Goal: Task Accomplishment & Management: Use online tool/utility

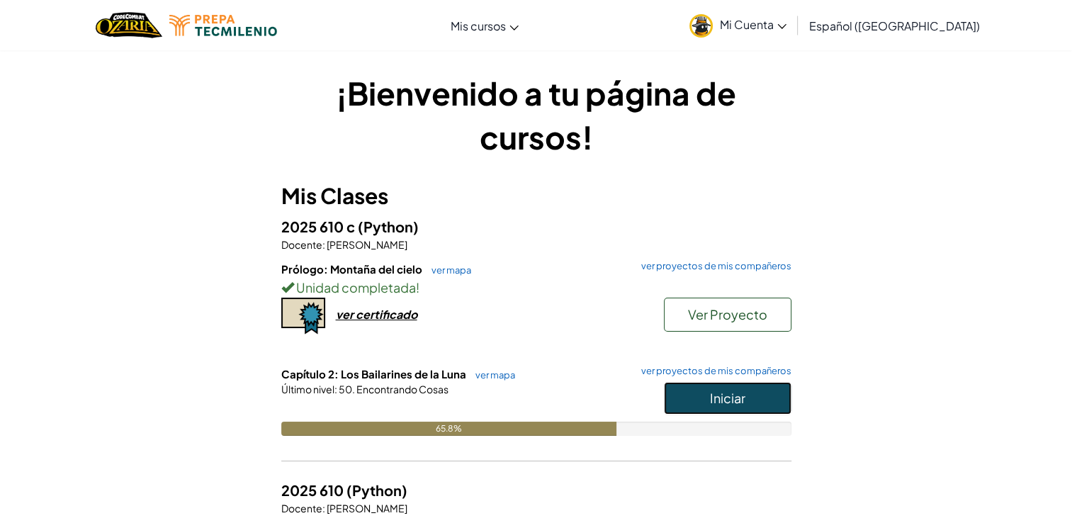
click at [740, 410] on button "Iniciar" at bounding box center [728, 398] width 128 height 33
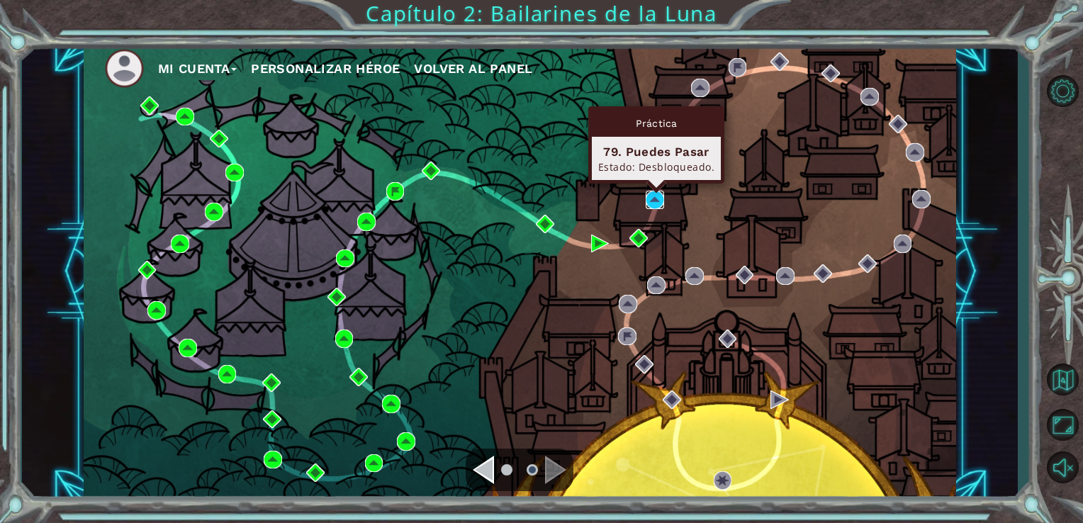
click at [655, 197] on img at bounding box center [655, 200] width 18 height 18
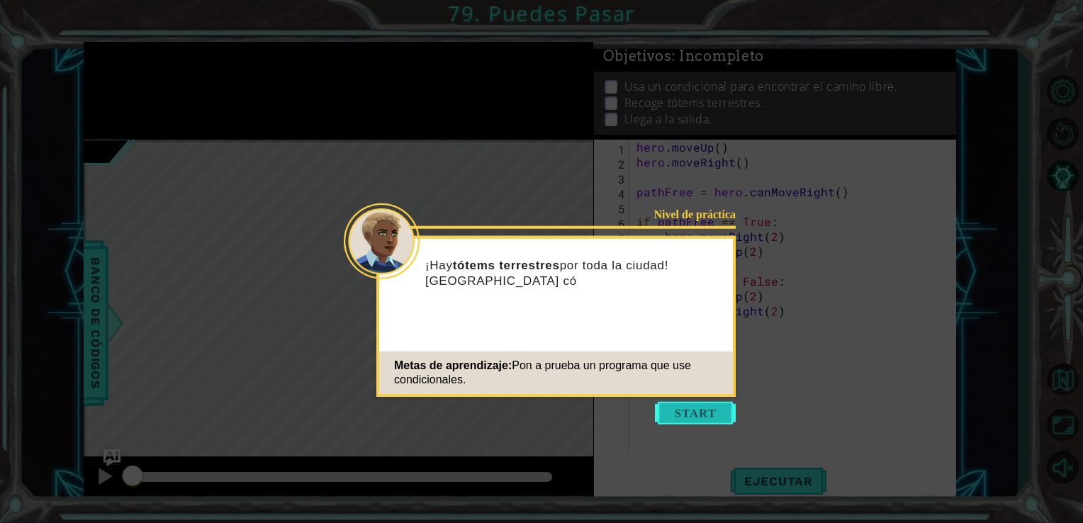
click at [717, 407] on button "Start" at bounding box center [695, 413] width 81 height 23
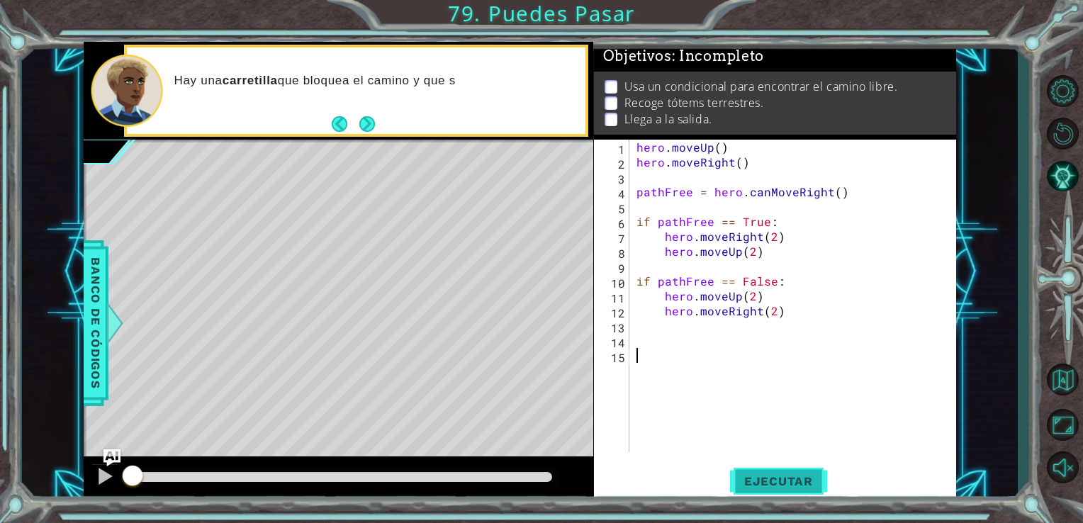
click at [789, 490] on button "Ejecutar" at bounding box center [778, 481] width 97 height 36
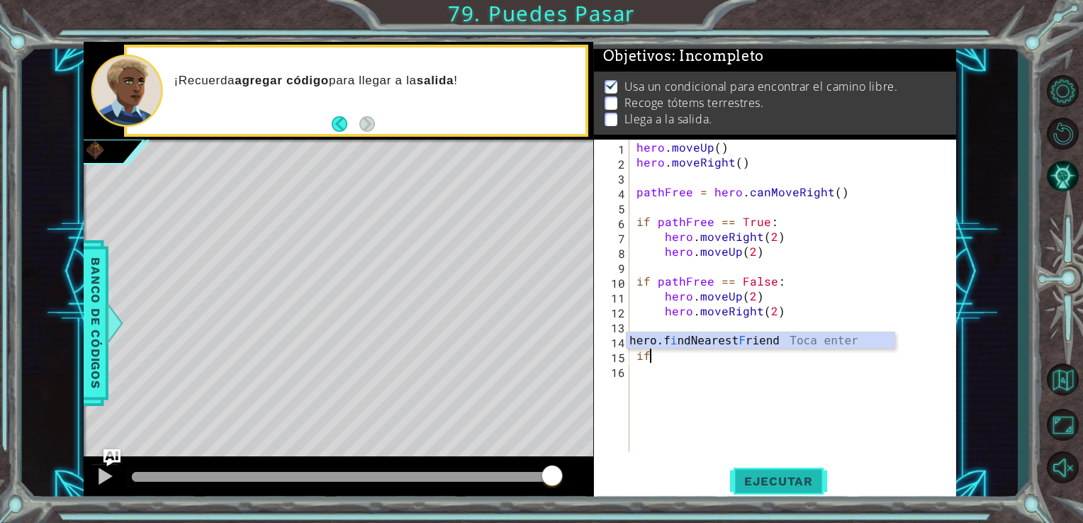
type textarea "i"
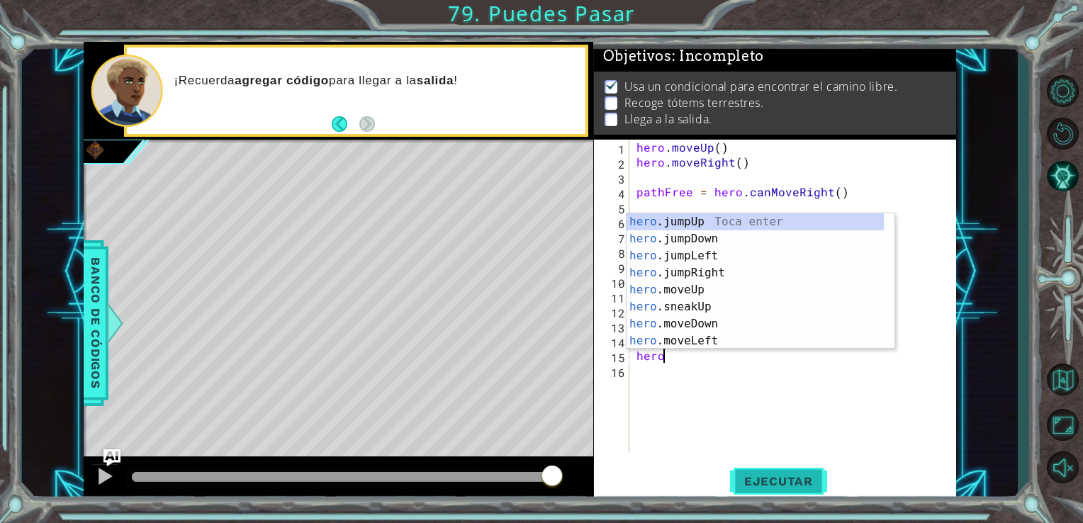
scroll to position [0, 1]
type textarea "heroju"
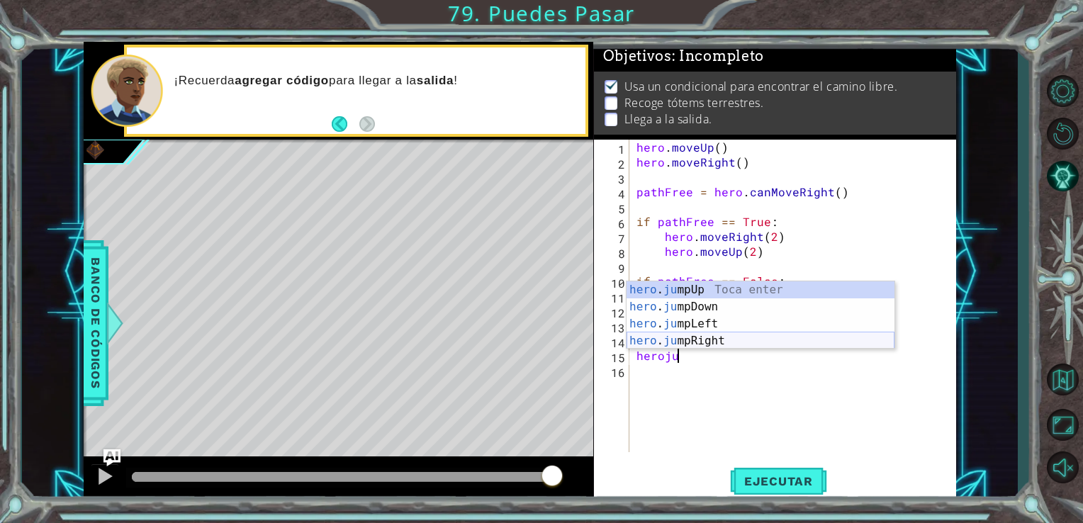
click at [778, 339] on div "hero . ju mpUp Toca enter hero . ju mpDown Toca enter hero . ju mpLeft Toca ent…" at bounding box center [760, 332] width 268 height 102
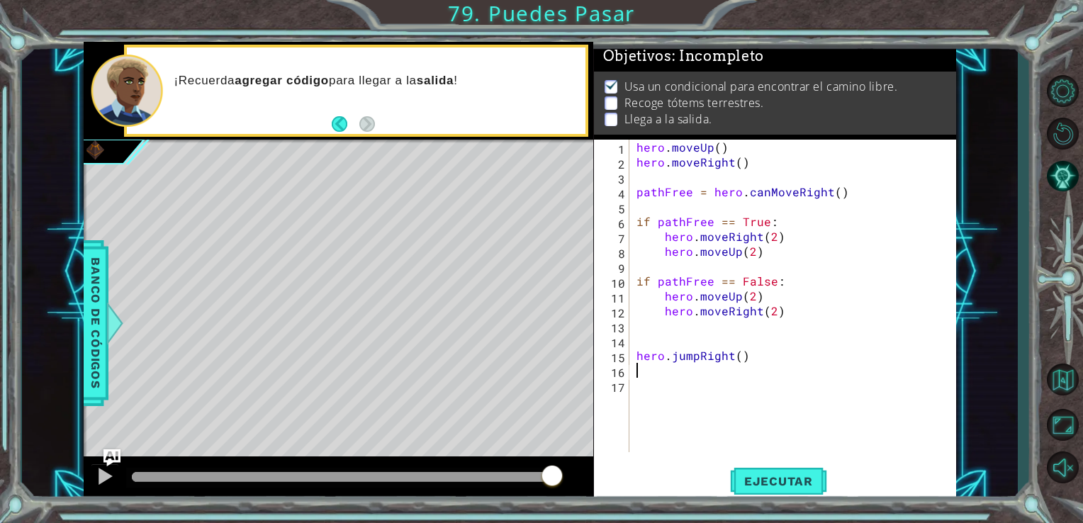
scroll to position [0, 0]
click at [753, 469] on button "Ejecutar" at bounding box center [778, 481] width 97 height 36
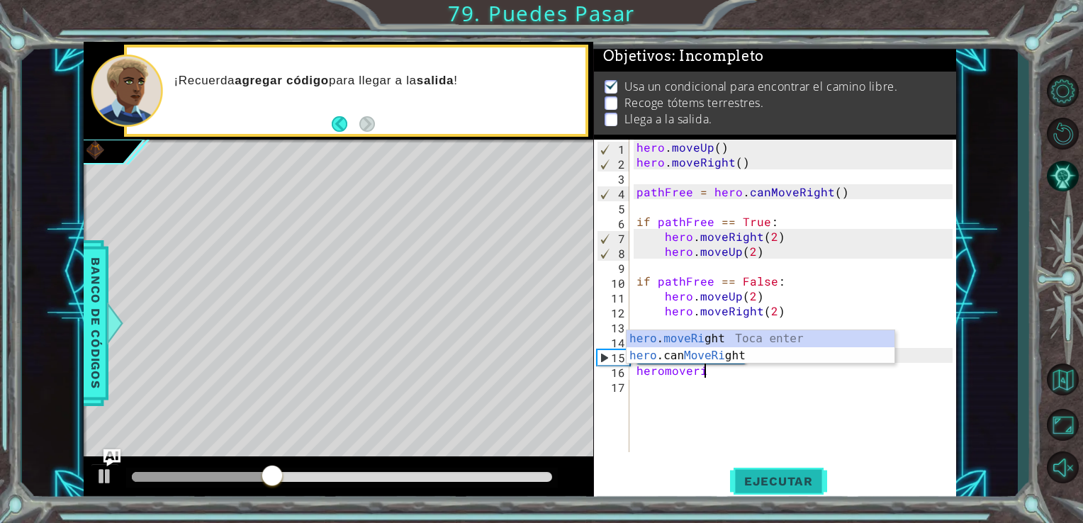
scroll to position [0, 4]
click at [678, 337] on div "hero . moveRig ht Toca enter hero .can MoveRig ht Toca enter" at bounding box center [760, 364] width 268 height 68
type textarea "hero.moveRight(1)"
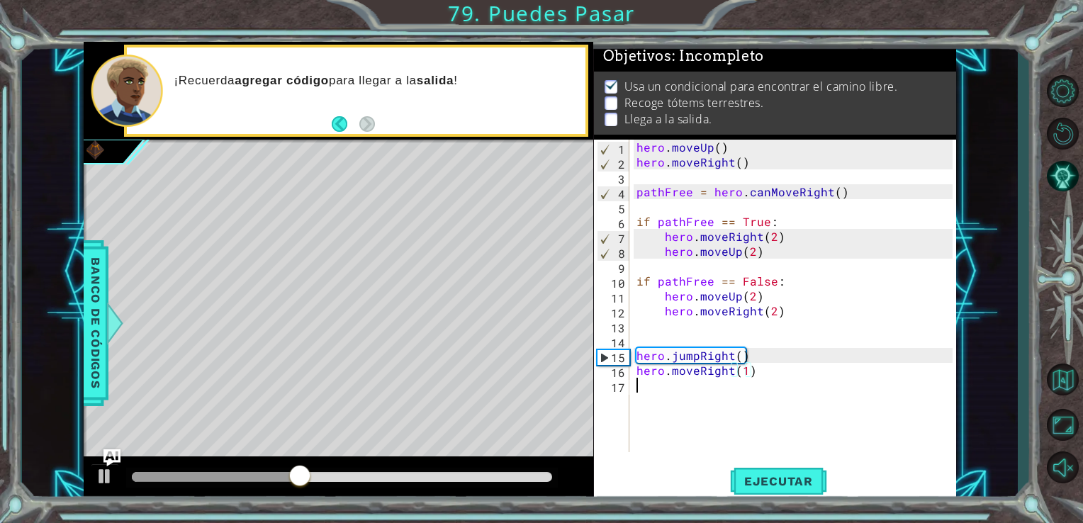
click at [663, 385] on div "hero . moveUp ( ) hero . moveRight ( ) pathFree = hero . canMoveRight ( ) if pa…" at bounding box center [796, 311] width 327 height 342
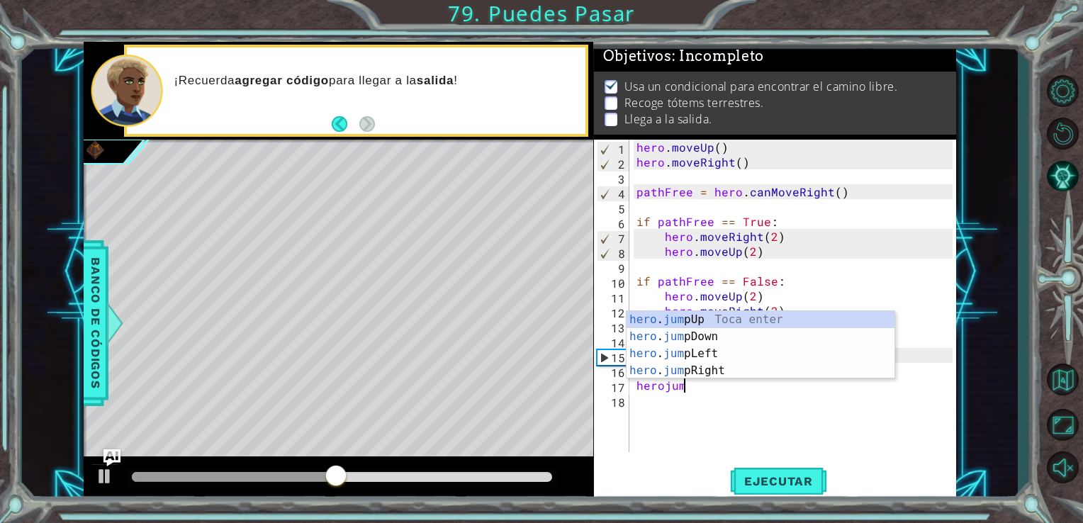
scroll to position [0, 2]
type textarea "herojump"
click at [705, 336] on div "hero . jump Up Toca enter hero . jump Down Toca enter hero . jump Left Toca ent…" at bounding box center [760, 362] width 268 height 102
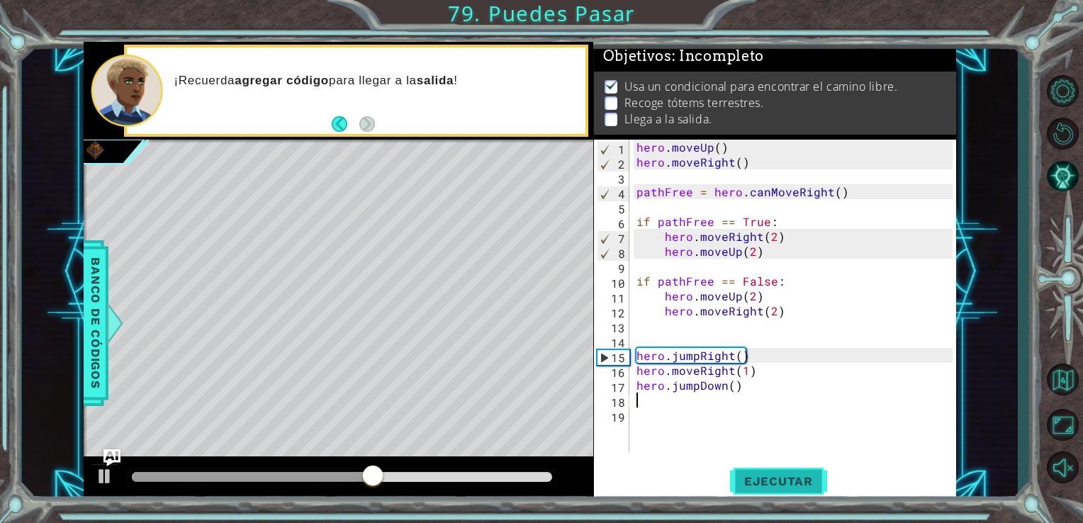
click at [772, 485] on span "Ejecutar" at bounding box center [778, 481] width 97 height 14
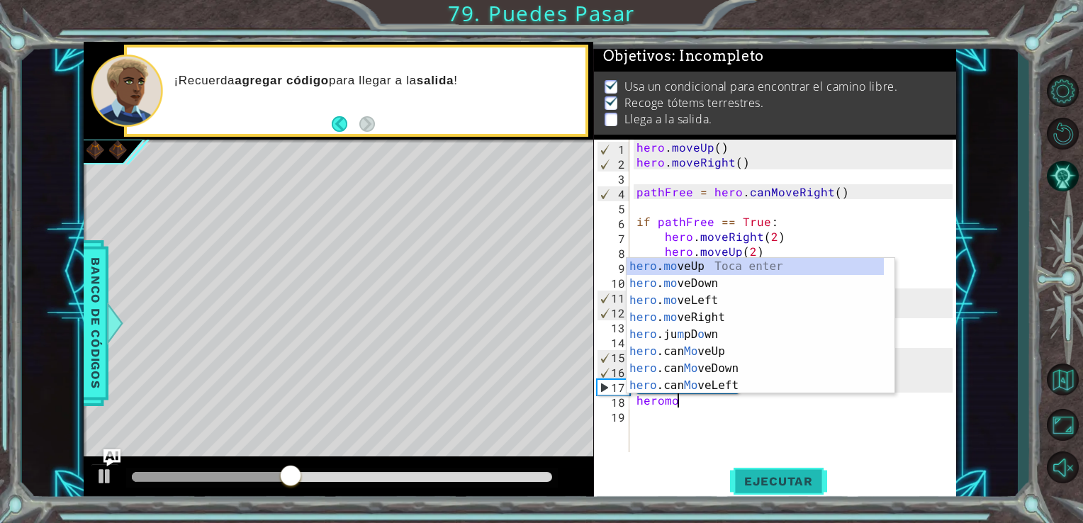
scroll to position [0, 2]
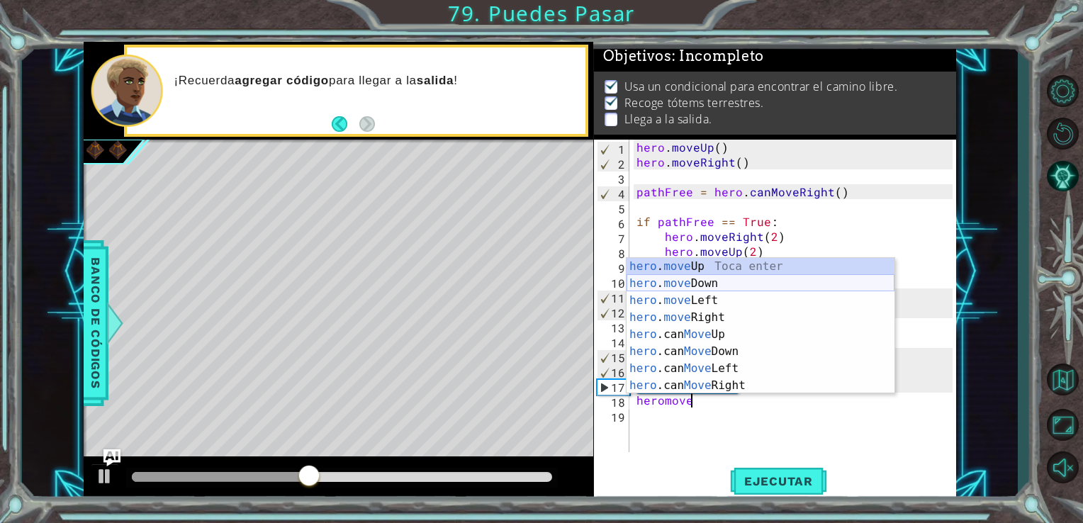
click at [726, 290] on div "hero . move Up Toca enter hero . move Down Toca enter hero . move Left Toca ent…" at bounding box center [760, 343] width 268 height 170
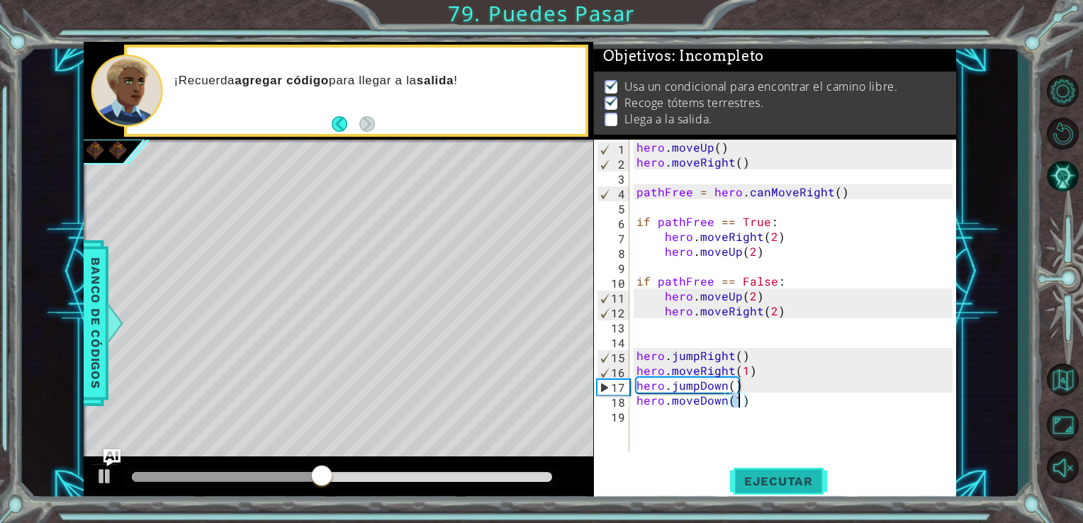
type textarea "hero.moveDown(1)"
click at [778, 482] on span "Ejecutar" at bounding box center [778, 481] width 97 height 14
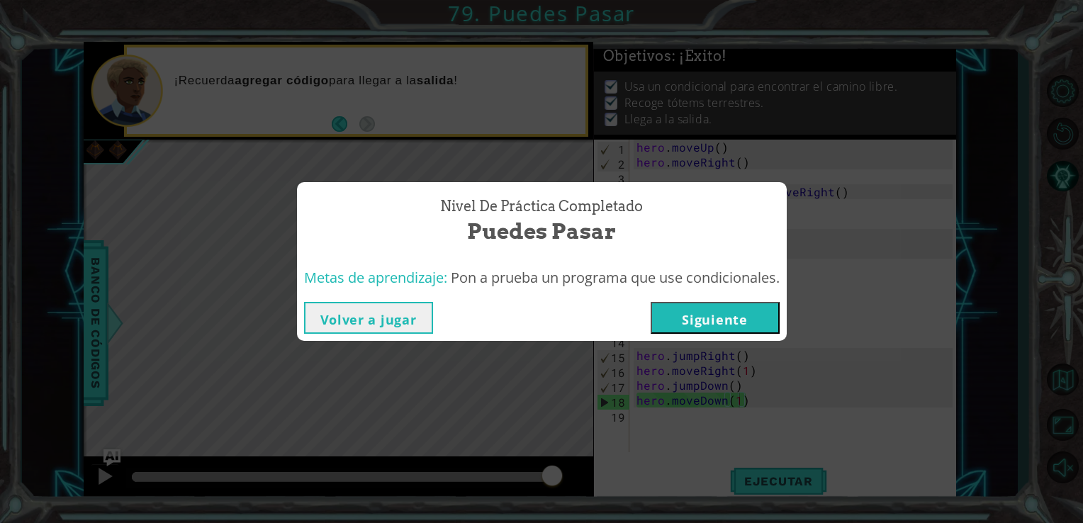
click at [763, 322] on button "Siguiente" at bounding box center [715, 318] width 129 height 32
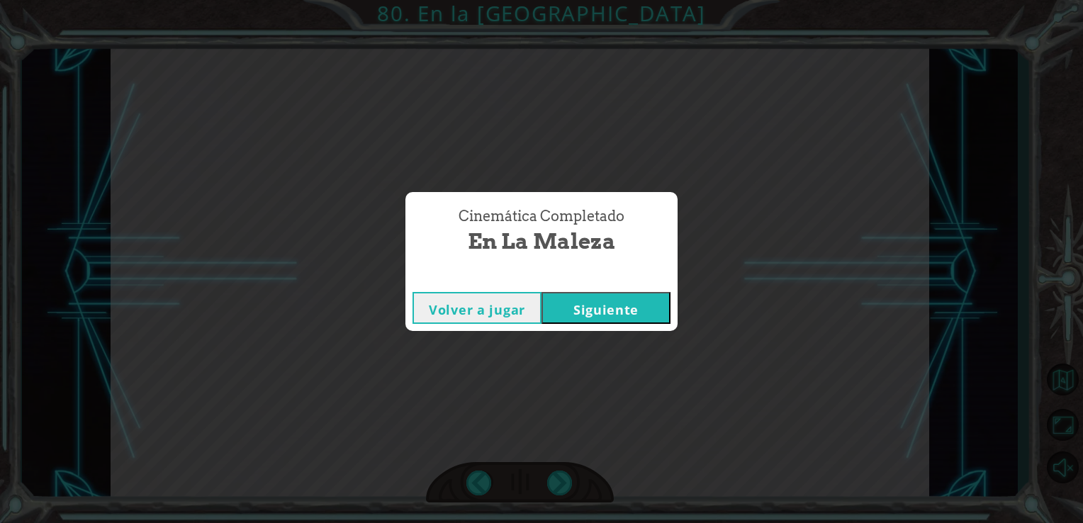
click at [622, 306] on button "Siguiente" at bounding box center [605, 308] width 129 height 32
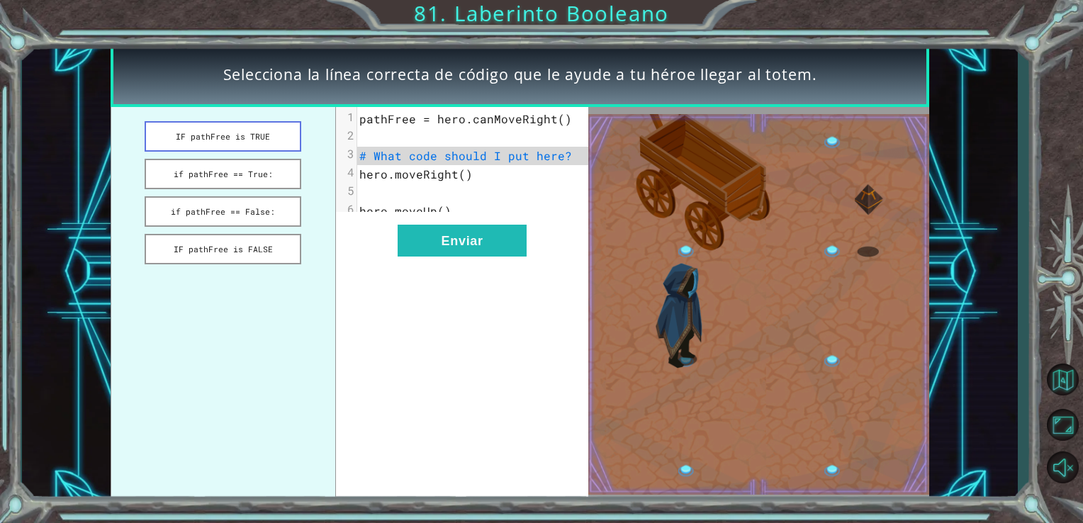
click at [208, 138] on button "IF pathFree is TRUE" at bounding box center [223, 136] width 157 height 30
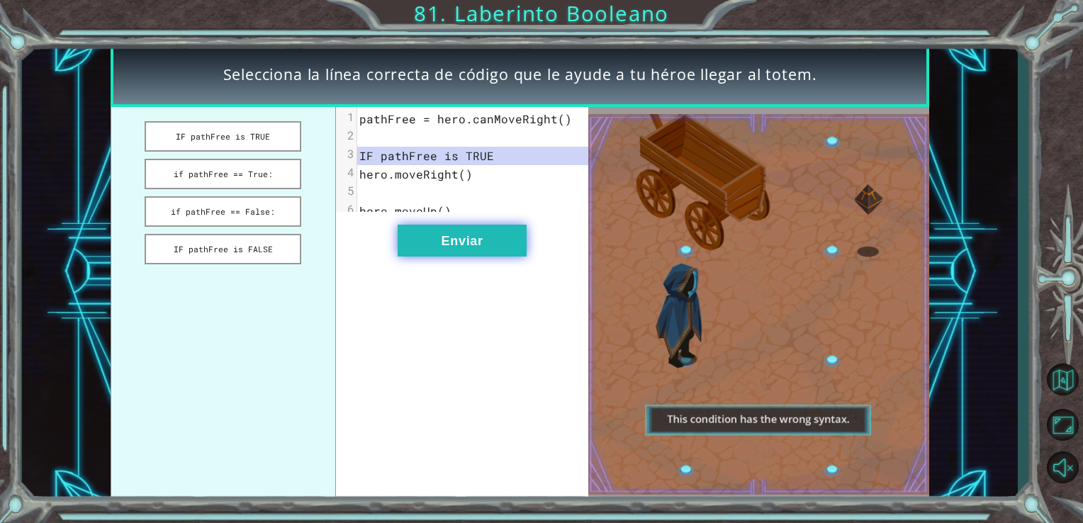
click at [429, 238] on button "Enviar" at bounding box center [462, 241] width 129 height 32
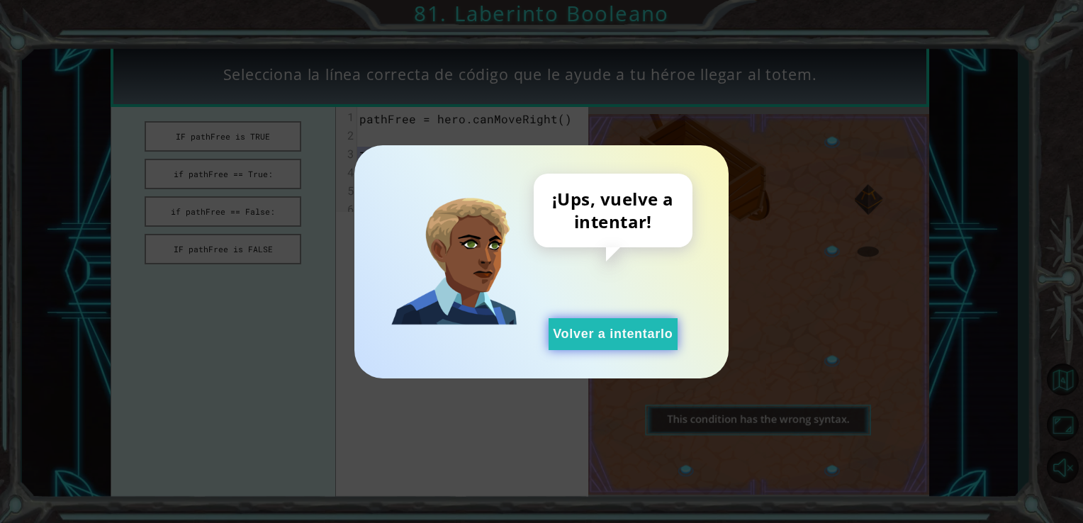
click at [595, 325] on button "Volver a intentarlo" at bounding box center [612, 334] width 129 height 32
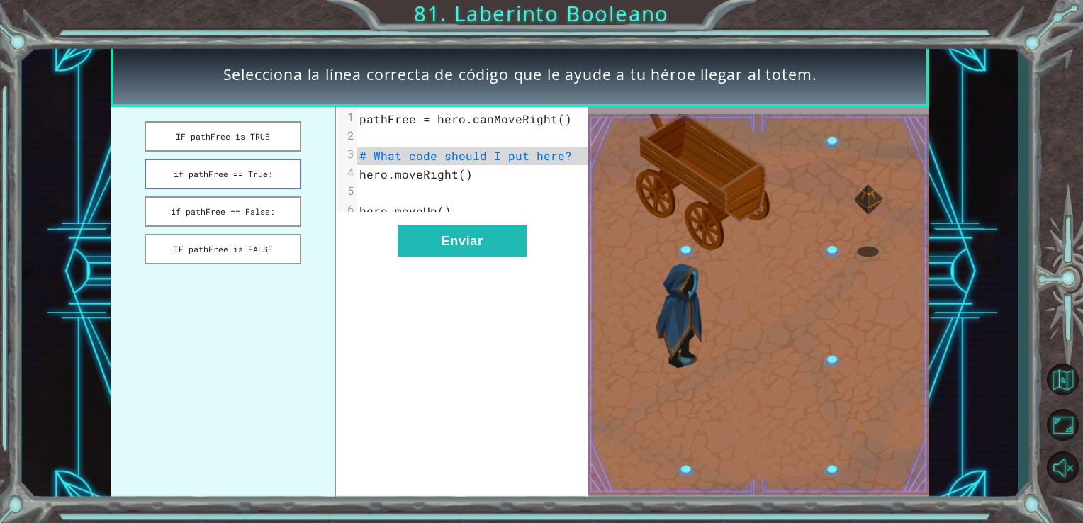
click at [213, 167] on button "if pathFree == True:" at bounding box center [223, 174] width 157 height 30
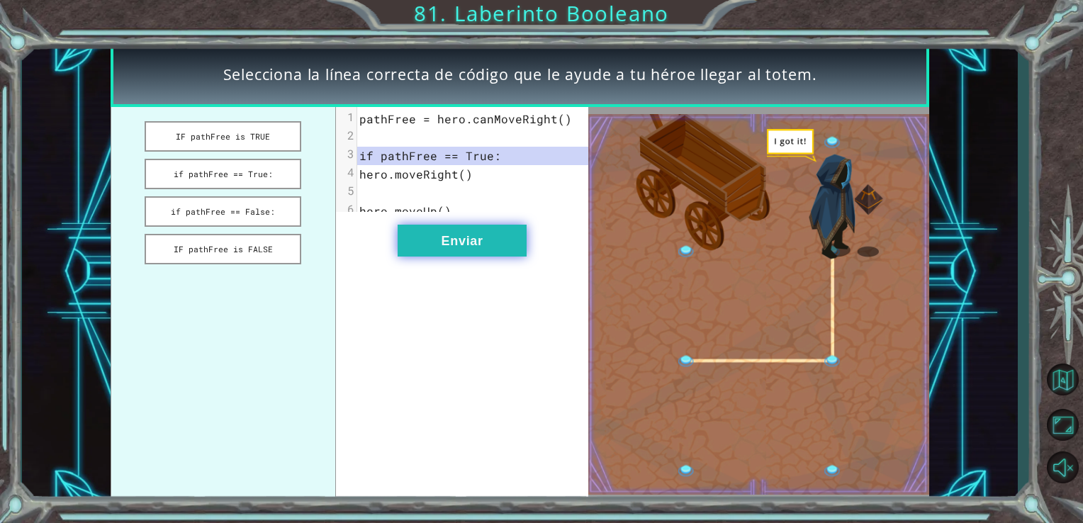
click at [413, 237] on button "Enviar" at bounding box center [462, 241] width 129 height 32
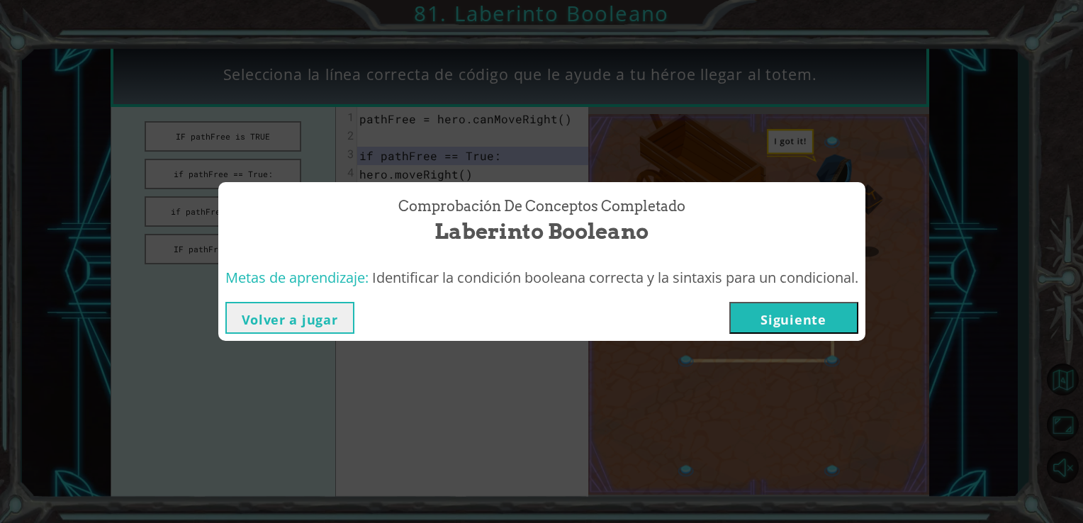
click at [781, 310] on button "Siguiente" at bounding box center [793, 318] width 129 height 32
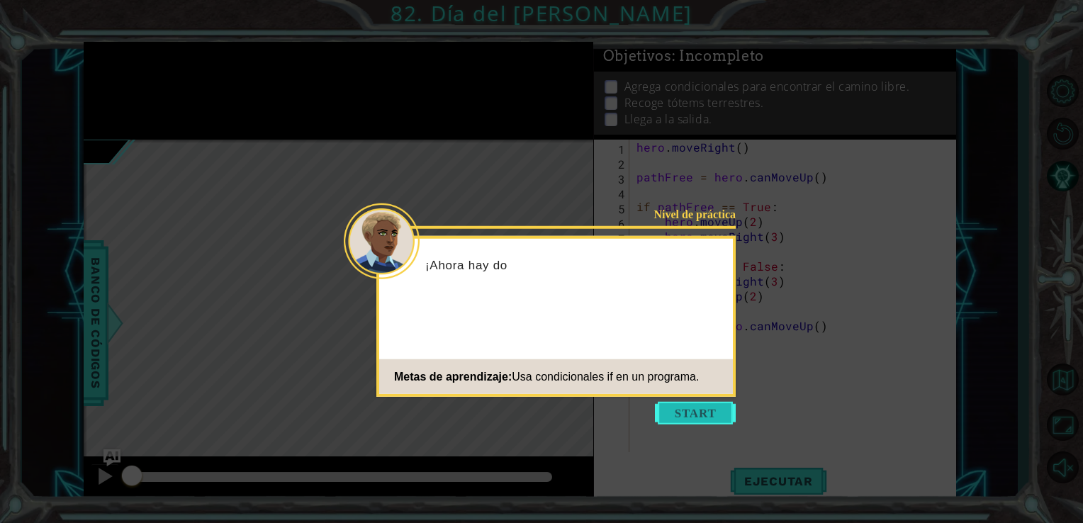
click at [686, 410] on button "Start" at bounding box center [695, 413] width 81 height 23
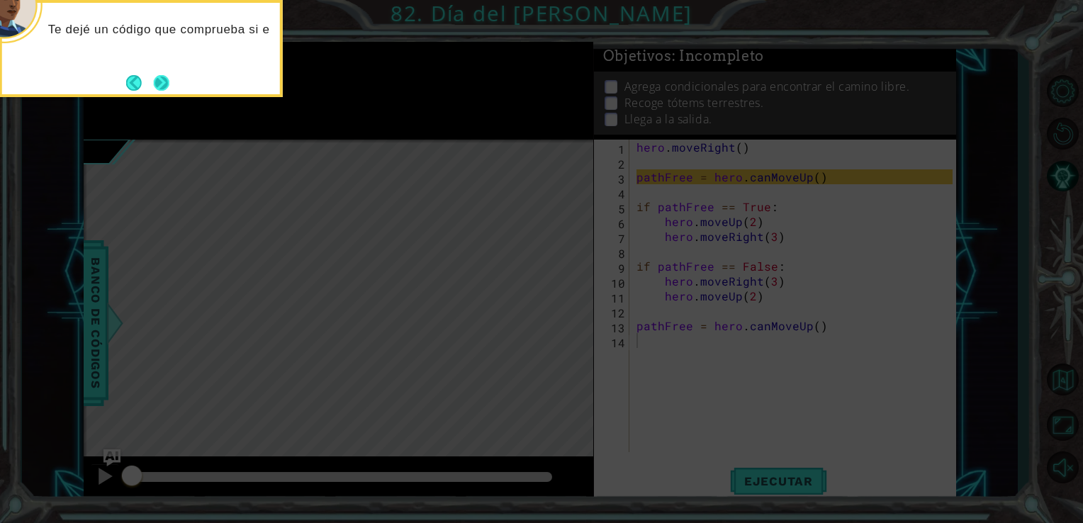
click at [158, 74] on button "Next" at bounding box center [161, 83] width 18 height 18
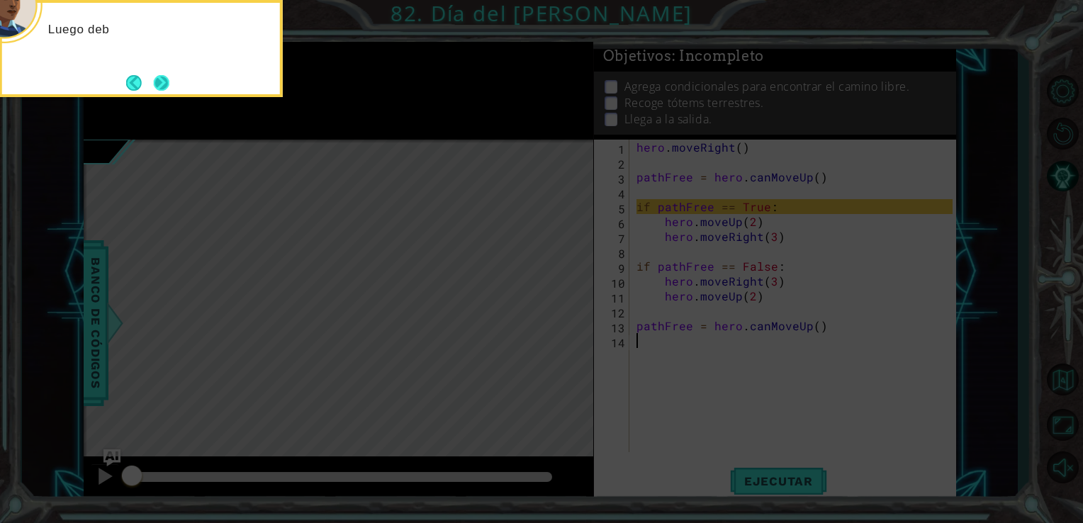
click at [160, 75] on button "Next" at bounding box center [161, 82] width 17 height 17
click at [160, 75] on button "Next" at bounding box center [162, 83] width 26 height 26
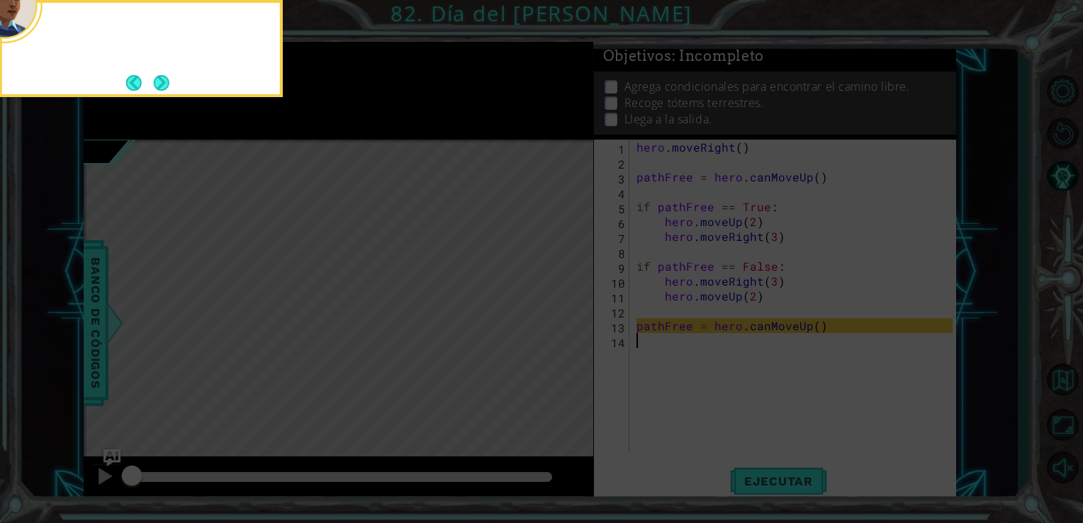
click at [160, 75] on button "Next" at bounding box center [161, 82] width 26 height 26
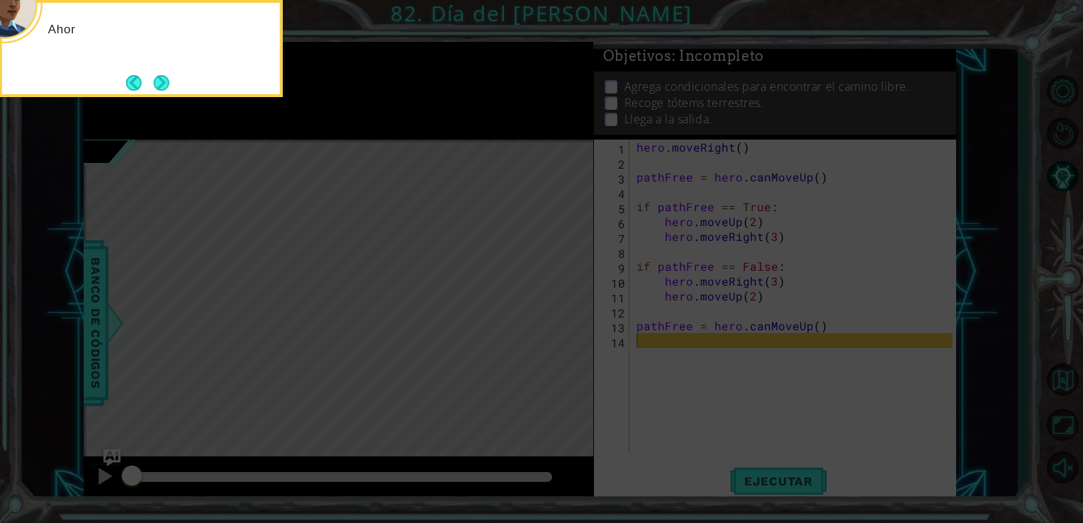
click at [160, 75] on button "Next" at bounding box center [161, 82] width 19 height 19
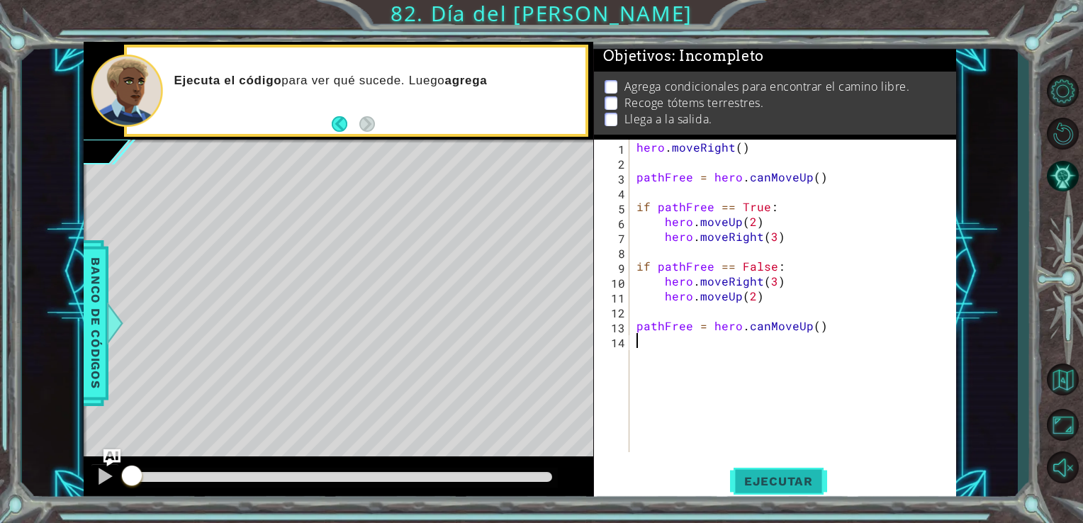
click at [743, 471] on button "Ejecutar" at bounding box center [778, 481] width 97 height 36
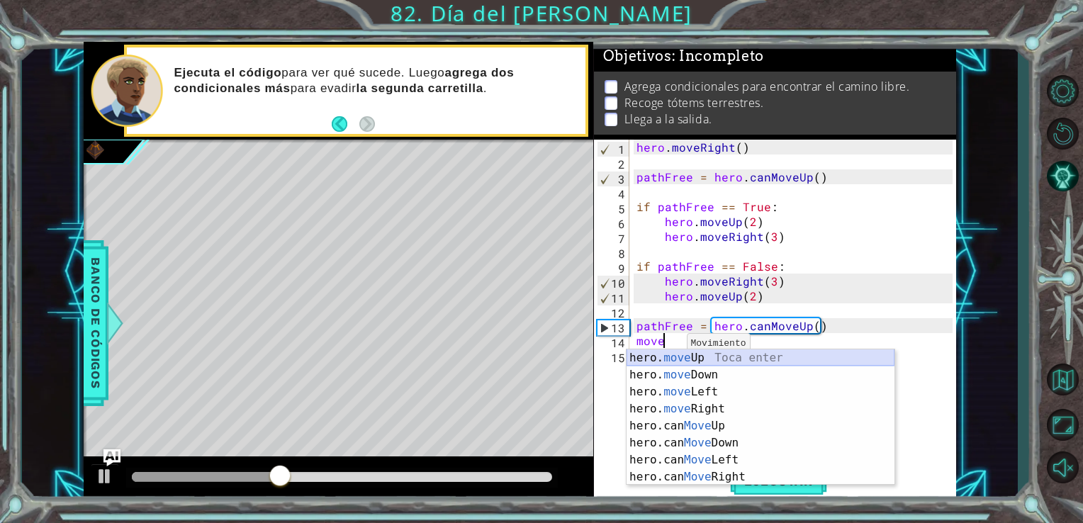
click at [689, 359] on div "hero. move Up Toca enter hero. move Down Toca enter hero. move Left Toca enter …" at bounding box center [760, 434] width 268 height 170
type textarea "hero.moveUp(1)"
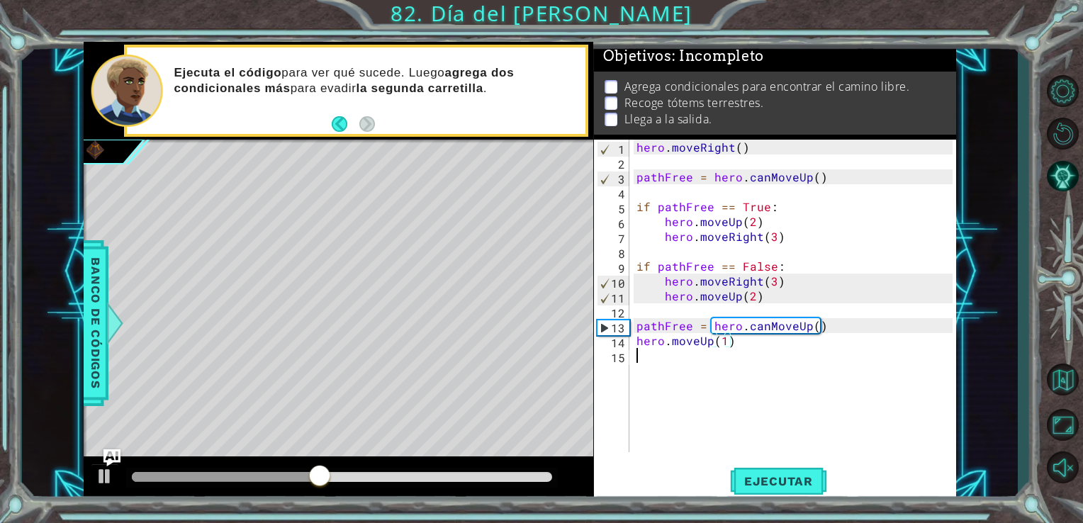
click at [662, 363] on div "hero . moveRight ( ) pathFree = hero . canMoveUp ( ) if pathFree == True : hero…" at bounding box center [796, 311] width 327 height 342
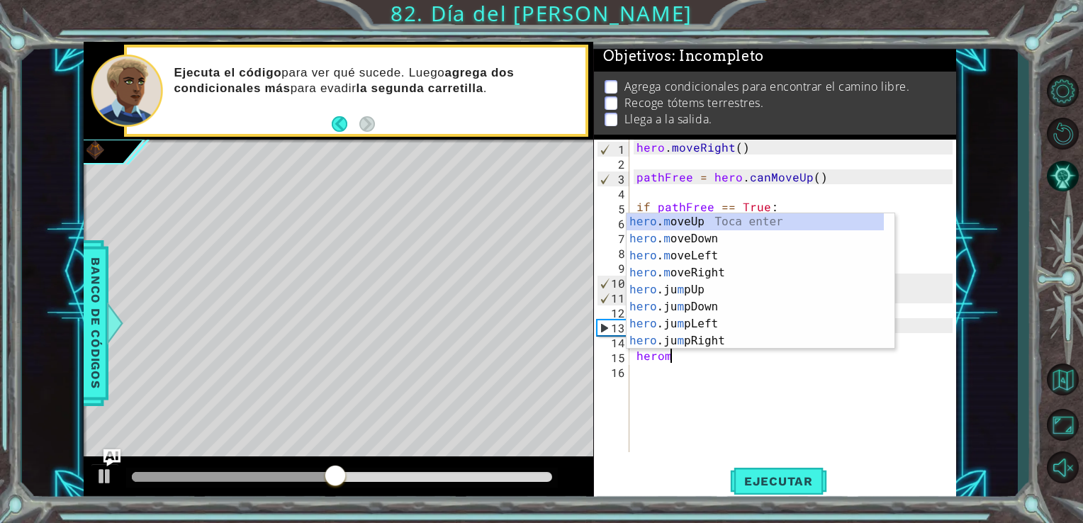
scroll to position [0, 2]
type textarea "heromove"
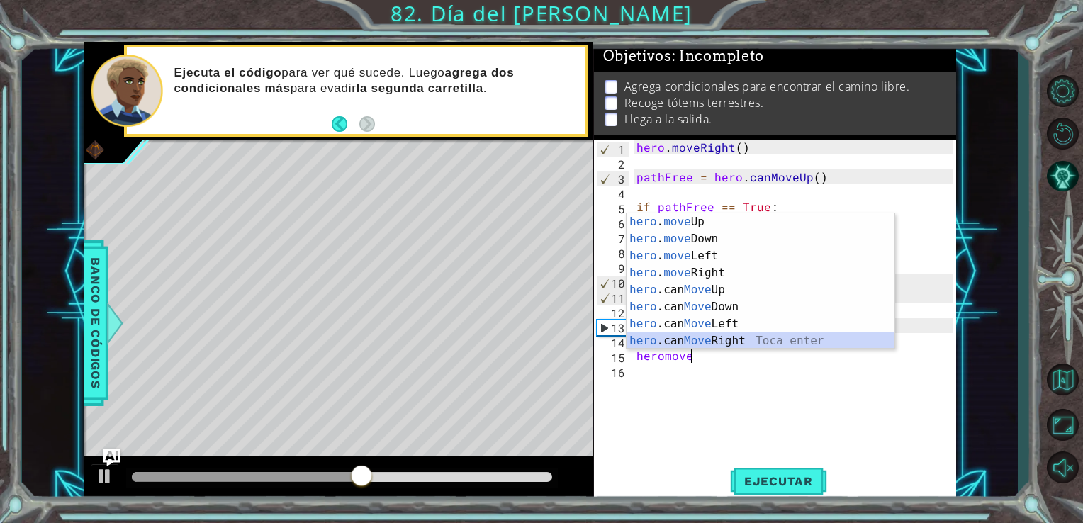
click at [686, 339] on div "hero . move Up Toca enter hero . move Down Toca enter hero . move Left Toca ent…" at bounding box center [760, 298] width 268 height 170
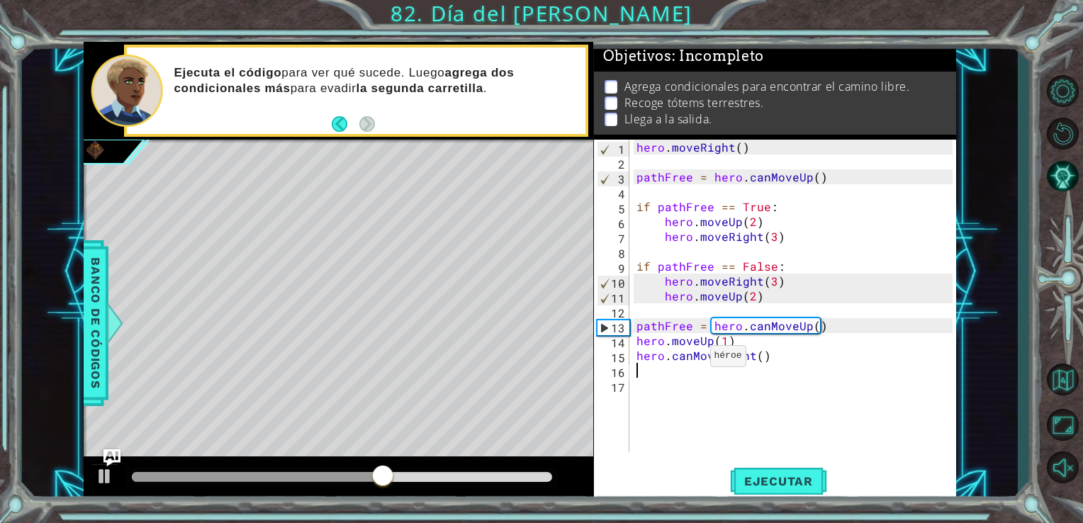
click at [694, 359] on div "hero . moveRight ( ) pathFree = hero . canMoveUp ( ) if pathFree == True : hero…" at bounding box center [796, 311] width 327 height 342
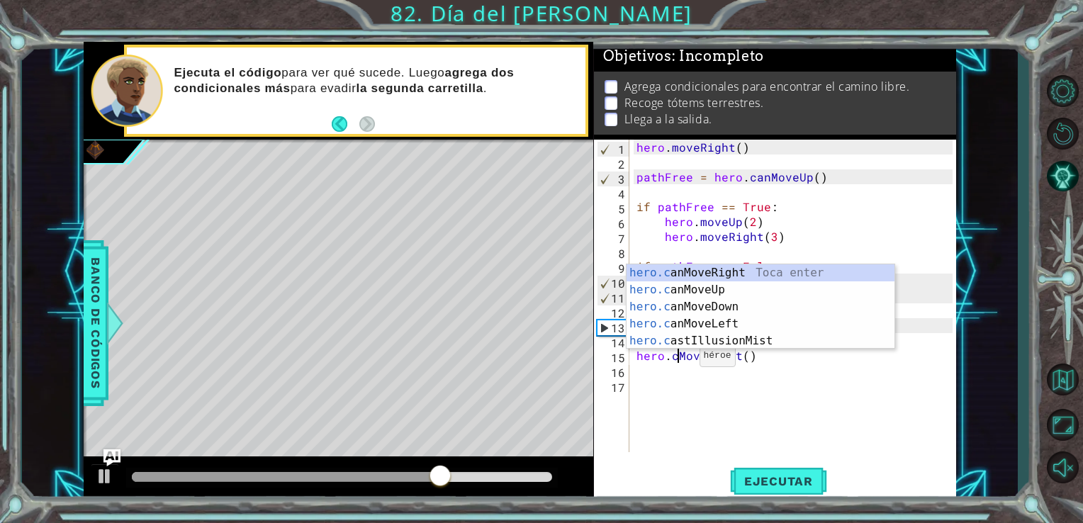
click at [681, 360] on div "hero . moveRight ( ) pathFree = hero . canMoveUp ( ) if pathFree == True : hero…" at bounding box center [796, 311] width 327 height 342
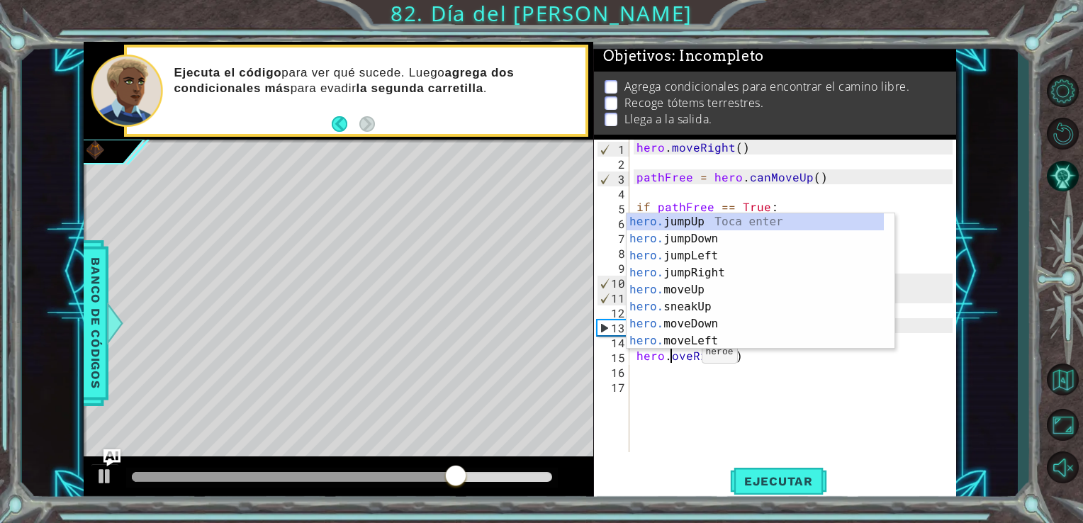
scroll to position [0, 2]
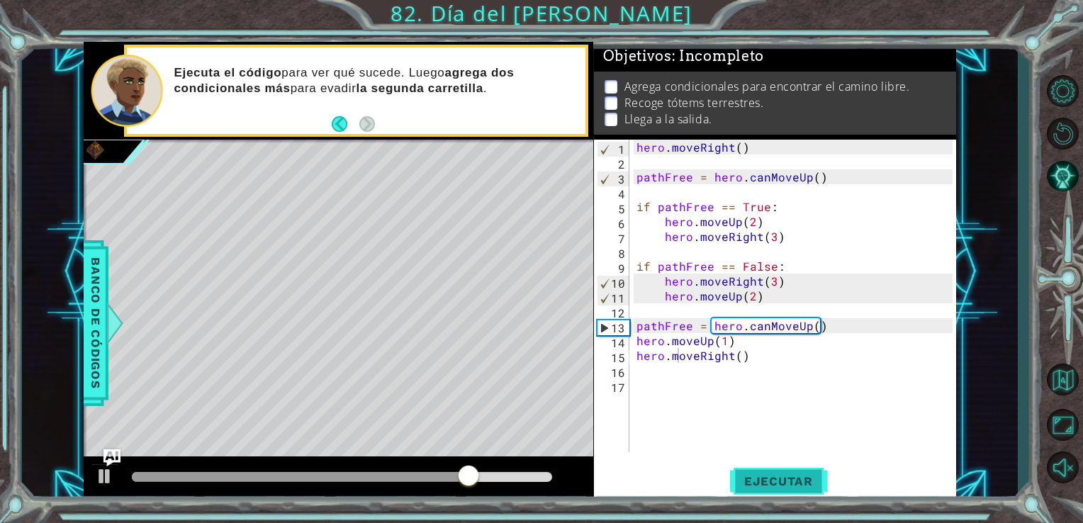
click at [751, 489] on button "Ejecutar" at bounding box center [778, 481] width 97 height 36
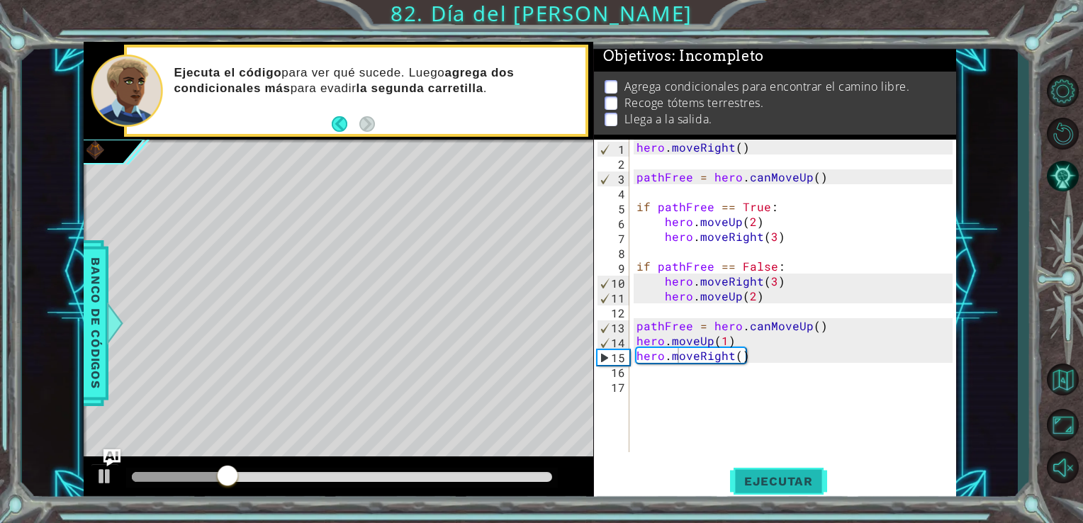
click at [770, 485] on span "Ejecutar" at bounding box center [778, 481] width 97 height 14
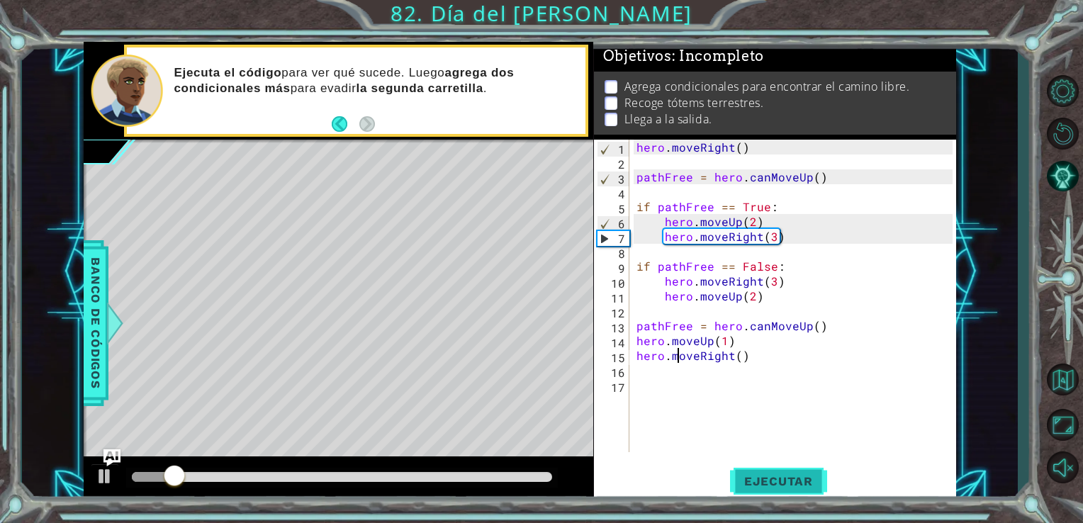
click at [770, 485] on span "Ejecutar" at bounding box center [778, 481] width 97 height 14
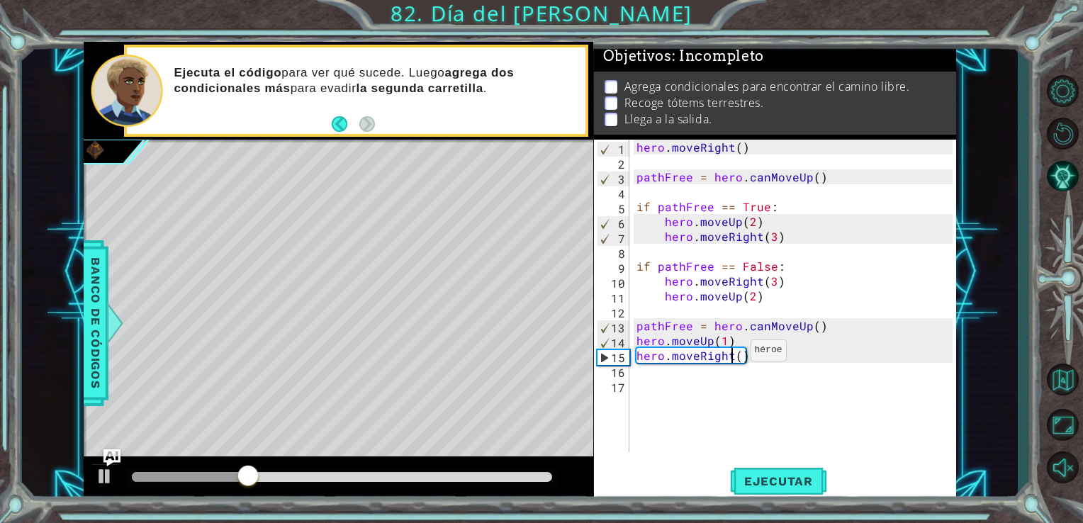
click at [733, 354] on div "hero . moveRight ( ) pathFree = hero . canMoveUp ( ) if pathFree == True : hero…" at bounding box center [796, 311] width 327 height 342
click at [775, 358] on div "hero . moveRight ( ) pathFree = hero . canMoveUp ( ) if pathFree == True : hero…" at bounding box center [796, 311] width 327 height 342
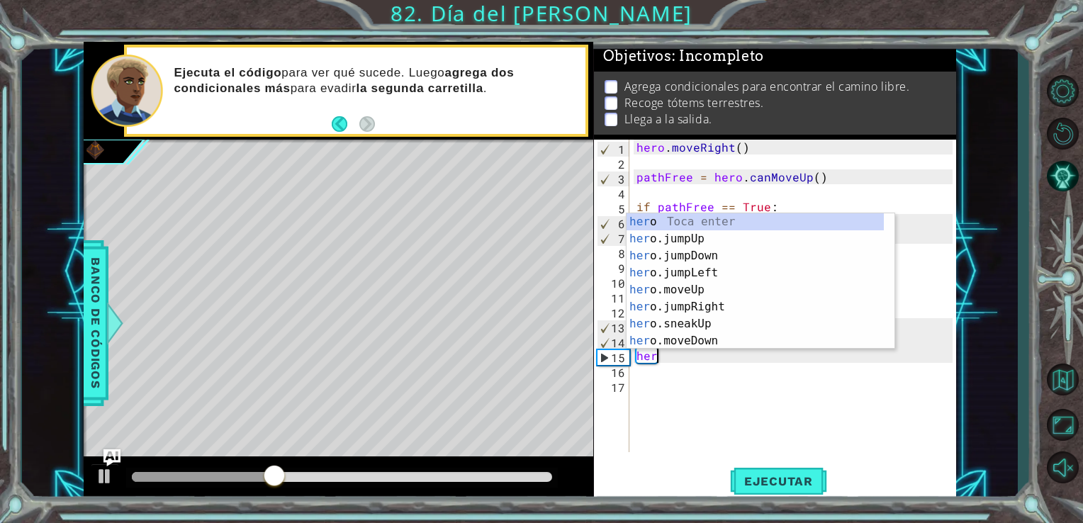
scroll to position [0, 0]
type textarea "h"
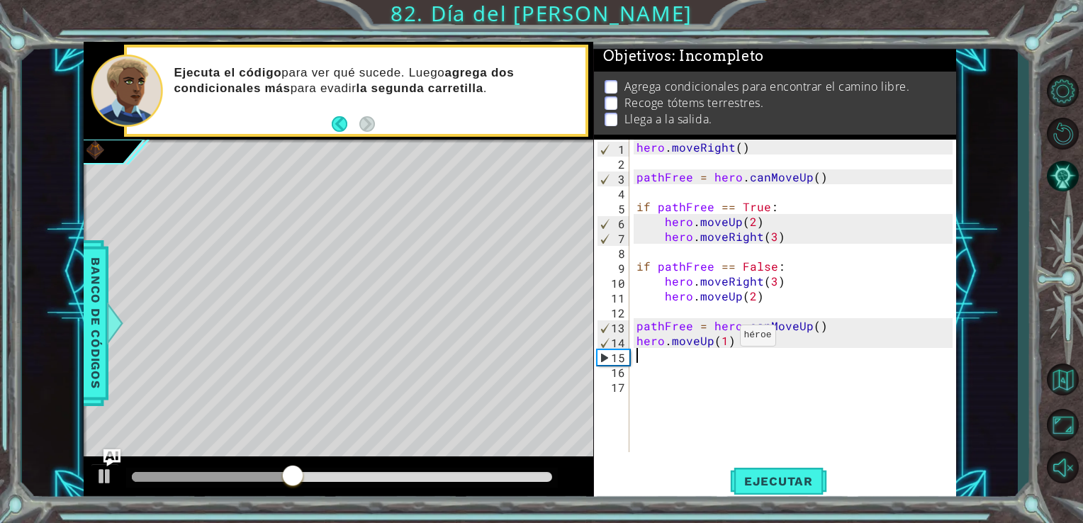
click at [723, 339] on div "hero . moveRight ( ) pathFree = hero . canMoveUp ( ) if pathFree == True : hero…" at bounding box center [796, 311] width 327 height 342
type textarea "hero.moveUp(2)"
click at [650, 351] on div "hero . moveRight ( ) pathFree = hero . canMoveUp ( ) if pathFree == True : hero…" at bounding box center [796, 311] width 327 height 342
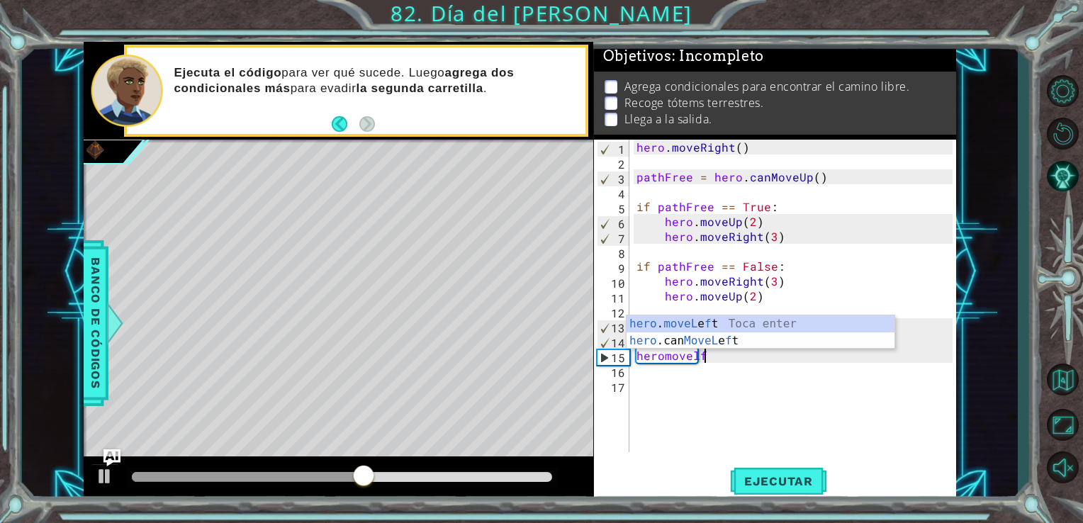
scroll to position [0, 3]
click at [666, 329] on div "hero . moveL e f t Toca enter hero .can MoveL e f t Toca enter" at bounding box center [760, 349] width 268 height 68
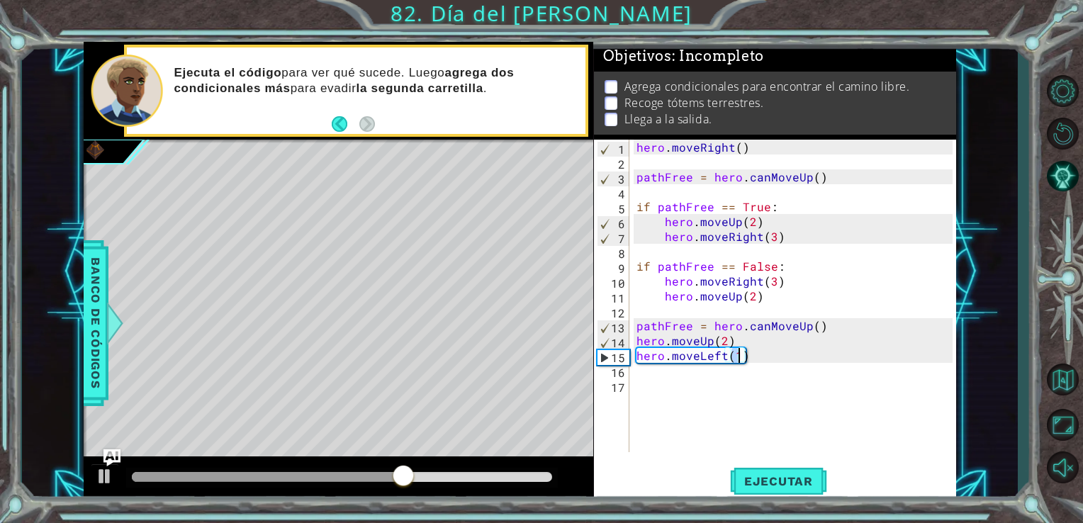
scroll to position [0, 6]
click at [758, 470] on button "Ejecutar" at bounding box center [778, 481] width 97 height 36
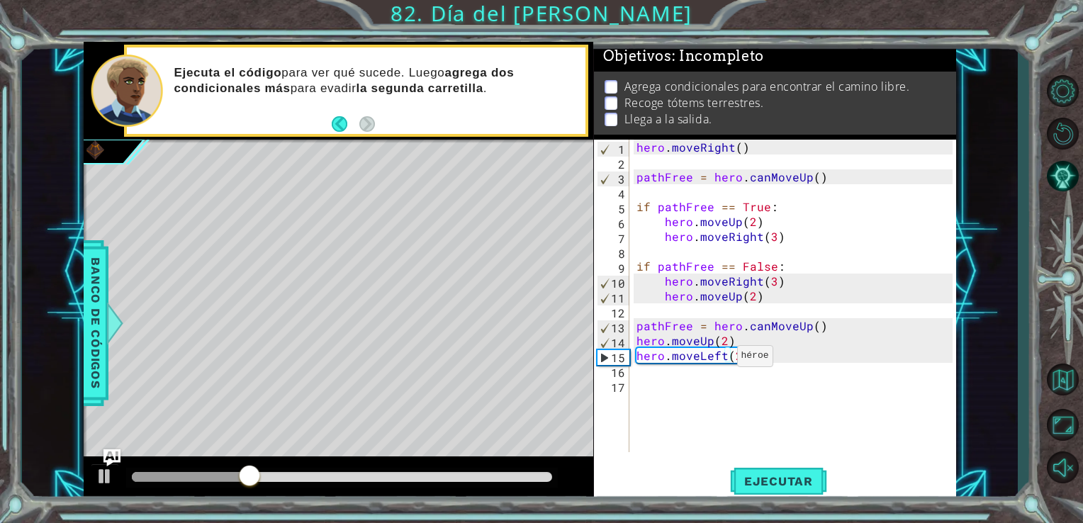
click at [722, 354] on div "hero . moveRight ( ) pathFree = hero . canMoveUp ( ) if pathFree == True : hero…" at bounding box center [796, 311] width 327 height 342
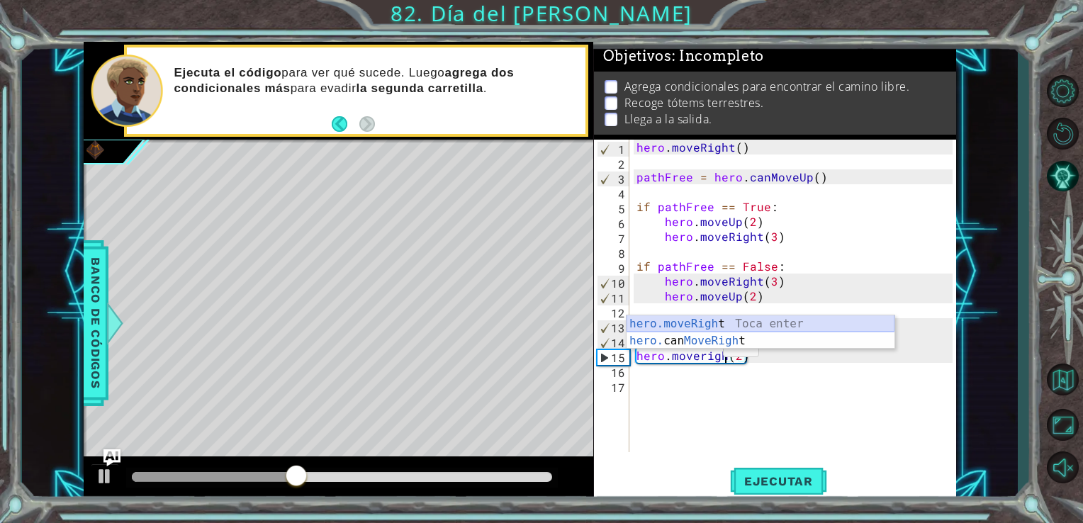
click at [717, 330] on div "hero.moveRigh t Toca enter hero. can MoveRigh t Toca enter" at bounding box center [760, 349] width 268 height 68
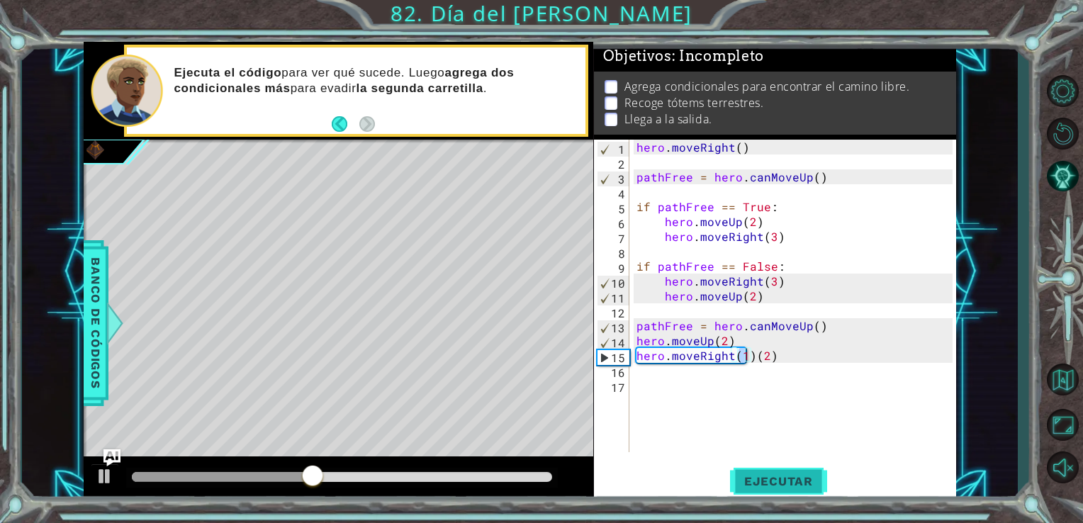
click at [774, 478] on span "Ejecutar" at bounding box center [778, 481] width 97 height 14
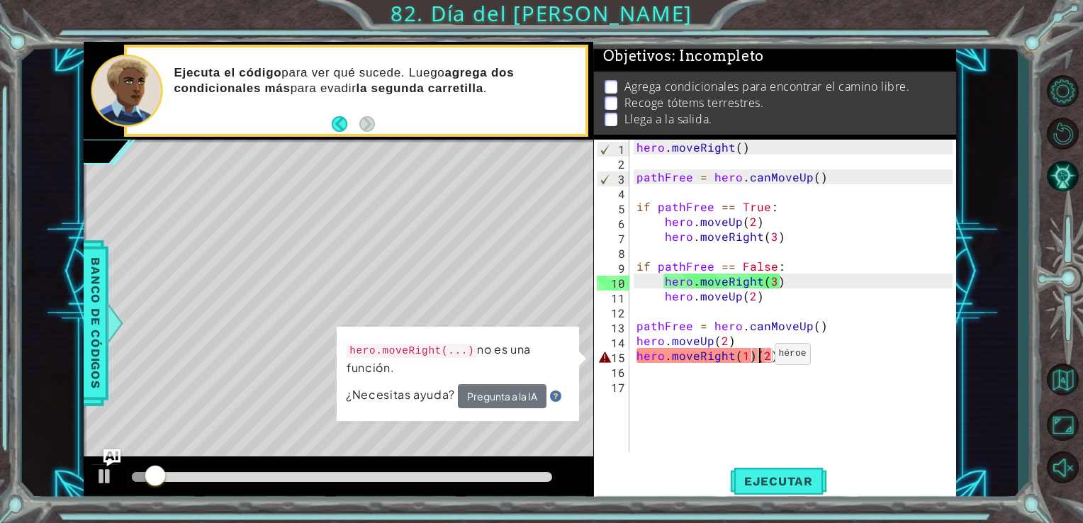
click at [757, 357] on div "hero . moveRight ( ) pathFree = hero . canMoveUp ( ) if pathFree == True : hero…" at bounding box center [796, 311] width 327 height 342
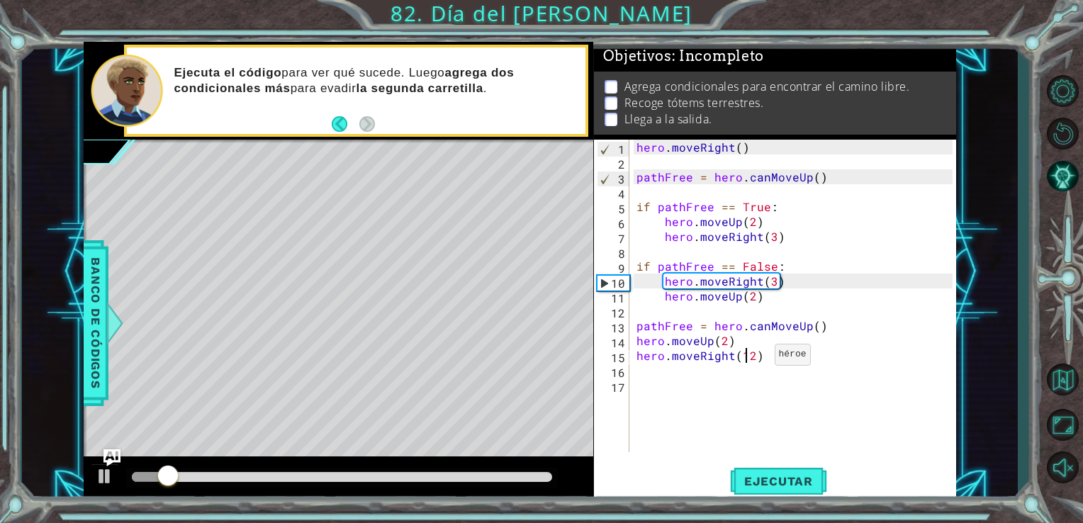
type textarea "hero.moveRight(2)"
click at [765, 482] on span "Ejecutar" at bounding box center [778, 481] width 97 height 14
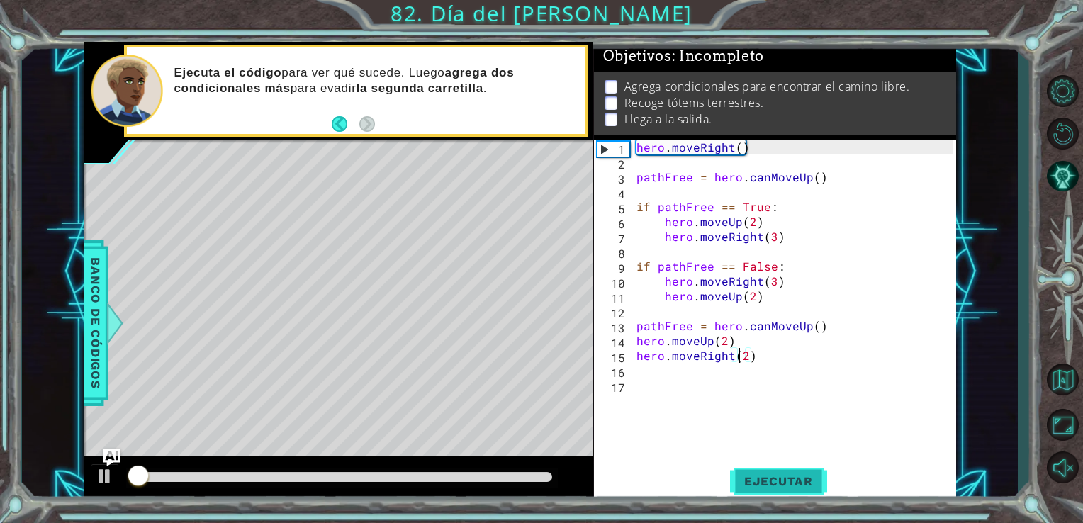
click at [765, 480] on span "Ejecutar" at bounding box center [778, 481] width 97 height 14
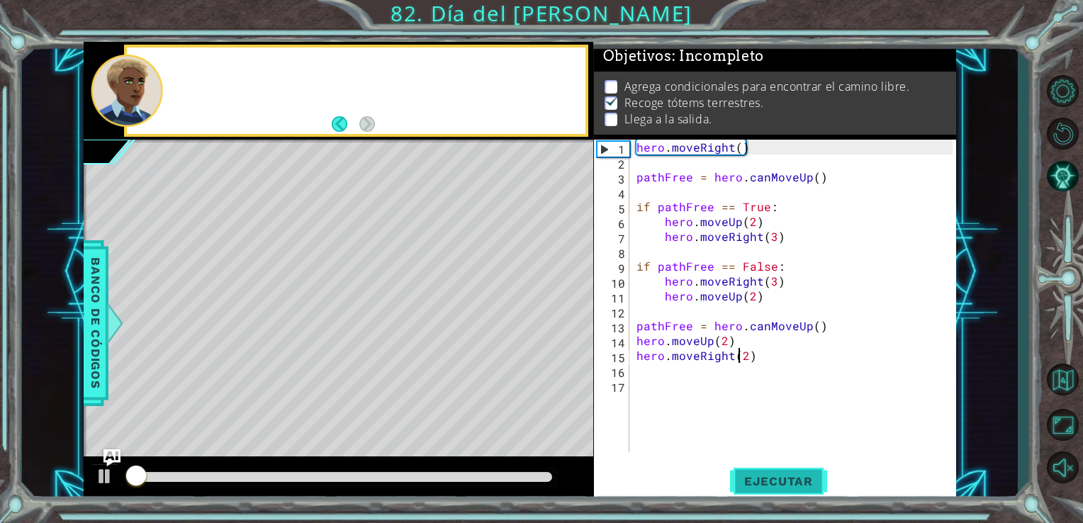
scroll to position [6, 0]
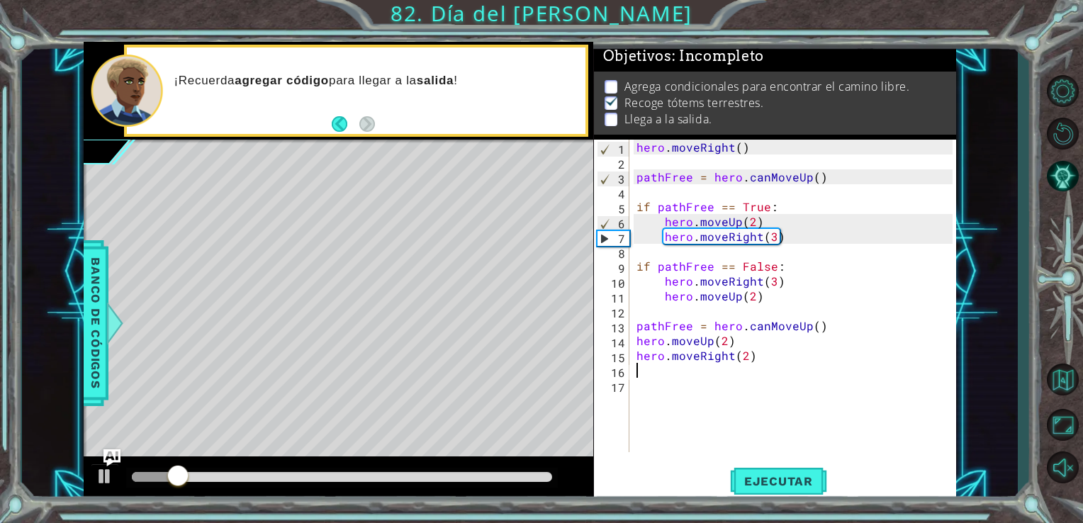
click at [704, 375] on div "hero . moveRight ( ) pathFree = hero . canMoveUp ( ) if pathFree == True : hero…" at bounding box center [796, 311] width 327 height 342
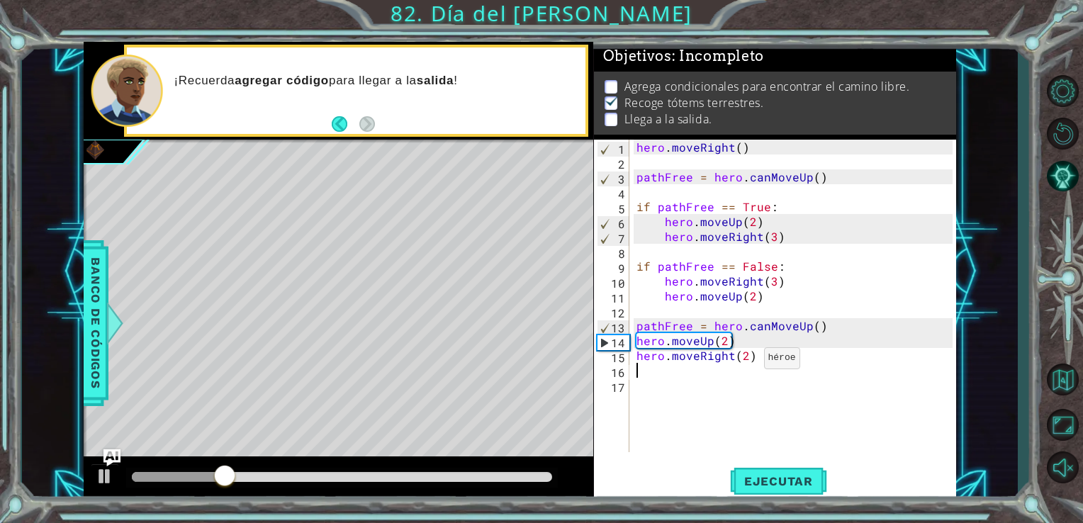
click at [746, 361] on div "hero . moveRight ( ) pathFree = hero . canMoveUp ( ) if pathFree == True : hero…" at bounding box center [796, 311] width 327 height 342
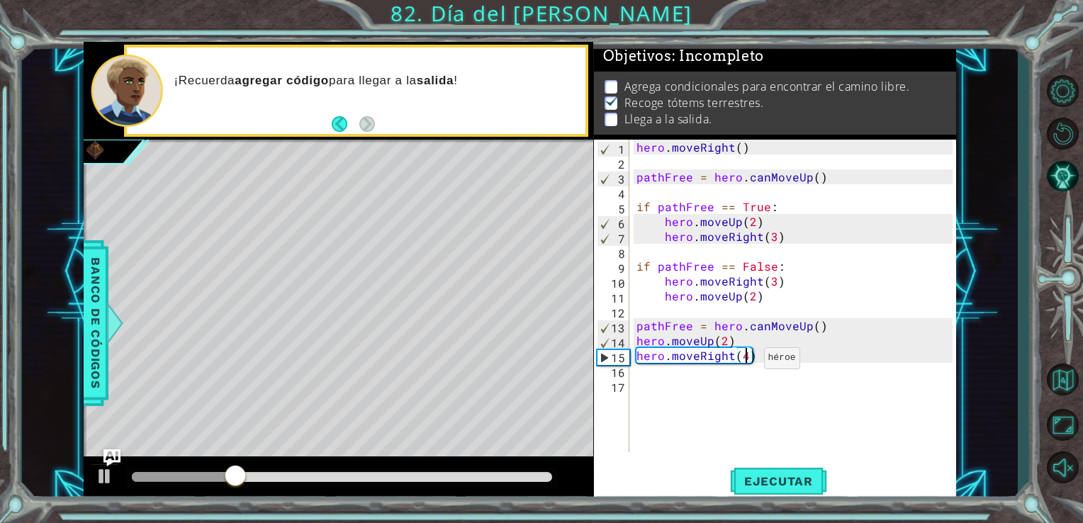
scroll to position [0, 6]
click at [786, 478] on span "Ejecutar" at bounding box center [778, 481] width 97 height 14
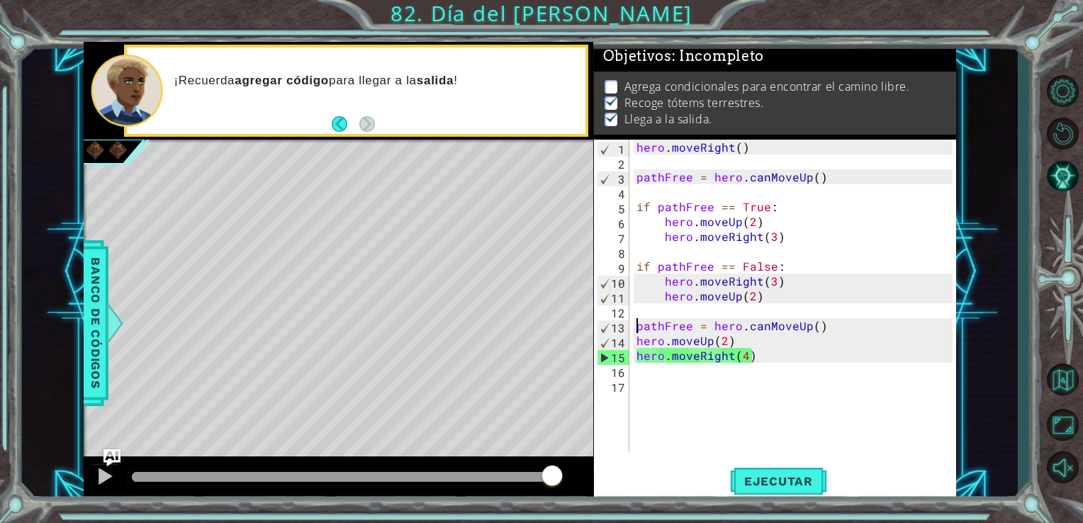
click at [636, 332] on div "hero . moveRight ( ) pathFree = hero . canMoveUp ( ) if pathFree == True : hero…" at bounding box center [796, 311] width 327 height 342
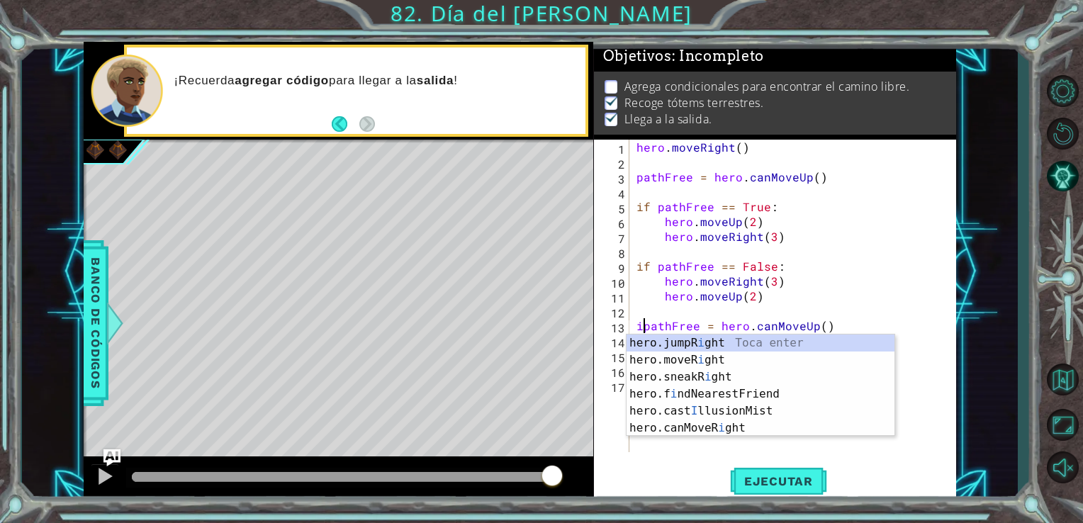
scroll to position [0, 0]
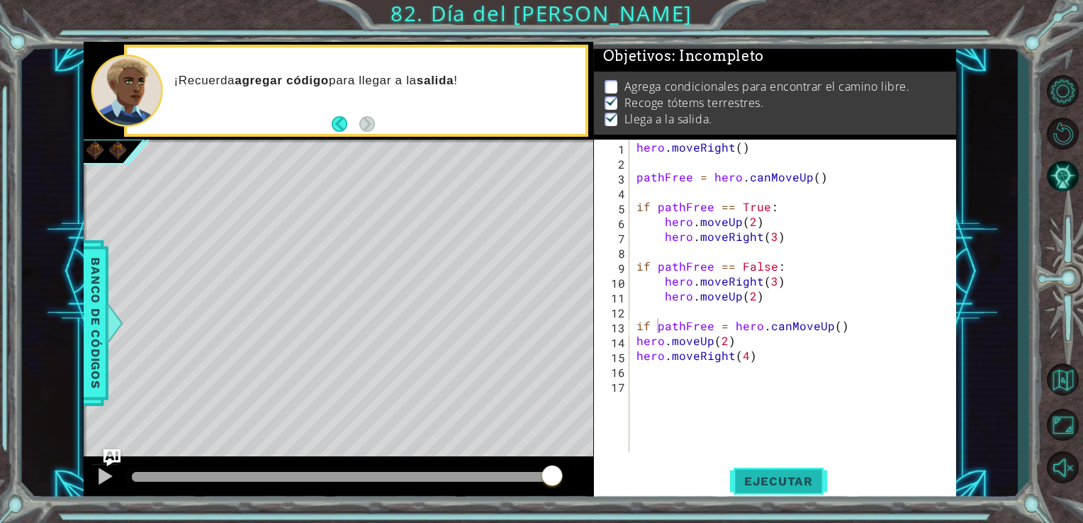
click at [784, 483] on span "Ejecutar" at bounding box center [778, 481] width 97 height 14
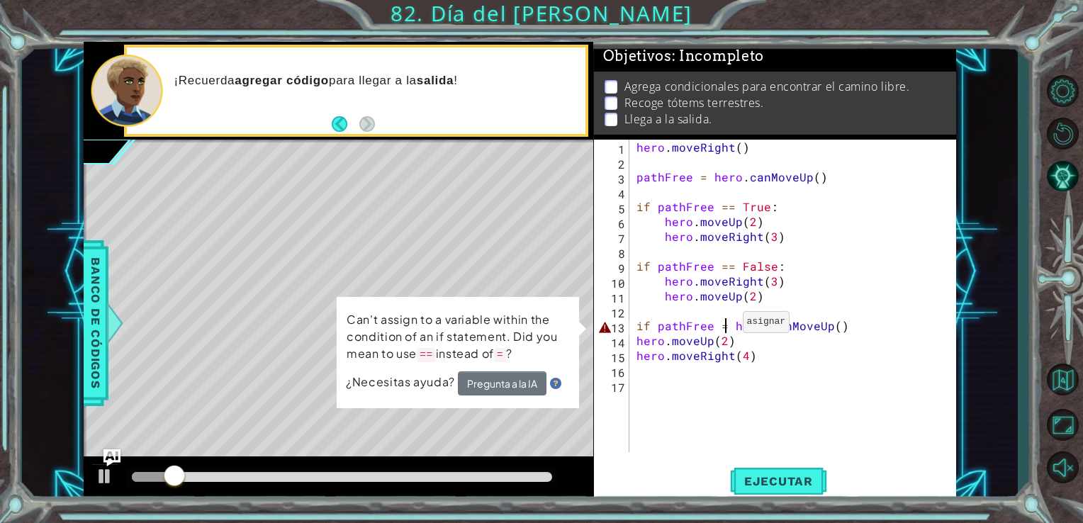
click at [725, 325] on div "hero . moveRight ( ) pathFree = hero . canMoveUp ( ) if pathFree == True : hero…" at bounding box center [796, 311] width 327 height 342
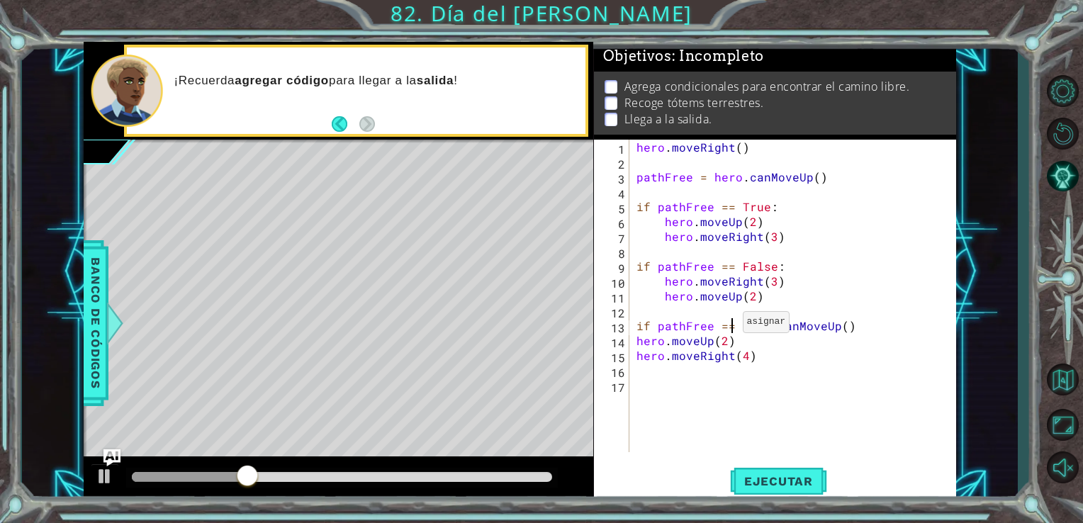
scroll to position [0, 6]
click at [768, 478] on span "Ejecutar" at bounding box center [778, 481] width 97 height 14
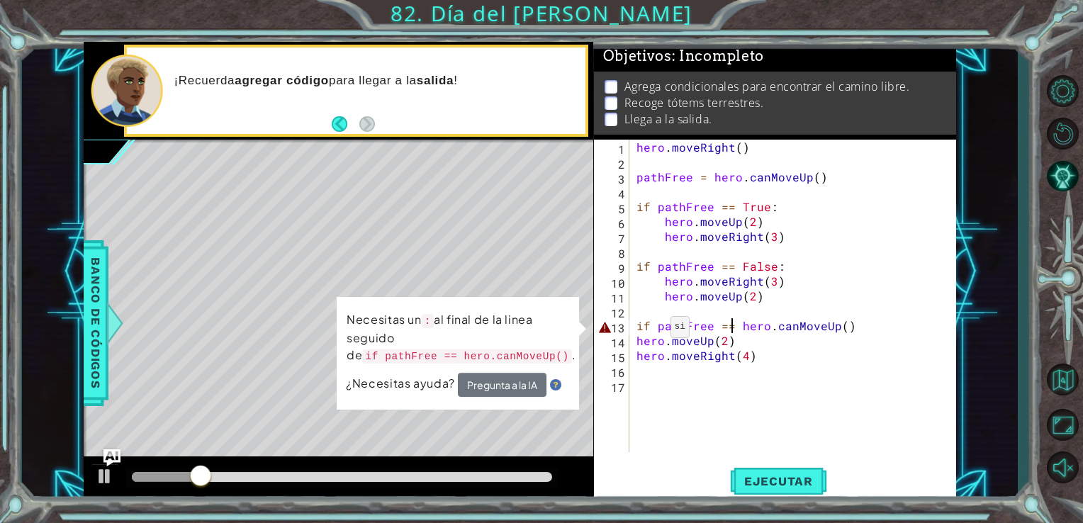
click at [651, 326] on div "hero . moveRight ( ) pathFree = hero . canMoveUp ( ) if pathFree == True : hero…" at bounding box center [796, 311] width 327 height 342
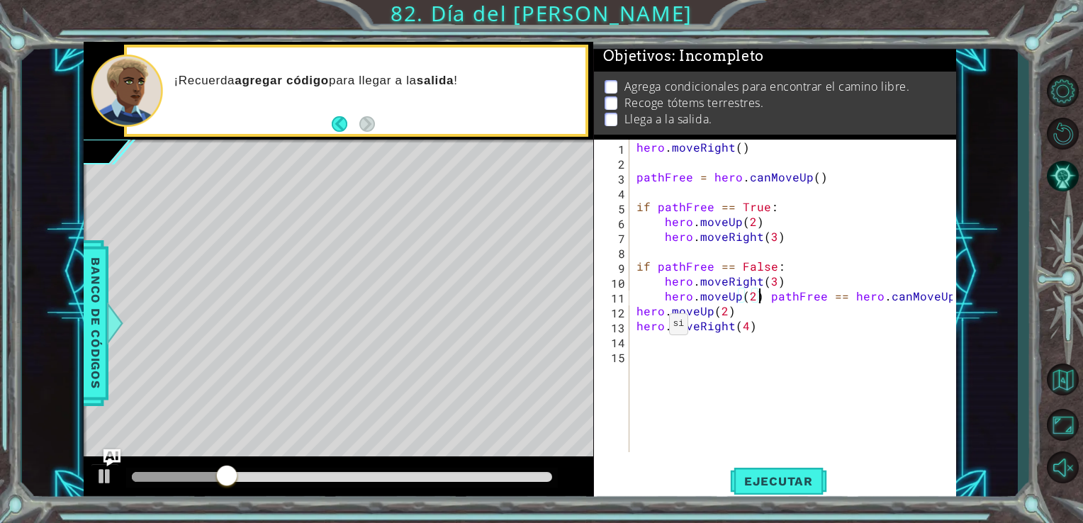
type textarea "pathFree == hero.canMoveUp()"
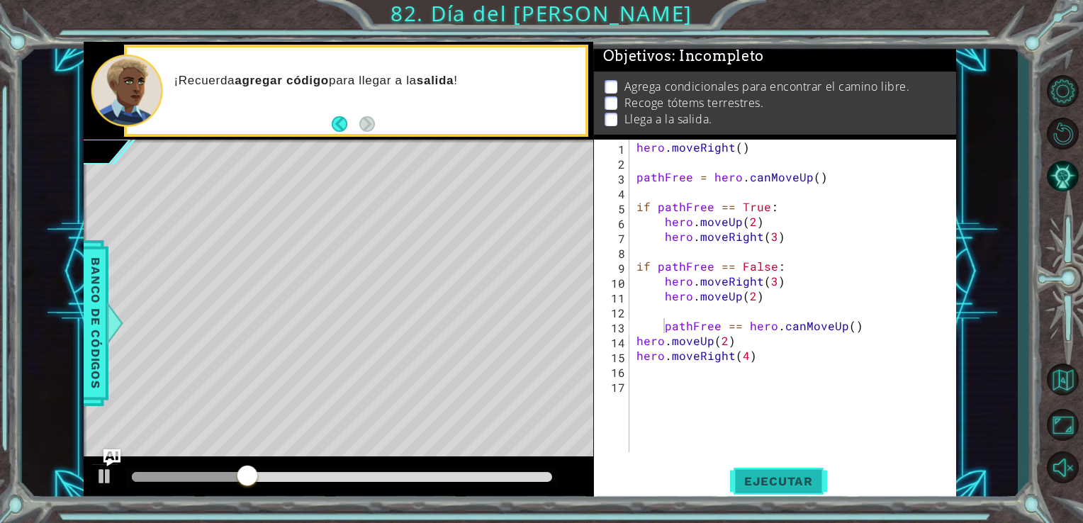
click at [775, 479] on span "Ejecutar" at bounding box center [778, 481] width 97 height 14
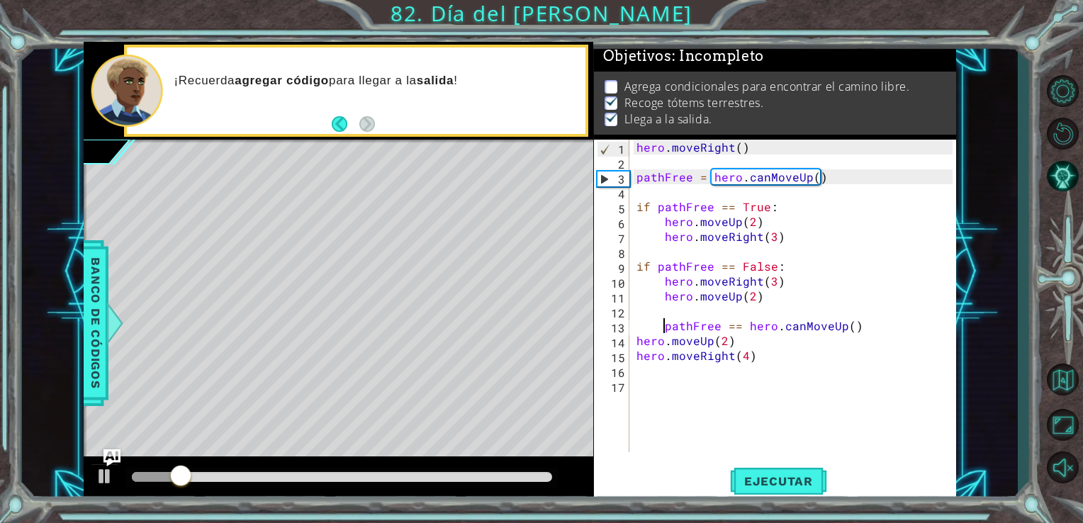
click at [728, 407] on div "hero . moveRight ( ) pathFree = hero . canMoveUp ( ) if pathFree == True : hero…" at bounding box center [796, 311] width 327 height 342
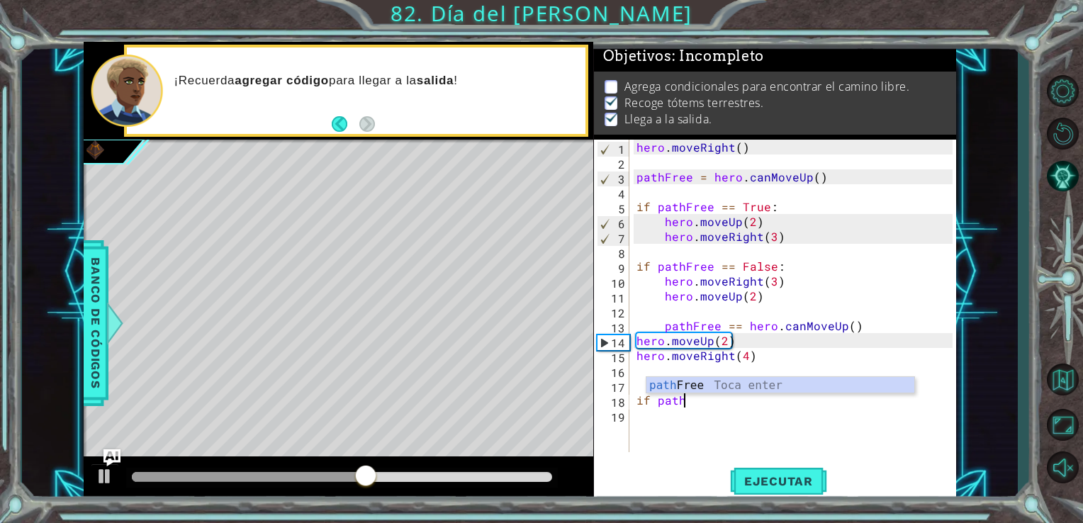
scroll to position [0, 2]
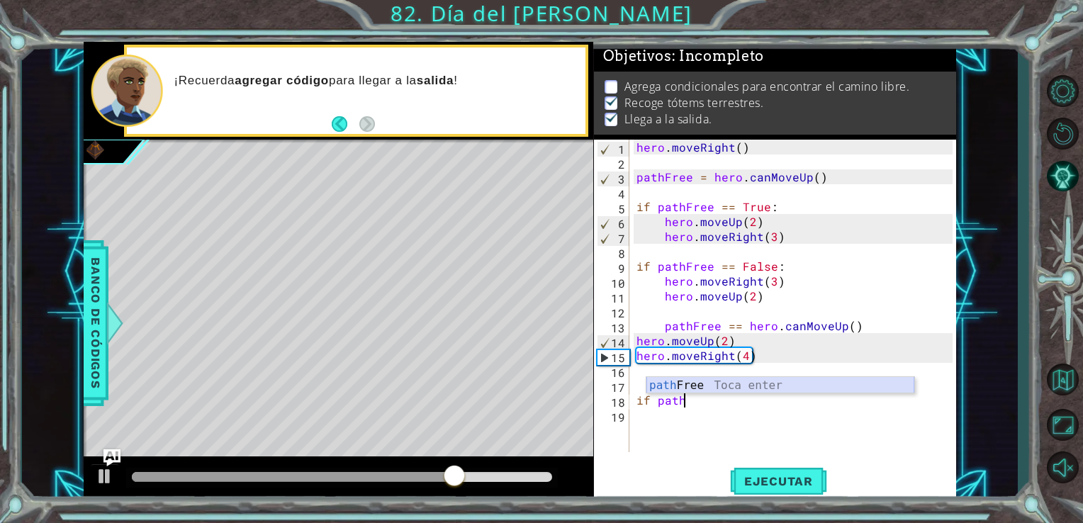
click at [718, 385] on div "path Free Toca enter" at bounding box center [780, 402] width 268 height 51
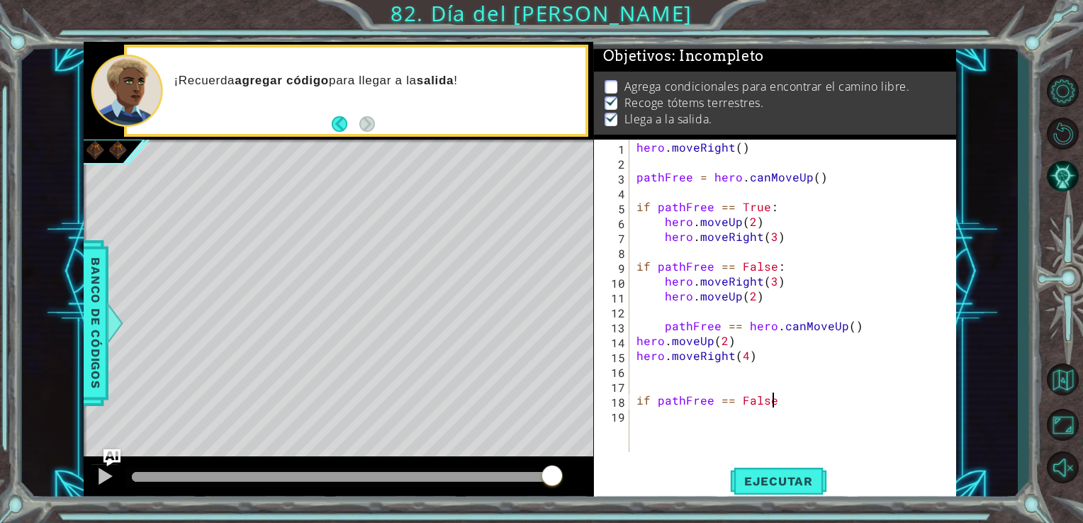
scroll to position [0, 8]
type textarea "if pathFree == False:"
click at [755, 483] on span "Ejecutar" at bounding box center [778, 481] width 97 height 14
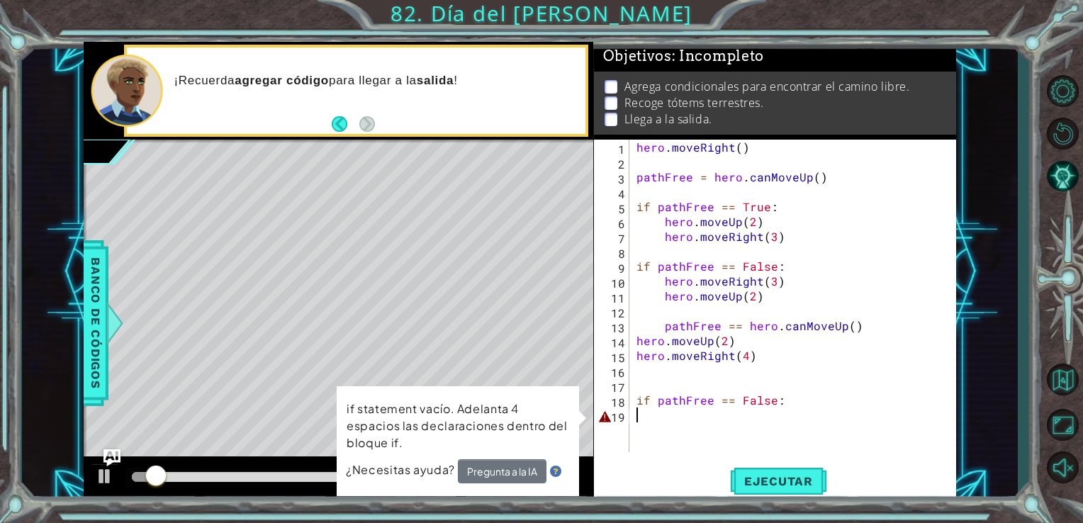
click at [691, 430] on div "hero . moveRight ( ) pathFree = hero . canMoveUp ( ) if pathFree == True : hero…" at bounding box center [796, 311] width 327 height 342
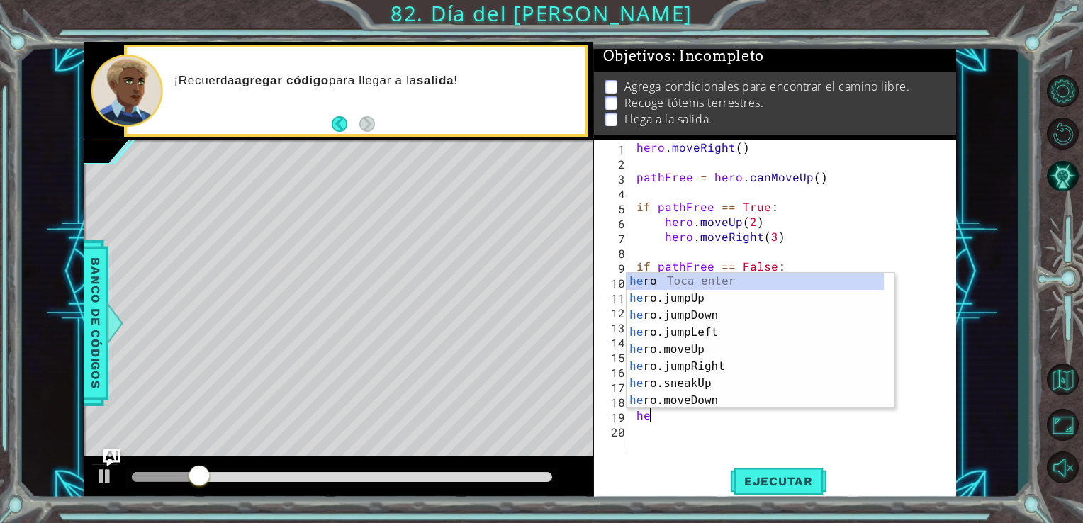
scroll to position [0, 0]
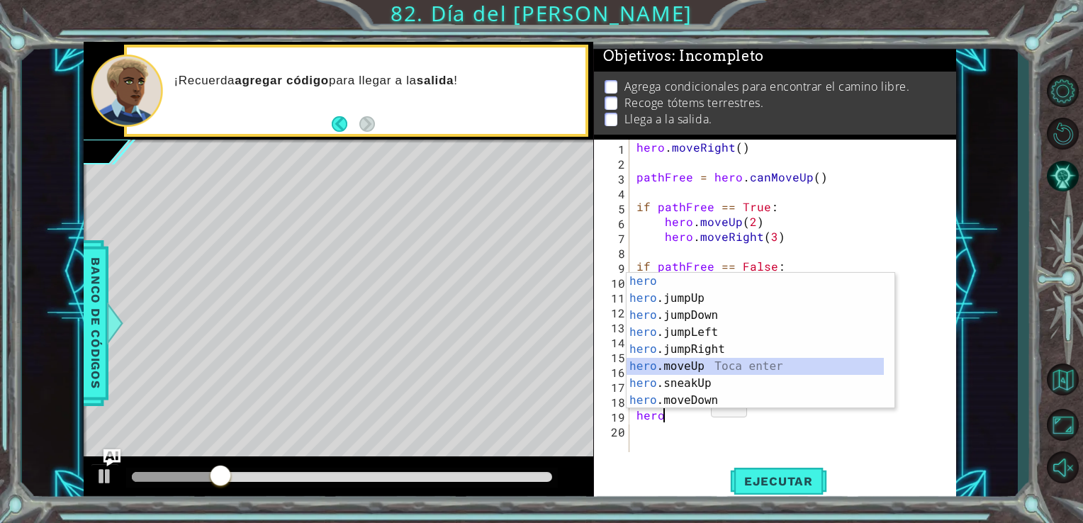
click at [680, 361] on div "hero Toca enter hero .jumpUp Toca enter hero .jumpDown Toca enter hero .jumpLef…" at bounding box center [754, 358] width 257 height 170
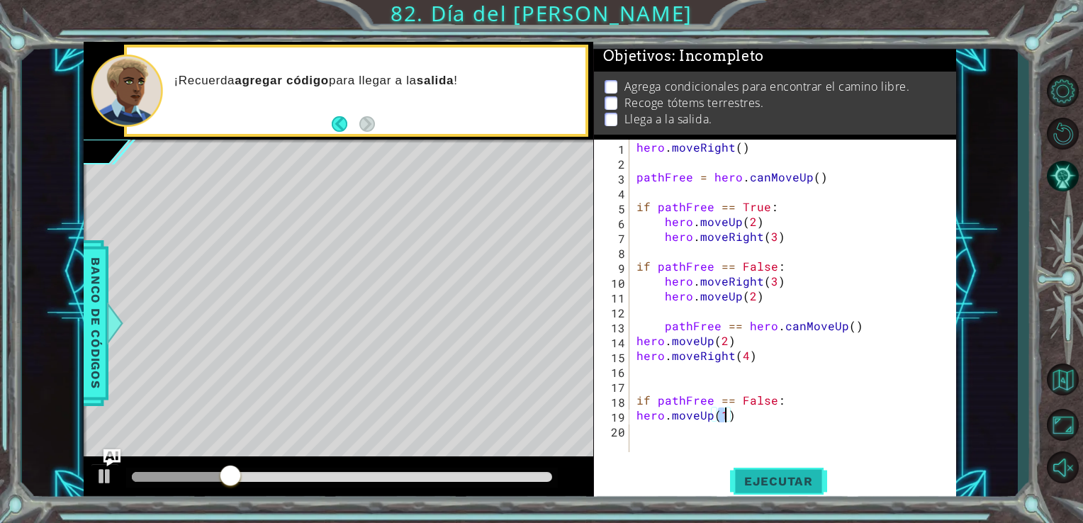
click at [796, 469] on button "Ejecutar" at bounding box center [778, 481] width 97 height 36
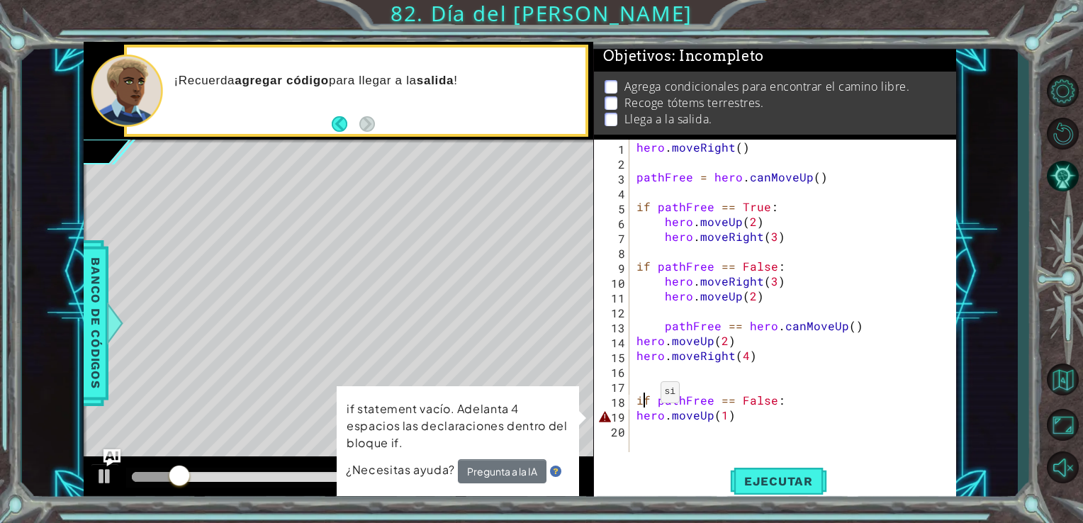
click at [643, 395] on div "hero . moveRight ( ) pathFree = hero . canMoveUp ( ) if pathFree == True : hero…" at bounding box center [796, 311] width 327 height 342
type textarea "if pathFree == False:"
click at [637, 385] on div "hero . moveRight ( ) pathFree = hero . canMoveUp ( ) if pathFree == True : hero…" at bounding box center [796, 311] width 327 height 342
click at [654, 400] on div "hero . moveRight ( ) pathFree = hero . canMoveUp ( ) if pathFree == True : hero…" at bounding box center [796, 311] width 327 height 342
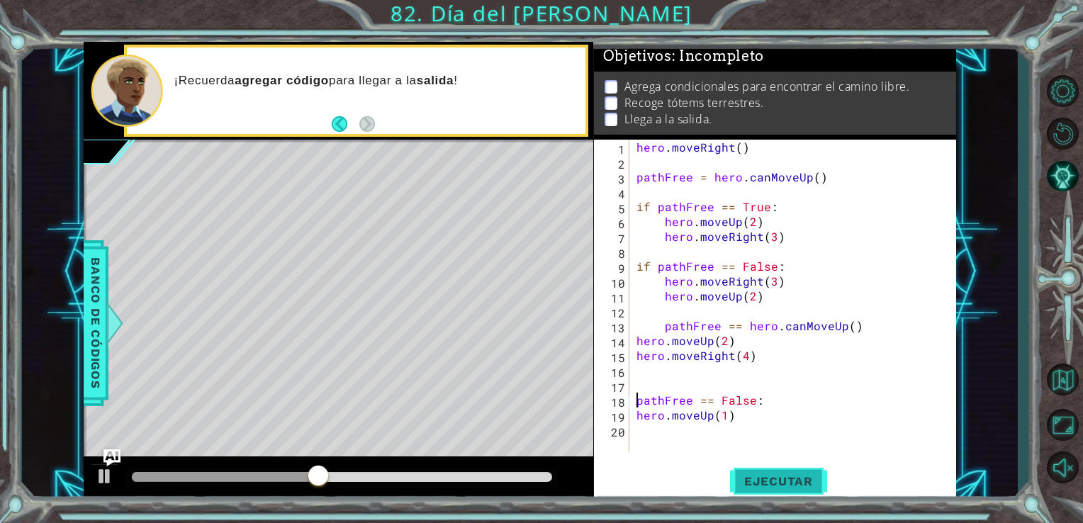
click at [781, 483] on span "Ejecutar" at bounding box center [778, 481] width 97 height 14
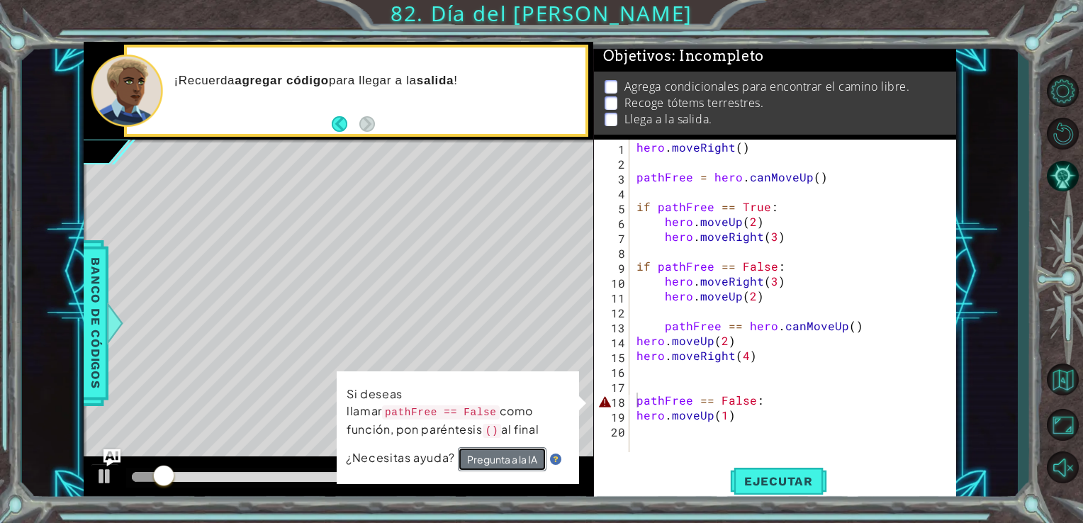
click at [492, 461] on button "Pregunta a la IA" at bounding box center [502, 459] width 89 height 24
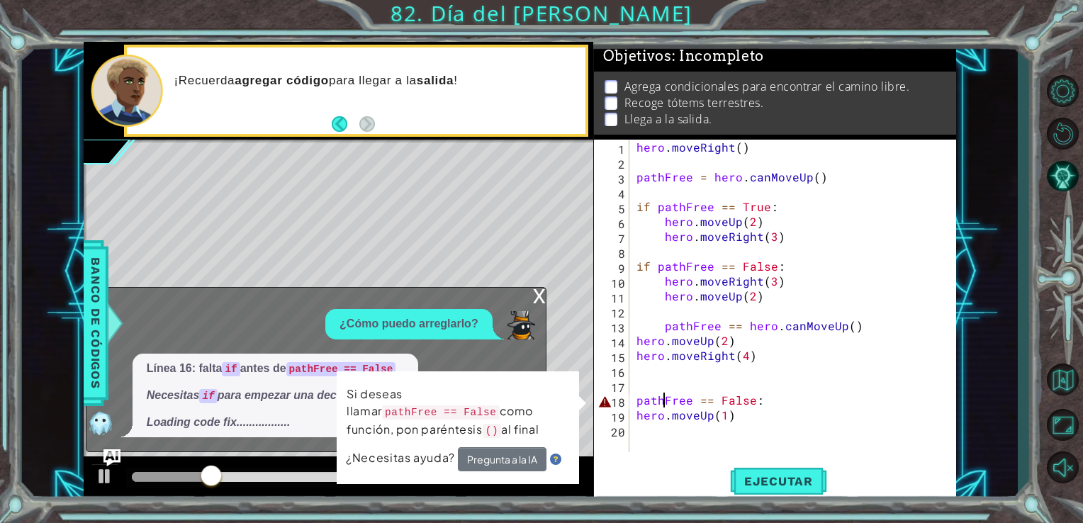
click at [666, 397] on div "hero . moveRight ( ) pathFree = hero . canMoveUp ( ) if pathFree == True : hero…" at bounding box center [796, 311] width 327 height 342
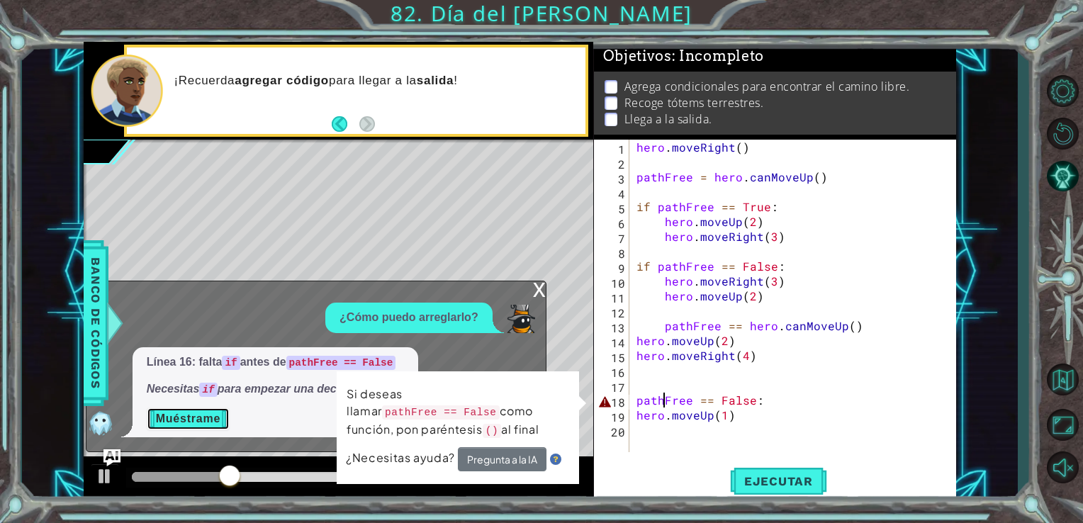
click at [185, 419] on button "Muéstrame" at bounding box center [188, 418] width 83 height 23
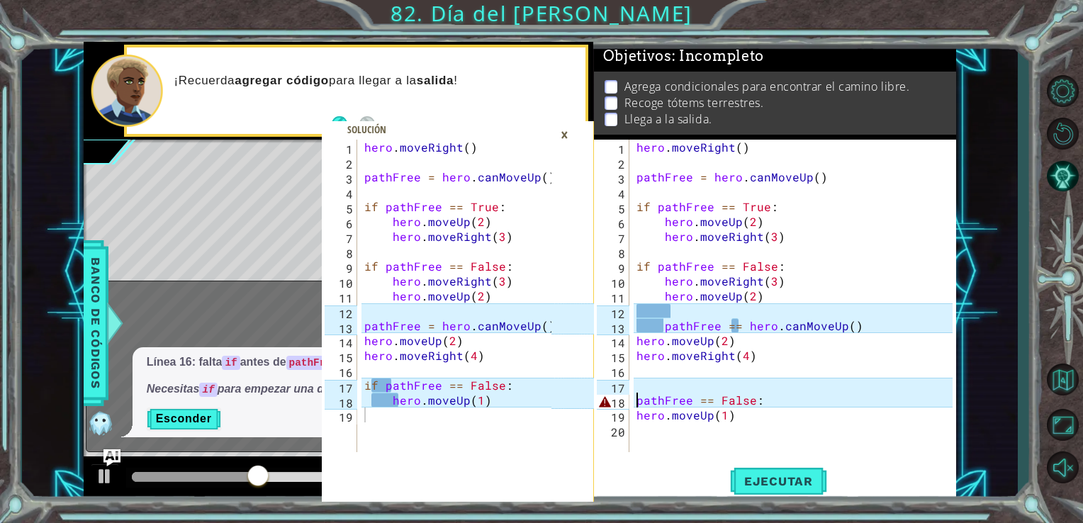
click at [638, 406] on div "hero . moveRight ( ) pathFree = hero . canMoveUp ( ) if pathFree == True : hero…" at bounding box center [796, 311] width 327 height 342
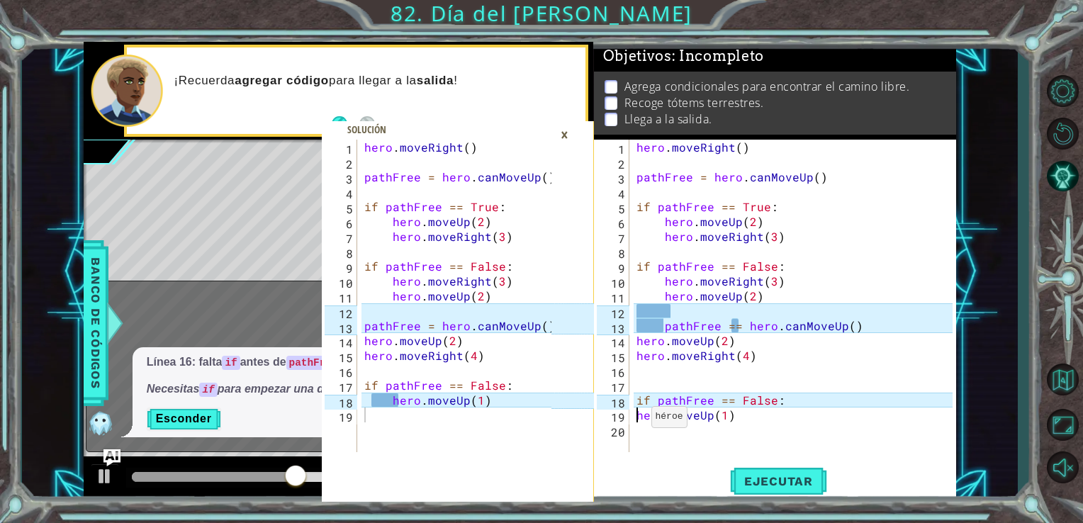
click at [633, 420] on div "hero . moveRight ( ) pathFree = hero . canMoveUp ( ) if pathFree == True : hero…" at bounding box center [796, 311] width 327 height 342
click at [657, 326] on div "hero . moveRight ( ) pathFree = hero . canMoveUp ( ) if pathFree == True : hero…" at bounding box center [796, 311] width 327 height 342
click at [674, 324] on div "hero . moveRight ( ) pathFree = hero . canMoveUp ( ) if pathFree == True : hero…" at bounding box center [796, 311] width 327 height 342
type textarea "pathFree == hero.canMoveUp()"
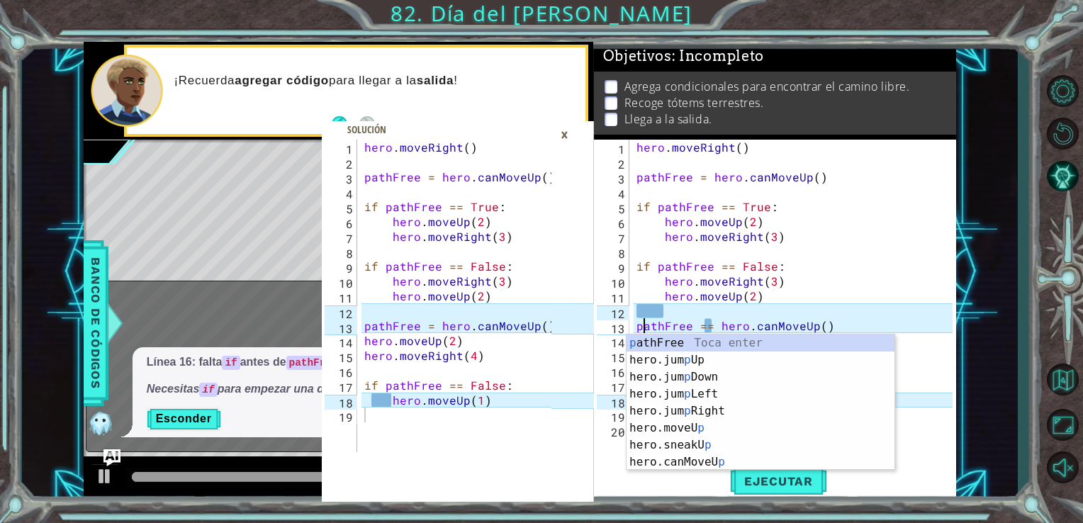
click at [677, 315] on div "hero . moveRight ( ) pathFree = hero . canMoveUp ( ) if pathFree == True : hero…" at bounding box center [796, 311] width 327 height 342
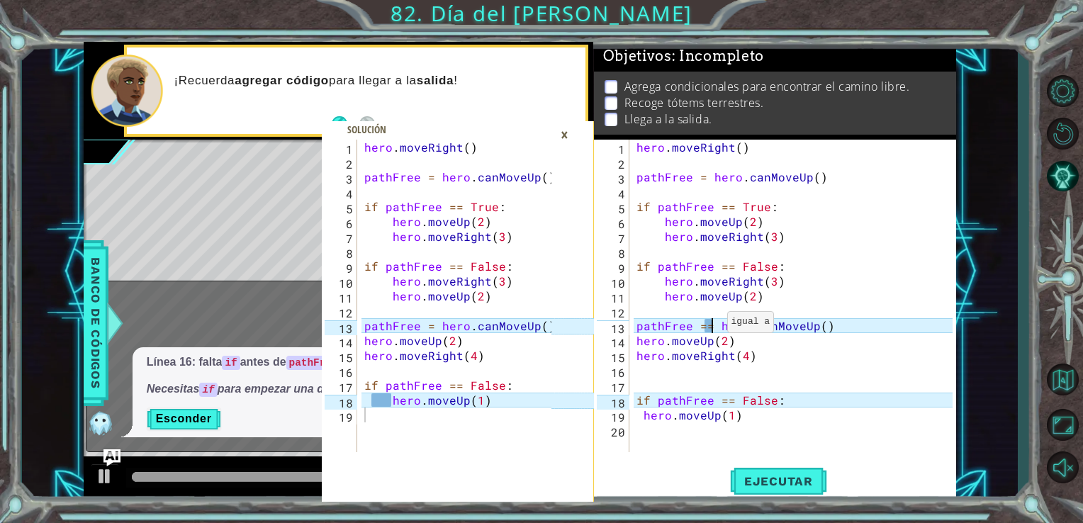
click at [709, 325] on div "hero . moveRight ( ) pathFree = hero . canMoveUp ( ) if pathFree == True : hero…" at bounding box center [796, 311] width 327 height 342
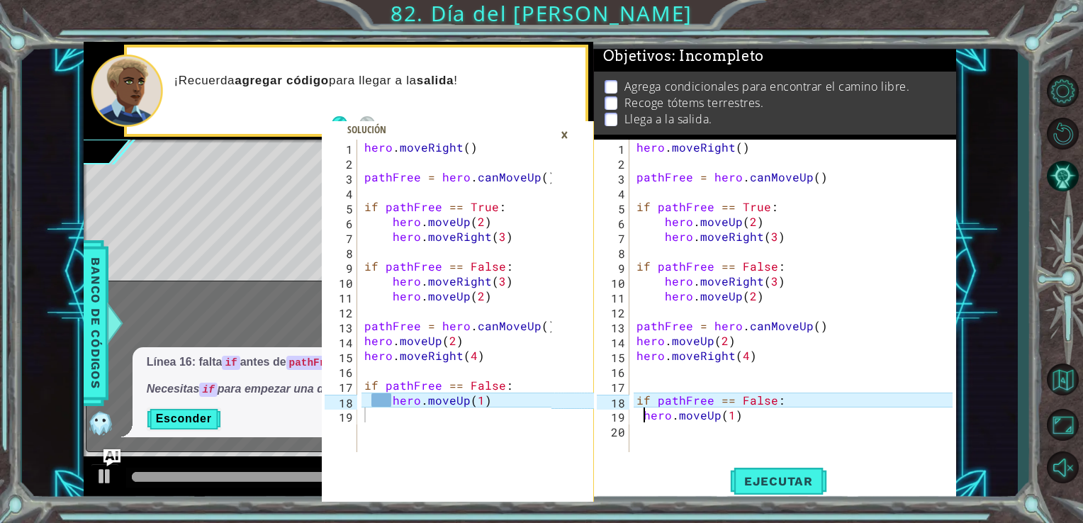
click at [641, 418] on div "hero . moveRight ( ) pathFree = hero . canMoveUp ( ) if pathFree == True : hero…" at bounding box center [796, 311] width 327 height 342
type textarea "hero.moveUp(1)"
click at [739, 471] on button "Ejecutar" at bounding box center [778, 481] width 97 height 36
click at [679, 415] on div "hero . moveRight ( ) pathFree = hero . canMoveUp ( ) if pathFree == True : hero…" at bounding box center [796, 311] width 327 height 342
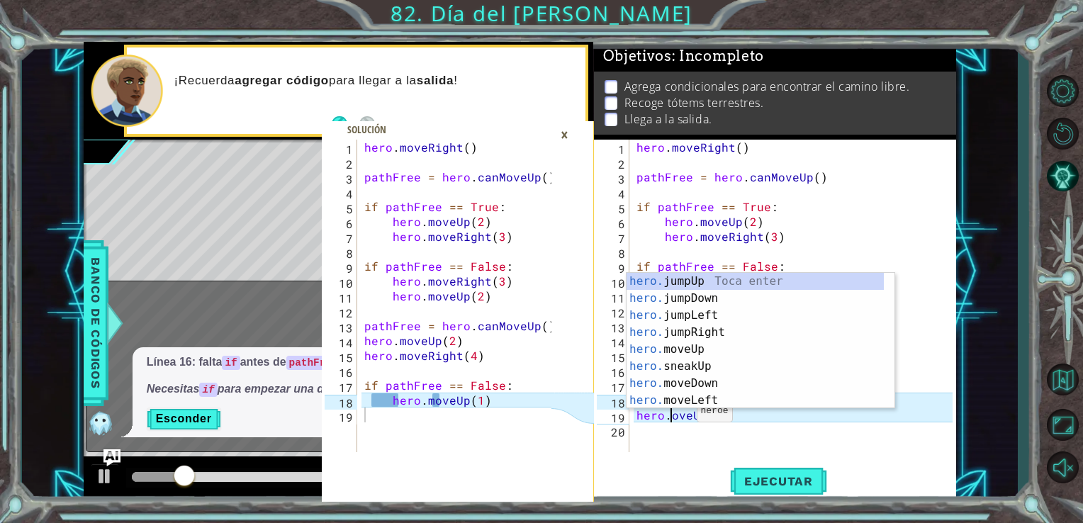
scroll to position [0, 2]
click at [767, 480] on span "Ejecutar" at bounding box center [778, 481] width 97 height 14
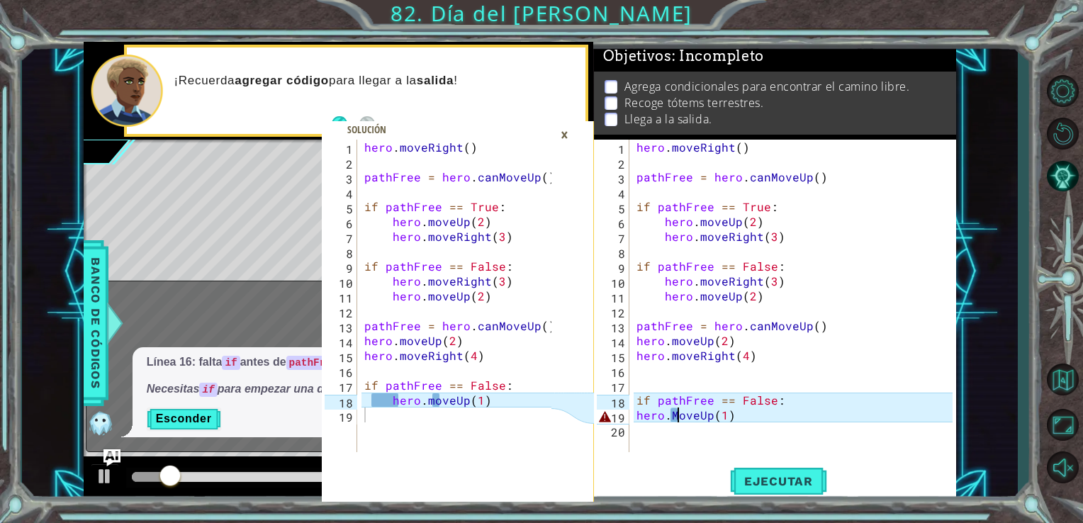
click at [555, 130] on div "×" at bounding box center [564, 135] width 22 height 24
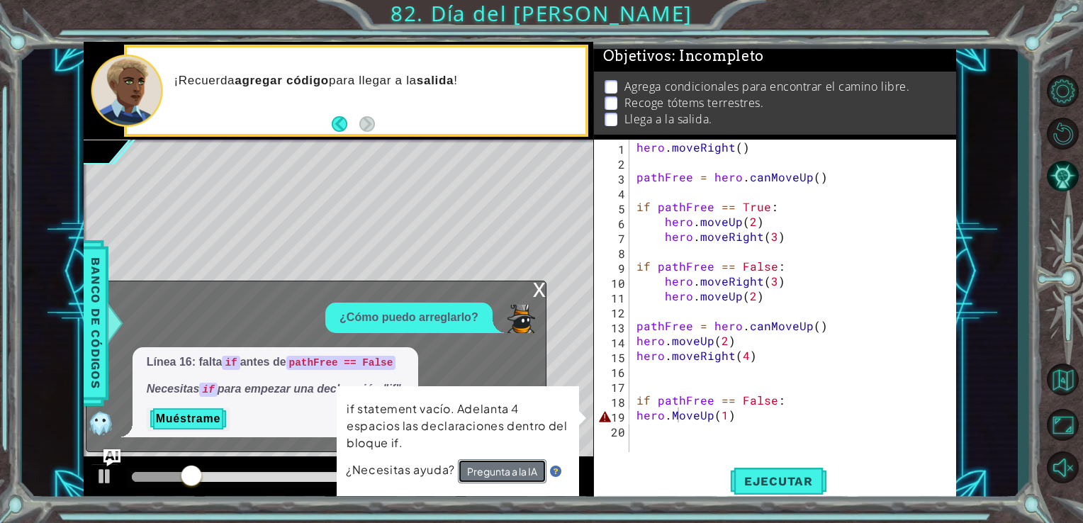
click at [526, 469] on button "Pregunta a la IA" at bounding box center [502, 471] width 89 height 24
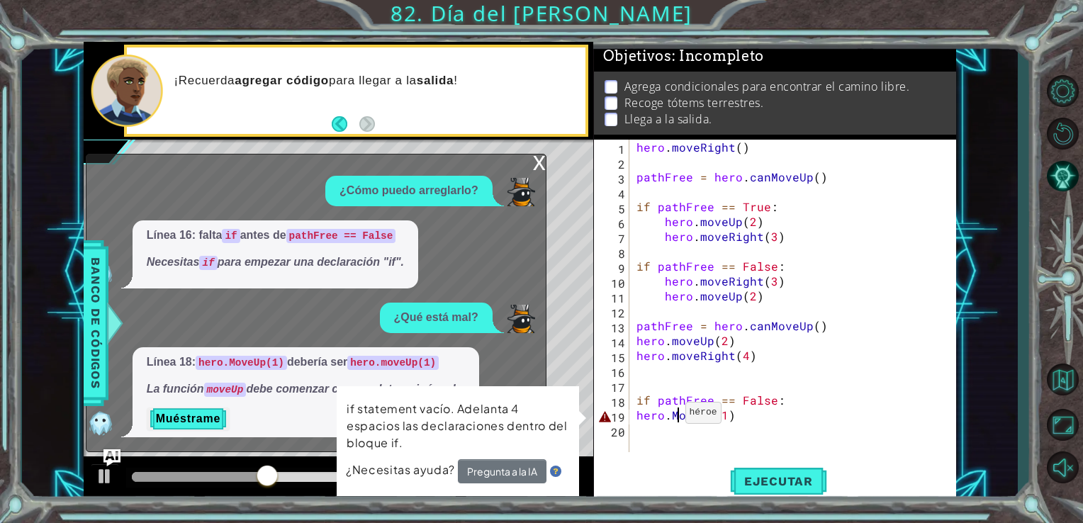
click at [669, 417] on div "hero . moveRight ( ) pathFree = hero . canMoveUp ( ) if pathFree == True : hero…" at bounding box center [796, 311] width 327 height 342
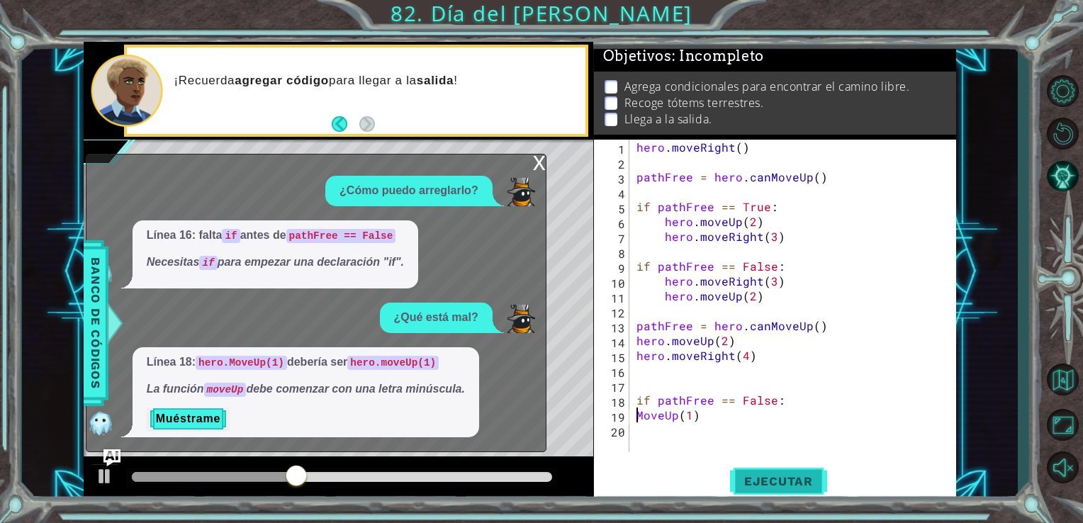
click at [751, 475] on span "Ejecutar" at bounding box center [778, 481] width 97 height 14
click at [510, 473] on div at bounding box center [342, 477] width 421 height 10
click at [773, 478] on span "Ejecutar" at bounding box center [778, 481] width 97 height 14
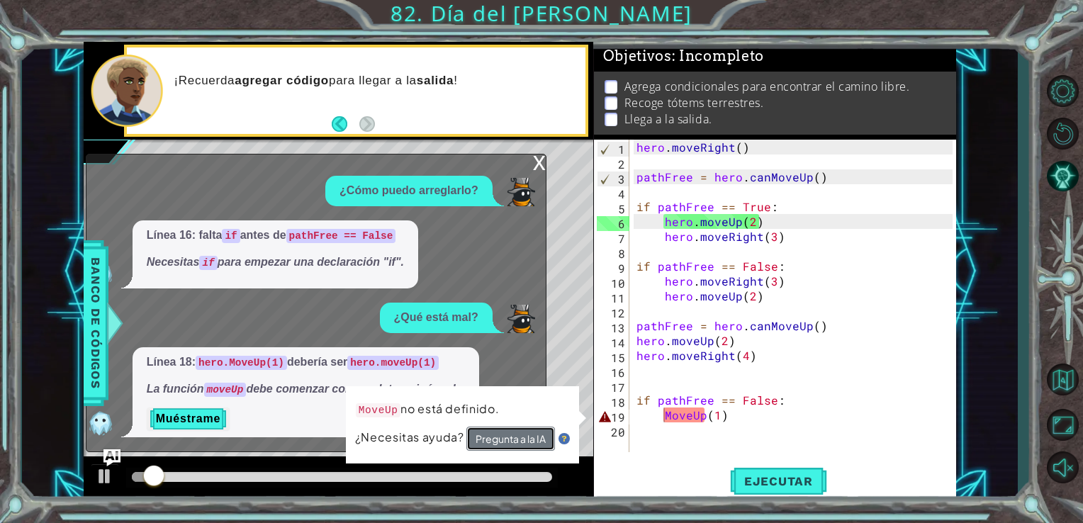
click at [495, 438] on button "Pregunta a la IA" at bounding box center [510, 439] width 89 height 24
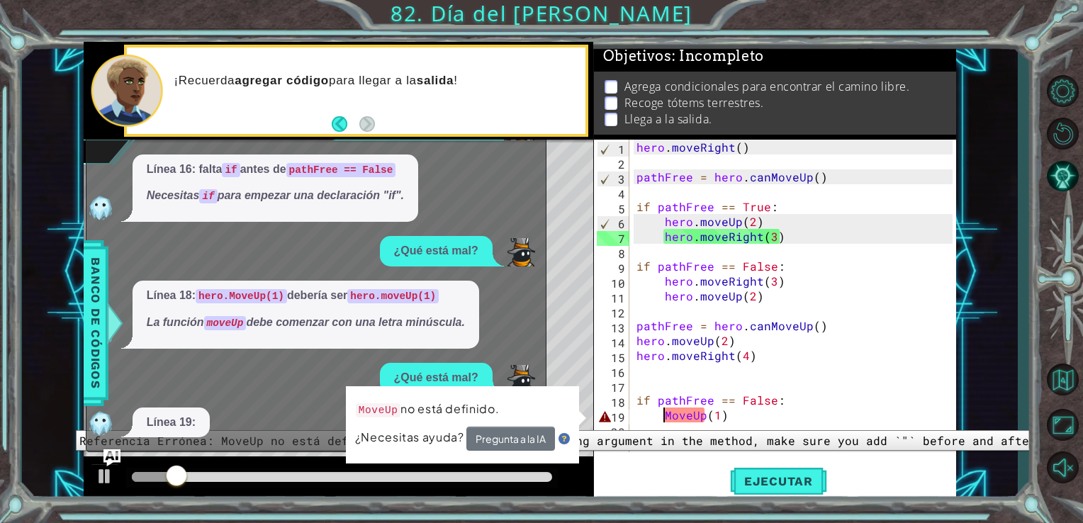
click at [604, 419] on div "19" at bounding box center [613, 417] width 33 height 15
type textarea "MoveUp(1)"
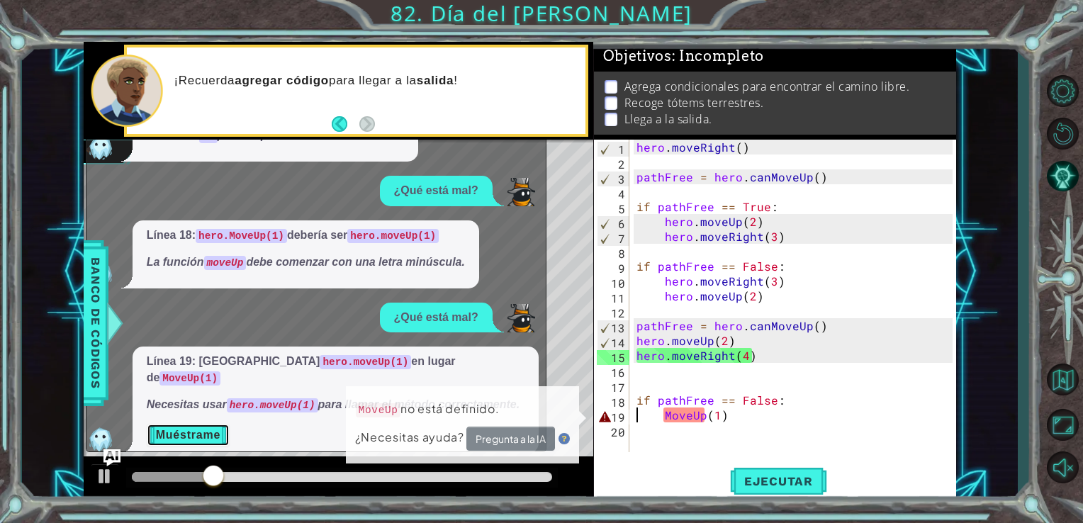
click at [171, 424] on button "Muéstrame" at bounding box center [188, 435] width 83 height 23
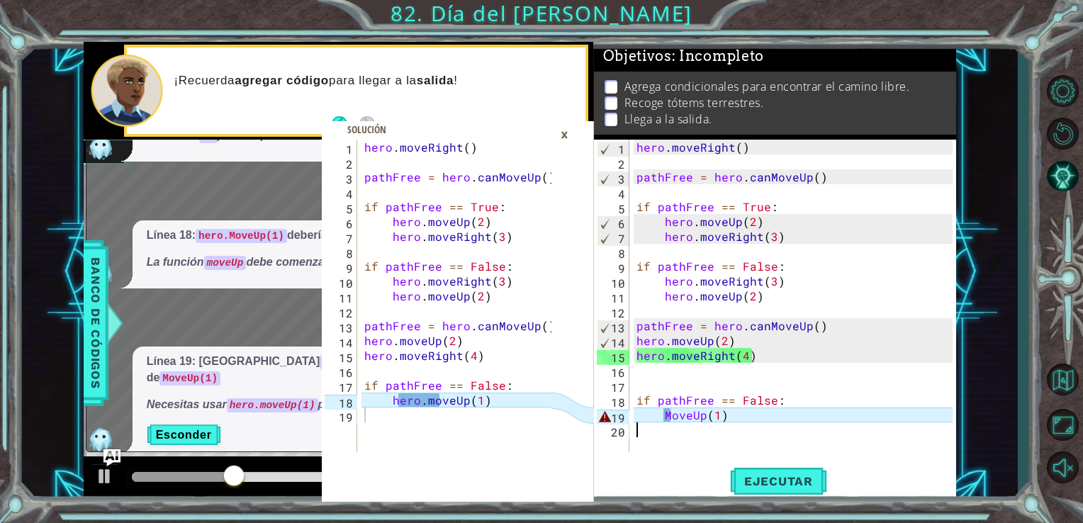
click at [762, 424] on div "hero . moveRight ( ) pathFree = hero . canMoveUp ( ) if pathFree == True : hero…" at bounding box center [796, 311] width 327 height 342
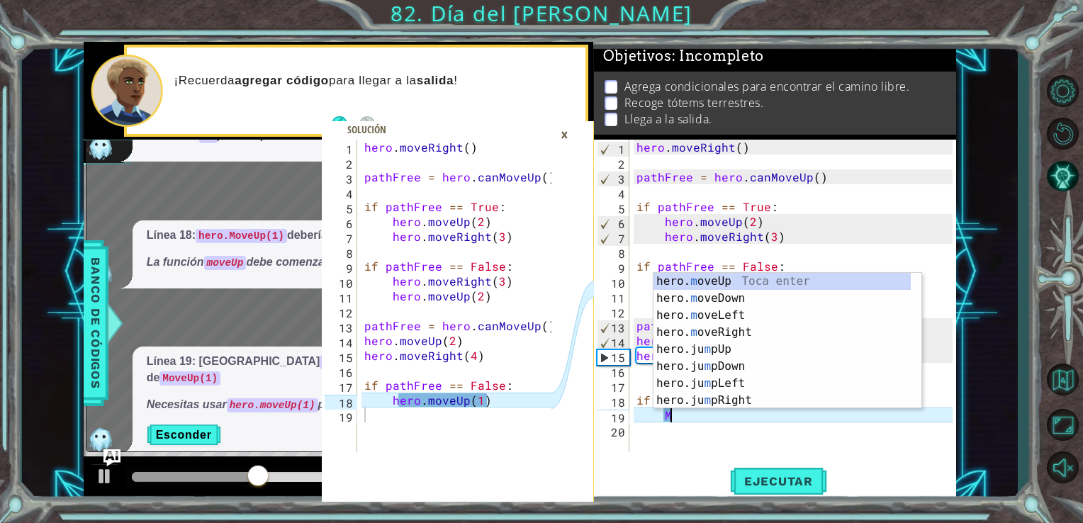
type textarea "M"
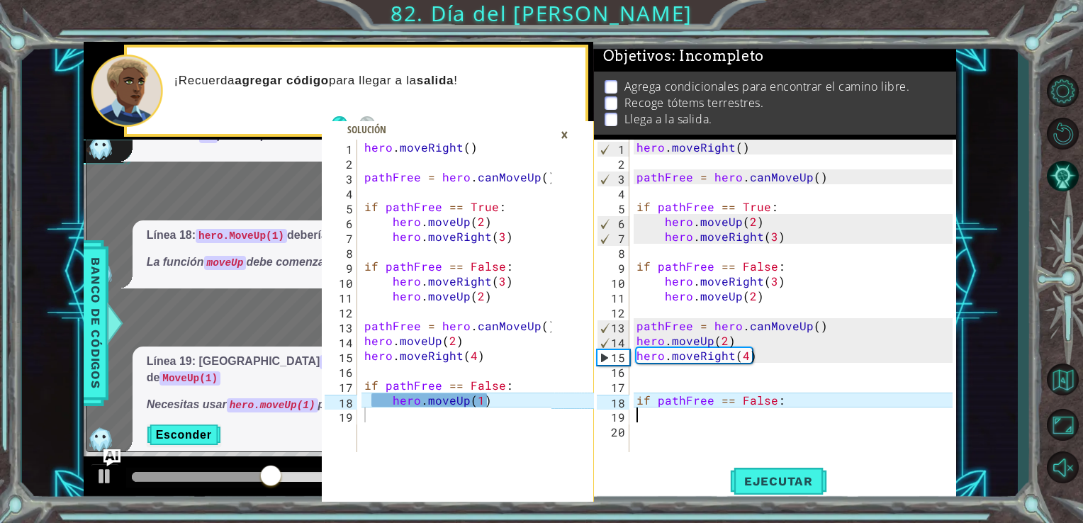
click at [660, 381] on div "hero . moveRight ( ) pathFree = hero . canMoveUp ( ) if pathFree == True : hero…" at bounding box center [796, 311] width 327 height 342
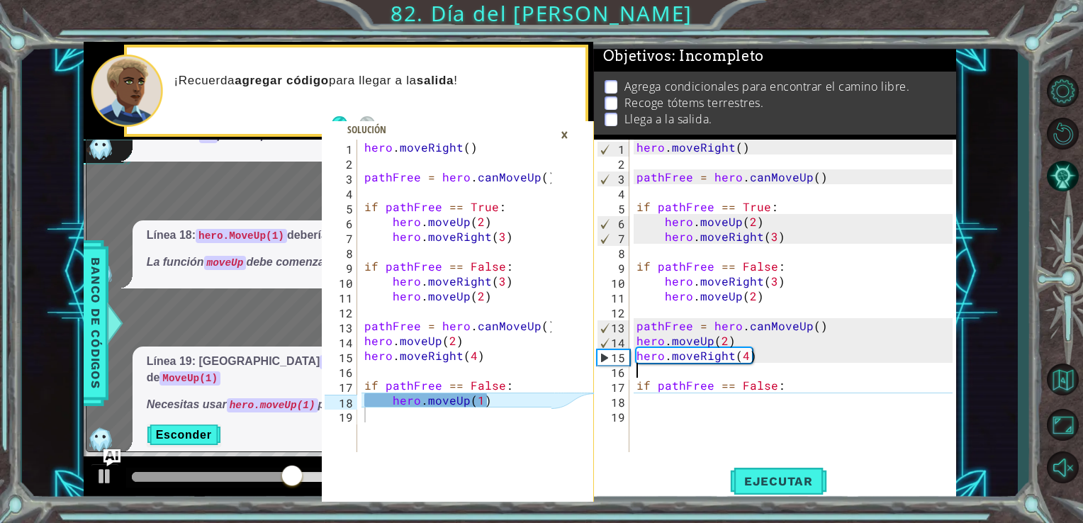
click at [665, 407] on div "hero . moveRight ( ) pathFree = hero . canMoveUp ( ) if pathFree == True : hero…" at bounding box center [796, 311] width 327 height 342
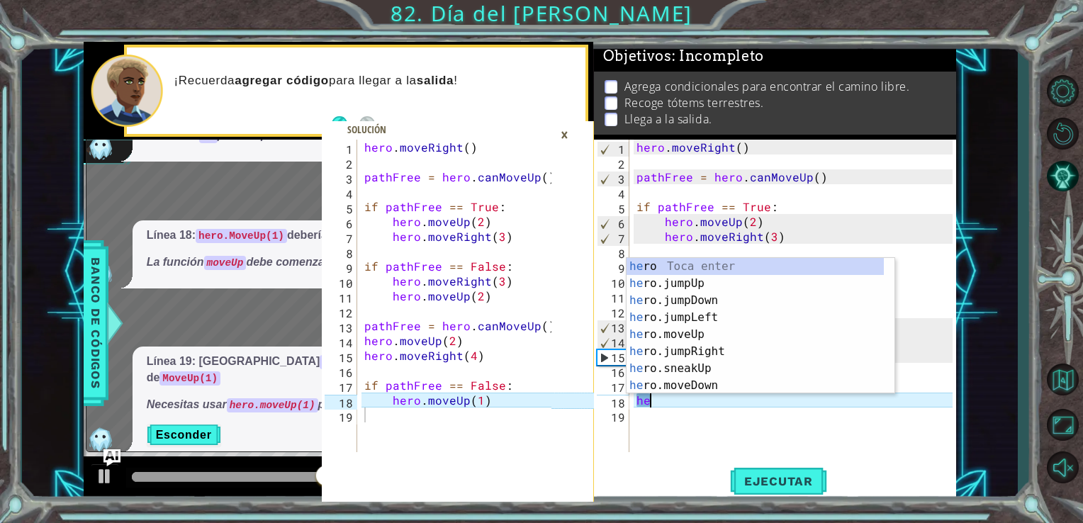
type textarea "h"
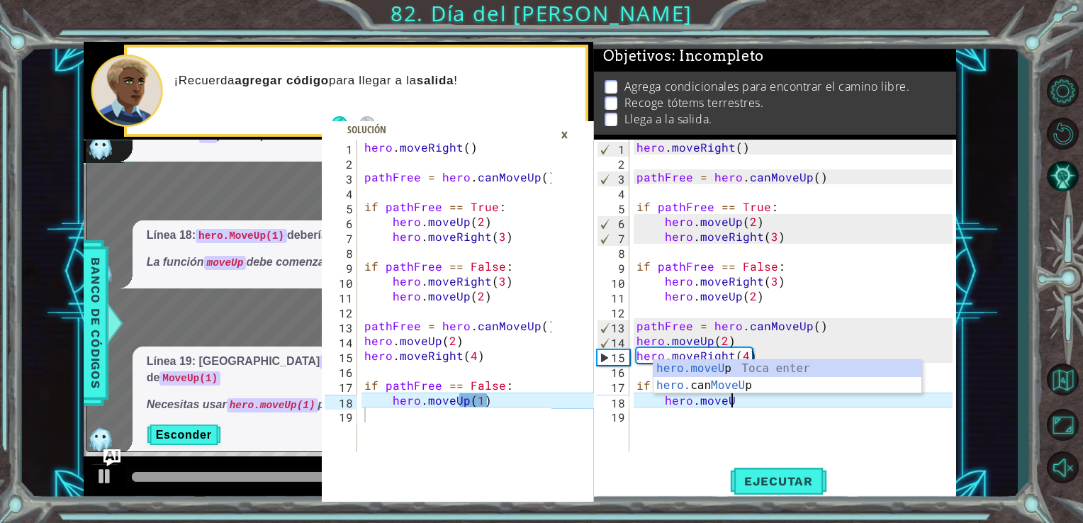
scroll to position [0, 6]
click at [706, 368] on div "hero.moveUp Toca enter hero. can MoveUp Toca enter" at bounding box center [787, 394] width 268 height 68
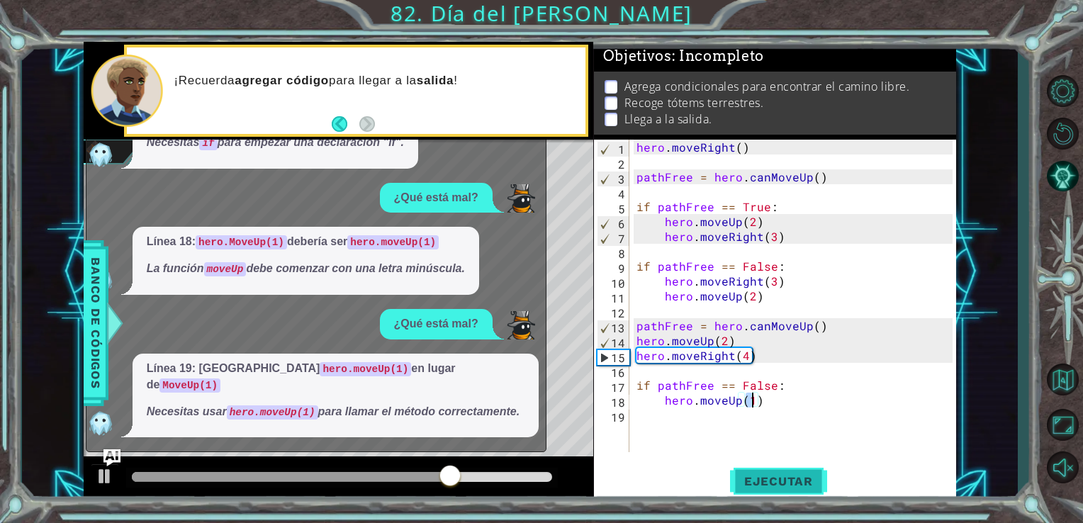
click at [760, 477] on span "Ejecutar" at bounding box center [778, 481] width 97 height 14
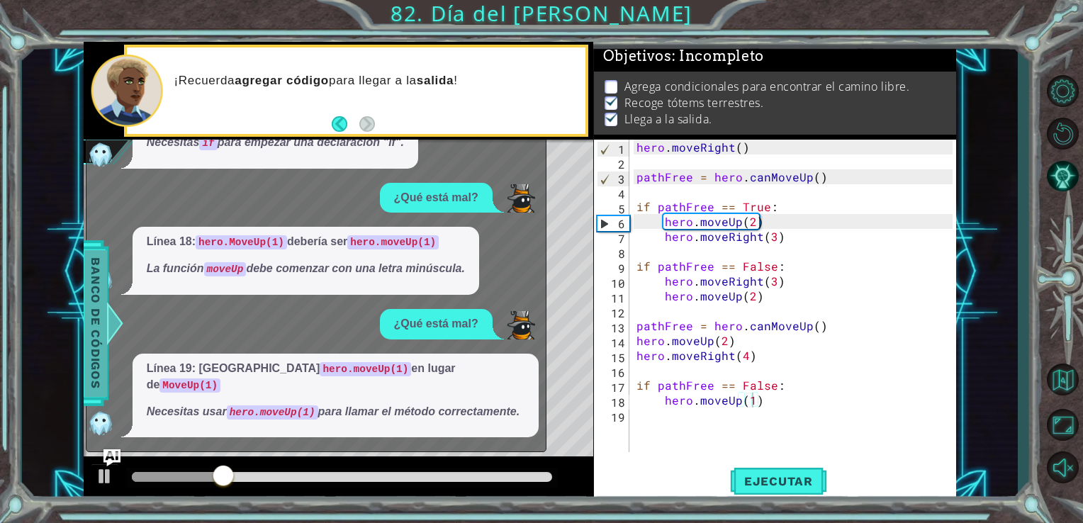
click at [84, 299] on span "Banco de códigos" at bounding box center [95, 322] width 23 height 147
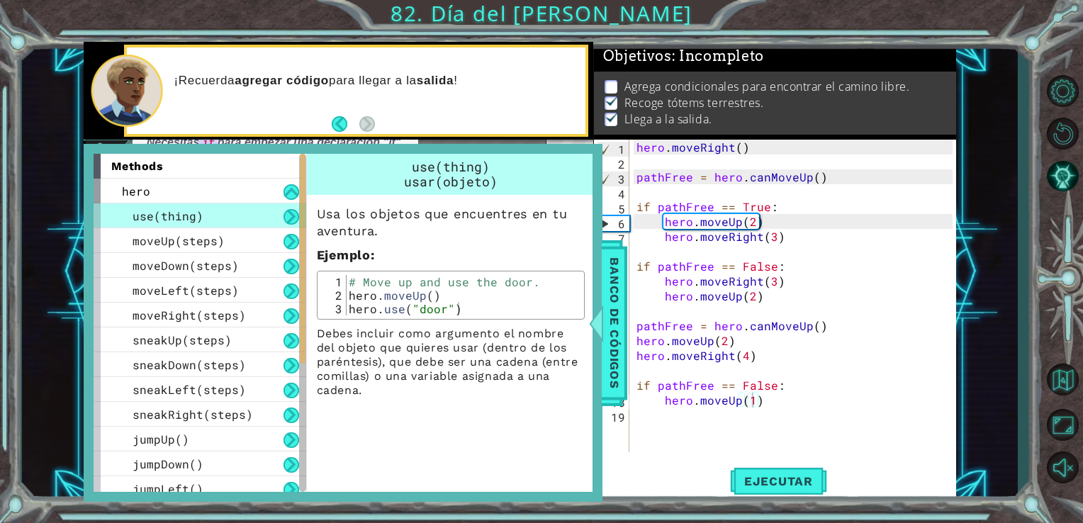
click at [92, 305] on div "methods hero use(thing) moveUp(steps) moveDown(steps) moveLeft(steps) moveRight…" at bounding box center [343, 323] width 519 height 359
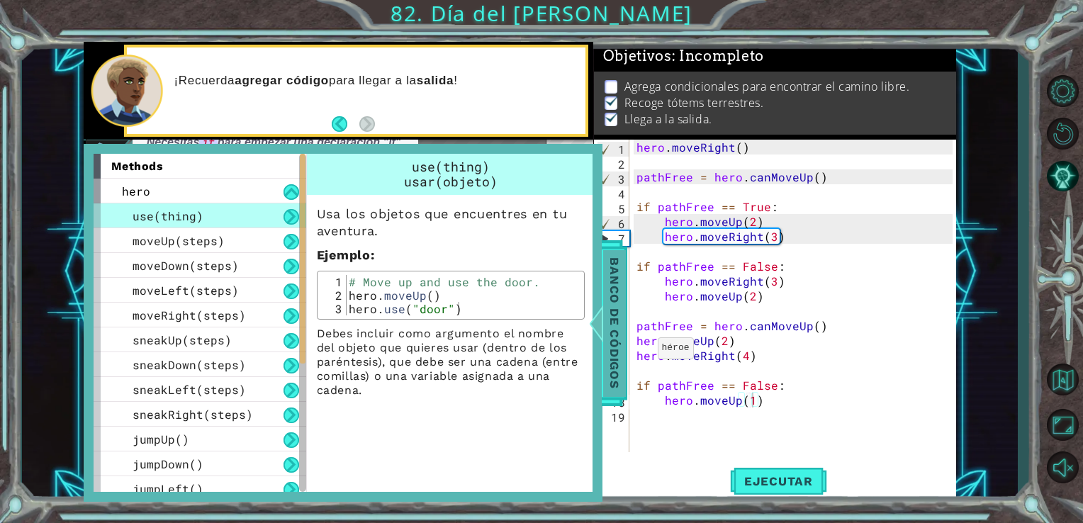
click at [616, 323] on span "Banco de códigos" at bounding box center [614, 322] width 23 height 147
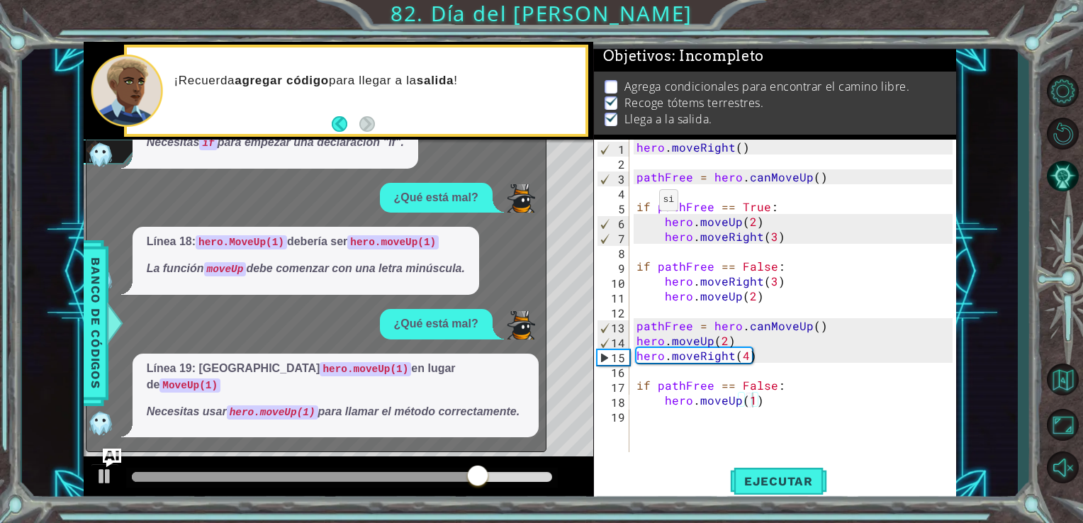
click at [113, 452] on img "Ask AI" at bounding box center [111, 458] width 18 height 18
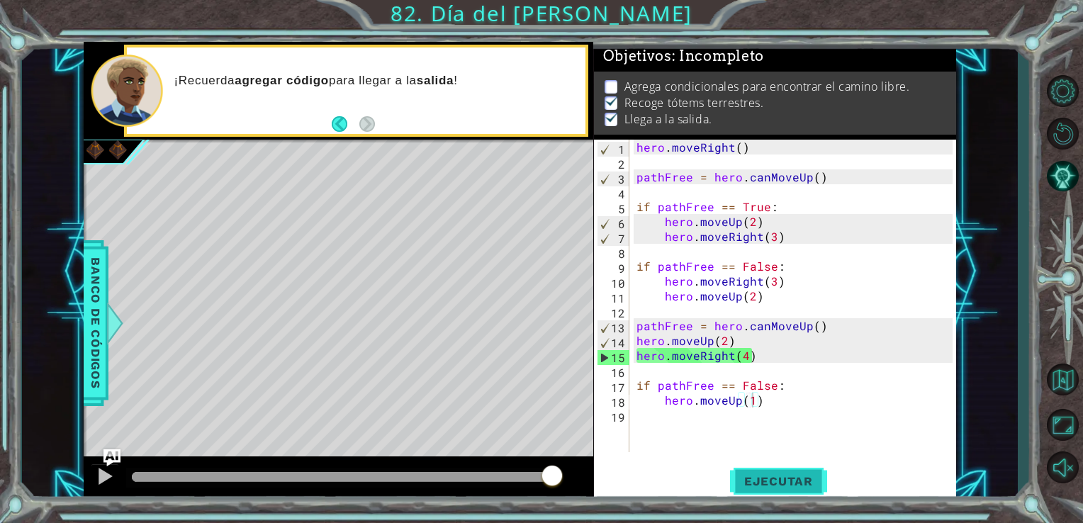
click at [792, 480] on span "Ejecutar" at bounding box center [778, 481] width 97 height 14
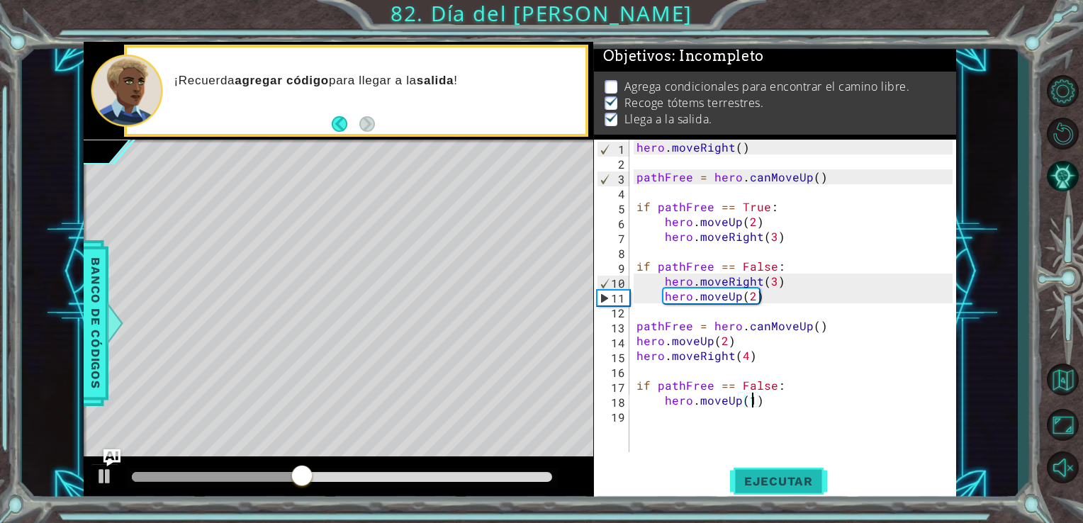
click at [794, 480] on span "Ejecutar" at bounding box center [778, 481] width 97 height 14
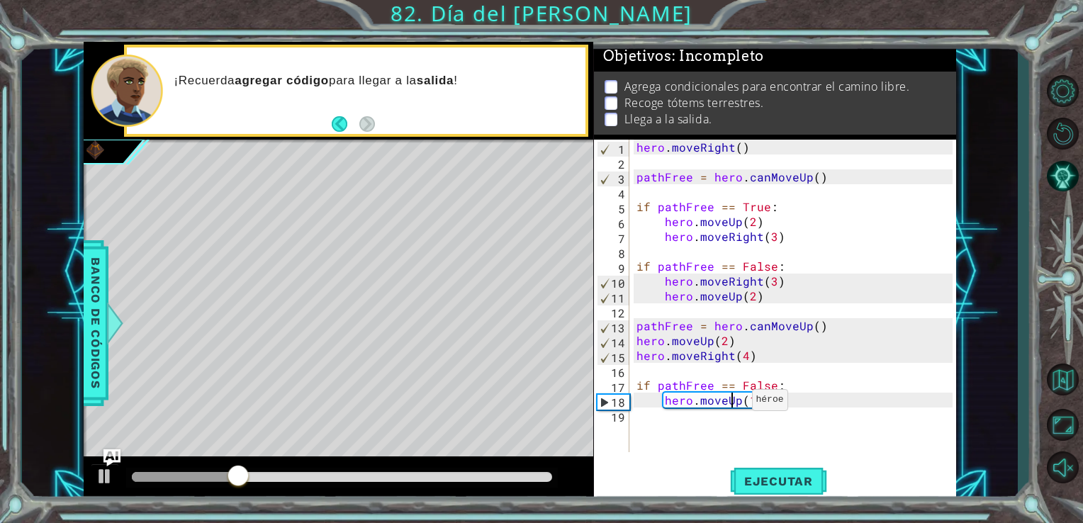
click at [734, 403] on div "hero . moveRight ( ) pathFree = hero . canMoveUp ( ) if pathFree == True : hero…" at bounding box center [796, 311] width 327 height 342
click at [740, 402] on div "hero . moveRight ( ) pathFree = hero . canMoveUp ( ) if pathFree == True : hero…" at bounding box center [796, 311] width 327 height 342
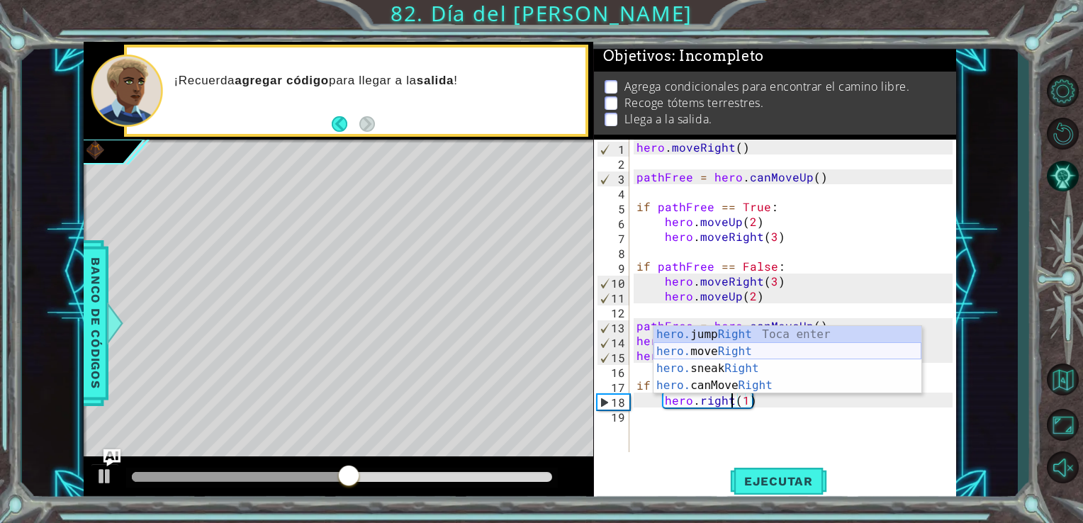
click at [722, 356] on div "hero. jump Right Toca enter hero. move Right Toca enter hero. sneak Right Toca …" at bounding box center [787, 377] width 268 height 102
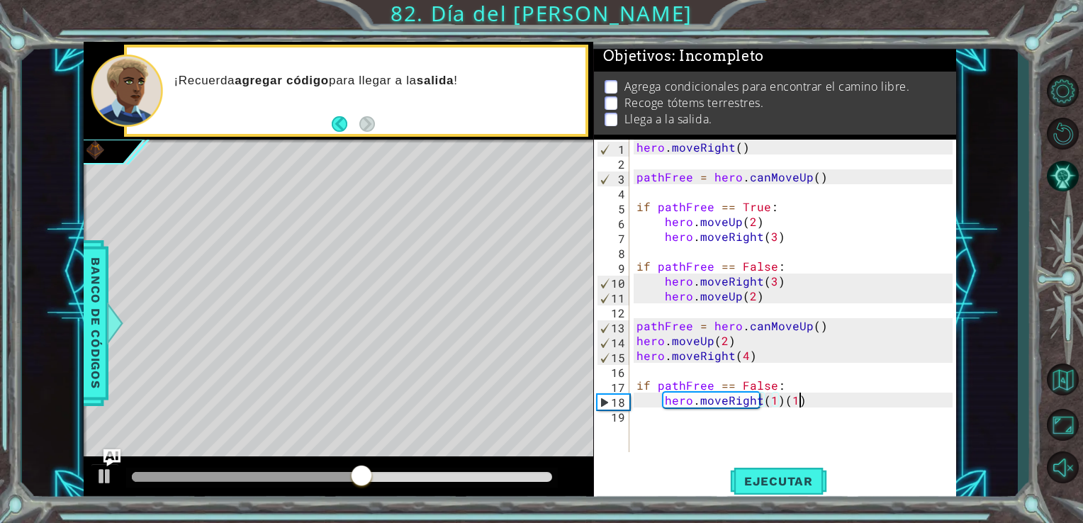
click at [799, 399] on div "hero . moveRight ( ) pathFree = hero . canMoveUp ( ) if pathFree == True : hero…" at bounding box center [796, 311] width 327 height 342
type textarea "hero.moveRight(1)"
click at [703, 423] on div "hero . moveRight ( ) pathFree = hero . canMoveUp ( ) if pathFree == True : hero…" at bounding box center [796, 311] width 327 height 342
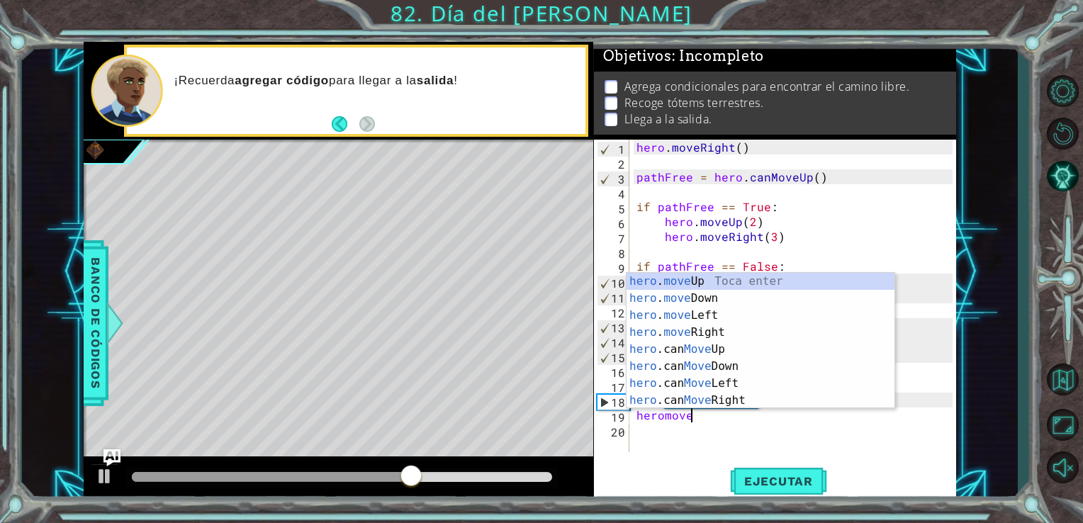
scroll to position [0, 3]
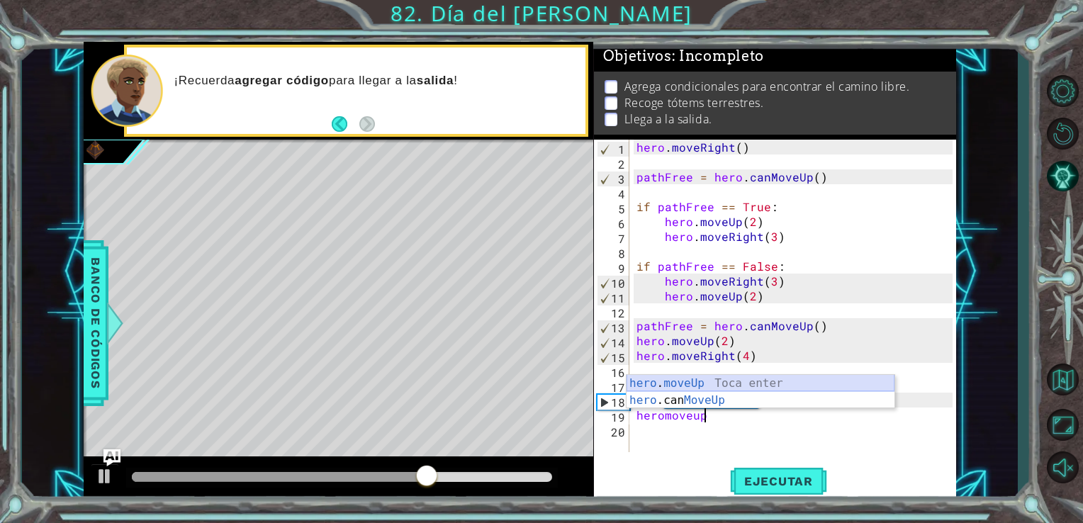
click at [696, 381] on div "hero . moveUp Toca enter hero .can MoveUp Toca enter" at bounding box center [760, 409] width 268 height 68
type textarea "hero.moveUp(1)"
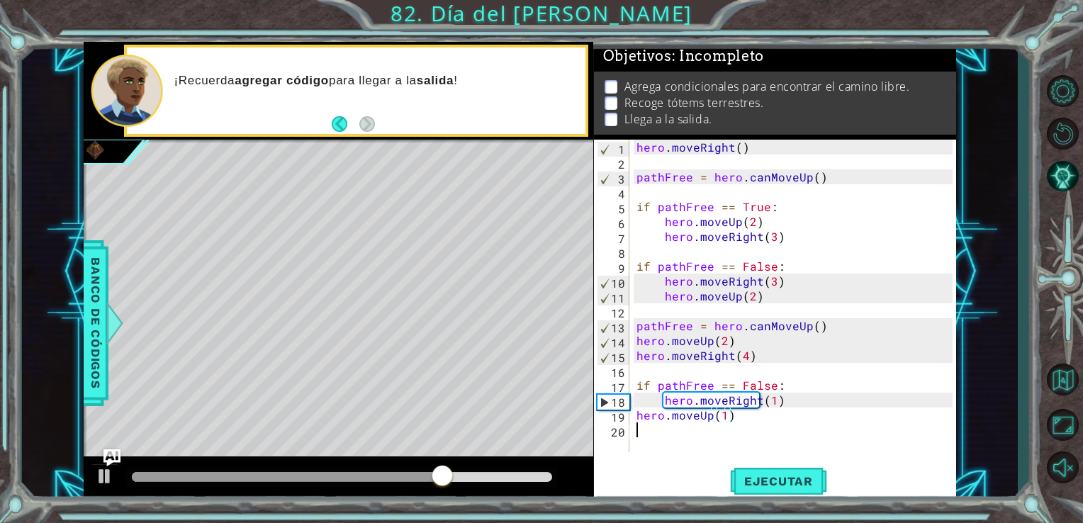
click at [677, 438] on div "hero . moveRight ( ) pathFree = hero . canMoveUp ( ) if pathFree == True : hero…" at bounding box center [796, 311] width 327 height 342
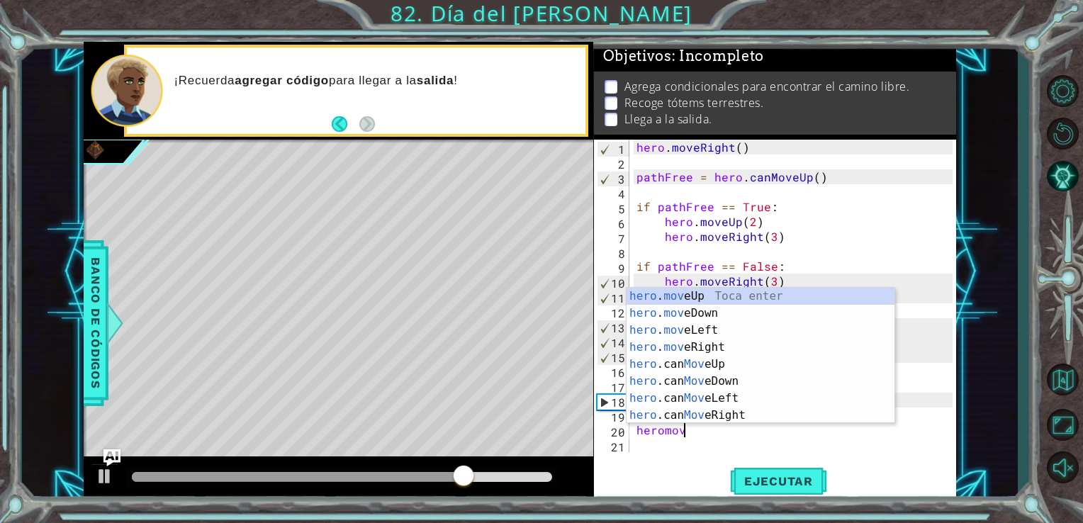
scroll to position [0, 2]
click at [704, 350] on div "hero . move Up Toca enter hero . move Down Toca enter hero . move Left Toca ent…" at bounding box center [760, 373] width 268 height 170
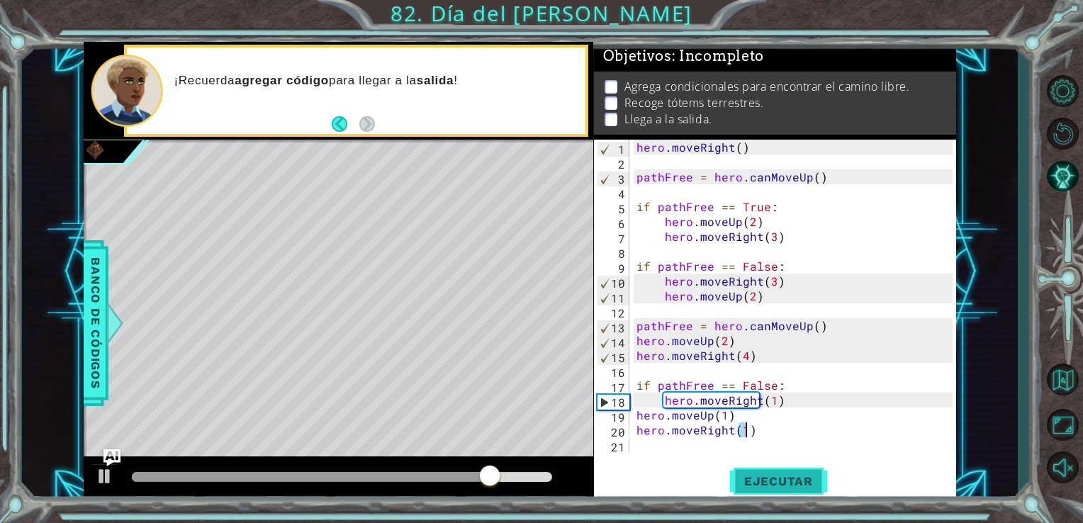
click at [745, 471] on button "Ejecutar" at bounding box center [778, 481] width 97 height 36
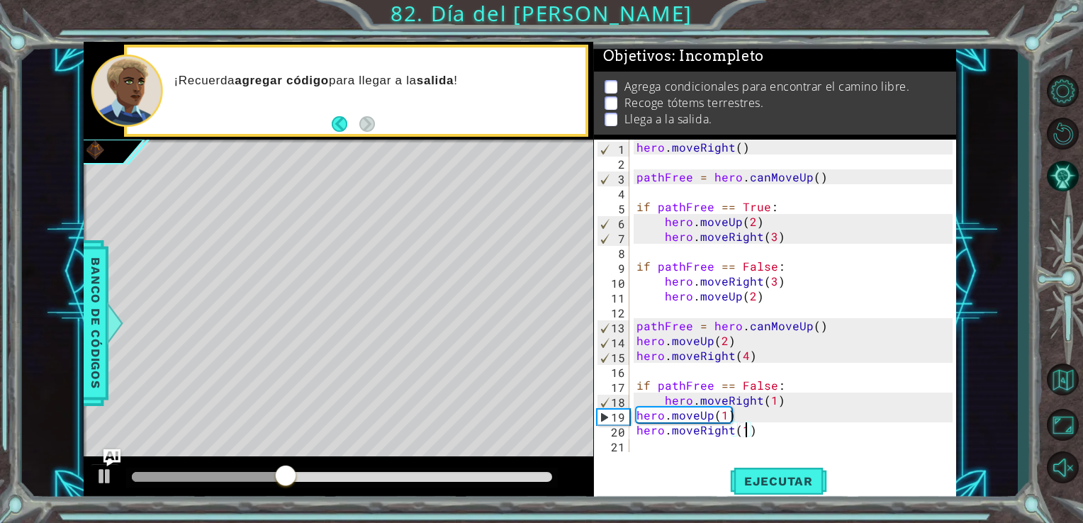
click at [735, 418] on div "hero . moveRight ( ) pathFree = hero . canMoveUp ( ) if pathFree == True : hero…" at bounding box center [796, 311] width 327 height 342
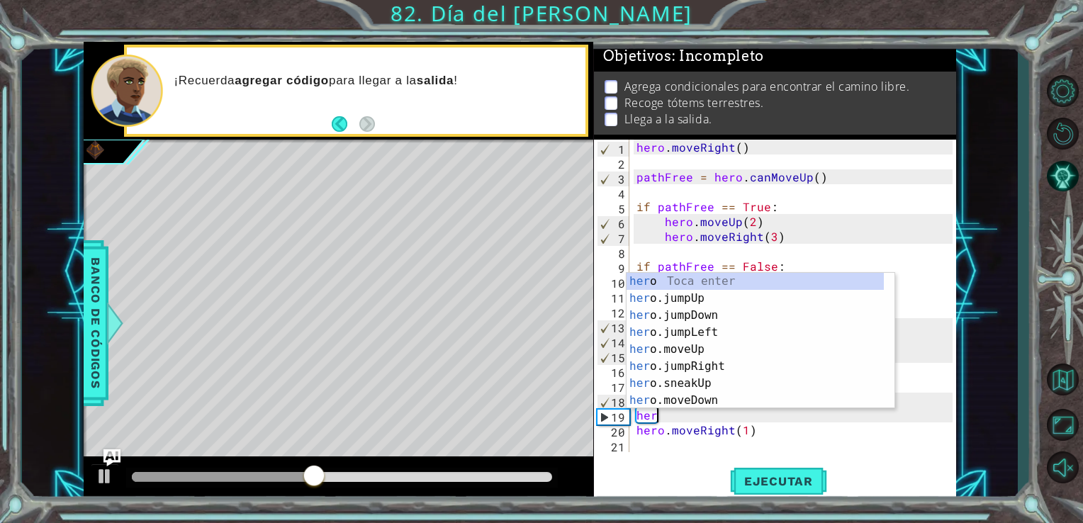
scroll to position [0, 0]
type textarea "h"
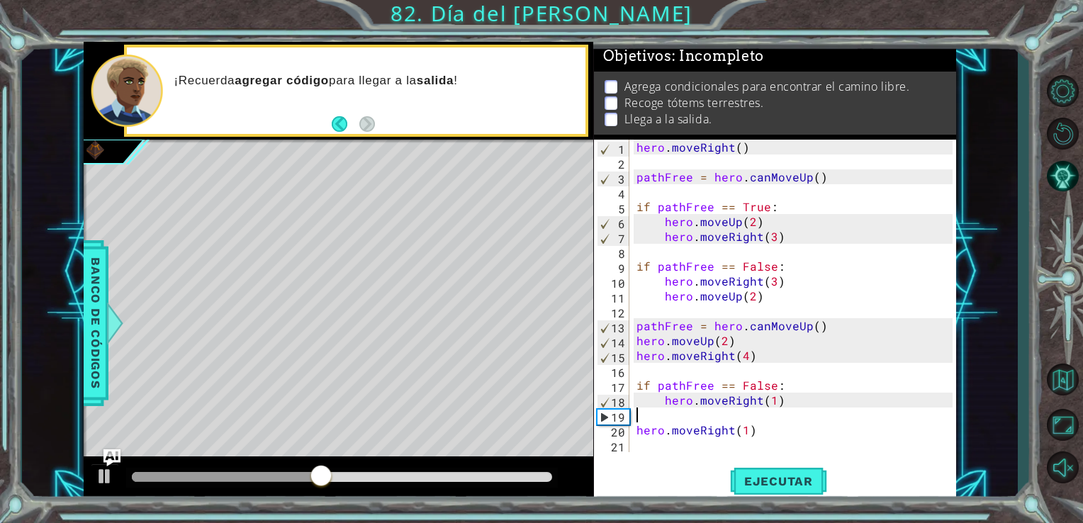
type textarea "hero.moveRight(1)"
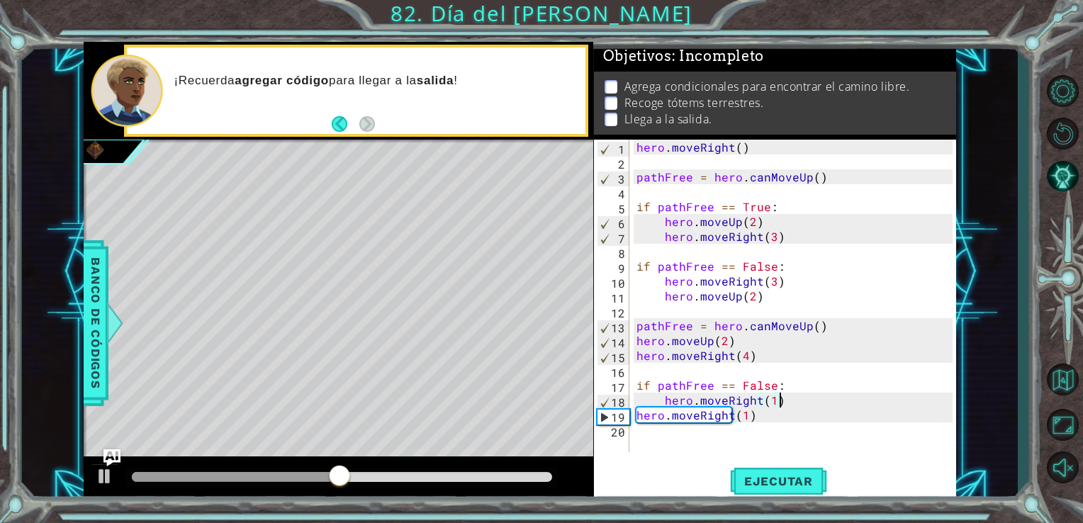
click at [723, 430] on div "hero . moveRight ( ) pathFree = hero . canMoveUp ( ) if pathFree == True : hero…" at bounding box center [796, 311] width 327 height 342
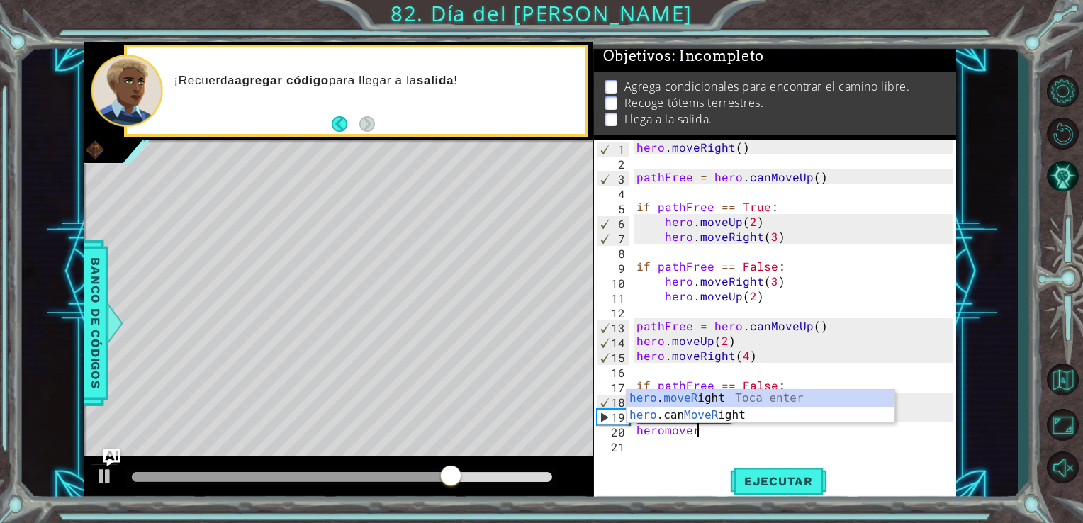
scroll to position [0, 4]
click at [801, 395] on div "hero . moveRigh t Toca enter hero .can MoveRigh t Toca enter" at bounding box center [760, 424] width 268 height 68
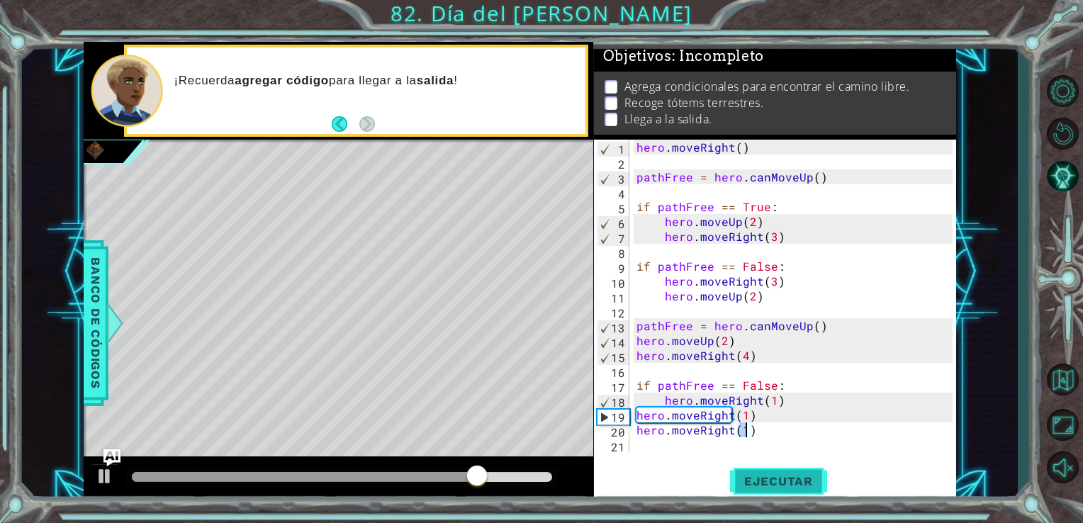
click at [779, 490] on button "Ejecutar" at bounding box center [778, 481] width 97 height 36
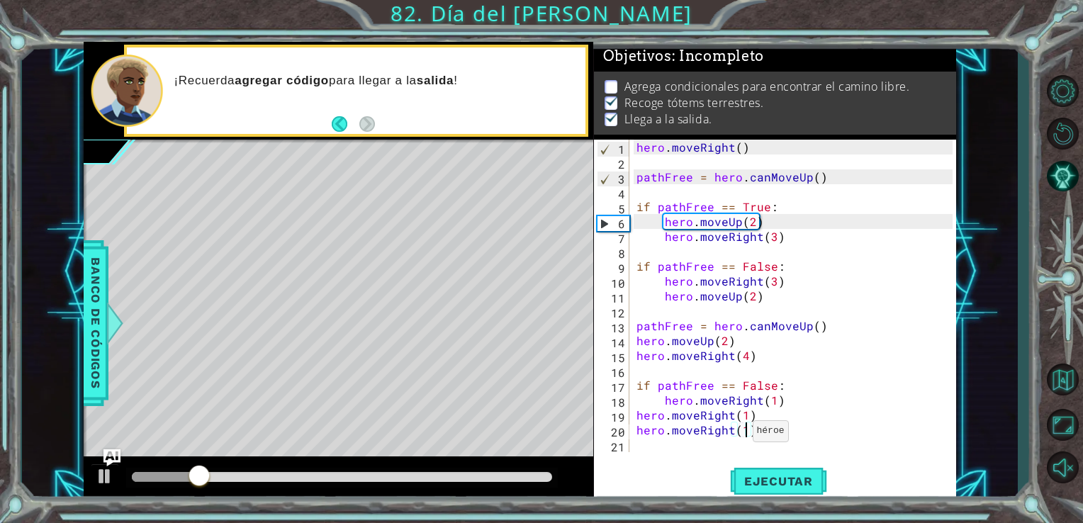
click at [735, 435] on div "hero . moveRight ( ) pathFree = hero . canMoveUp ( ) if pathFree == True : hero…" at bounding box center [796, 311] width 327 height 342
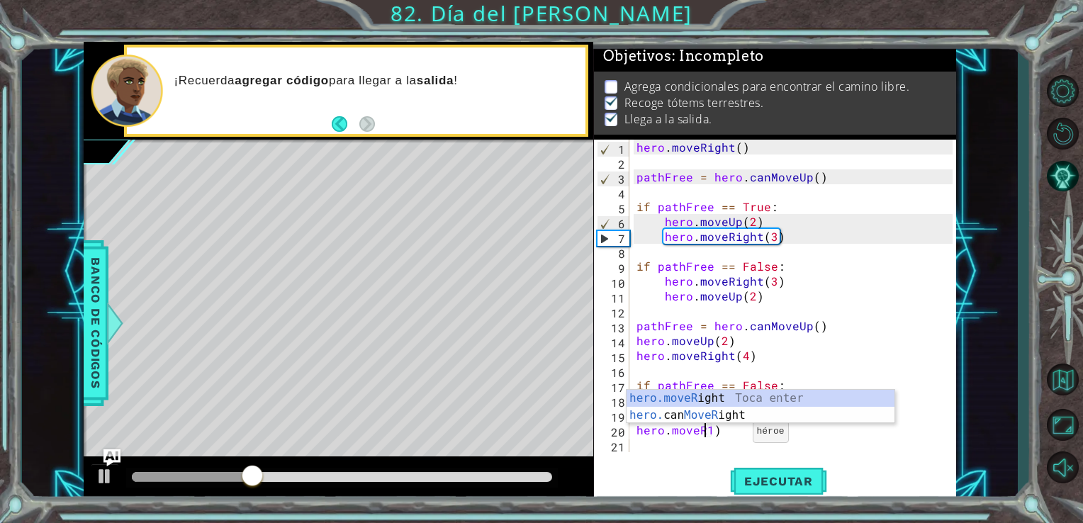
scroll to position [0, 4]
type textarea "hero.moveRup1)"
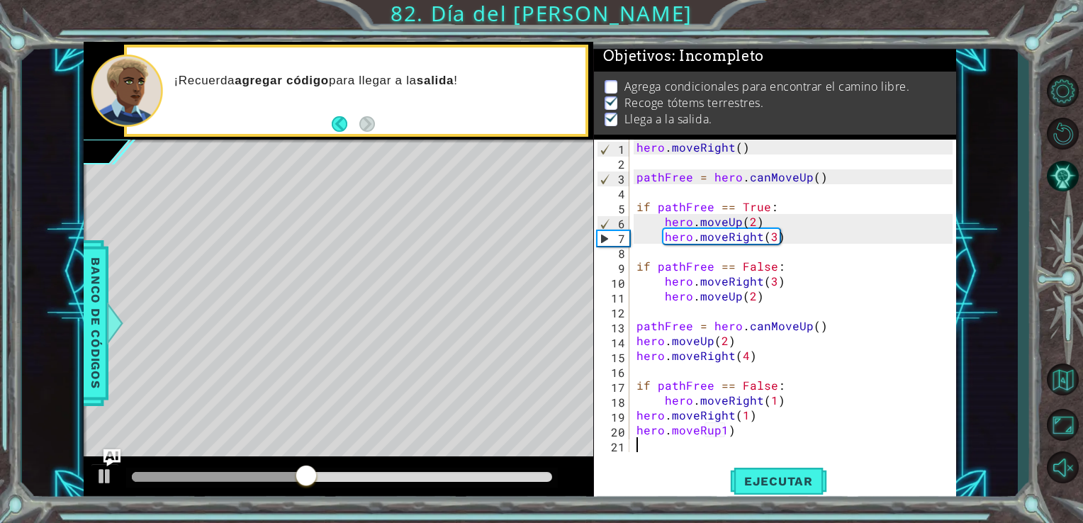
click at [745, 438] on div "hero . moveRight ( ) pathFree = hero . canMoveUp ( ) if pathFree == True : hero…" at bounding box center [796, 311] width 327 height 342
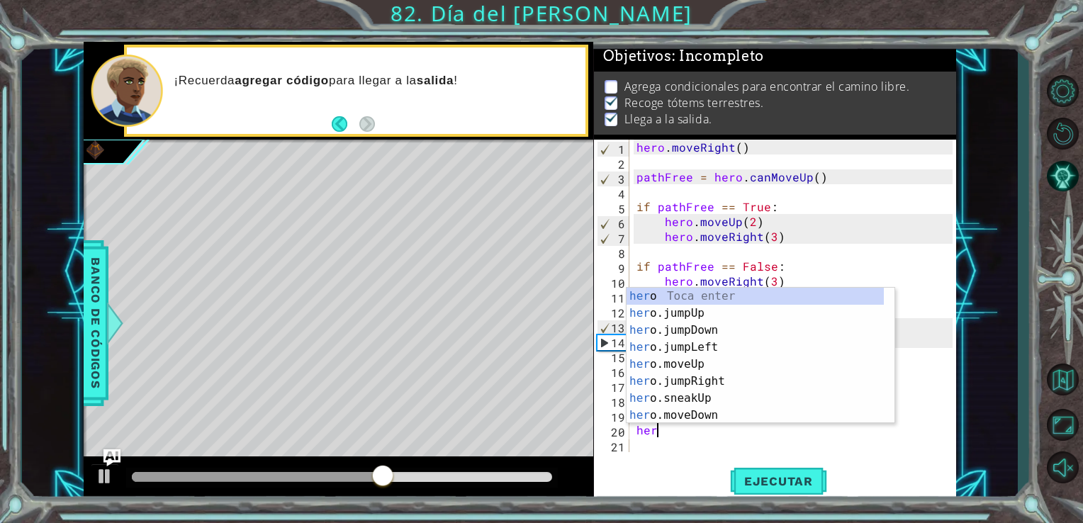
type textarea "h"
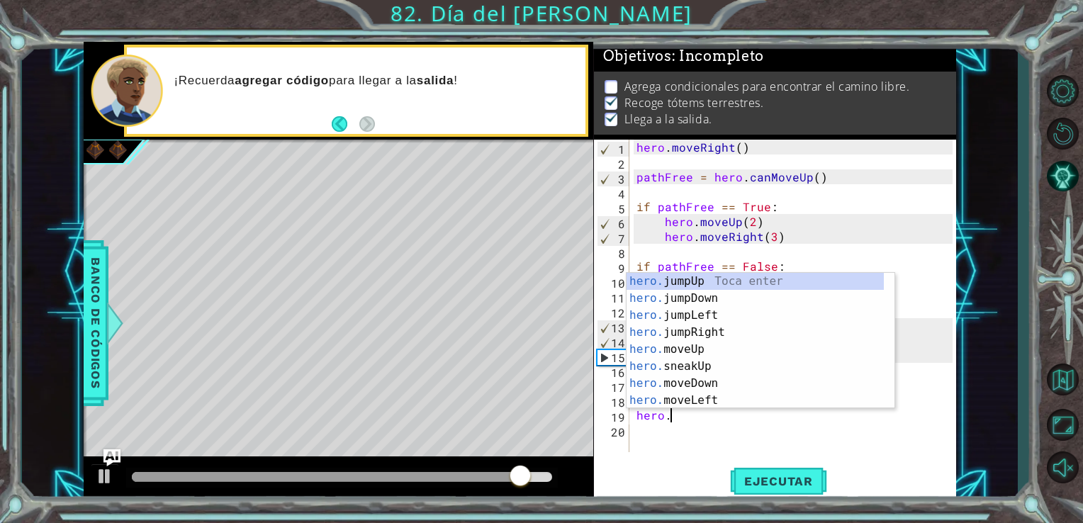
type textarea "h"
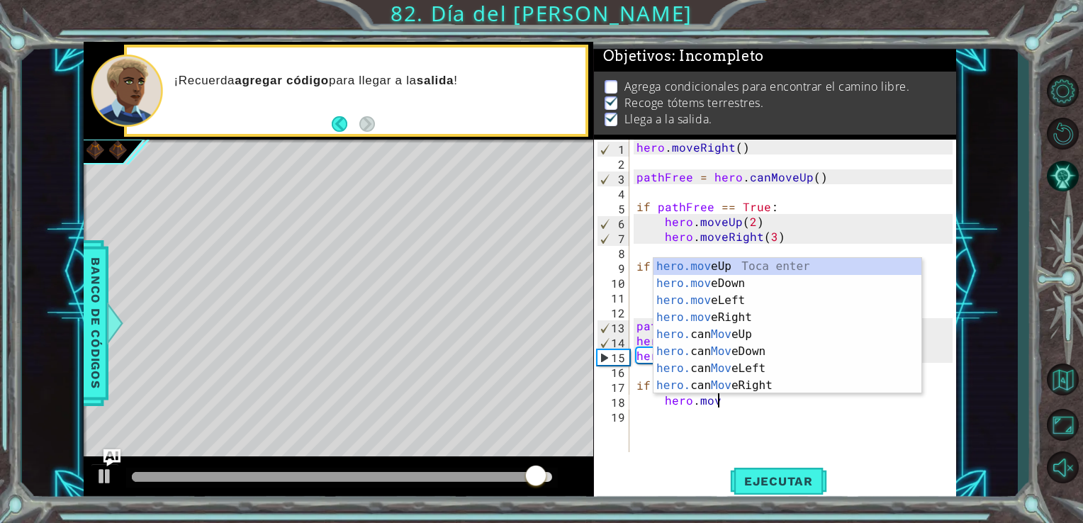
type textarea "h"
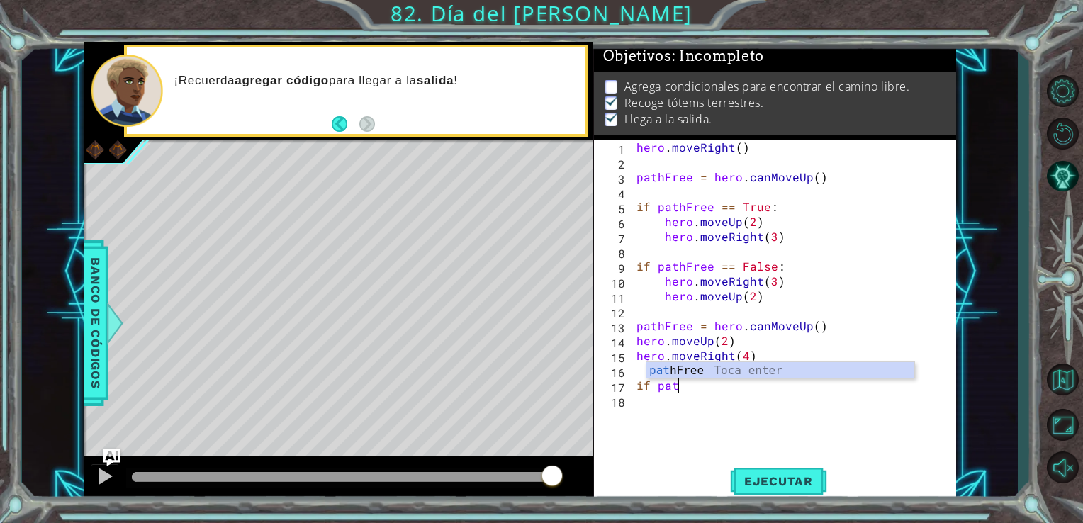
type textarea "i"
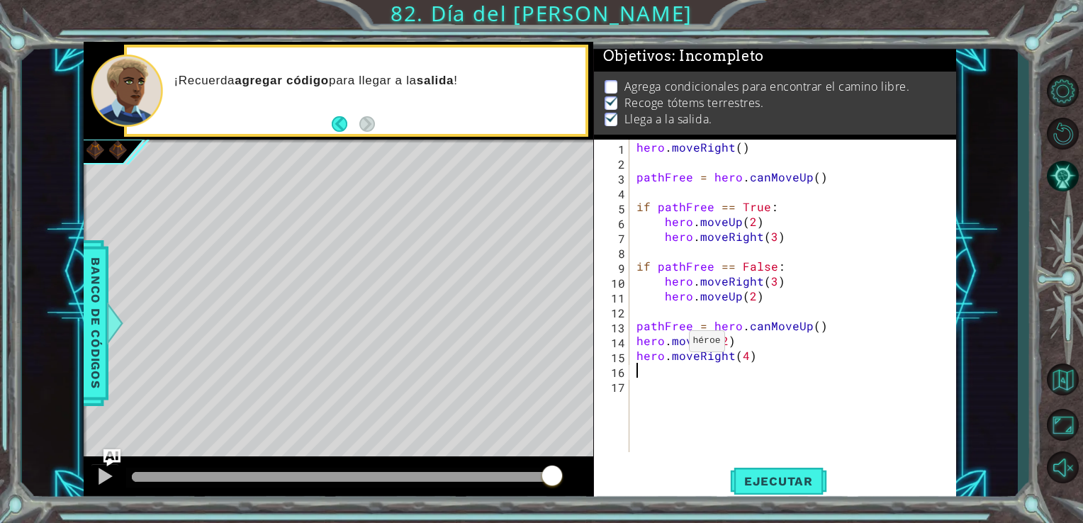
click at [669, 342] on div "hero . moveRight ( ) pathFree = hero . canMoveUp ( ) if pathFree == True : hero…" at bounding box center [796, 311] width 327 height 342
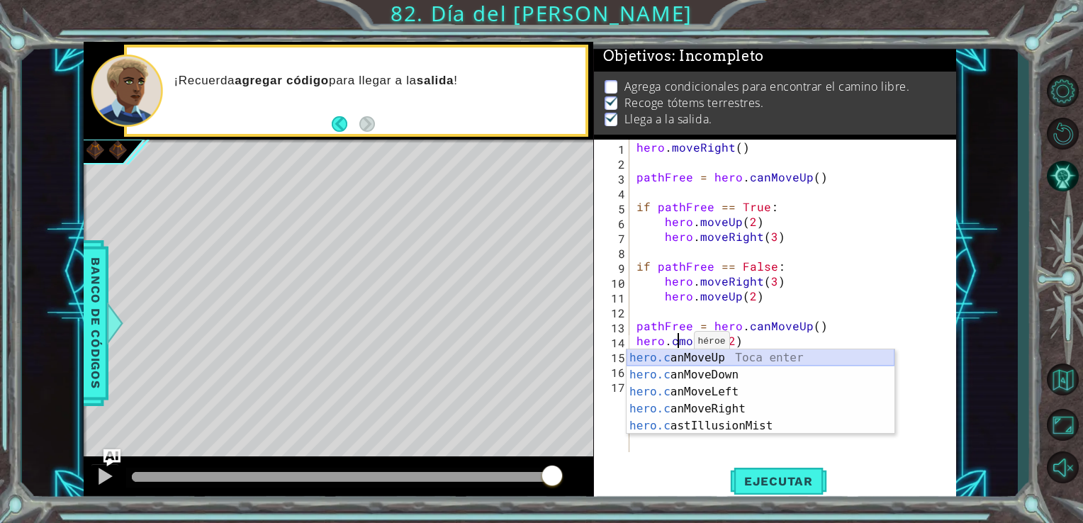
click at [691, 355] on div "hero.c anMoveUp Toca enter hero.c anMoveDown Toca enter hero.c anMoveLeft Toca …" at bounding box center [760, 408] width 268 height 119
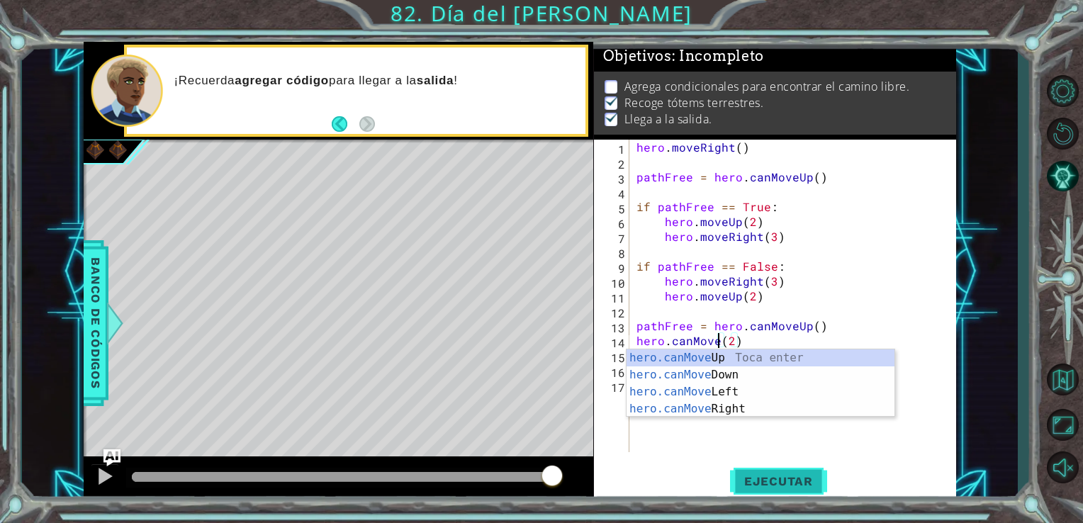
click at [781, 483] on span "Ejecutar" at bounding box center [778, 481] width 97 height 14
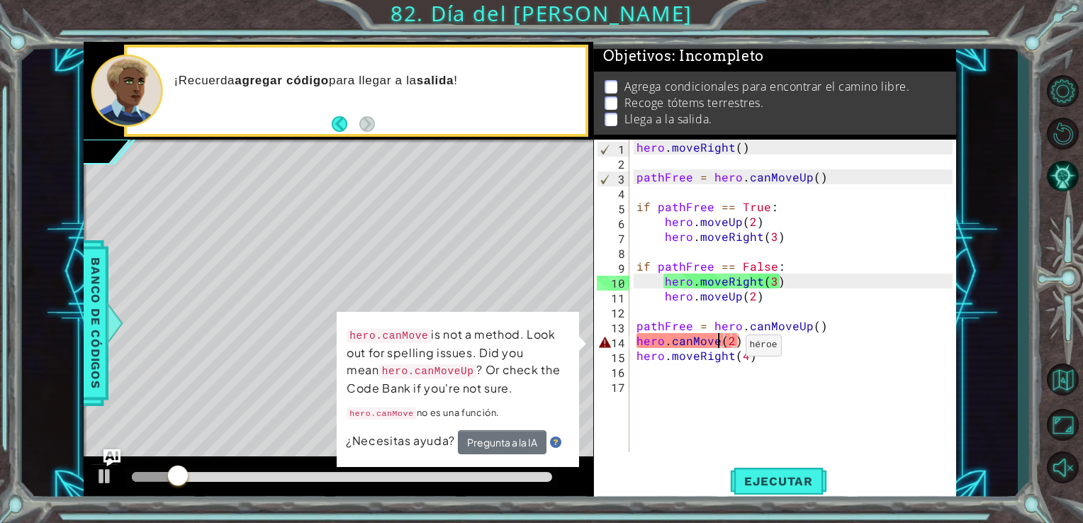
scroll to position [0, 6]
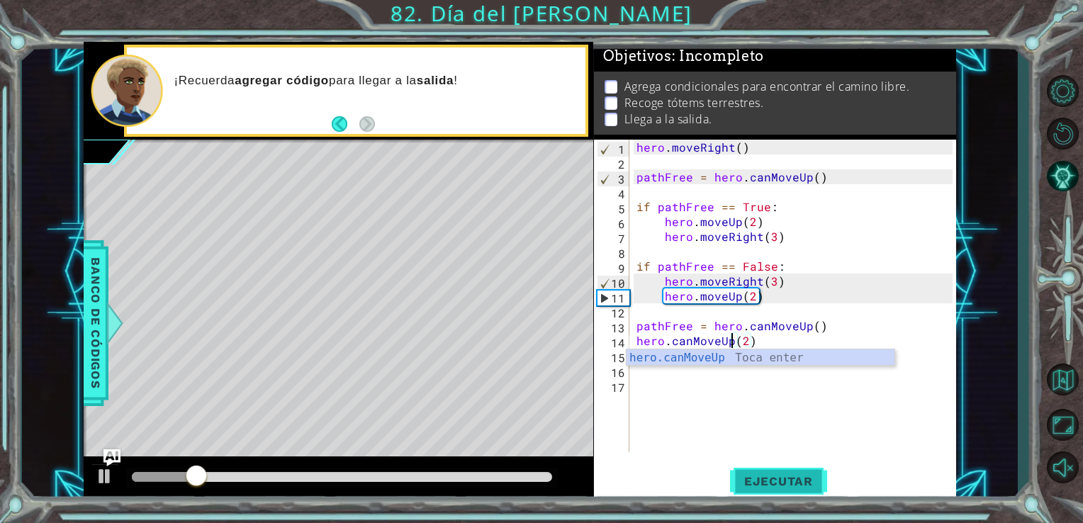
click at [753, 463] on button "Ejecutar" at bounding box center [778, 481] width 97 height 36
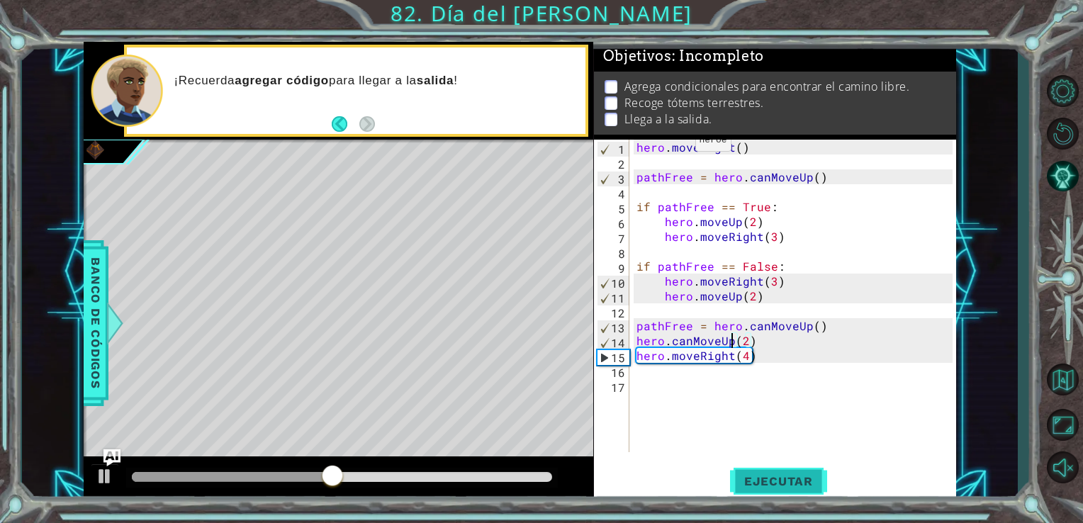
click at [754, 471] on button "Ejecutar" at bounding box center [778, 481] width 97 height 36
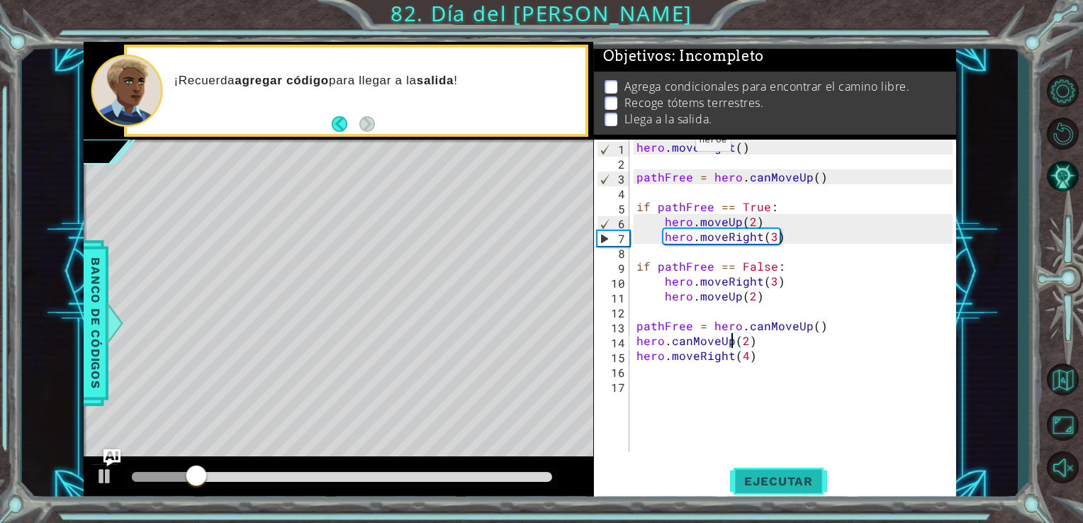
click at [754, 471] on button "Ejecutar" at bounding box center [778, 481] width 97 height 36
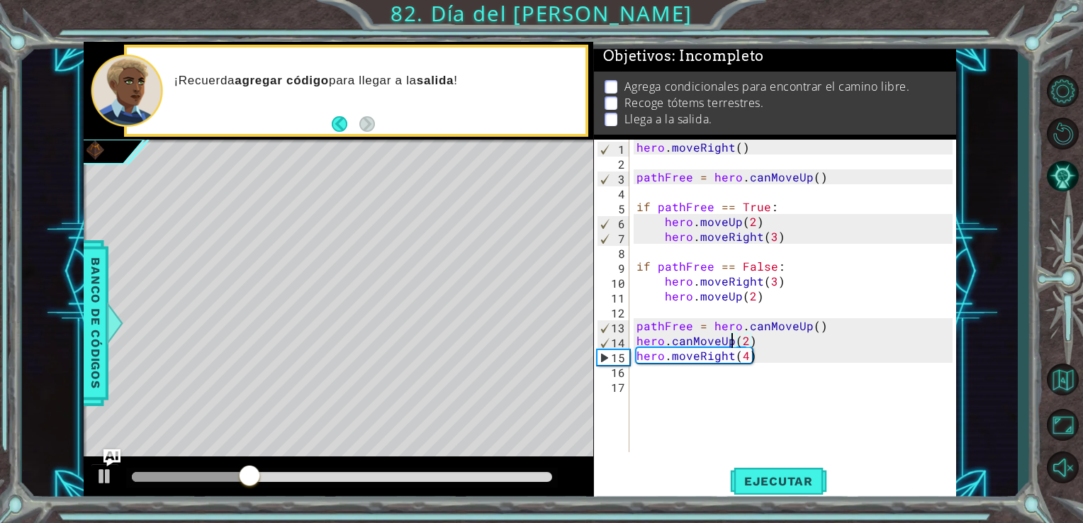
click at [752, 342] on div "hero . moveRight ( ) pathFree = hero . canMoveUp ( ) if pathFree == True : hero…" at bounding box center [796, 311] width 327 height 342
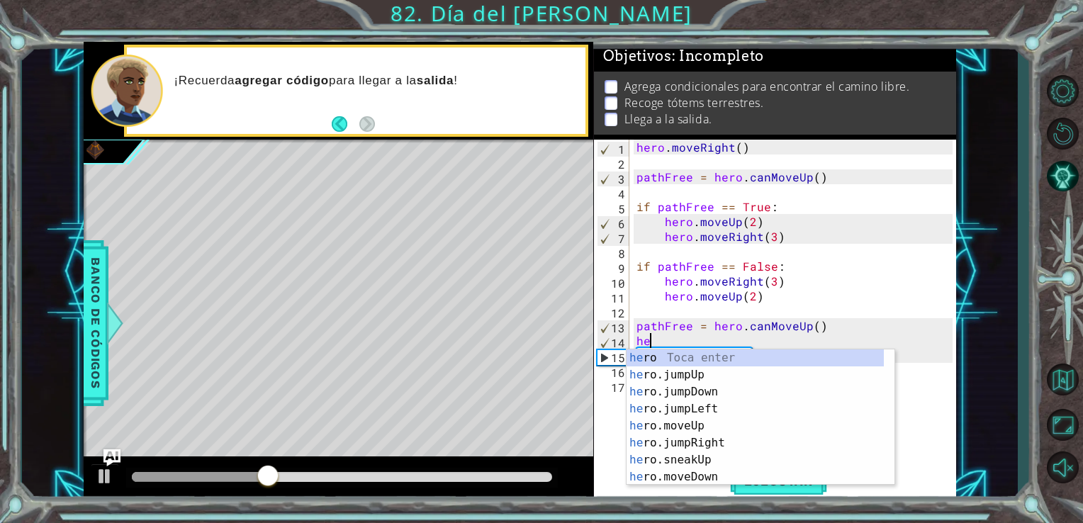
scroll to position [0, 0]
type textarea "h"
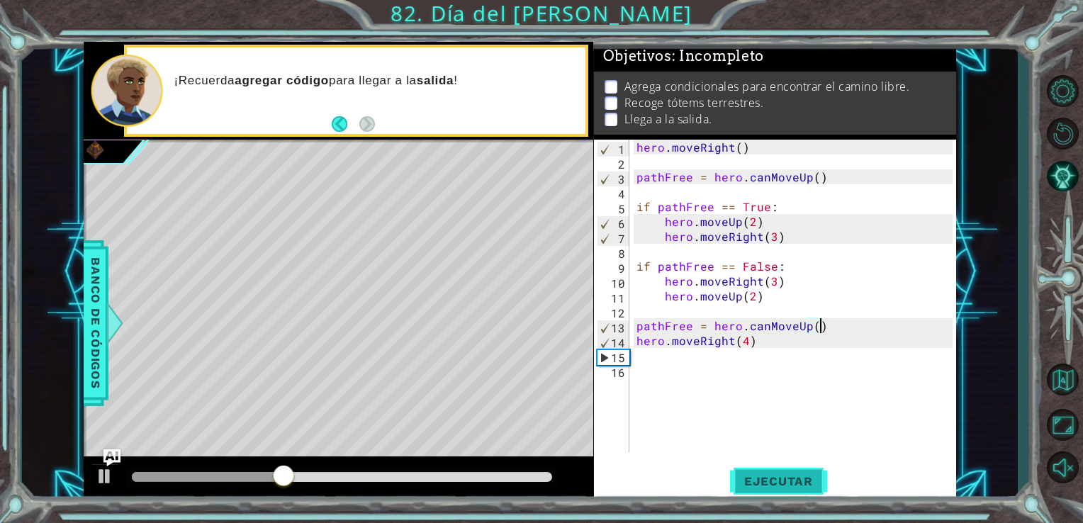
click at [757, 480] on span "Ejecutar" at bounding box center [778, 481] width 97 height 14
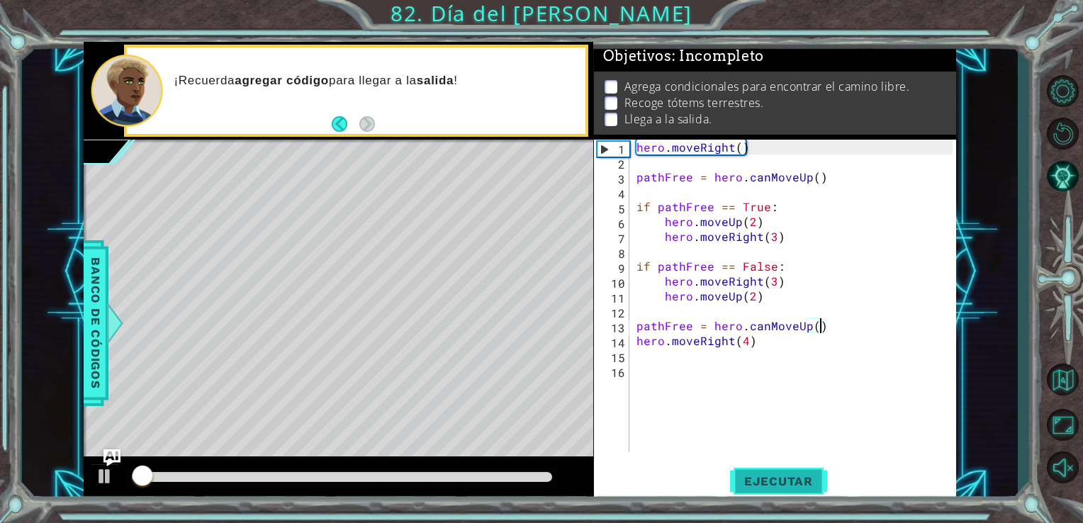
click at [757, 480] on span "Ejecutar" at bounding box center [778, 481] width 97 height 14
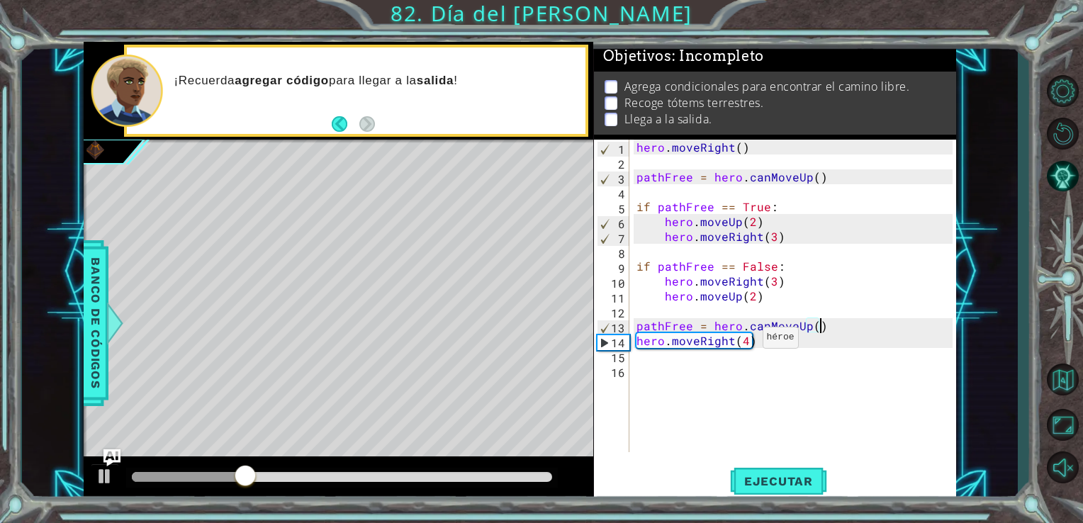
click at [748, 344] on div "hero . moveRight ( ) pathFree = hero . canMoveUp ( ) if pathFree == True : hero…" at bounding box center [796, 311] width 327 height 342
click at [769, 489] on button "Ejecutar" at bounding box center [778, 481] width 97 height 36
click at [759, 488] on span "Ejecutar" at bounding box center [778, 481] width 97 height 14
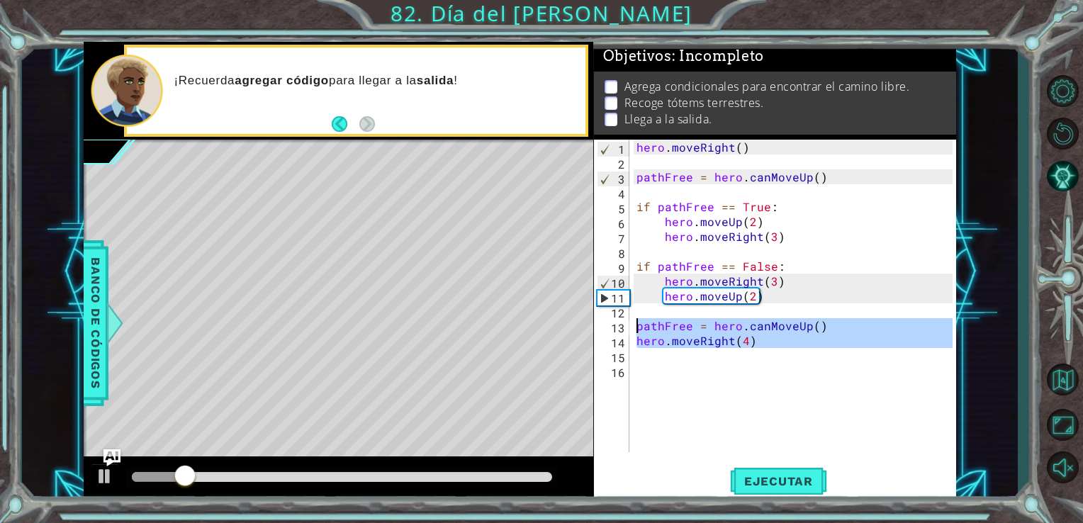
drag, startPoint x: 755, startPoint y: 353, endPoint x: 607, endPoint y: 330, distance: 150.5
click at [607, 330] on div "hero.moveRight(4) 1 2 3 4 5 6 7 8 9 10 11 12 13 14 15 16 hero . moveRight ( ) p…" at bounding box center [773, 296] width 359 height 312
type textarea "pathFree = hero.canMoveUp() hero.moveRight(4)"
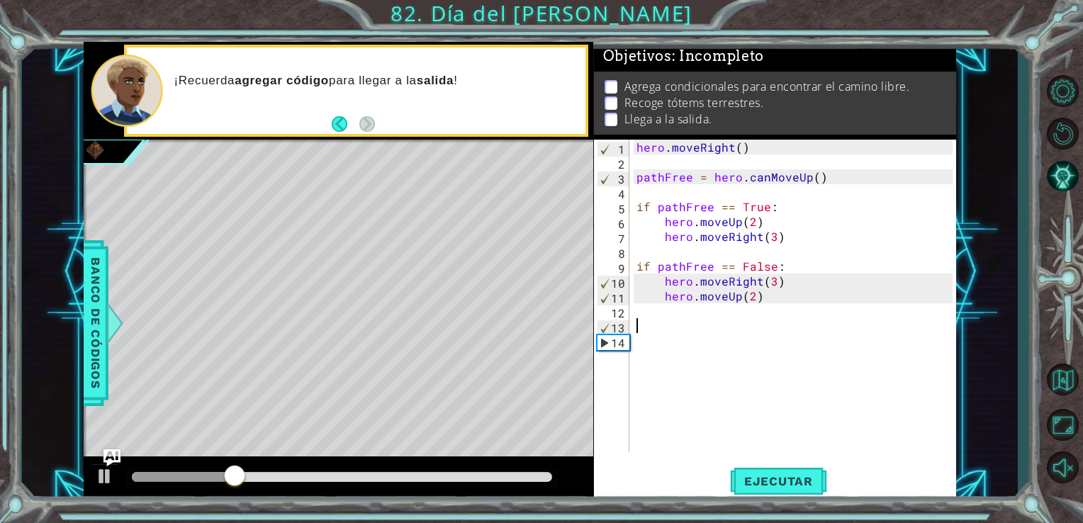
click at [700, 322] on div "hero . moveRight ( ) pathFree = hero . canMoveUp ( ) if pathFree == True : hero…" at bounding box center [796, 311] width 327 height 342
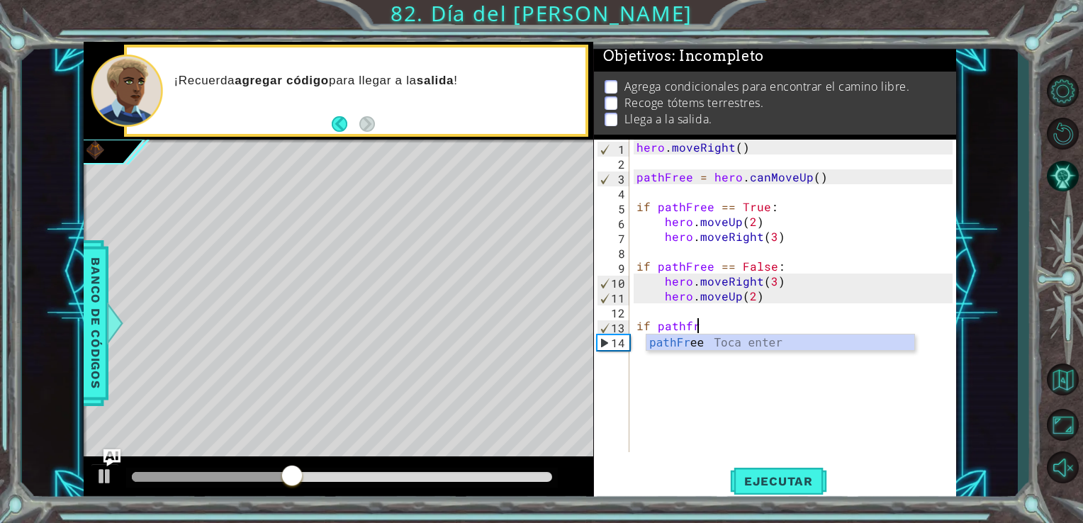
scroll to position [0, 3]
click at [706, 335] on div "pathFr [PERSON_NAME] enter" at bounding box center [780, 359] width 268 height 51
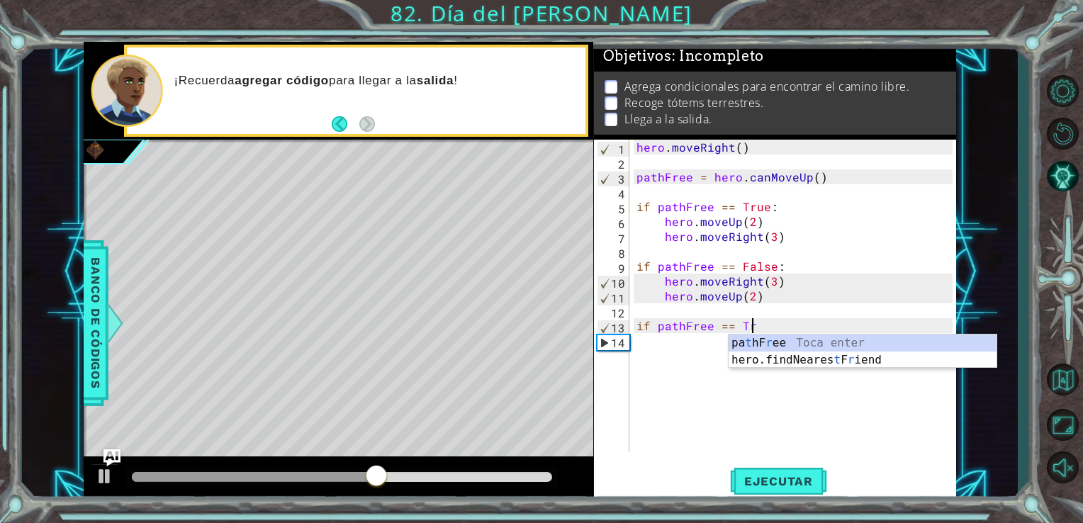
scroll to position [0, 7]
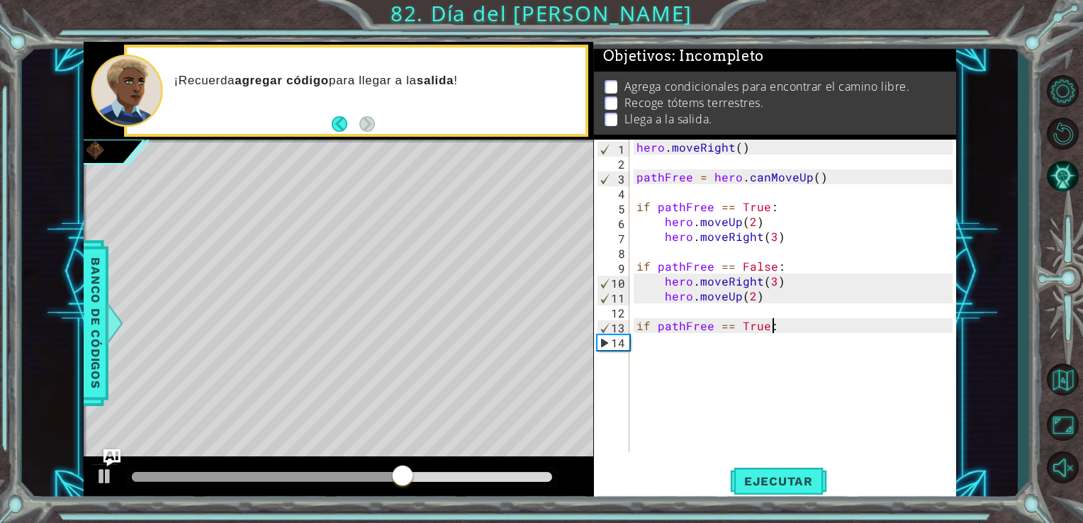
type textarea "if pathFree == True:"
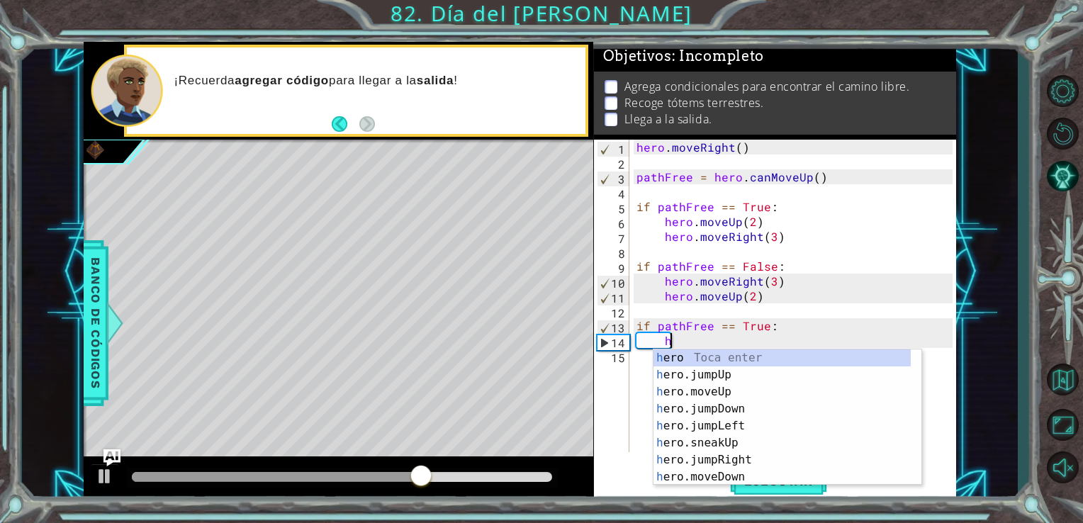
scroll to position [0, 2]
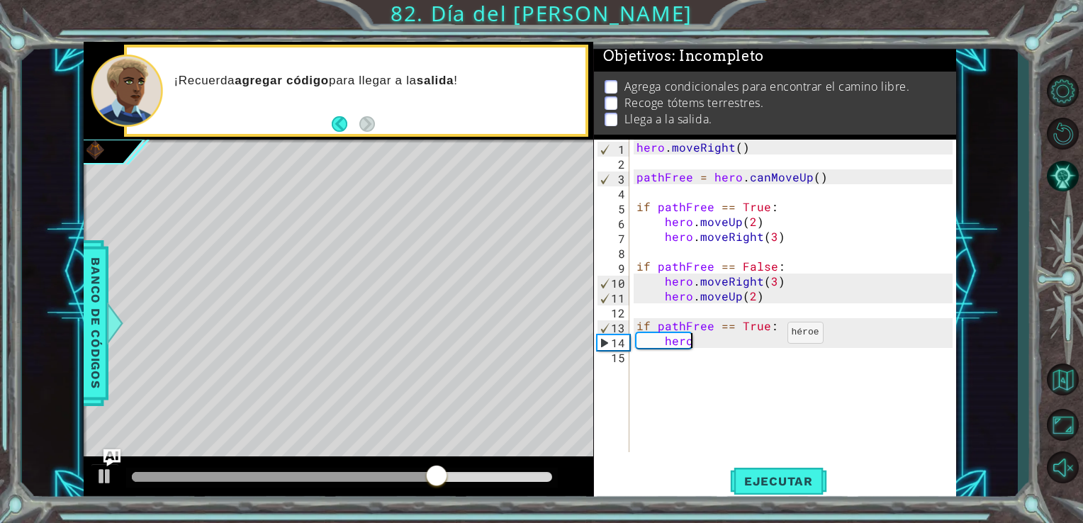
click at [770, 336] on div "hero . moveRight ( ) pathFree = hero . canMoveUp ( ) if pathFree == True : hero…" at bounding box center [796, 311] width 327 height 342
click at [769, 471] on button "Ejecutar" at bounding box center [778, 481] width 97 height 36
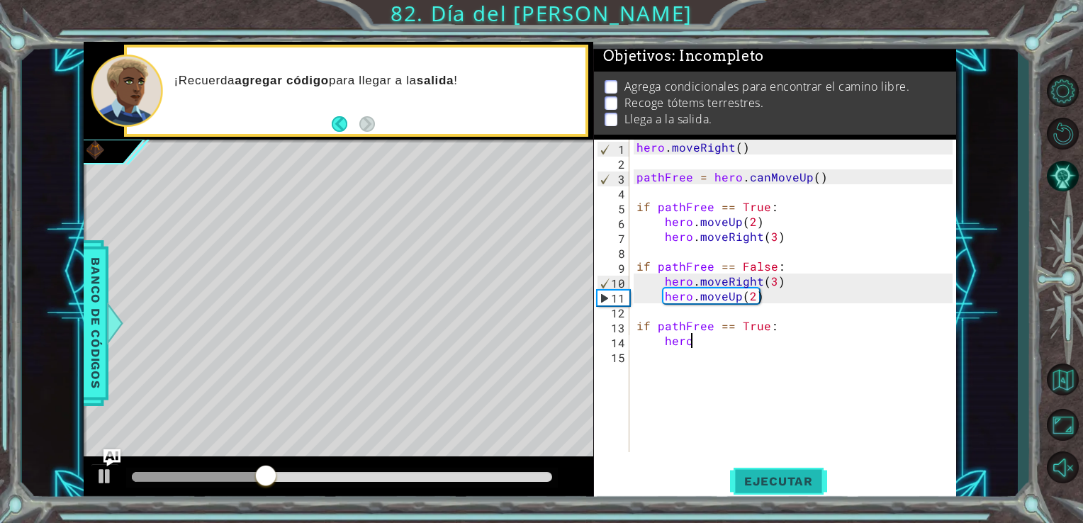
click at [760, 477] on span "Ejecutar" at bounding box center [778, 481] width 97 height 14
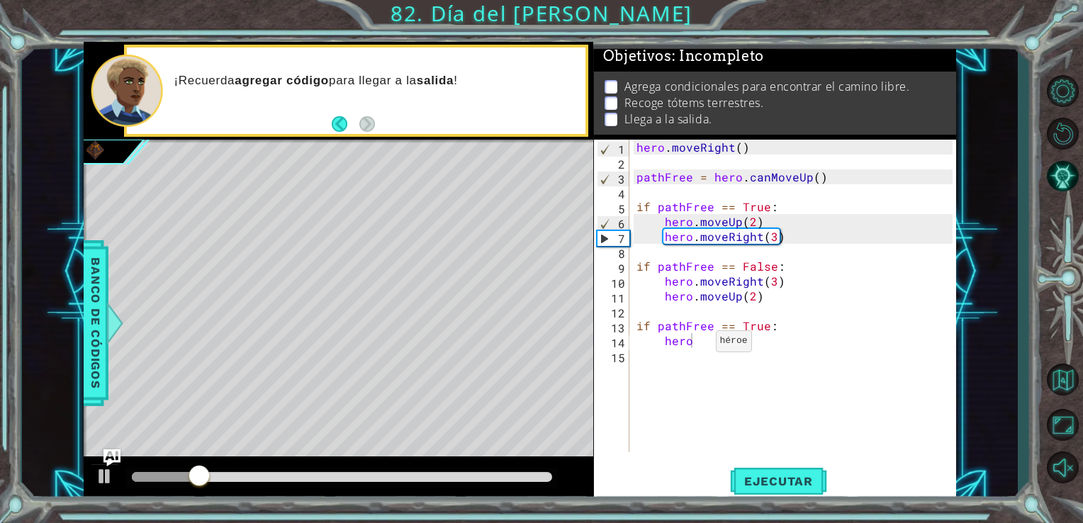
drag, startPoint x: 630, startPoint y: 326, endPoint x: 696, endPoint y: 344, distance: 68.4
click at [696, 344] on div "hero 1 2 3 4 5 6 7 8 9 10 11 12 13 14 15 hero . moveRight ( ) pathFree = hero .…" at bounding box center [773, 296] width 359 height 312
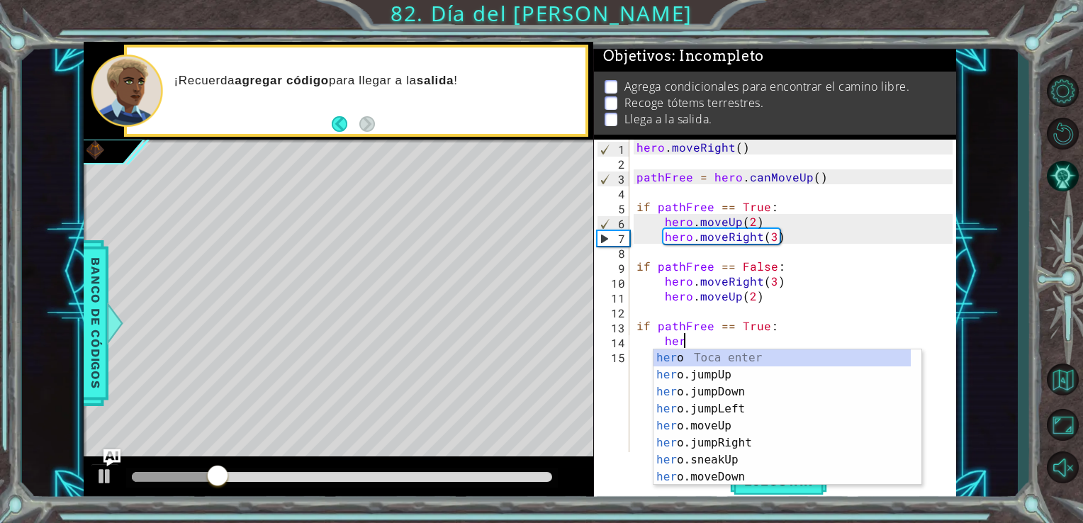
type textarea "h"
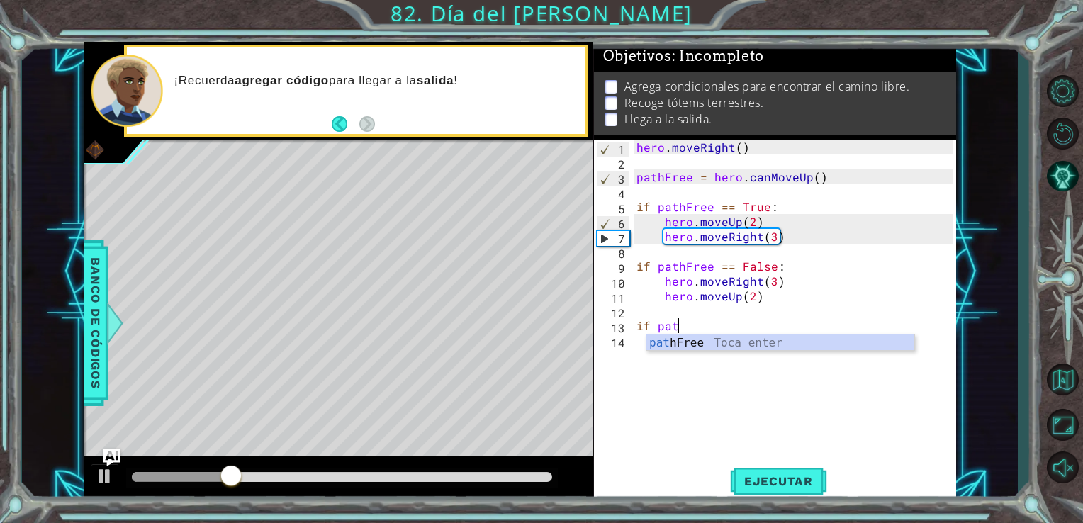
type textarea "i"
click at [694, 340] on div "pathFree Toca enter" at bounding box center [760, 359] width 268 height 51
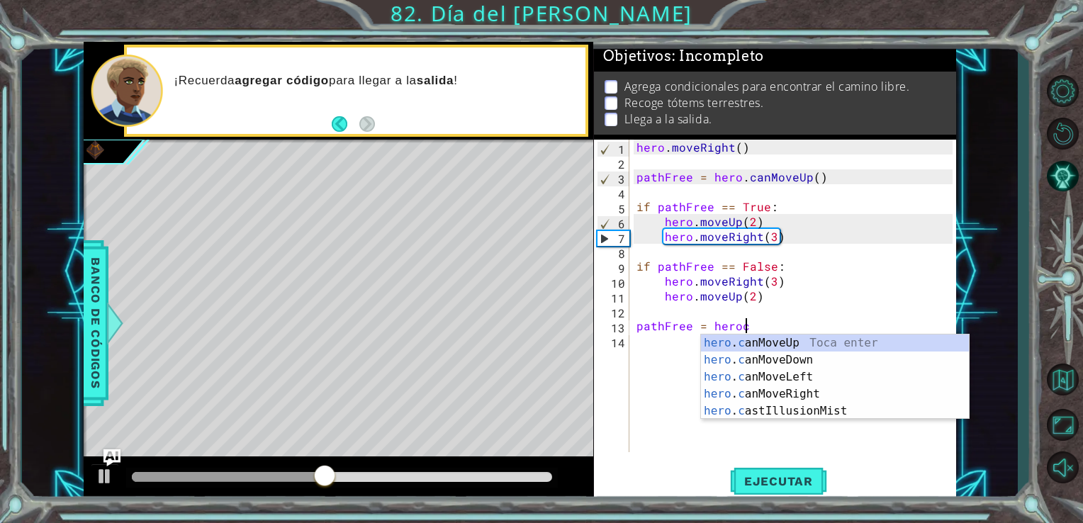
scroll to position [0, 6]
click at [720, 343] on div "hero . ca nMoveUp Toca enter hero . ca nMoveDown Toca enter hero . ca nMoveLeft…" at bounding box center [835, 393] width 268 height 119
type textarea "pathFree = hero.canMoveUp()"
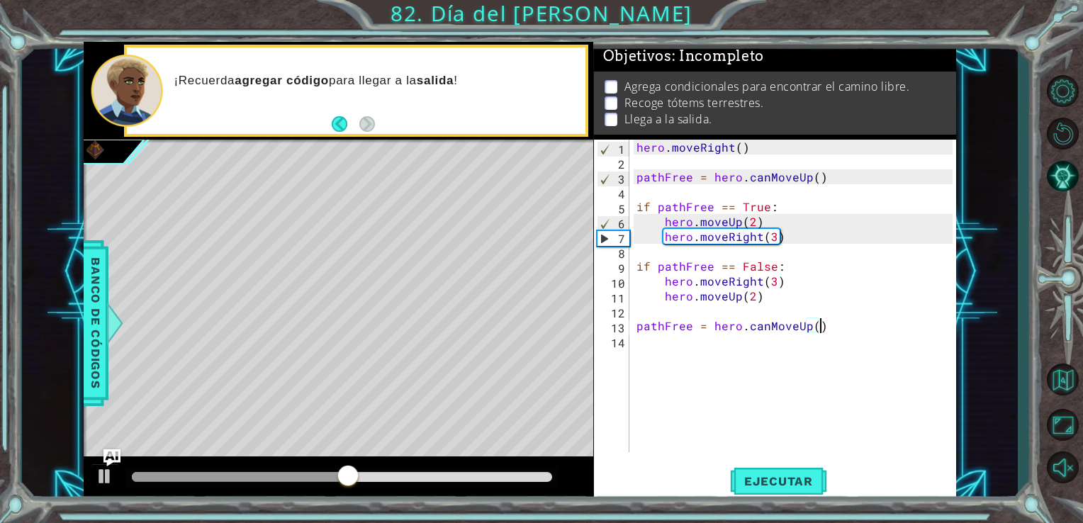
click at [720, 351] on div "hero . moveRight ( ) pathFree = hero . canMoveUp ( ) if pathFree == True : hero…" at bounding box center [796, 311] width 327 height 342
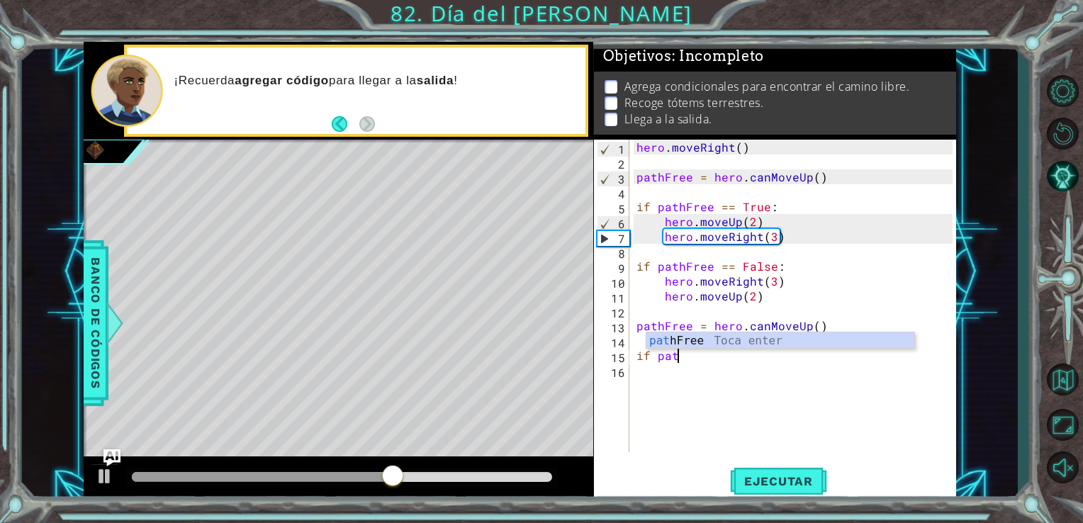
scroll to position [0, 2]
click at [721, 344] on div "pathF ree Toca enter" at bounding box center [780, 357] width 268 height 51
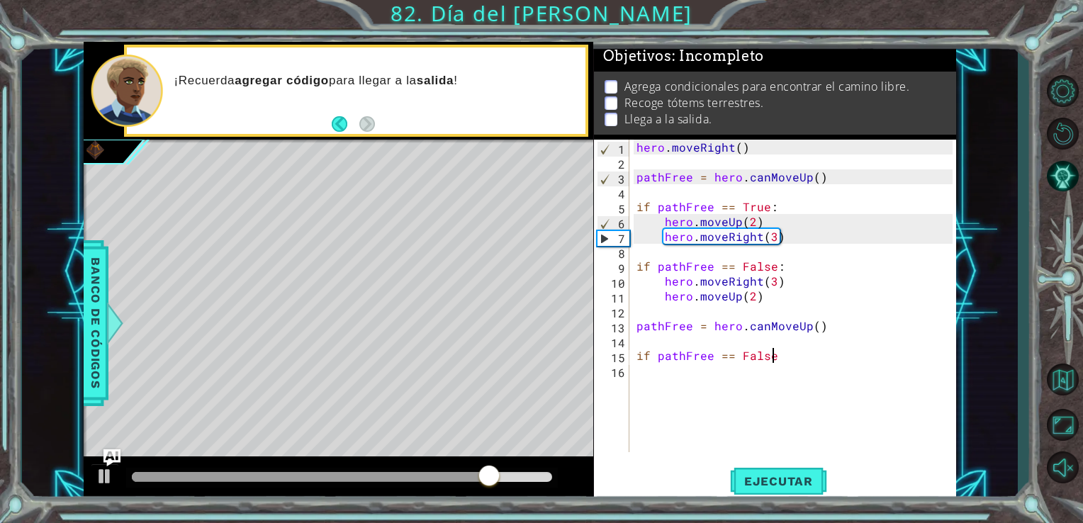
scroll to position [0, 8]
click at [771, 361] on div "hero . moveRight ( ) pathFree = hero . canMoveUp ( ) if pathFree == True : hero…" at bounding box center [796, 311] width 327 height 342
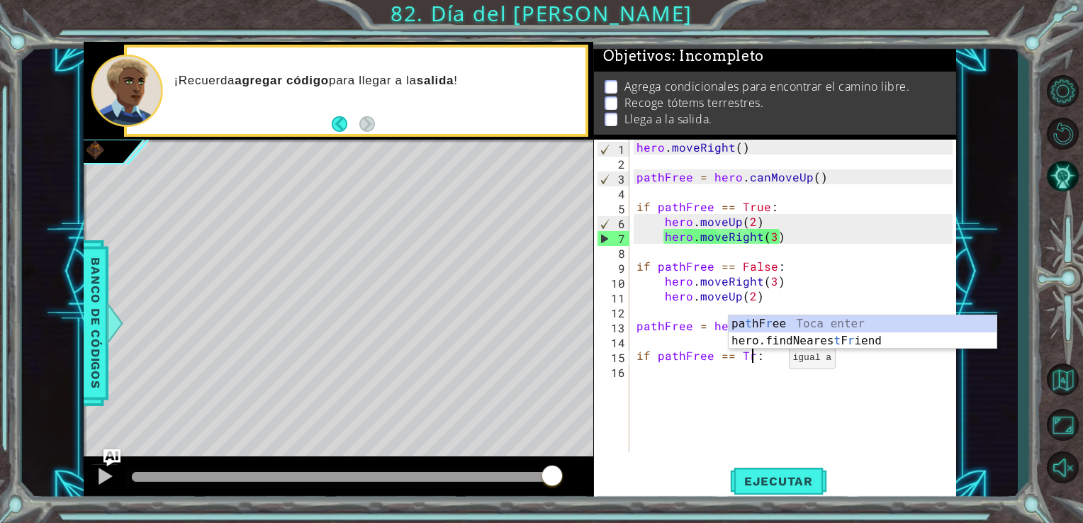
scroll to position [0, 7]
type textarea "if pathFree == True:"
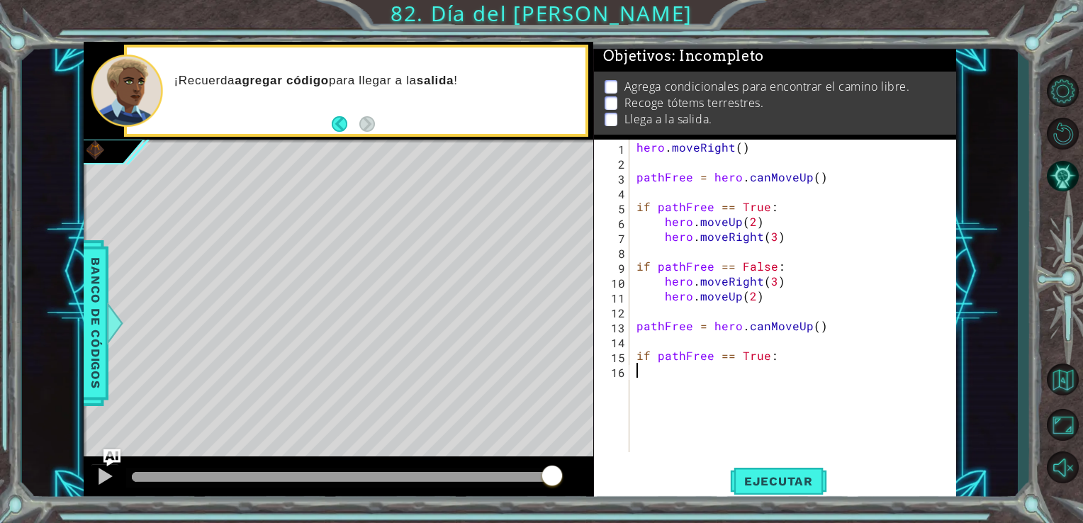
click at [737, 378] on div "hero . moveRight ( ) pathFree = hero . canMoveUp ( ) if pathFree == True : hero…" at bounding box center [796, 311] width 327 height 342
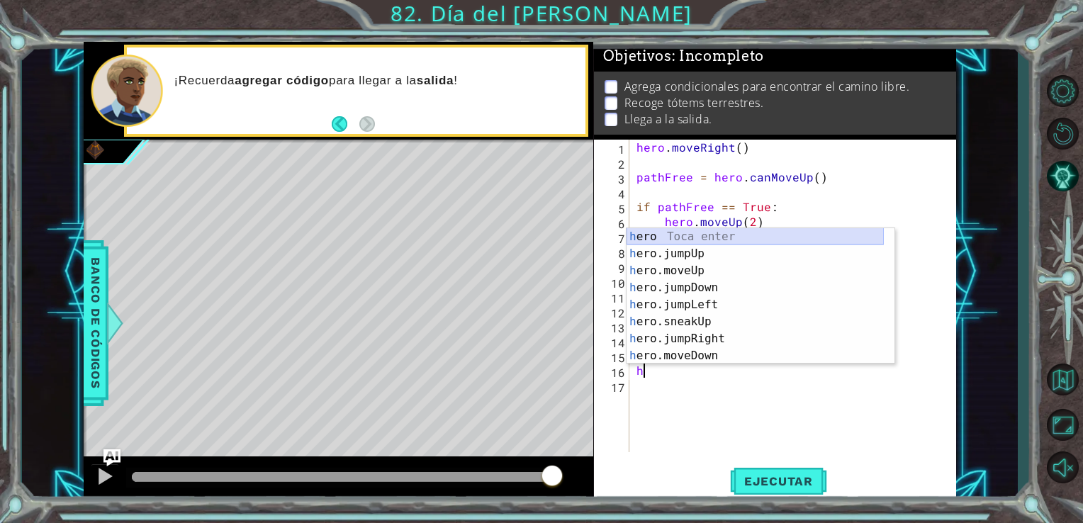
click at [688, 237] on div "h ero Toca enter h ero.jumpUp Toca enter h ero.moveUp Toca enter h ero.jumpDown…" at bounding box center [754, 313] width 257 height 170
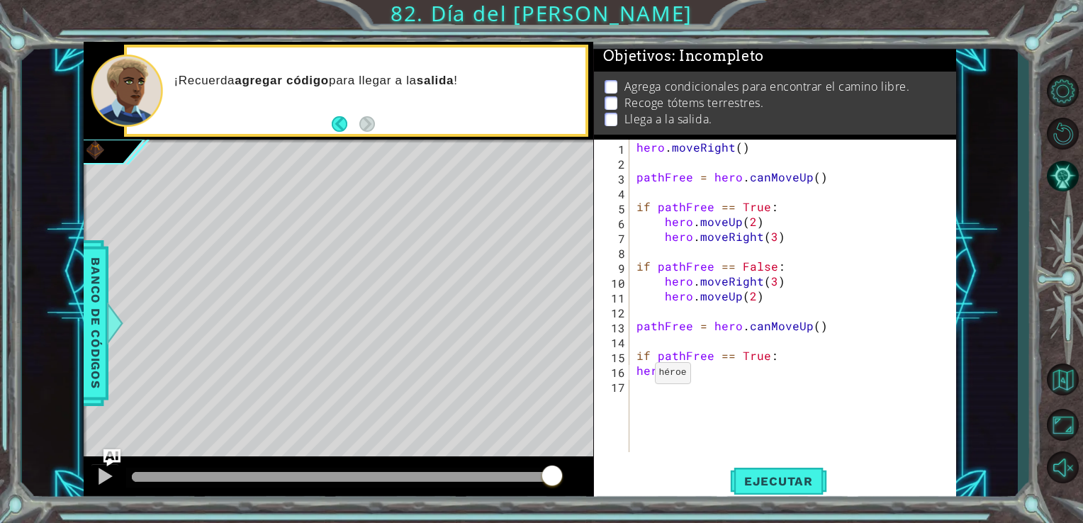
click at [638, 373] on div "hero . moveRight ( ) pathFree = hero . canMoveUp ( ) if pathFree == True : hero…" at bounding box center [796, 311] width 327 height 342
click at [694, 375] on div "hero . moveRight ( ) pathFree = hero . canMoveUp ( ) if pathFree == True : hero…" at bounding box center [796, 311] width 327 height 342
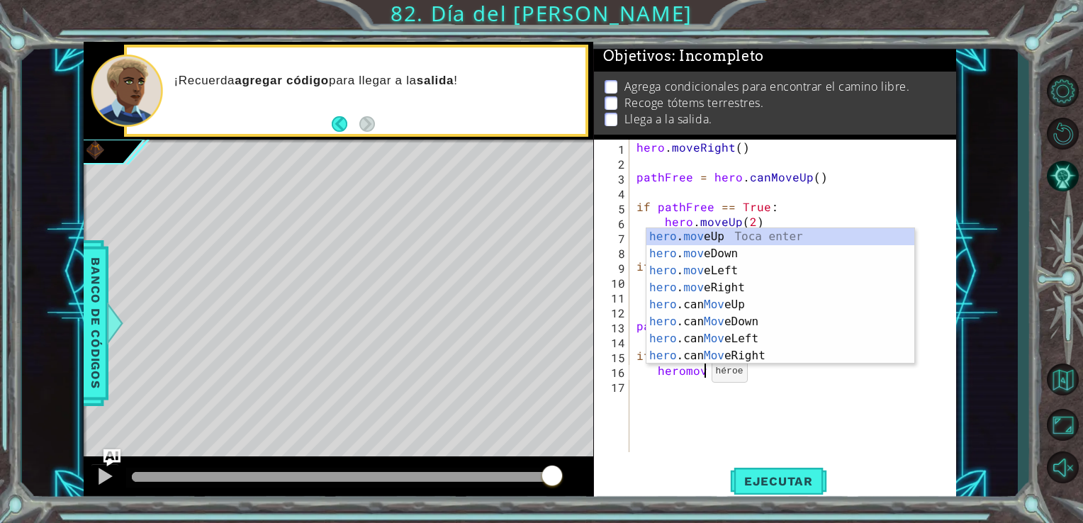
scroll to position [0, 4]
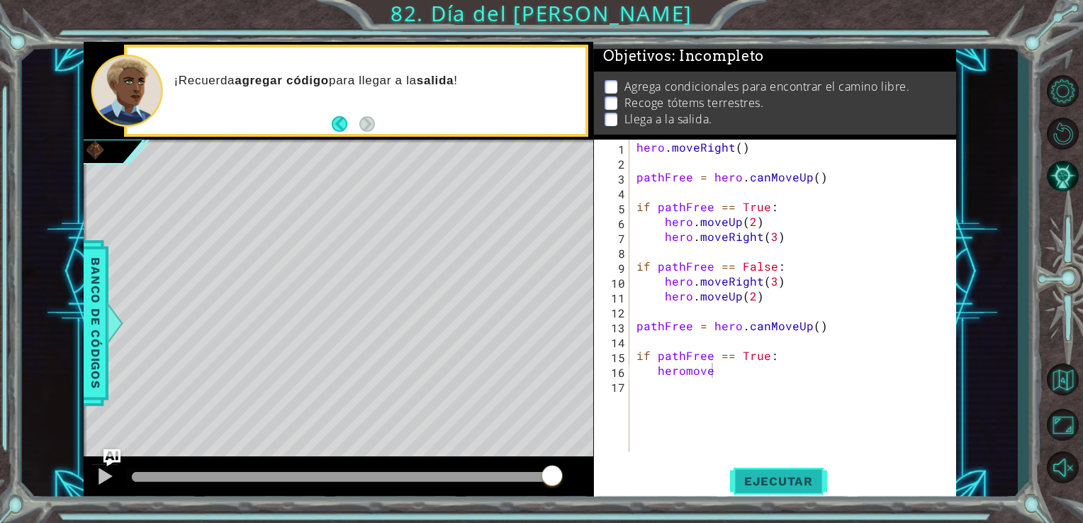
click at [759, 483] on span "Ejecutar" at bounding box center [778, 481] width 97 height 14
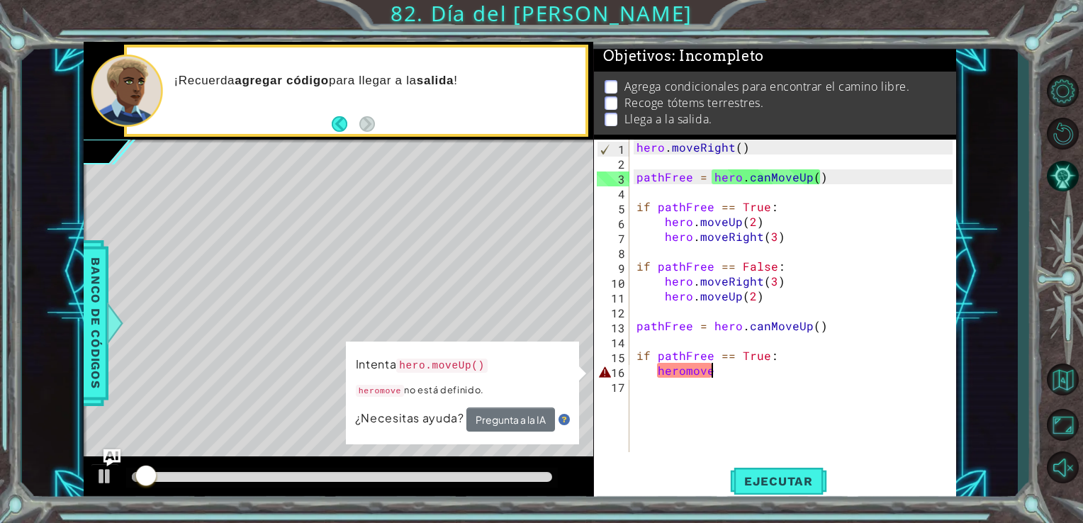
click at [723, 373] on div "hero . moveRight ( ) pathFree = hero . canMoveUp ( ) if pathFree == True : hero…" at bounding box center [796, 311] width 327 height 342
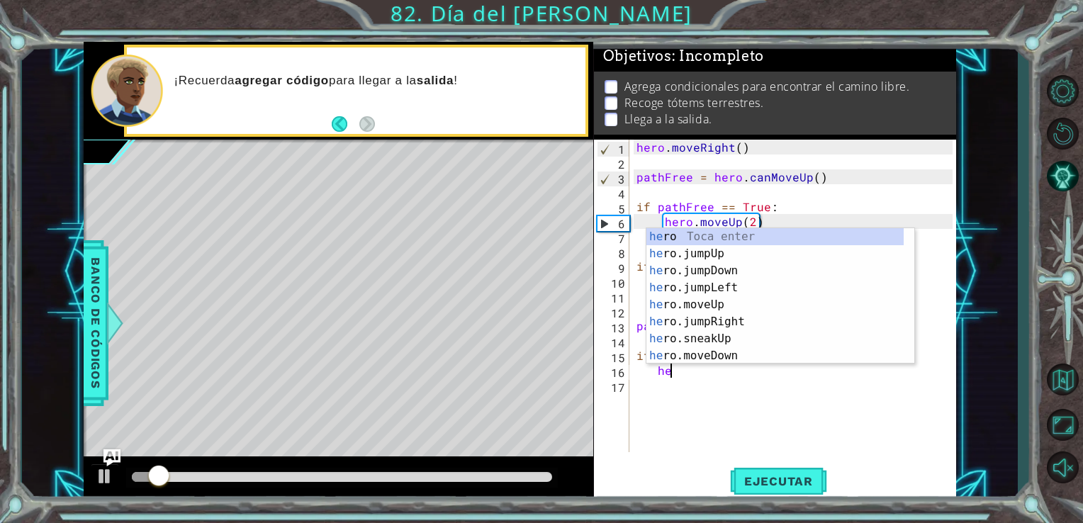
scroll to position [0, 1]
type textarea "h"
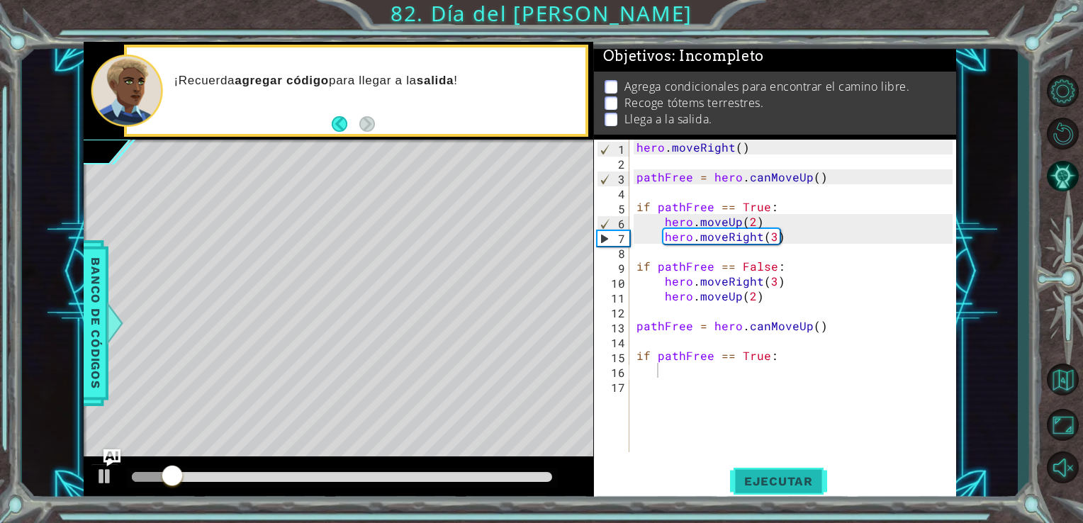
click at [771, 491] on button "Ejecutar" at bounding box center [778, 481] width 97 height 36
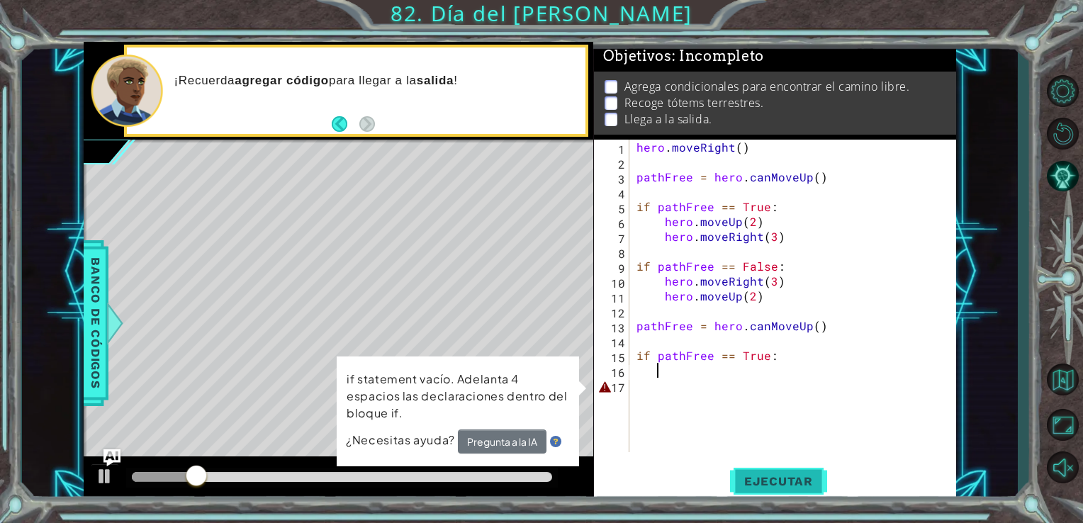
click at [755, 484] on span "Ejecutar" at bounding box center [778, 481] width 97 height 14
click at [661, 378] on div "hero . moveRight ( ) pathFree = hero . canMoveUp ( ) if pathFree == True : hero…" at bounding box center [796, 311] width 327 height 342
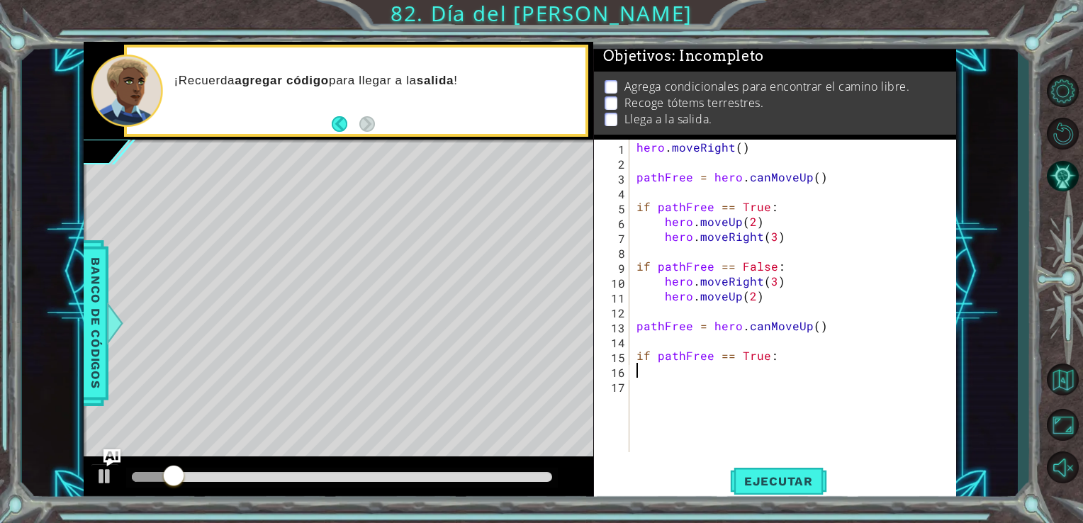
type textarea "if pathFree == True:"
click at [661, 378] on div "hero . moveRight ( ) pathFree = hero . canMoveUp ( ) if pathFree == True : hero…" at bounding box center [796, 311] width 327 height 342
click at [653, 354] on div "hero . moveRight ( ) pathFree = hero . canMoveUp ( ) if pathFree == True : hero…" at bounding box center [796, 311] width 327 height 342
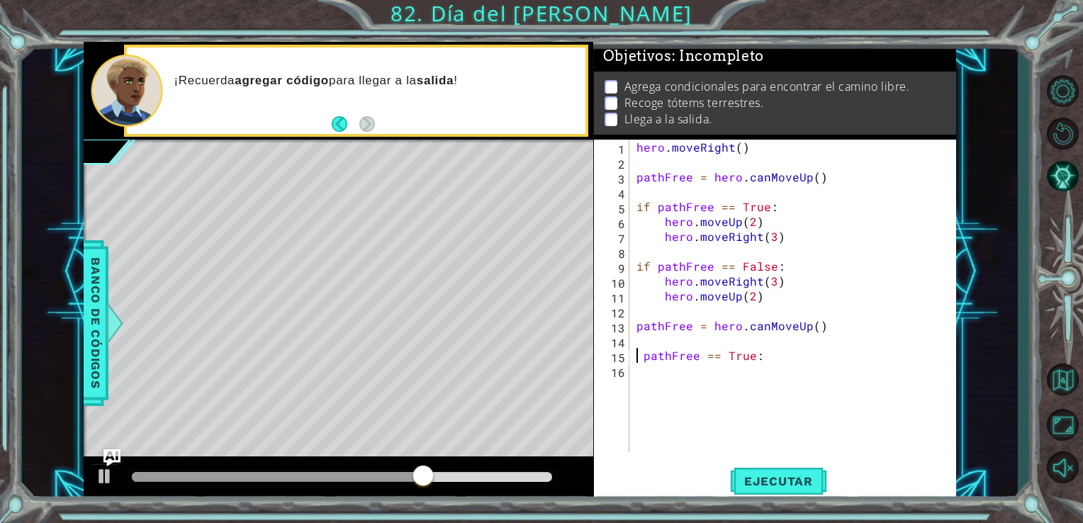
click at [646, 359] on div "hero . moveRight ( ) pathFree = hero . canMoveUp ( ) if pathFree == True : hero…" at bounding box center [796, 311] width 327 height 342
type textarea "pathFree == True:"
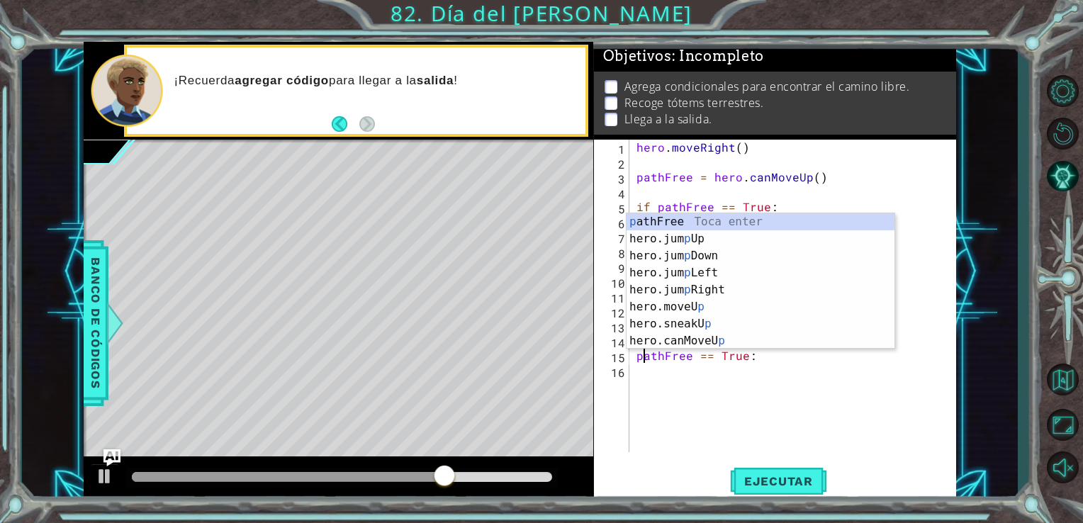
click at [638, 375] on div "hero . moveRight ( ) pathFree = hero . canMoveUp ( ) if pathFree == True : hero…" at bounding box center [796, 311] width 327 height 342
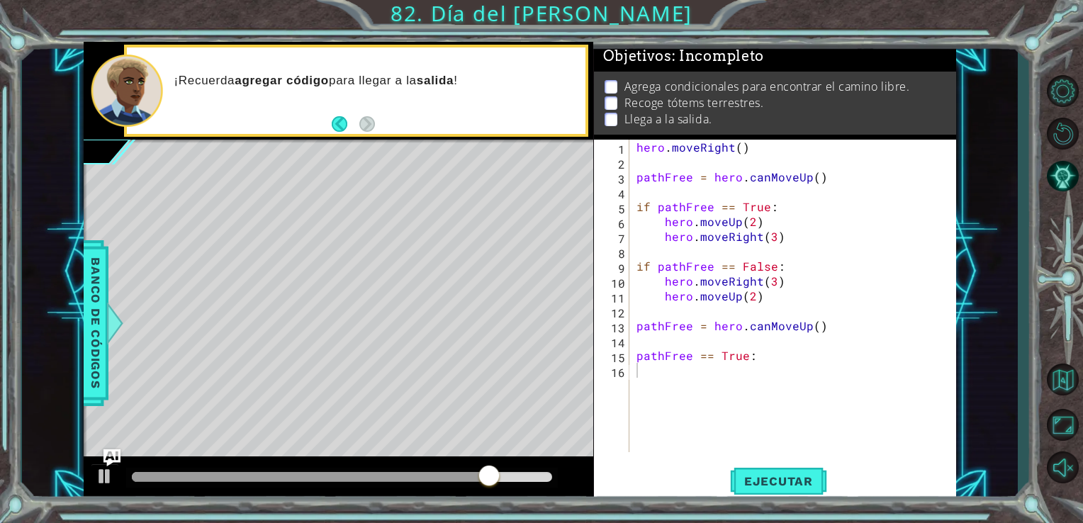
drag, startPoint x: 628, startPoint y: 70, endPoint x: 808, endPoint y: 81, distance: 180.3
click at [808, 81] on p "Agrega condicionales para encontrar el camino libre." at bounding box center [767, 87] width 286 height 16
click at [615, 80] on p at bounding box center [610, 86] width 13 height 13
click at [612, 80] on p at bounding box center [610, 86] width 13 height 13
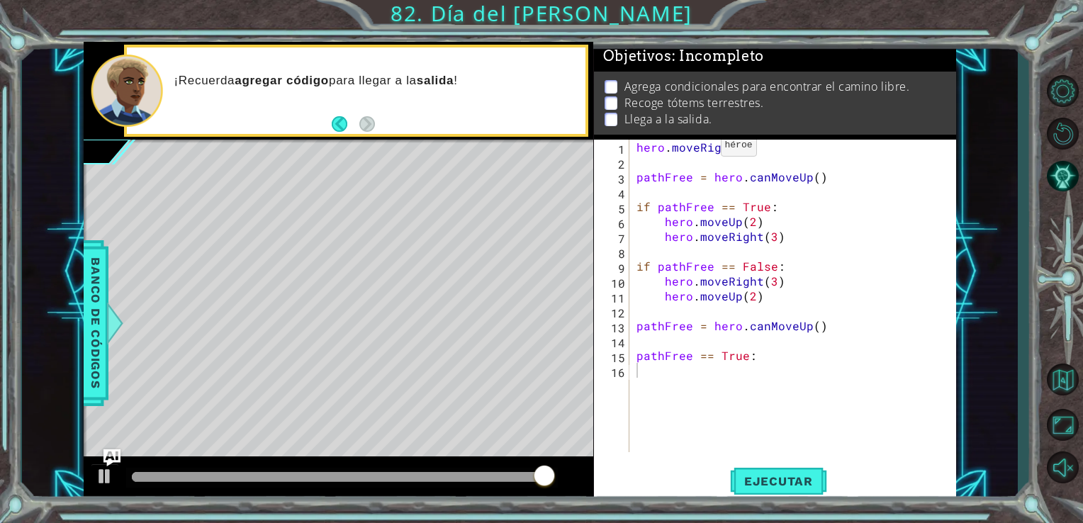
click at [612, 80] on p at bounding box center [610, 86] width 13 height 13
click at [677, 378] on div "hero . moveRight ( ) pathFree = hero . canMoveUp ( ) if pathFree == True : hero…" at bounding box center [796, 311] width 327 height 342
click at [833, 358] on div "hero . moveRight ( ) pathFree = hero . canMoveUp ( ) if pathFree == True : hero…" at bounding box center [796, 311] width 327 height 342
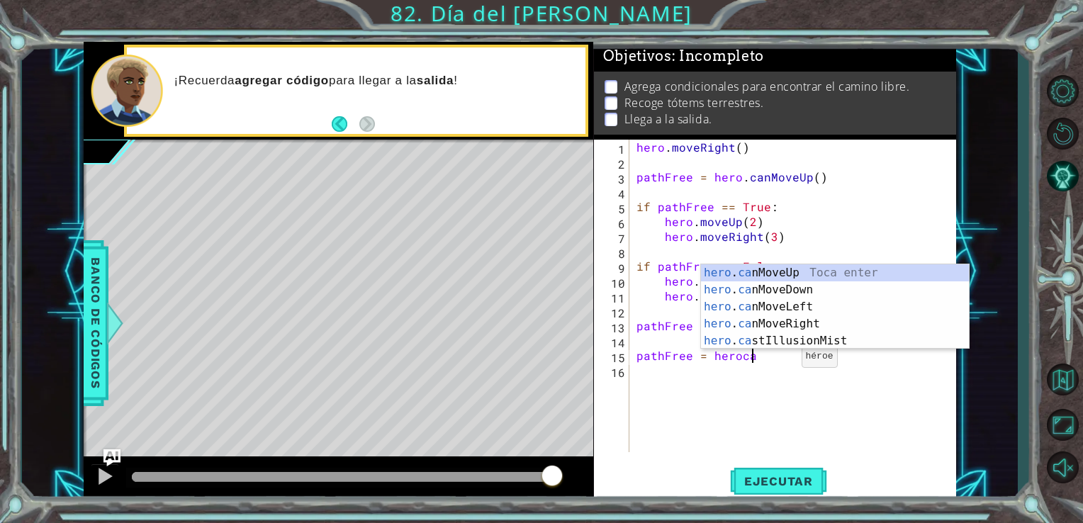
scroll to position [0, 6]
click at [789, 273] on div "hero . can MoveUp Toca enter hero . can MoveDown Toca enter hero . can MoveLeft…" at bounding box center [835, 323] width 268 height 119
type textarea "pathFree = hero.canMoveUp()"
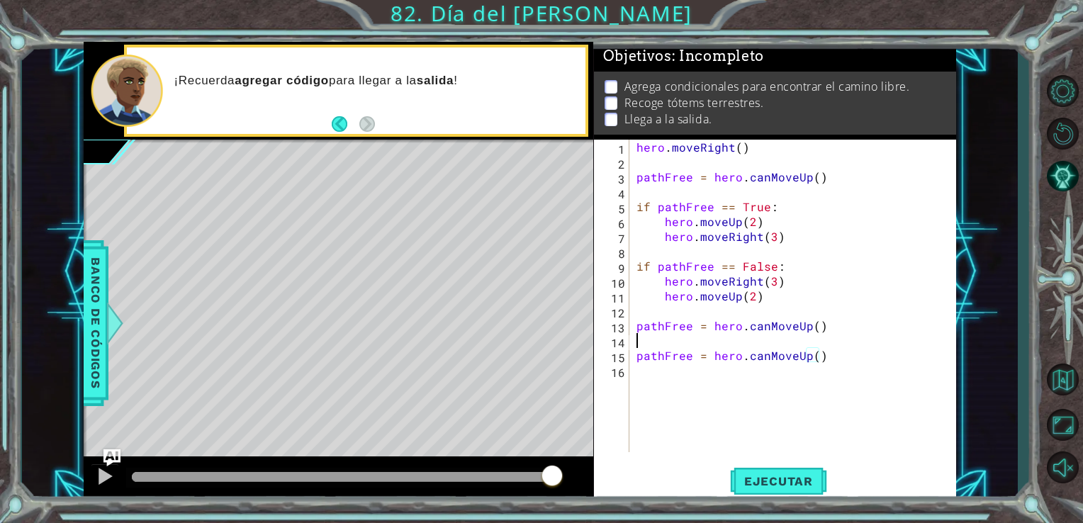
click at [859, 340] on div "hero . moveRight ( ) pathFree = hero . canMoveUp ( ) if pathFree == True : hero…" at bounding box center [796, 311] width 327 height 342
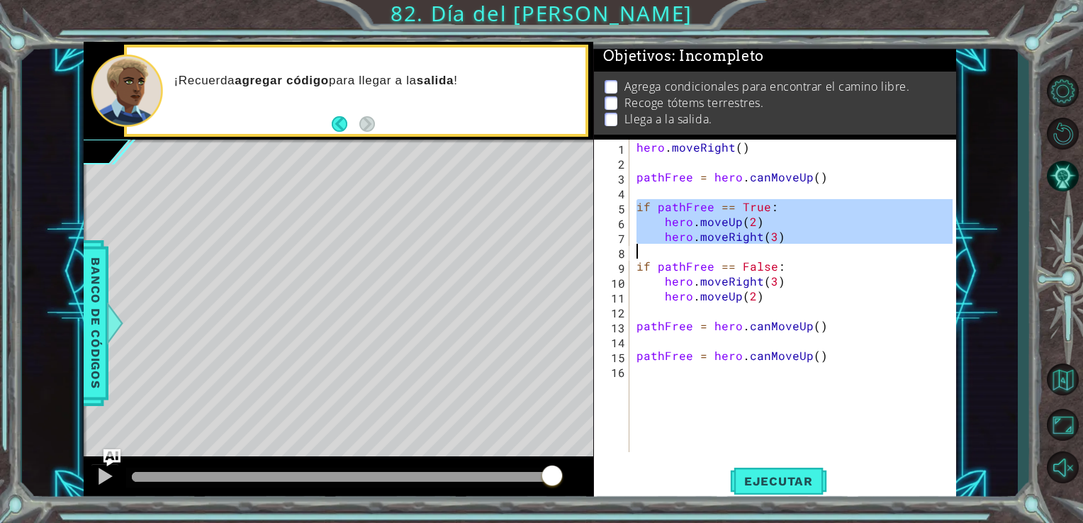
drag, startPoint x: 626, startPoint y: 214, endPoint x: 756, endPoint y: 291, distance: 151.2
click at [756, 291] on div "1 2 3 4 5 6 7 8 9 10 11 12 13 14 15 16 hero . moveRight ( ) pathFree = hero . c…" at bounding box center [773, 296] width 359 height 312
type textarea "hero.moveUp(2)"
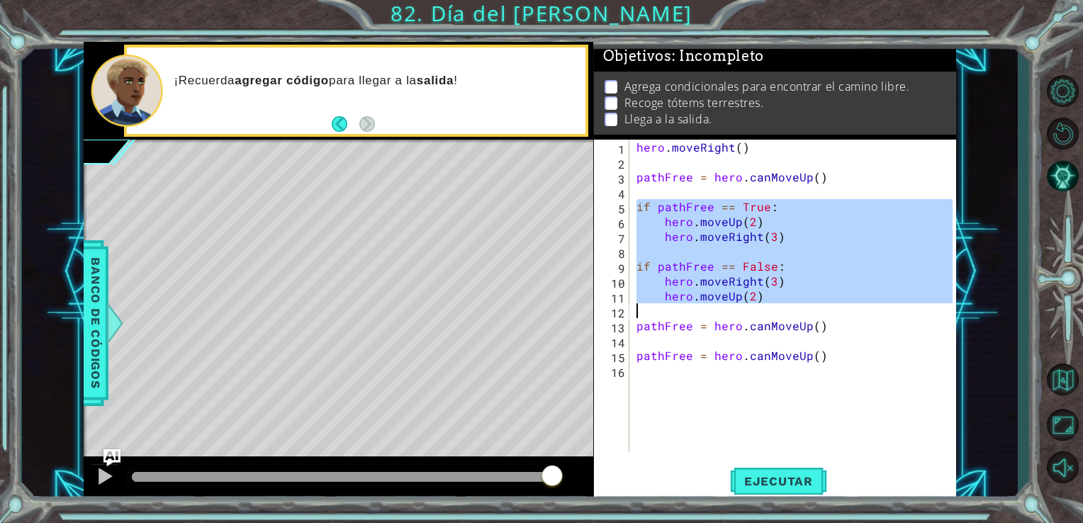
click at [833, 336] on div "hero . moveRight ( ) pathFree = hero . canMoveUp ( ) if pathFree == True : hero…" at bounding box center [796, 311] width 327 height 342
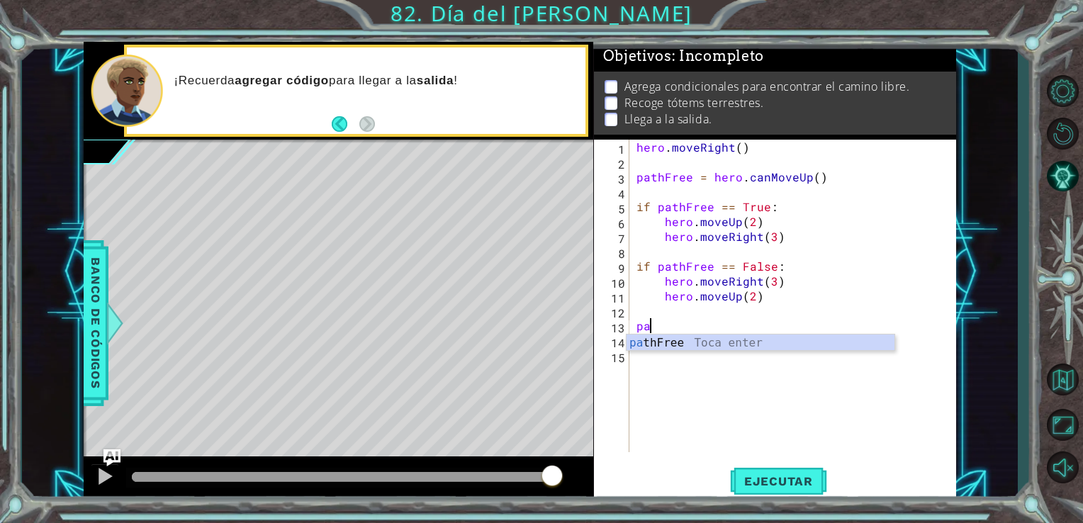
type textarea "p"
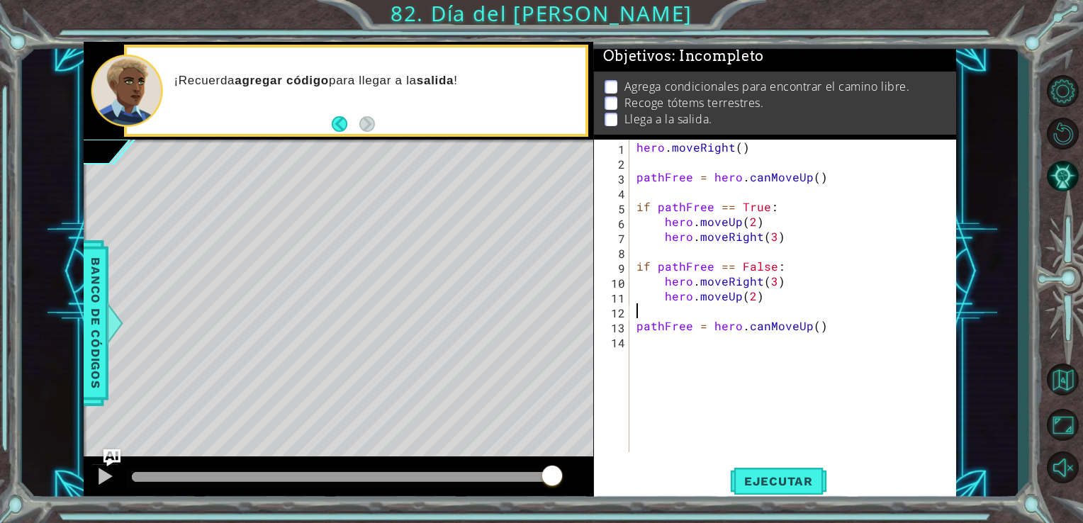
click at [798, 382] on div "hero . moveRight ( ) pathFree = hero . canMoveUp ( ) if pathFree == True : hero…" at bounding box center [796, 311] width 327 height 342
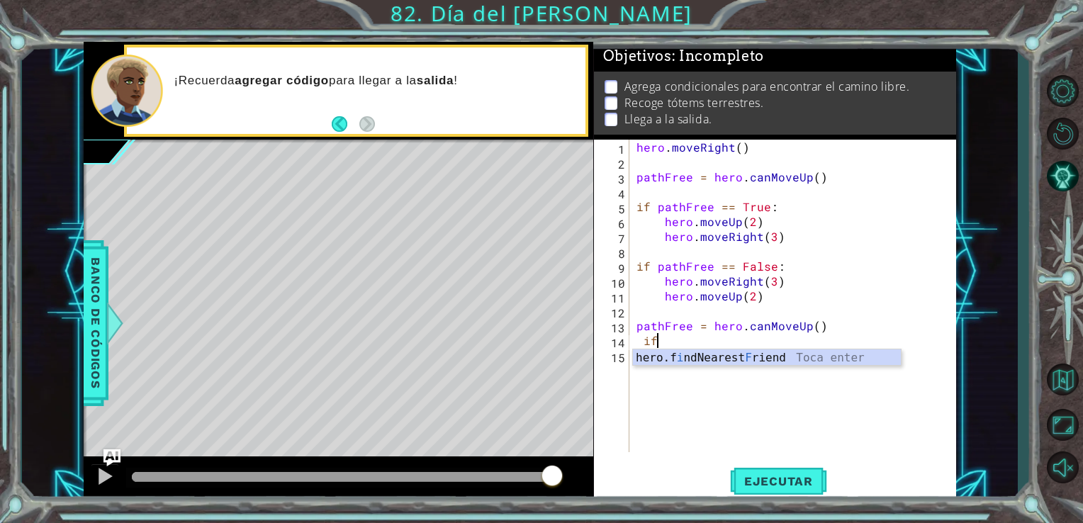
type textarea "i"
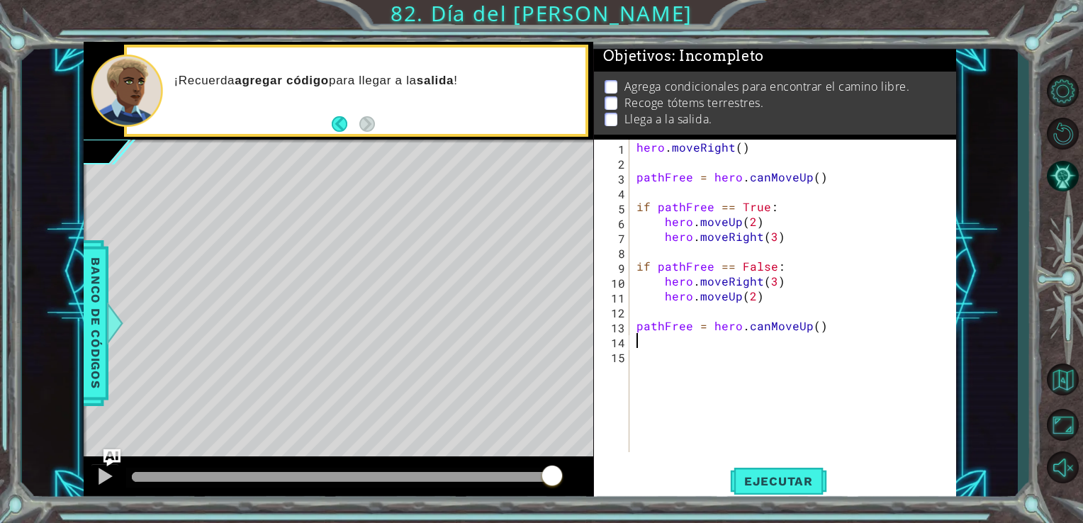
type textarea "pathFree = hero.canMoveUp()"
click at [770, 345] on div "pathF ree Toca enter" at bounding box center [780, 357] width 268 height 51
type textarea "if pathFree == True:"
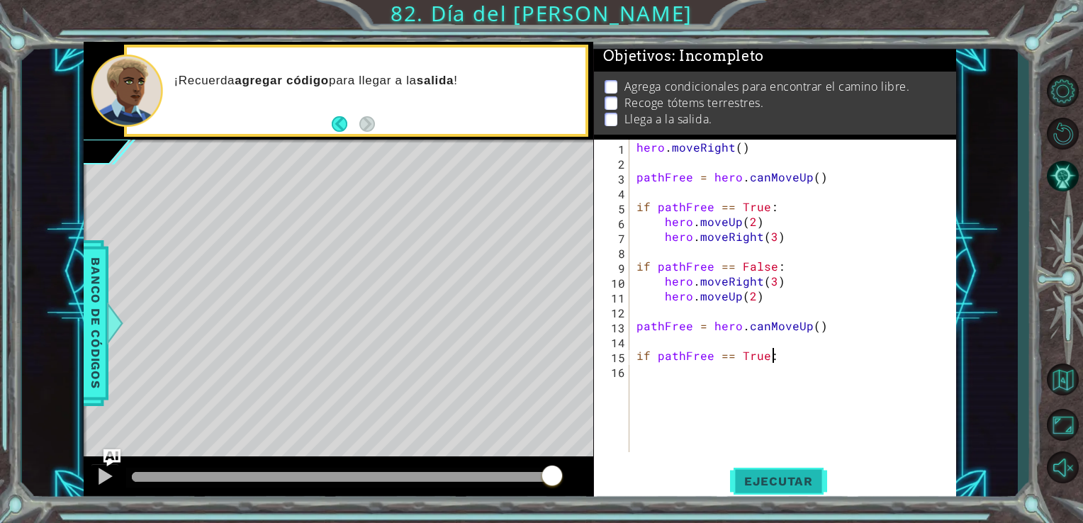
click at [777, 475] on span "Ejecutar" at bounding box center [778, 481] width 97 height 14
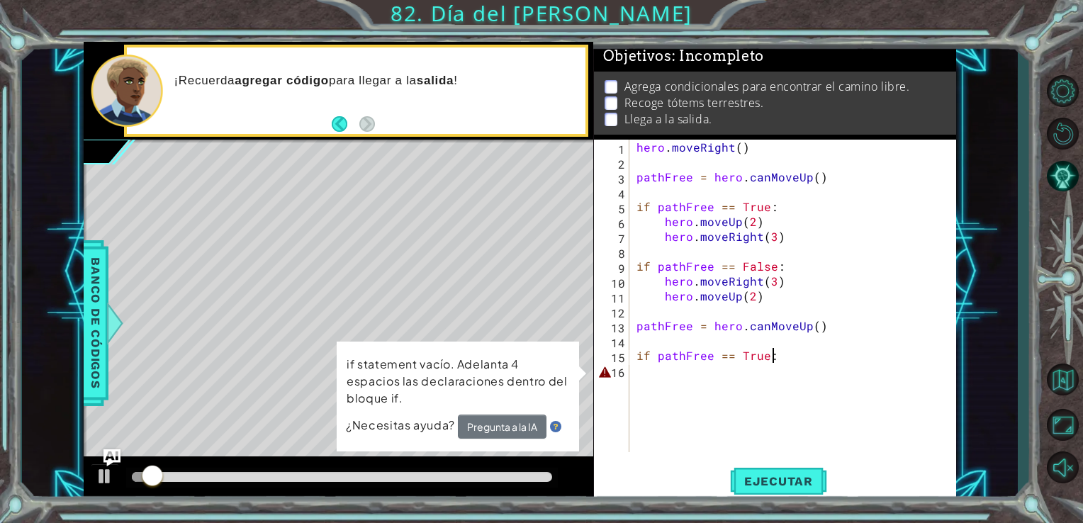
click at [684, 376] on div "hero . moveRight ( ) pathFree = hero . canMoveUp ( ) if pathFree == True : hero…" at bounding box center [796, 311] width 327 height 342
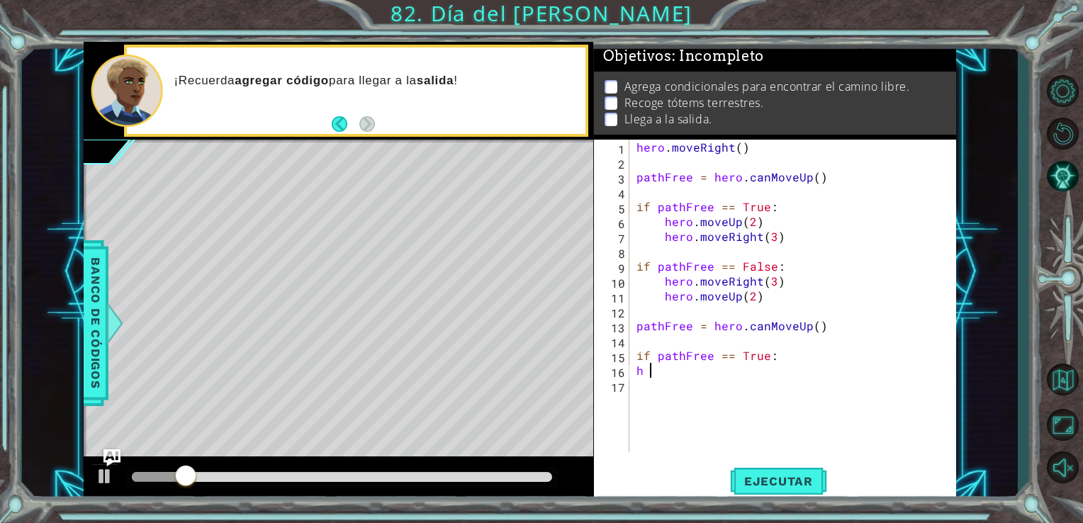
type textarea "h"
type textarea "if pathFree == True:4"
type textarea "if pathFree == True:"
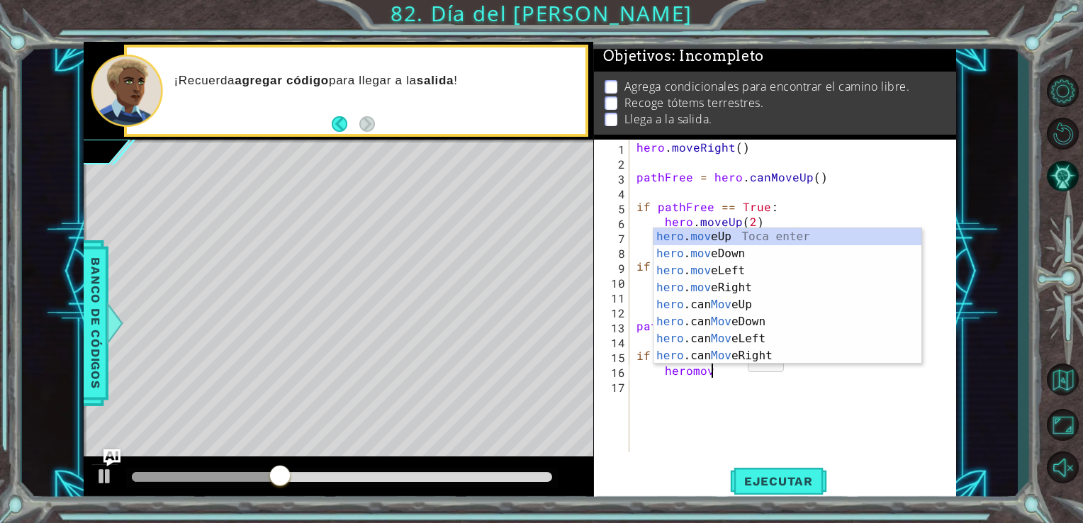
scroll to position [0, 4]
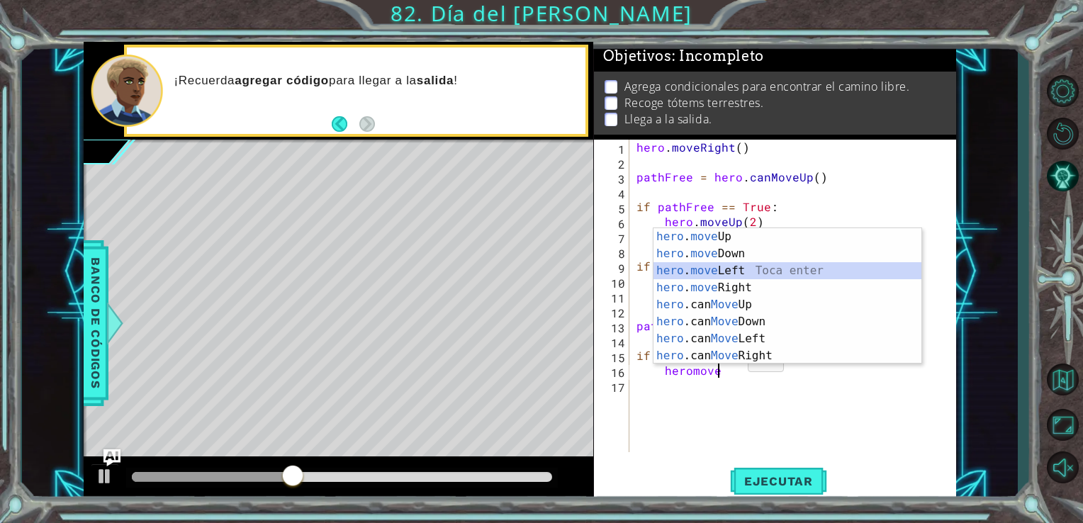
click at [730, 276] on div "hero . move Up Toca enter hero . move Down Toca enter hero . move Left Toca ent…" at bounding box center [787, 313] width 268 height 170
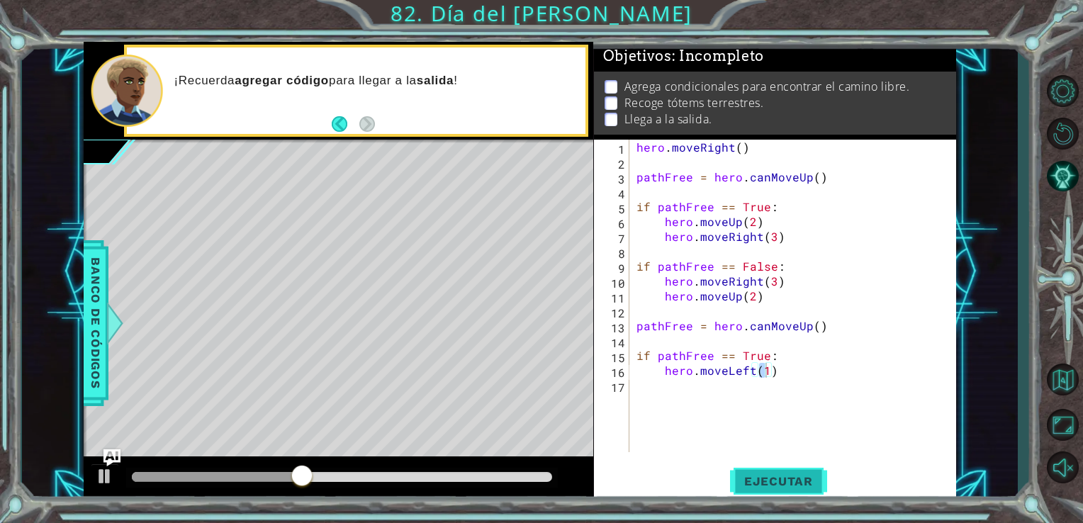
click at [770, 478] on span "Ejecutar" at bounding box center [778, 481] width 97 height 14
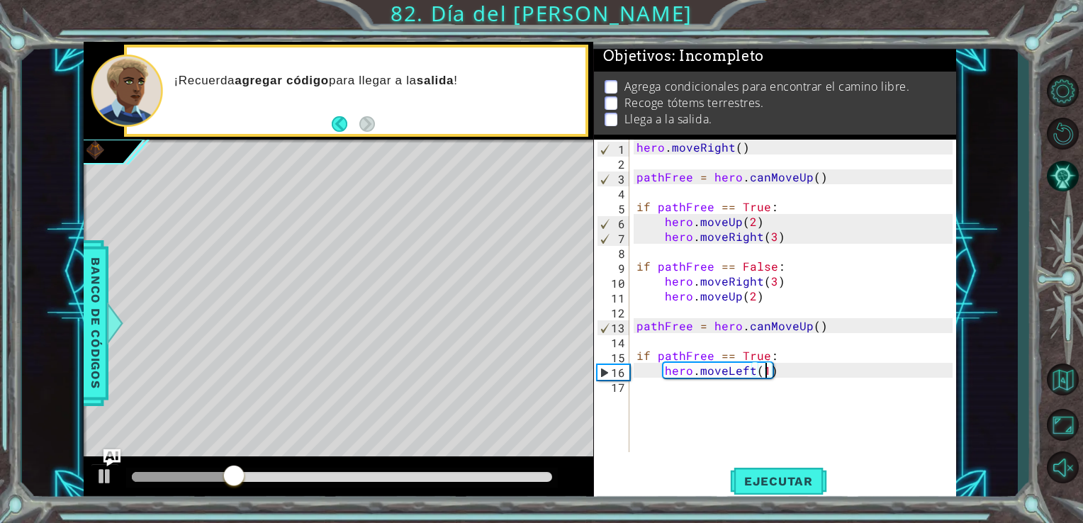
click at [755, 377] on div "hero . moveRight ( ) pathFree = hero . canMoveUp ( ) if pathFree == True : hero…" at bounding box center [796, 311] width 327 height 342
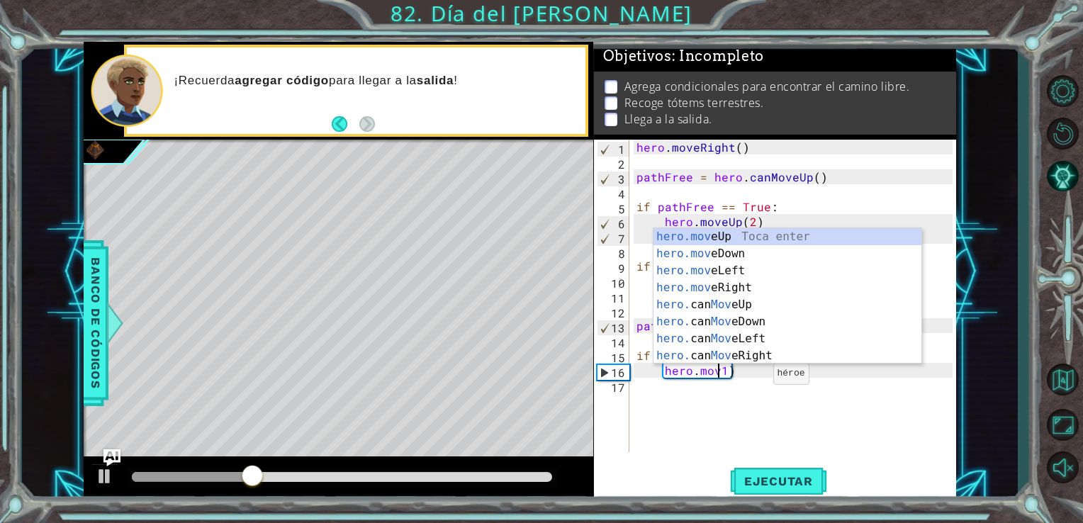
scroll to position [0, 6]
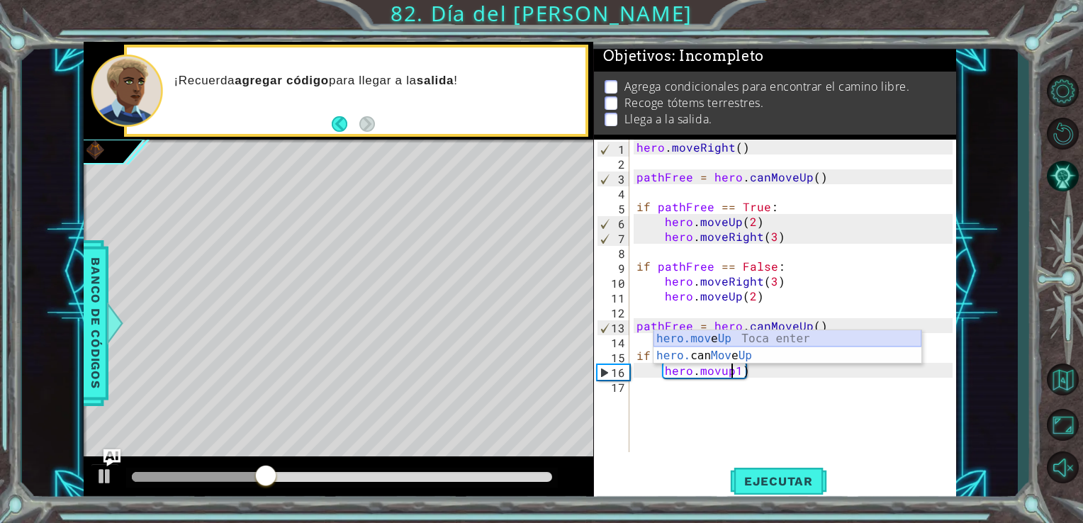
click at [727, 335] on div "hero.mov e Up Toca enter hero. can Mov e Up Toca enter" at bounding box center [787, 364] width 268 height 68
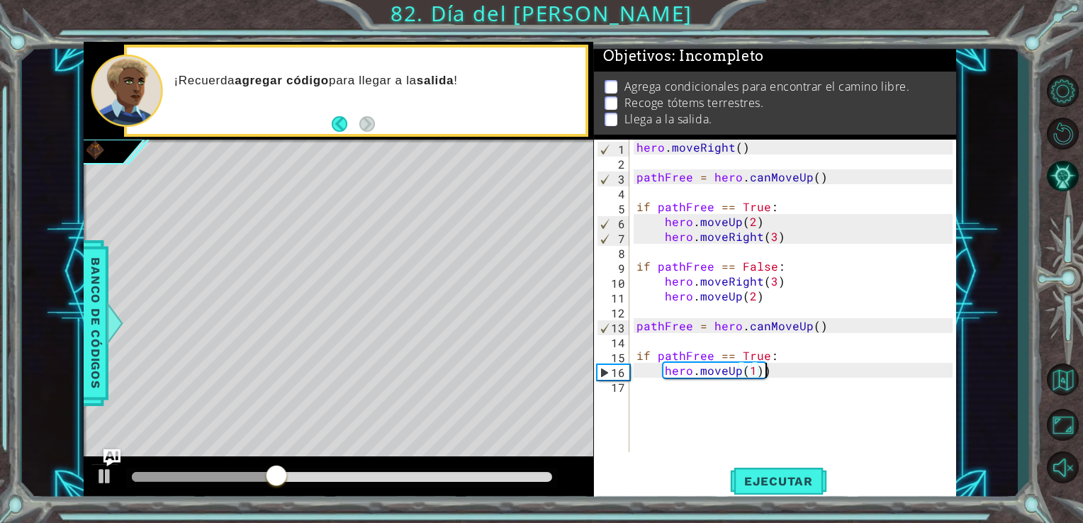
click at [774, 373] on div "hero . moveRight ( ) pathFree = hero . canMoveUp ( ) if pathFree == True : hero…" at bounding box center [796, 311] width 327 height 342
type textarea "hero.moveUp(1)"
click at [733, 395] on div "hero . moveRight ( ) pathFree = hero . canMoveUp ( ) if pathFree == True : hero…" at bounding box center [796, 311] width 327 height 342
click at [782, 373] on div "hero . moveRight ( ) pathFree = hero . canMoveUp ( ) if pathFree == True : hero…" at bounding box center [796, 311] width 327 height 342
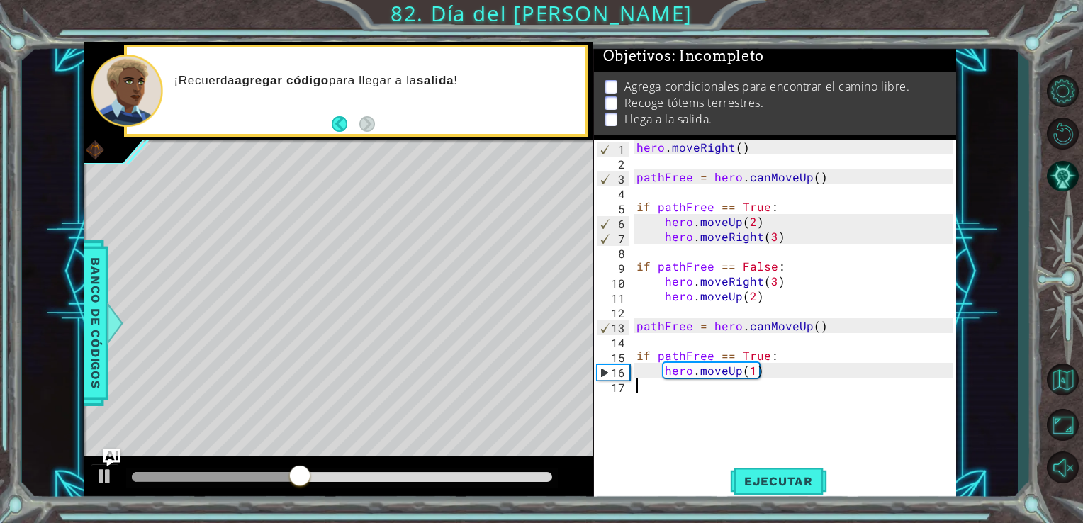
type textarea "hero.moveUp(1)"
click at [658, 413] on div "hero . moveRight ( ) pathFree = hero . canMoveUp ( ) if pathFree == True : hero…" at bounding box center [796, 311] width 327 height 342
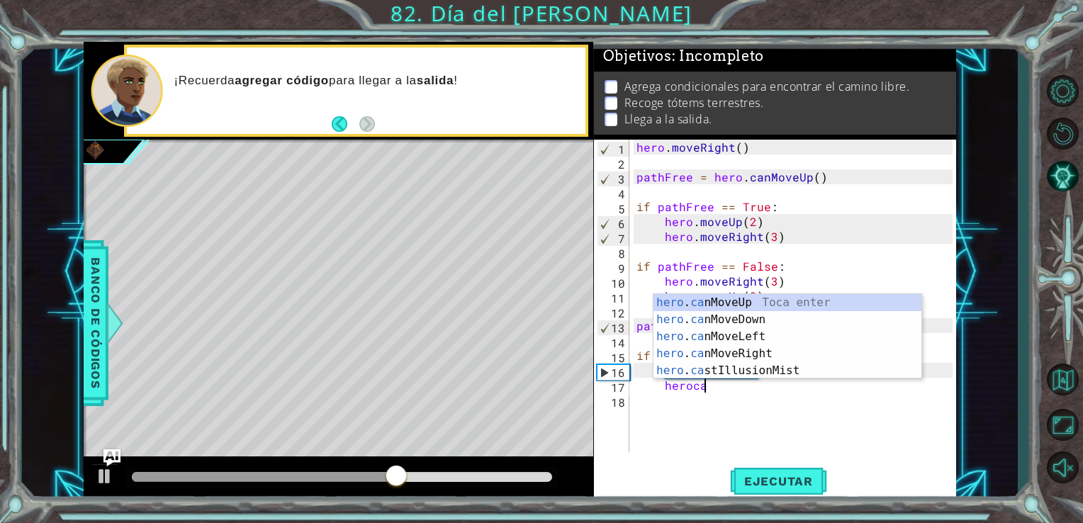
scroll to position [0, 4]
type textarea "herocan"
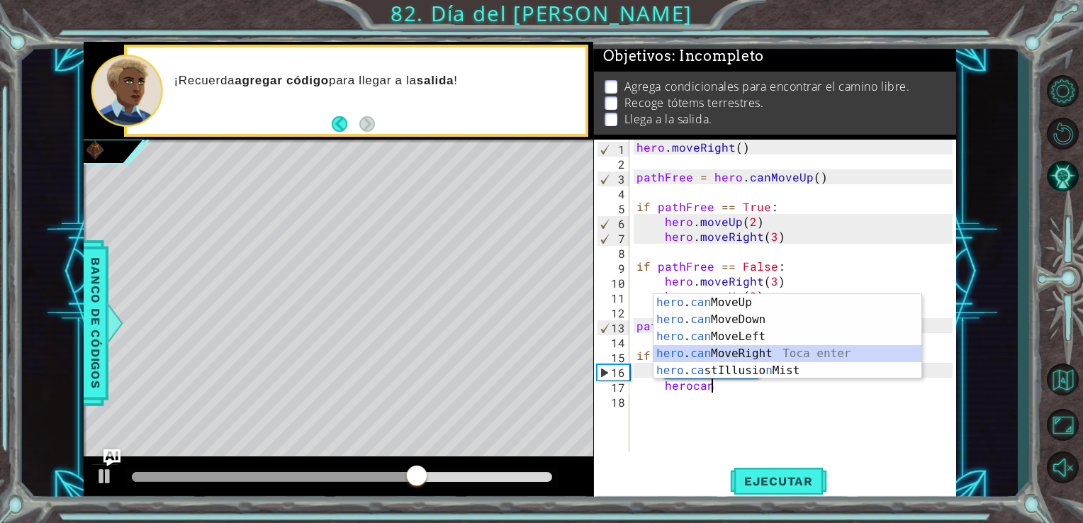
click at [742, 358] on div "hero . can MoveUp Toca enter hero . can MoveDown Toca enter hero . can MoveLeft…" at bounding box center [787, 353] width 268 height 119
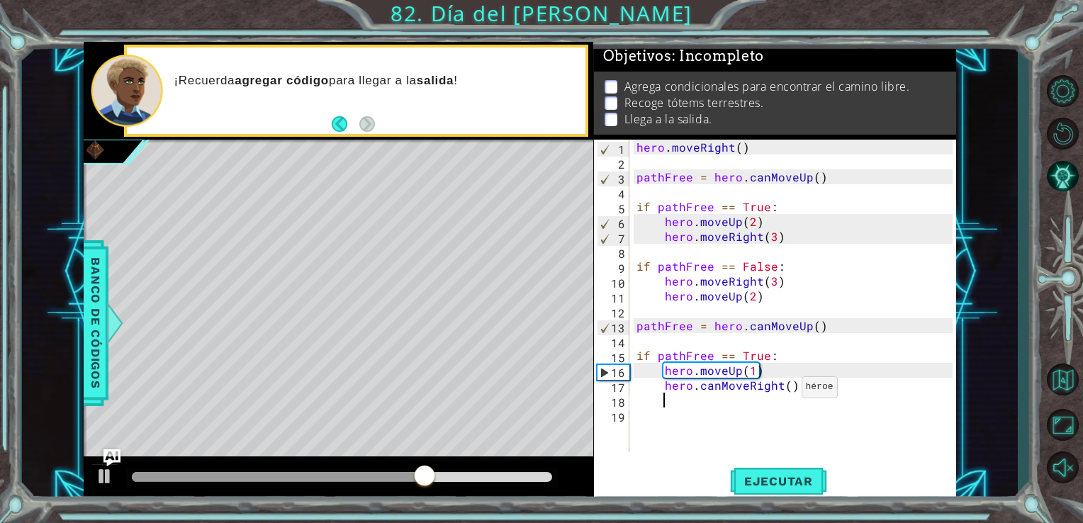
click at [782, 388] on div "hero . moveRight ( ) pathFree = hero . canMoveUp ( ) if pathFree == True : hero…" at bounding box center [796, 311] width 327 height 342
click at [790, 386] on div "hero . moveRight ( ) pathFree = hero . canMoveUp ( ) if pathFree == True : hero…" at bounding box center [796, 311] width 327 height 342
type textarea "hero.canMoveRight(4)"
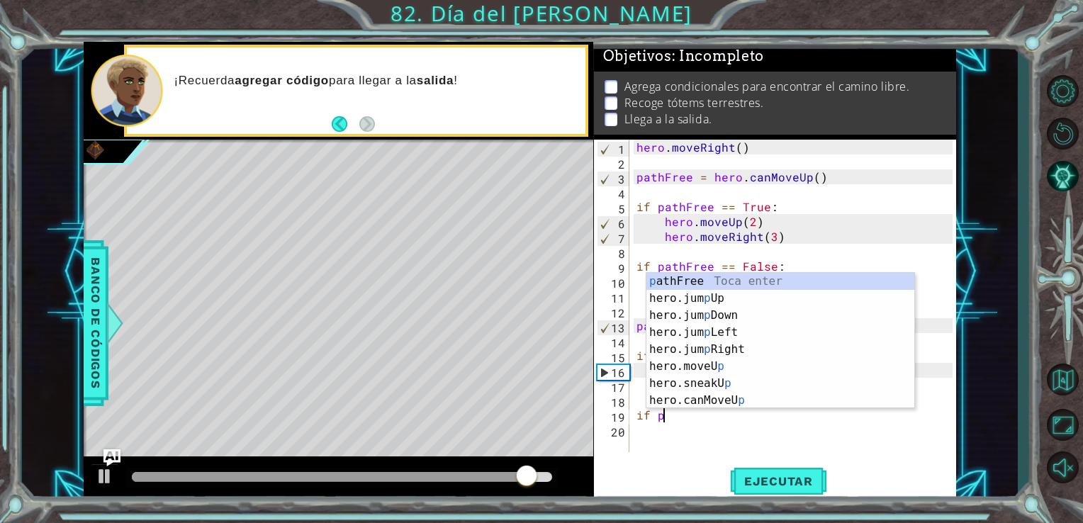
scroll to position [0, 1]
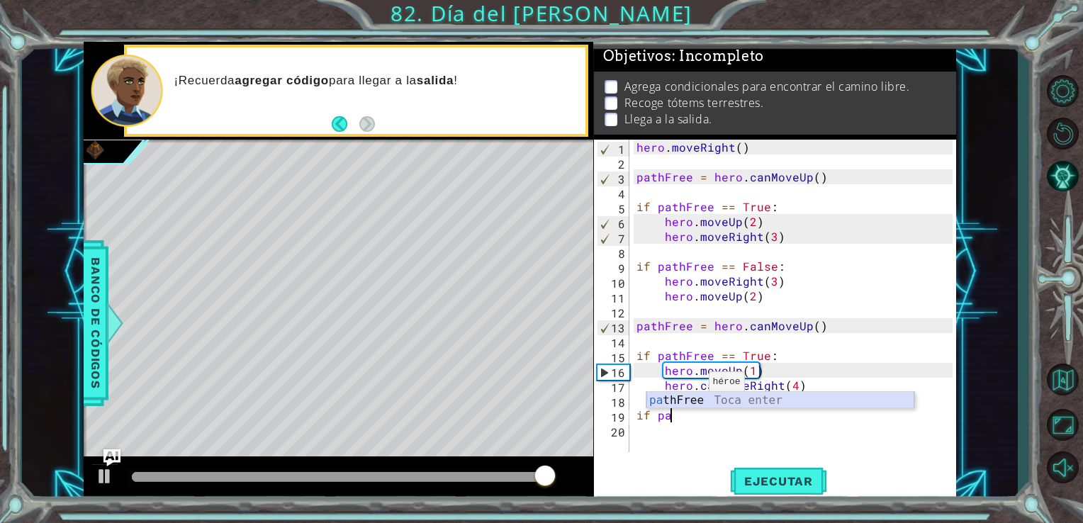
click at [706, 396] on div "pa thFree Toca enter" at bounding box center [780, 417] width 268 height 51
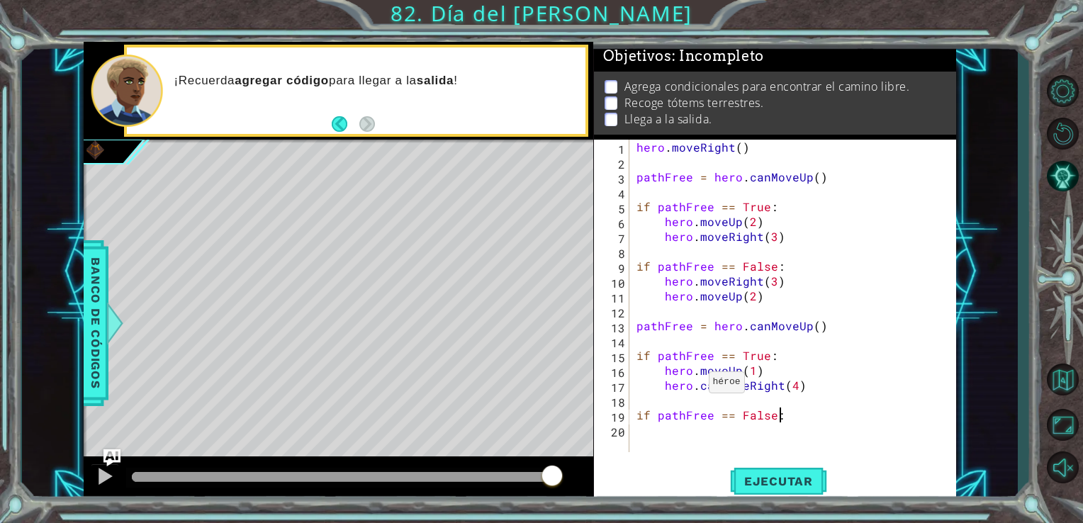
scroll to position [0, 8]
type textarea "if pathFree == False:"
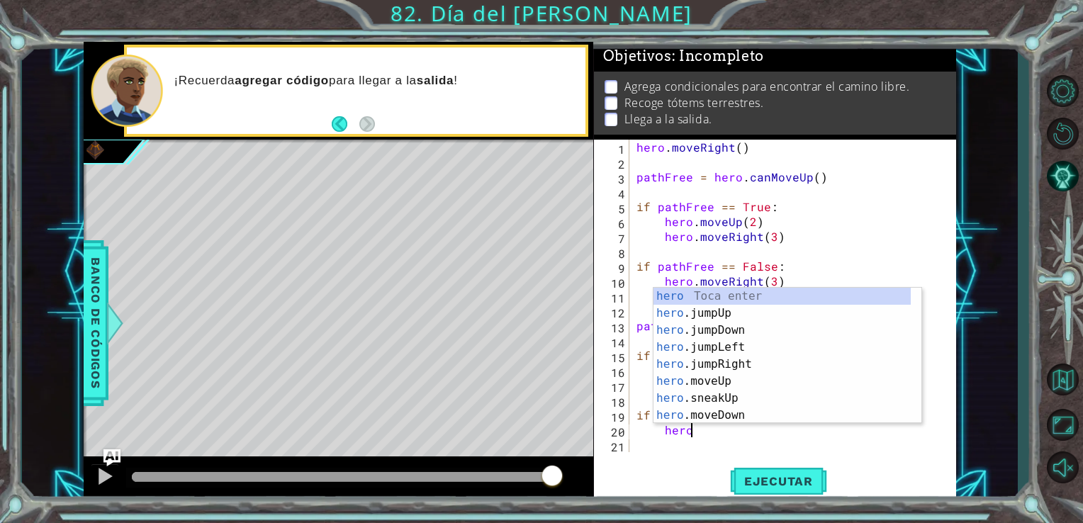
scroll to position [0, 2]
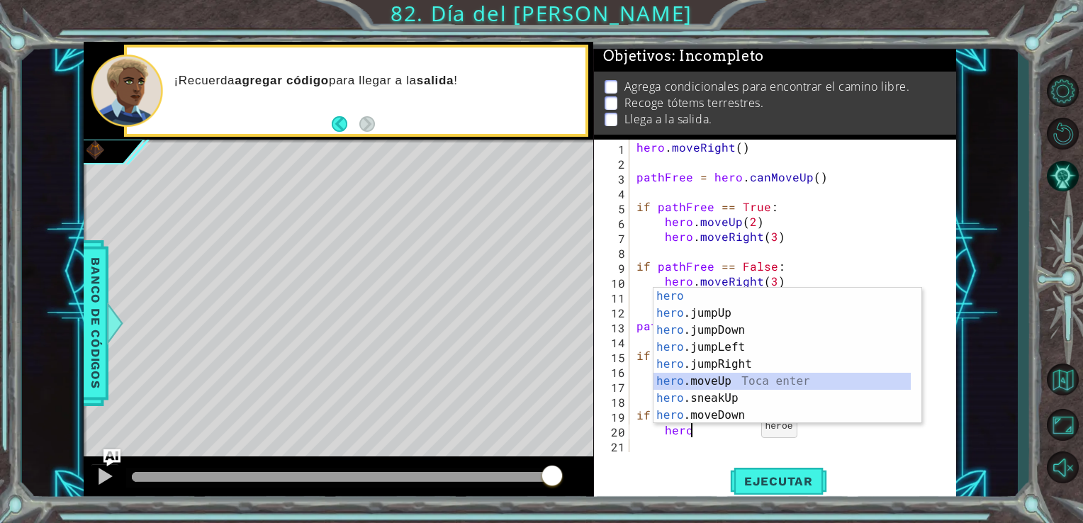
click at [719, 383] on div "hero Toca enter hero .jumpUp Toca enter hero .jumpDown Toca enter hero .jumpLef…" at bounding box center [781, 373] width 257 height 170
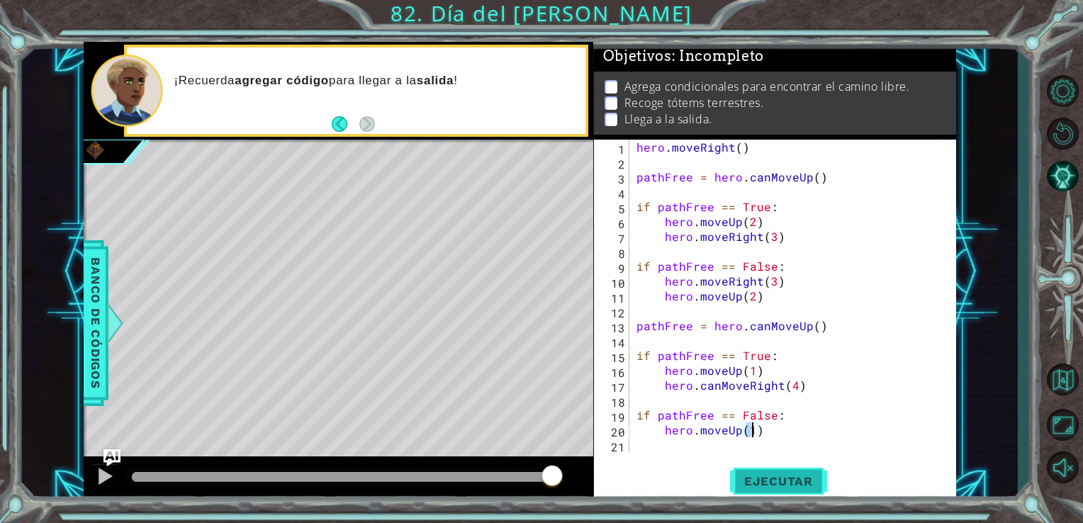
click at [763, 473] on button "Ejecutar" at bounding box center [778, 481] width 97 height 36
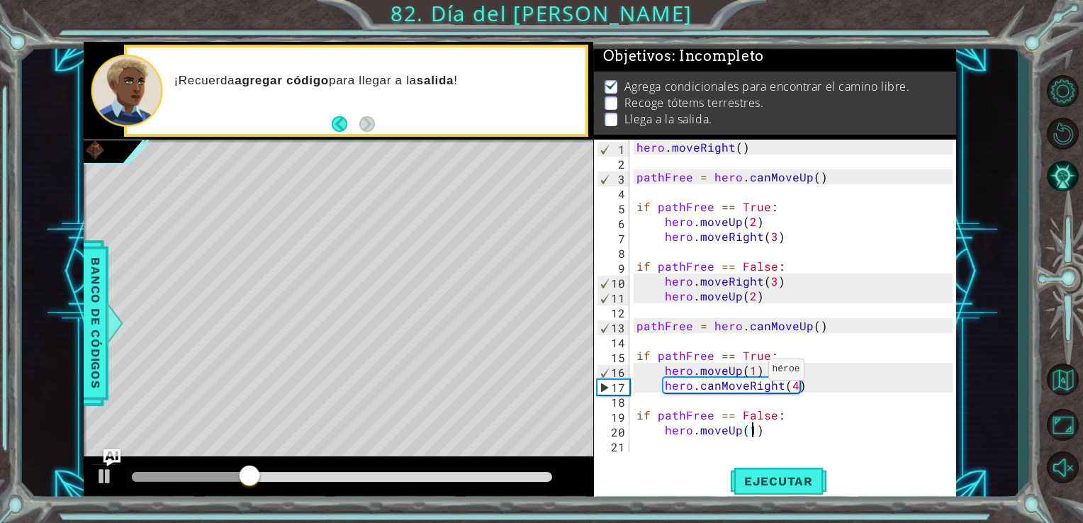
click at [753, 373] on div "hero . moveRight ( ) pathFree = hero . canMoveUp ( ) if pathFree == True : hero…" at bounding box center [796, 311] width 327 height 342
click at [769, 488] on span "Ejecutar" at bounding box center [778, 481] width 97 height 14
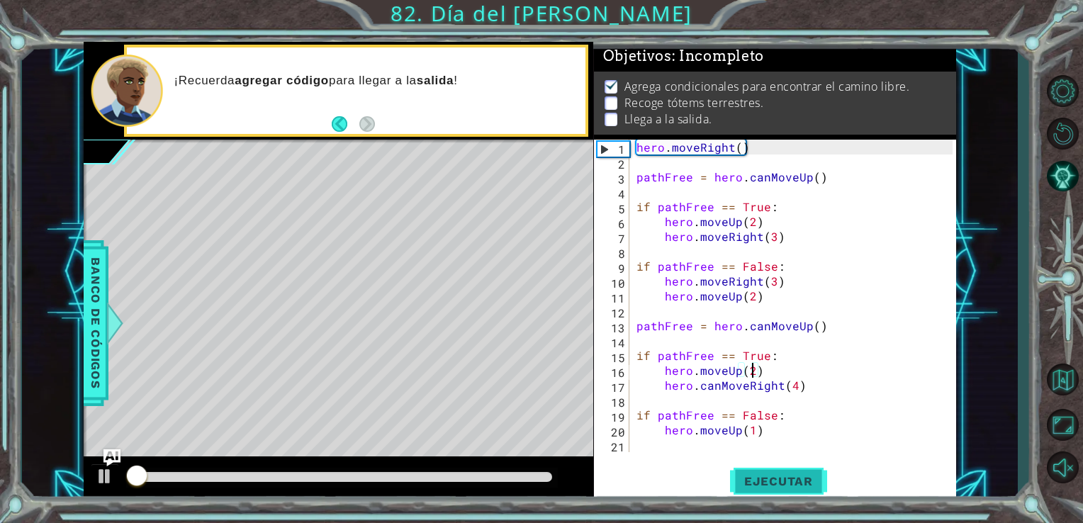
click at [769, 488] on span "Ejecutar" at bounding box center [778, 481] width 97 height 14
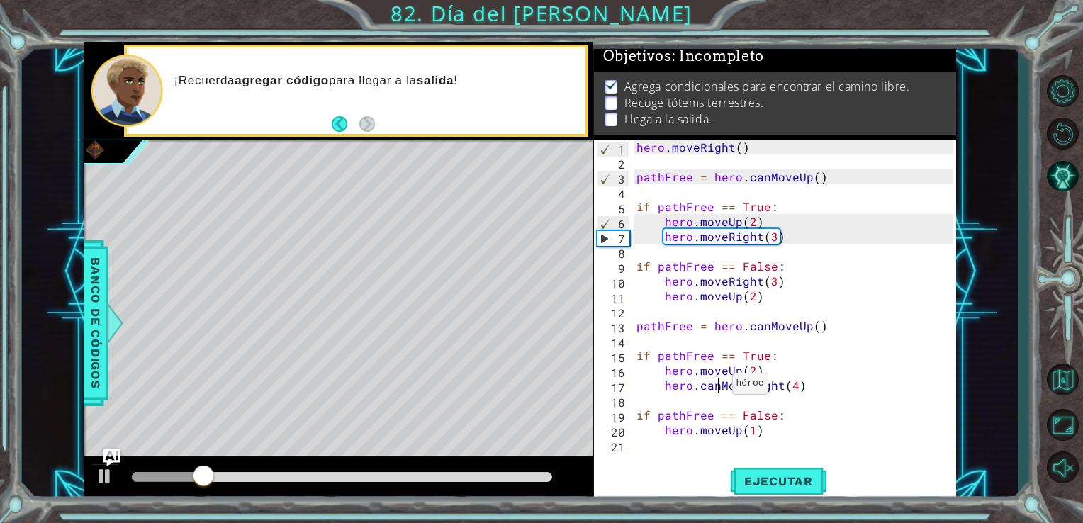
click at [714, 387] on div "hero . moveRight ( ) pathFree = hero . canMoveUp ( ) if pathFree == True : hero…" at bounding box center [796, 311] width 327 height 342
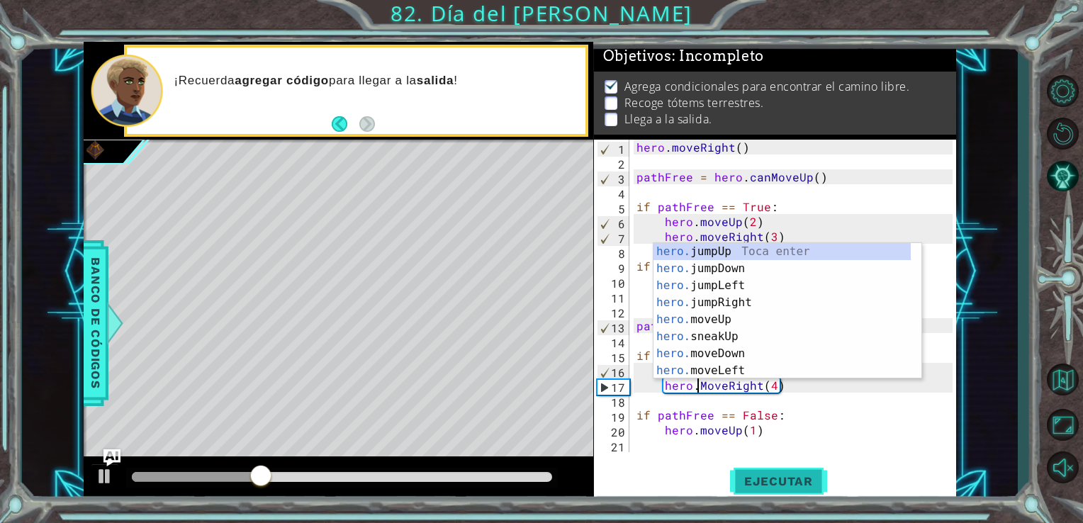
click at [804, 478] on span "Ejecutar" at bounding box center [778, 481] width 97 height 14
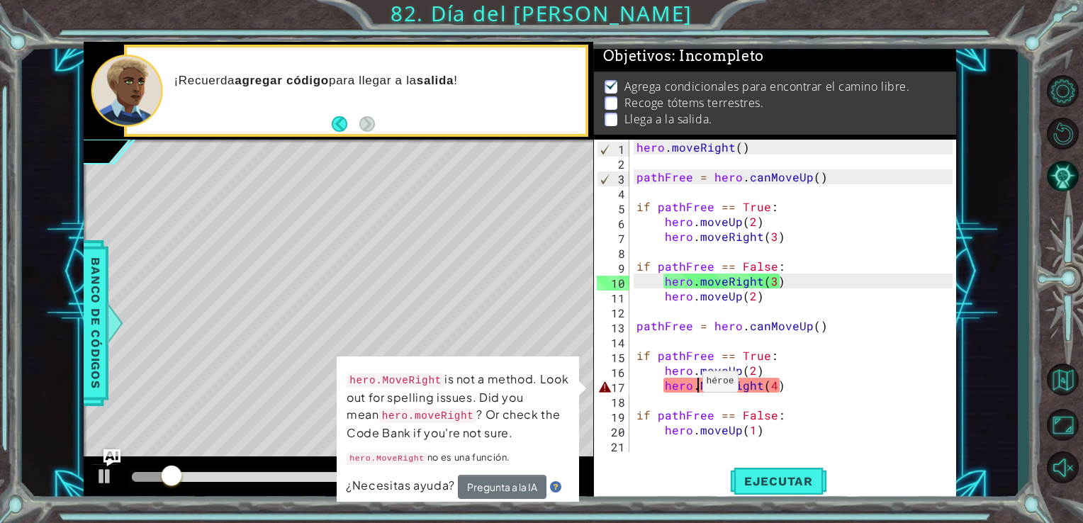
click at [685, 385] on div "hero . moveRight ( ) pathFree = hero . canMoveUp ( ) if pathFree == True : hero…" at bounding box center [796, 311] width 327 height 342
click at [697, 387] on div "hero . moveRight ( ) pathFree = hero . canMoveUp ( ) if pathFree == True : hero…" at bounding box center [796, 311] width 327 height 342
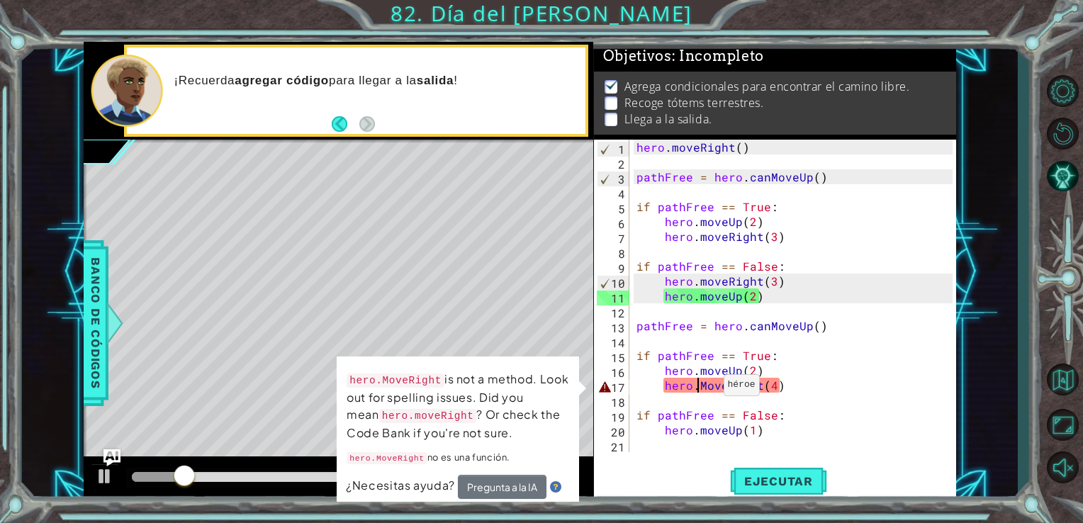
click at [706, 388] on div "hero . moveRight ( ) pathFree = hero . canMoveUp ( ) if pathFree == True : hero…" at bounding box center [796, 311] width 327 height 342
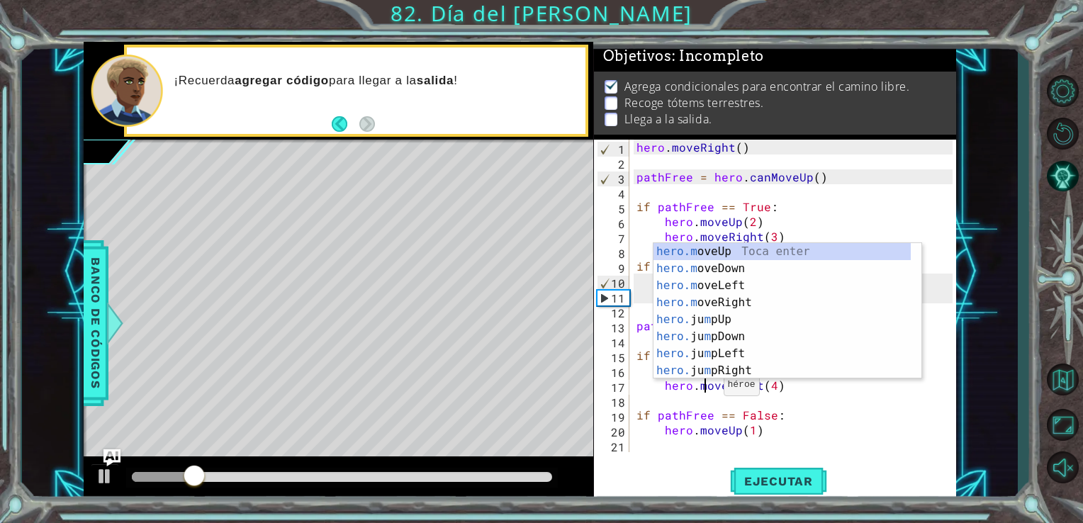
scroll to position [0, 4]
click at [826, 415] on div "hero . moveRight ( ) pathFree = hero . canMoveUp ( ) if pathFree == True : hero…" at bounding box center [796, 311] width 327 height 342
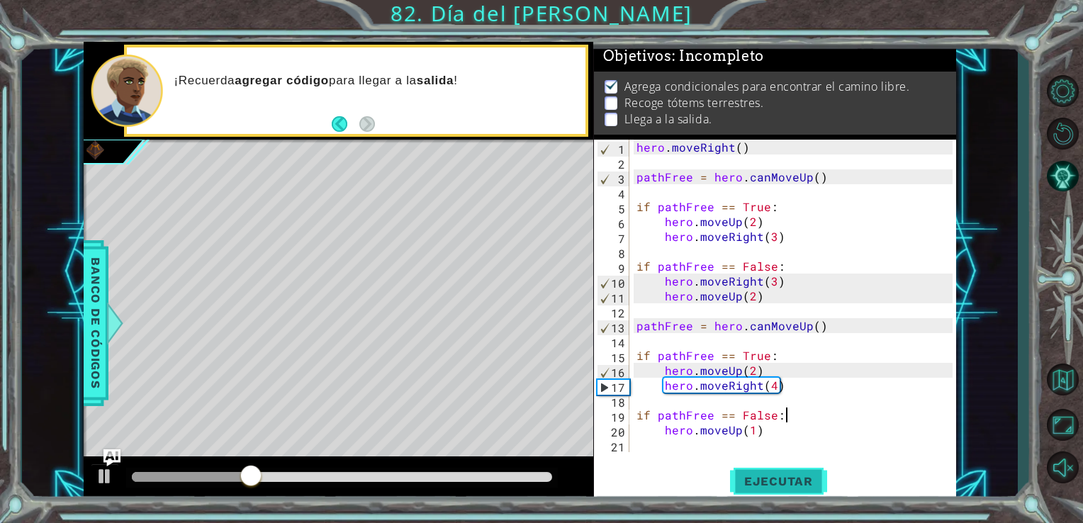
type textarea "if pathFree == False:"
click at [772, 471] on button "Ejecutar" at bounding box center [778, 481] width 97 height 36
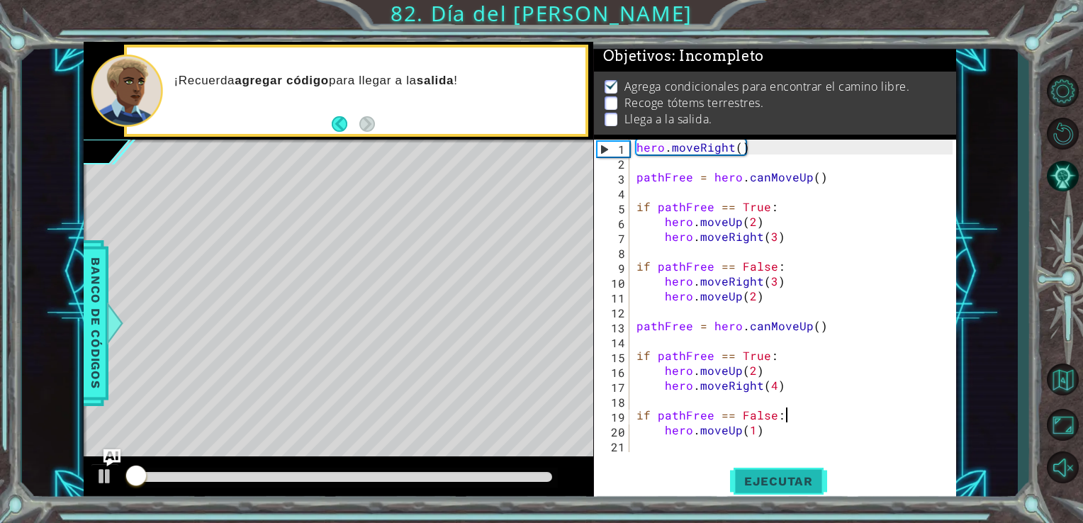
click at [772, 471] on button "Ejecutar" at bounding box center [778, 481] width 97 height 36
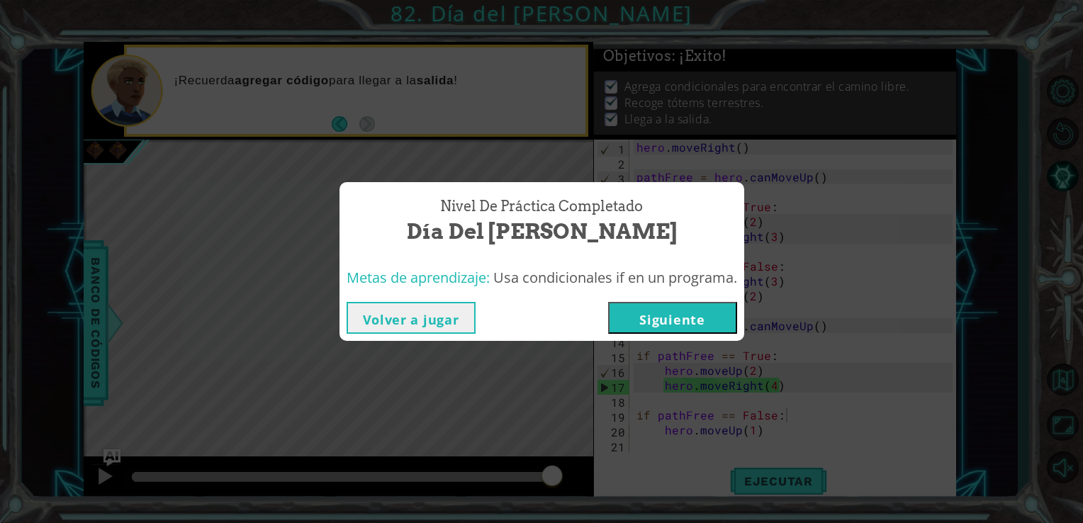
click at [689, 318] on button "Siguiente" at bounding box center [672, 318] width 129 height 32
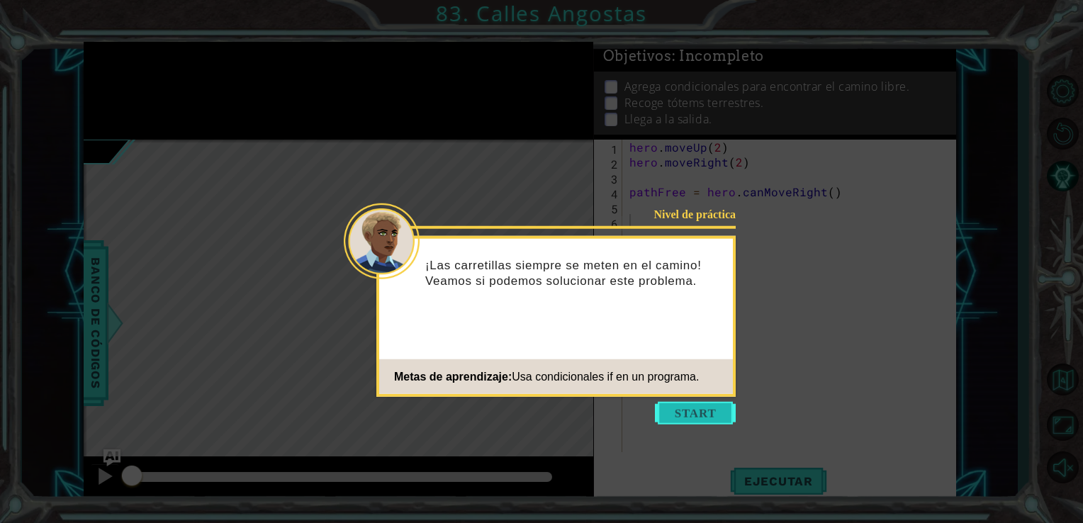
click at [700, 407] on button "Start" at bounding box center [695, 413] width 81 height 23
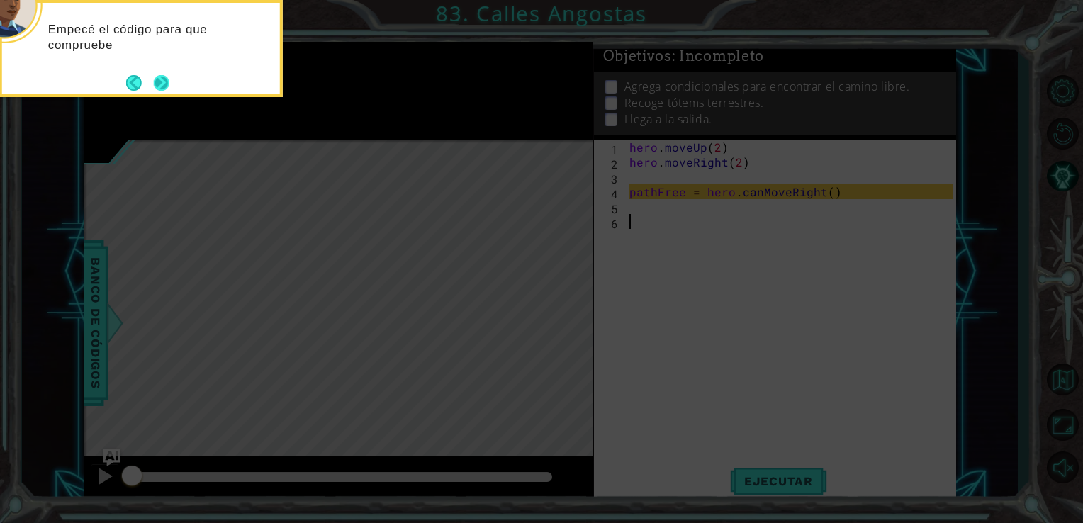
click at [170, 74] on button "Next" at bounding box center [161, 82] width 17 height 17
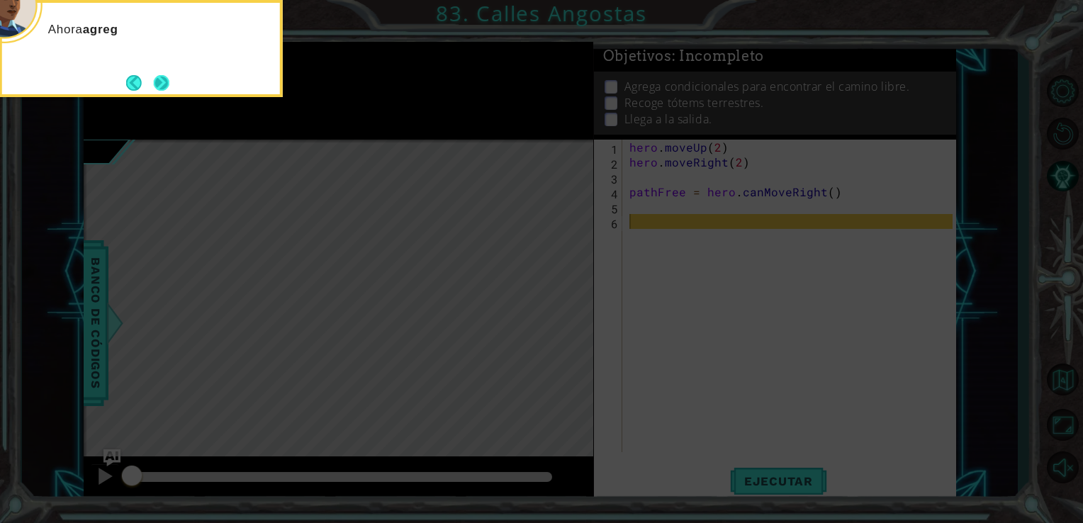
click at [163, 85] on button "Next" at bounding box center [161, 83] width 23 height 23
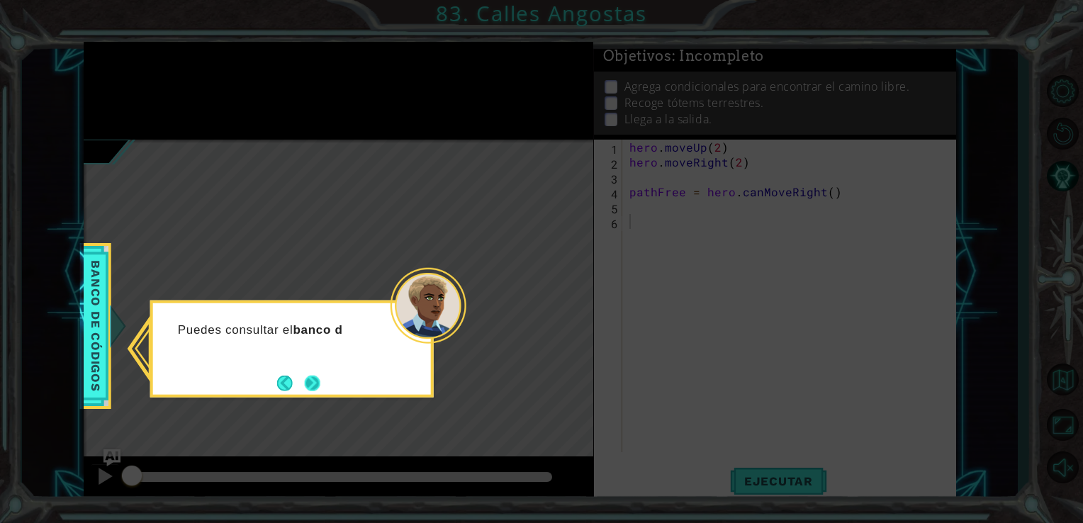
click at [312, 380] on button "Next" at bounding box center [312, 383] width 16 height 16
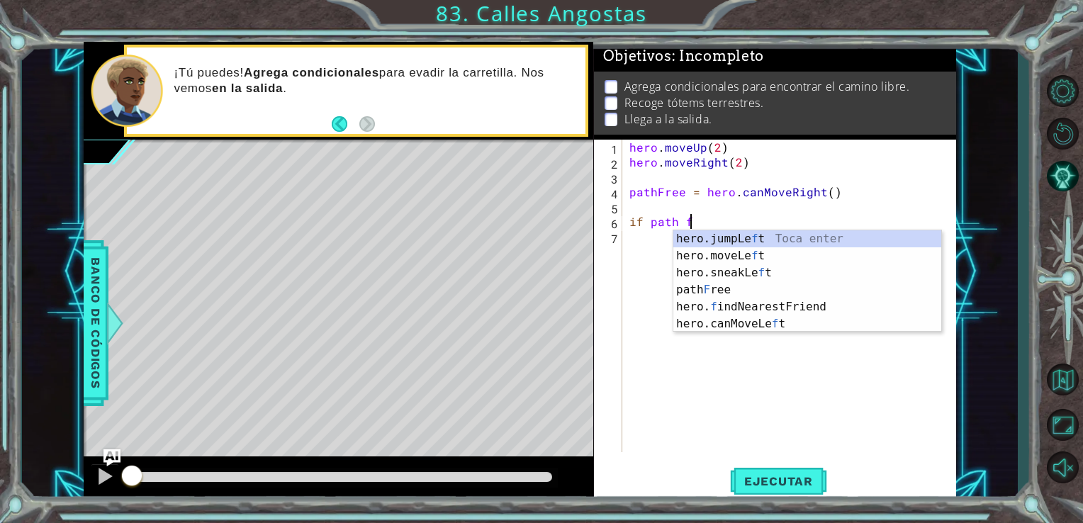
scroll to position [0, 2]
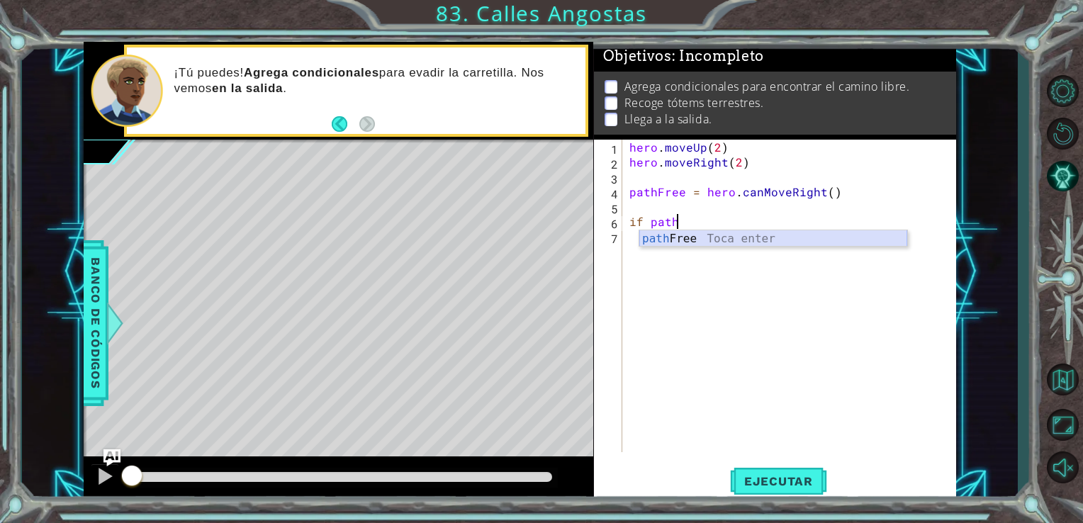
click at [689, 239] on div "path Free Toca enter" at bounding box center [773, 255] width 268 height 51
type textarea "if pathFree == True:"
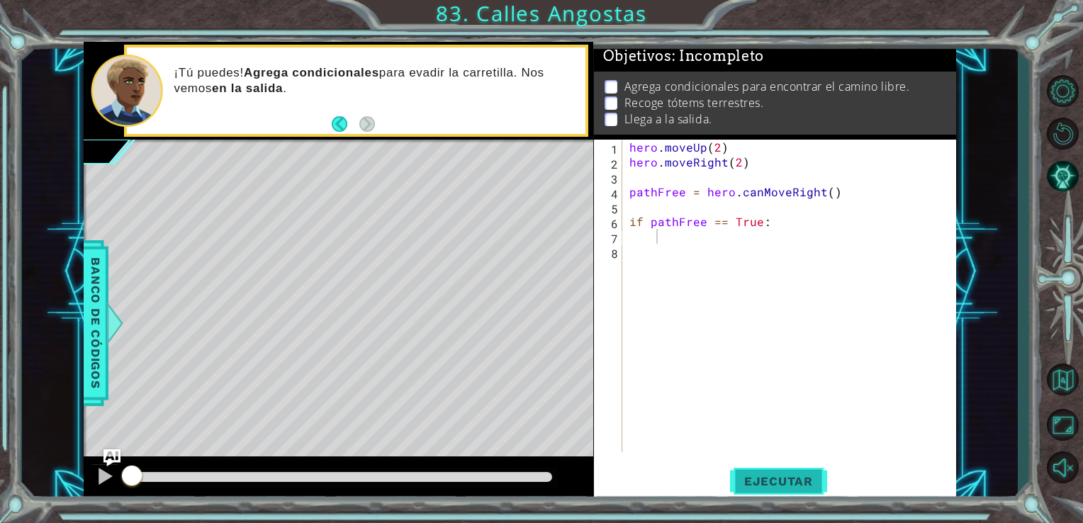
click at [760, 472] on button "Ejecutar" at bounding box center [778, 481] width 97 height 36
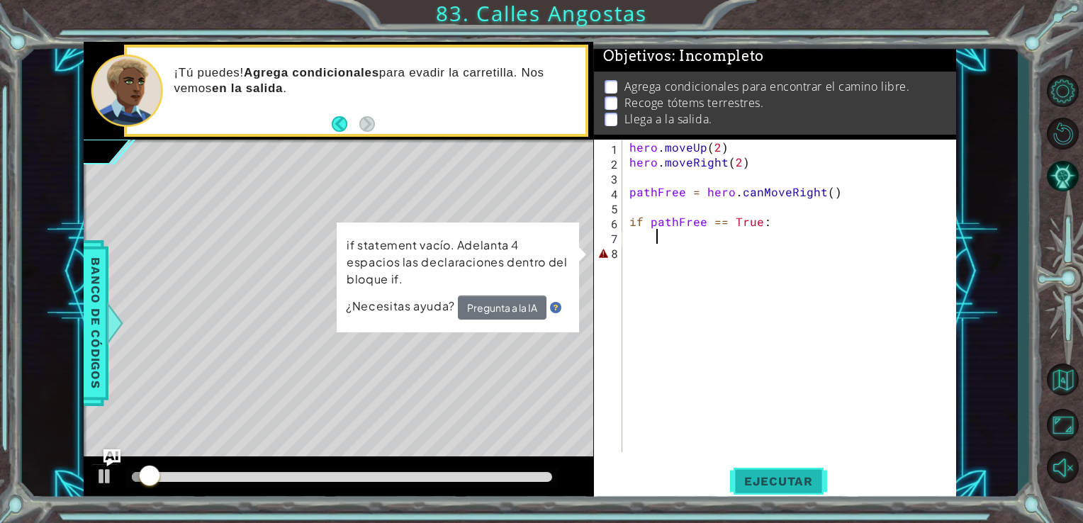
click at [760, 472] on button "Ejecutar" at bounding box center [778, 481] width 97 height 36
click at [689, 254] on div "hero . moveUp ( 2 ) hero . moveRight ( 2 ) pathFree = hero . canMoveRight ( ) i…" at bounding box center [793, 311] width 334 height 342
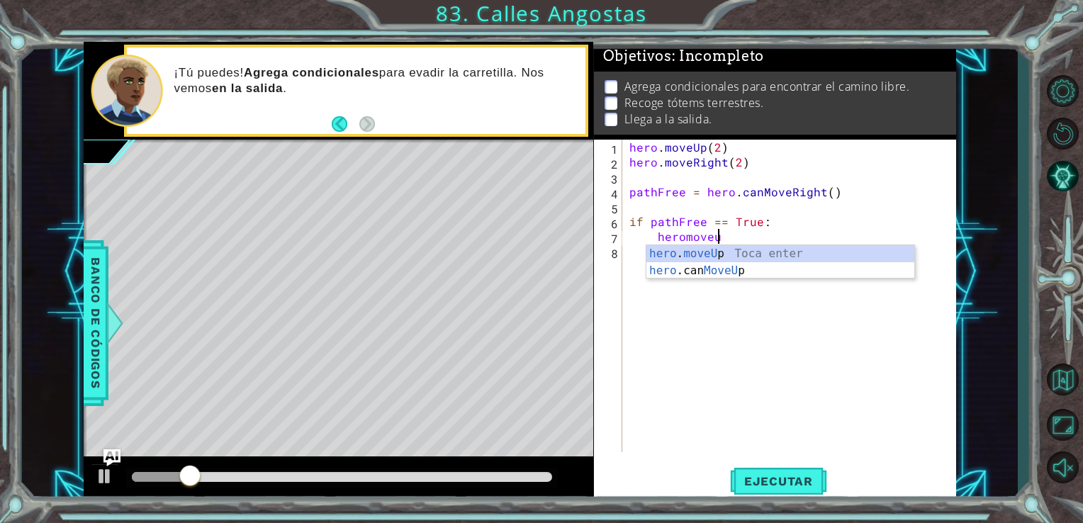
scroll to position [0, 5]
click at [692, 253] on div "hero . moveUp Toca enter hero .can MoveUp Toca enter" at bounding box center [780, 279] width 268 height 68
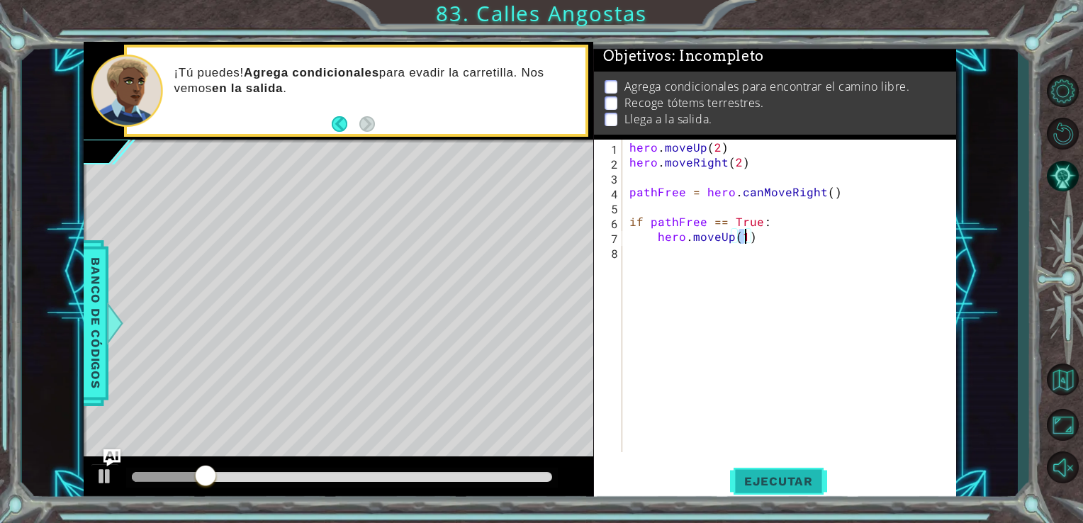
click at [761, 480] on span "Ejecutar" at bounding box center [778, 481] width 97 height 14
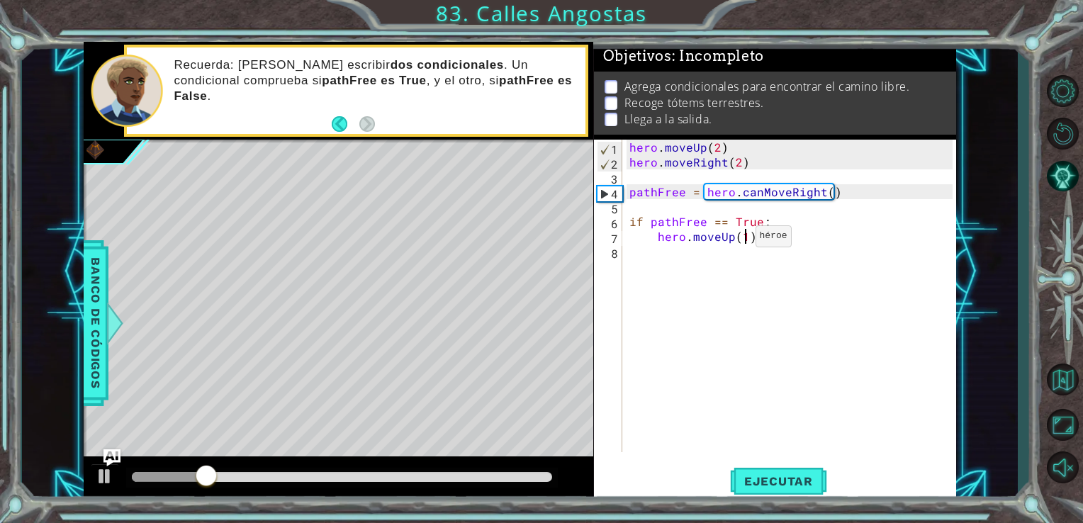
click at [732, 240] on div "hero . moveUp ( 2 ) hero . moveRight ( 2 ) pathFree = hero . canMoveRight ( ) i…" at bounding box center [793, 311] width 334 height 342
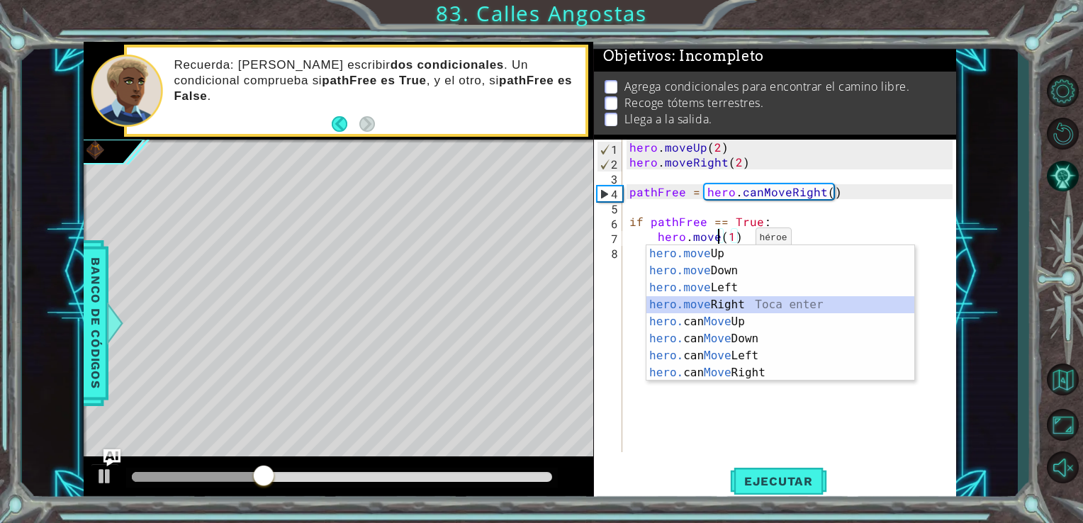
click at [721, 300] on div "hero.move Up Toca enter hero.move Down Toca enter hero.move Left Toca enter her…" at bounding box center [780, 330] width 268 height 170
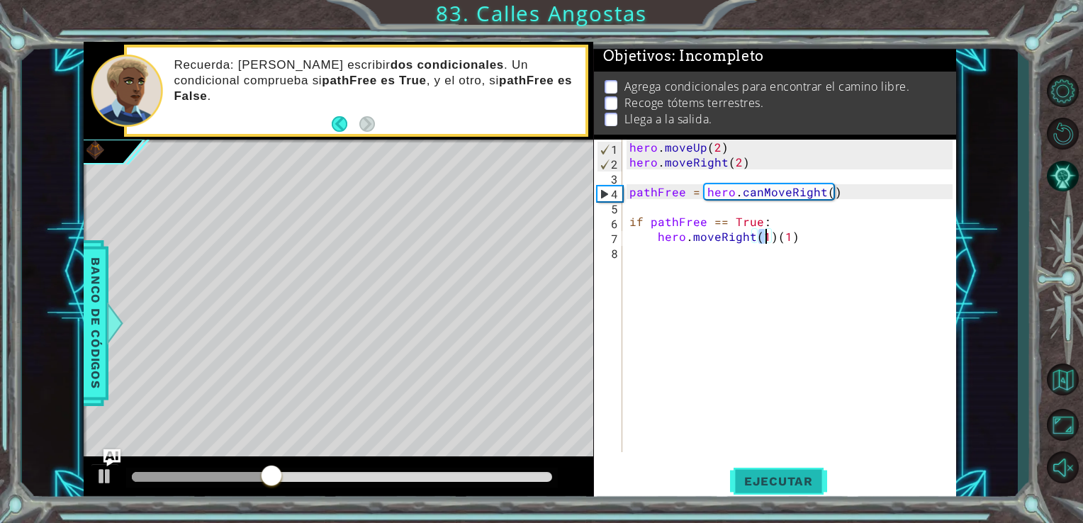
click at [751, 470] on button "Ejecutar" at bounding box center [778, 481] width 97 height 36
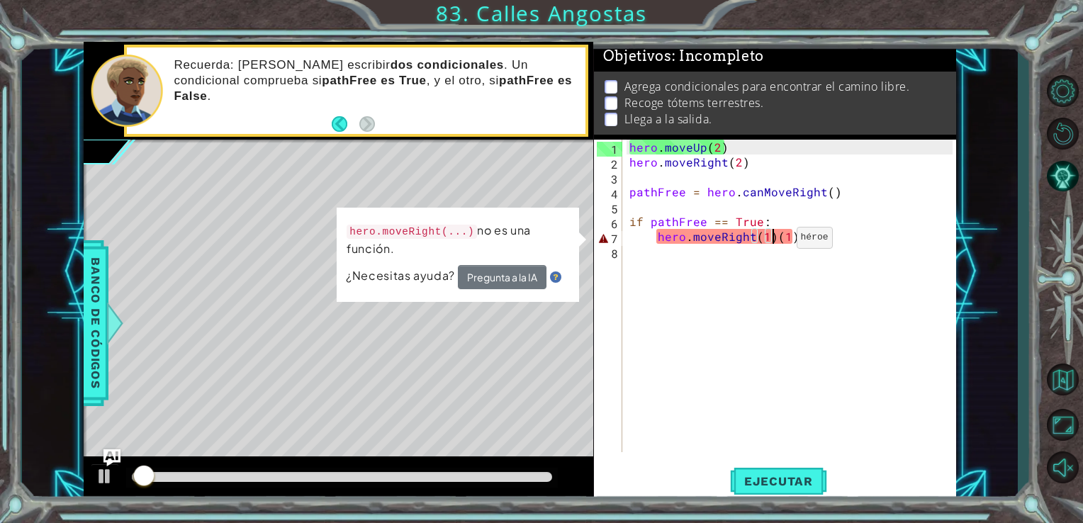
click at [772, 241] on div "hero . moveUp ( 2 ) hero . moveRight ( 2 ) pathFree = hero . canMoveRight ( ) i…" at bounding box center [793, 311] width 334 height 342
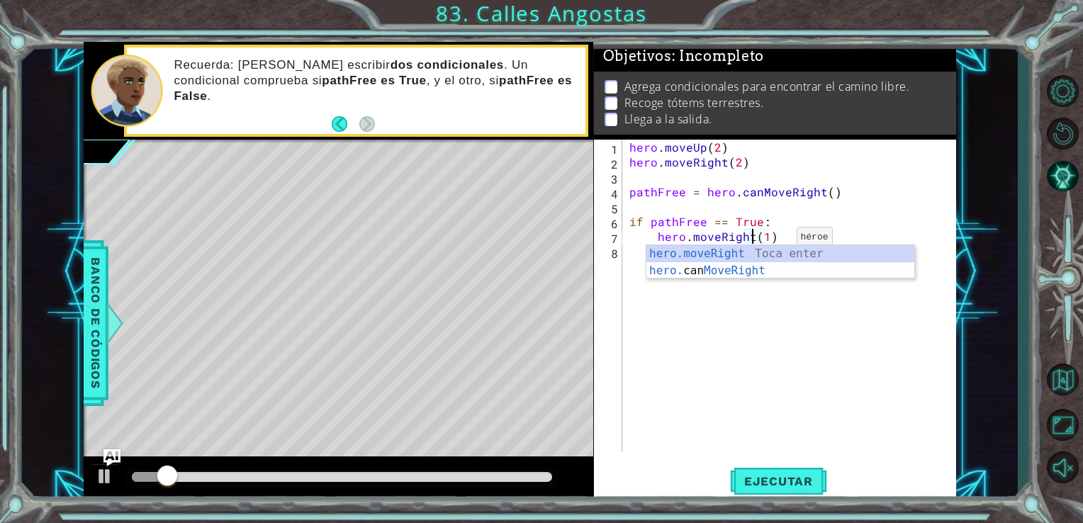
scroll to position [0, 7]
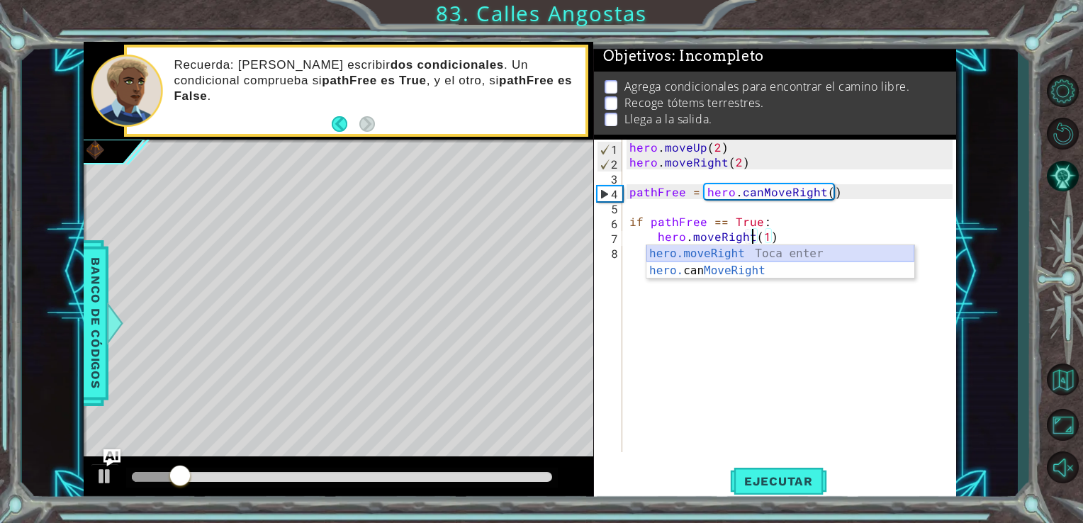
click at [775, 252] on div "hero.moveRight Toca enter hero. can MoveRight Toca enter" at bounding box center [780, 279] width 268 height 68
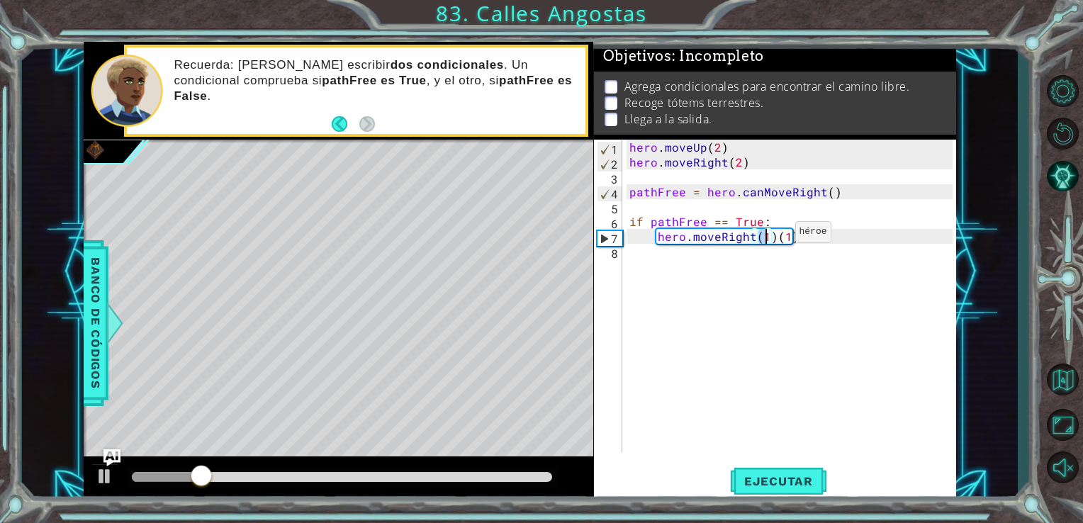
click at [770, 237] on div "hero . moveUp ( 2 ) hero . moveRight ( 2 ) pathFree = hero . canMoveRight ( ) i…" at bounding box center [793, 311] width 334 height 342
type textarea "hero.moveRight(1)"
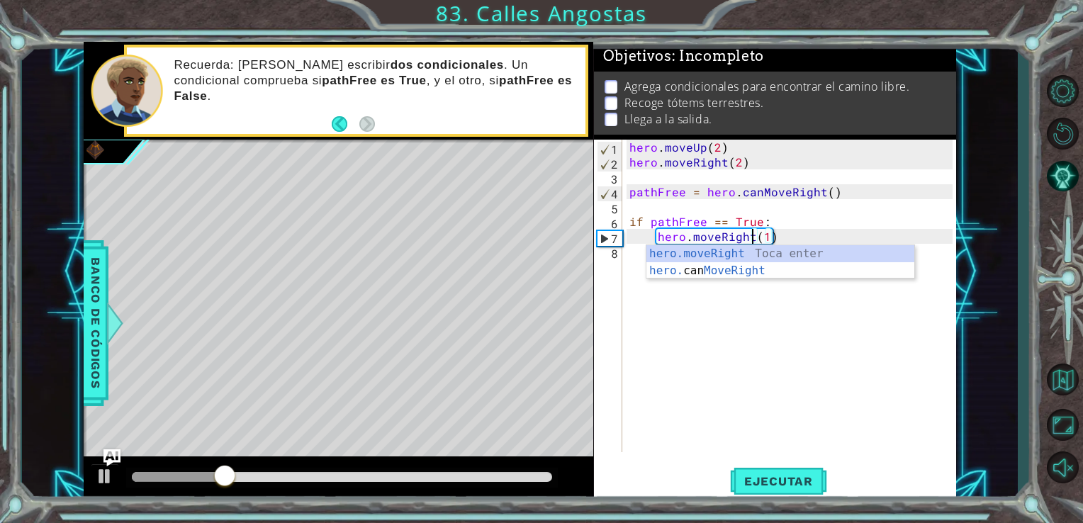
click at [632, 254] on div "hero . moveUp ( 2 ) hero . moveRight ( 2 ) pathFree = hero . canMoveRight ( ) i…" at bounding box center [793, 311] width 334 height 342
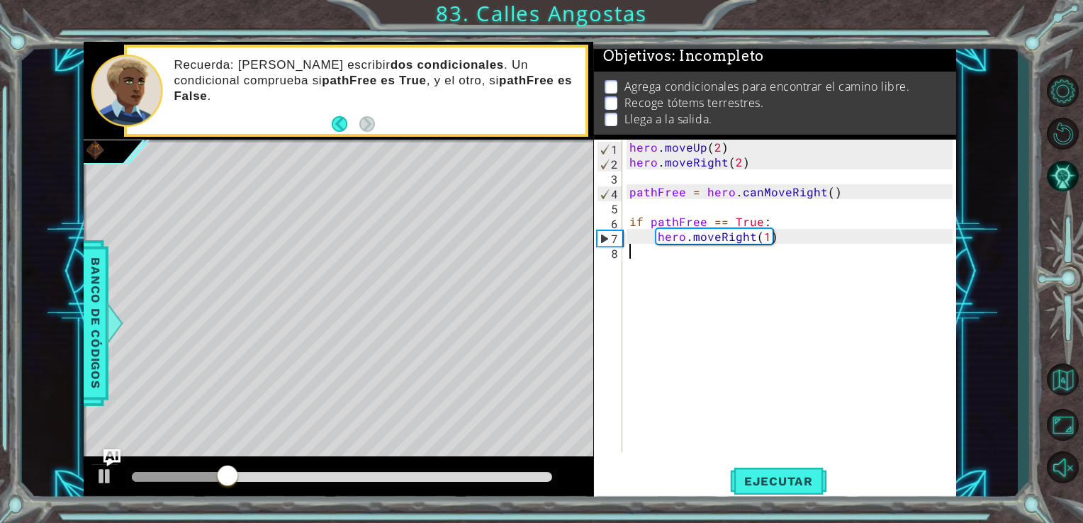
scroll to position [0, 0]
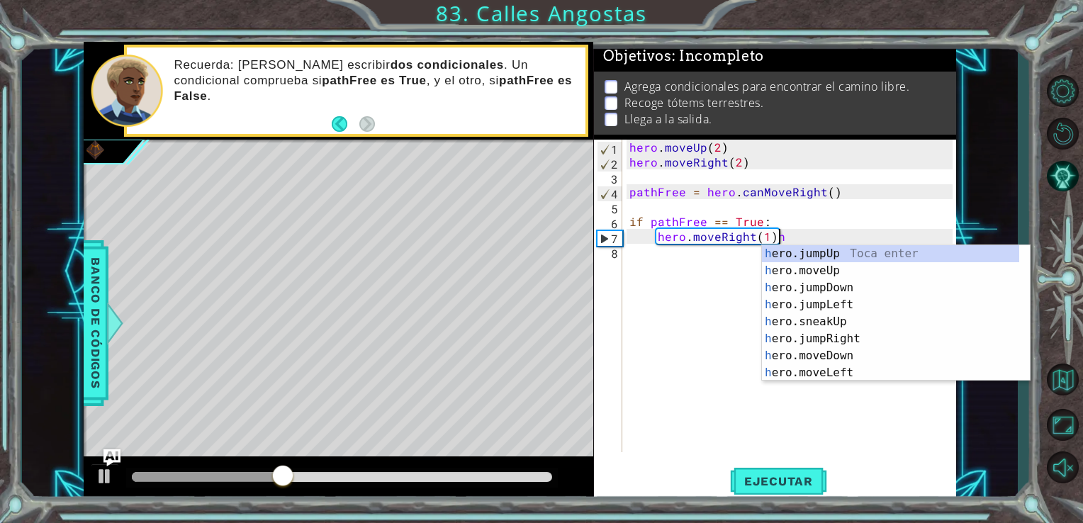
type textarea "hero.moveRight(1)"
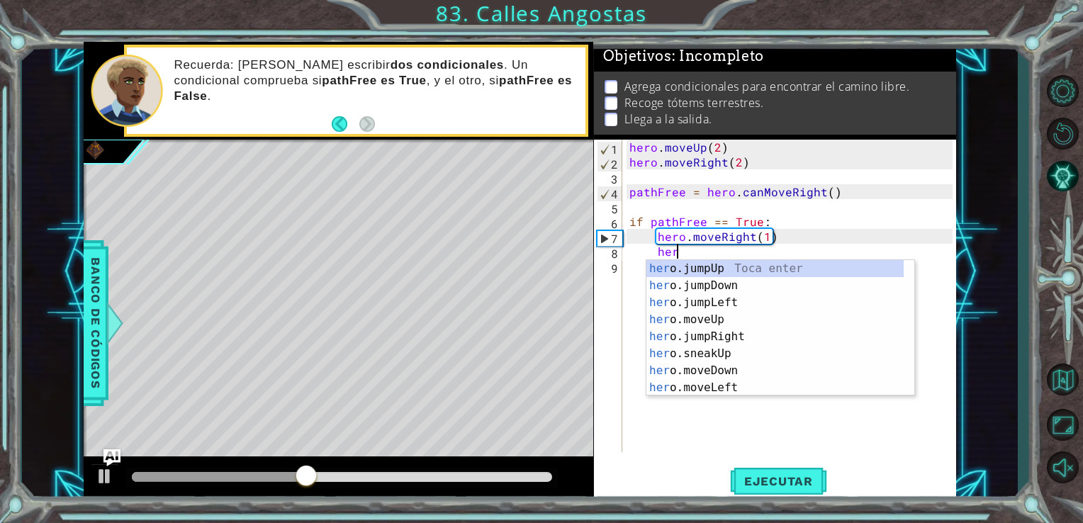
scroll to position [0, 2]
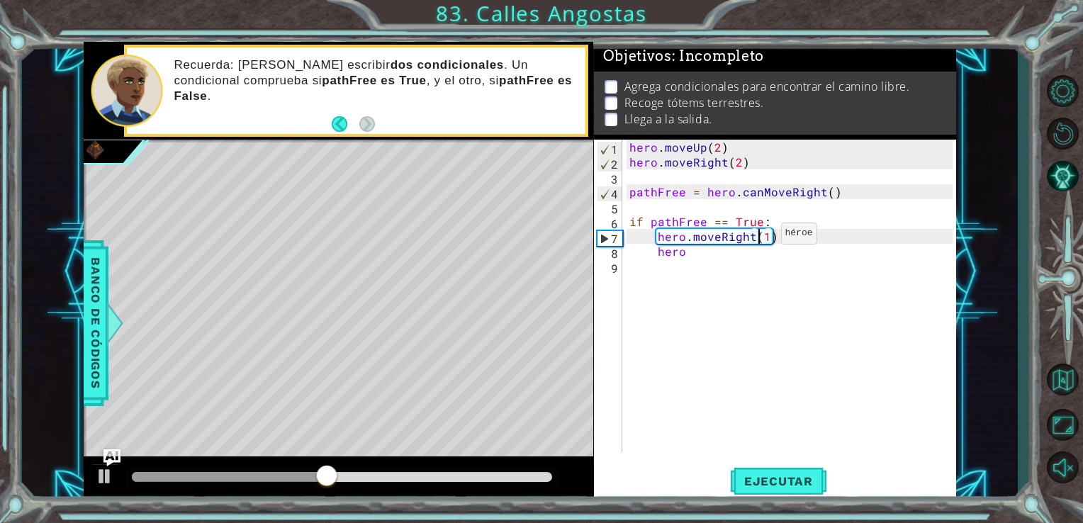
click at [757, 237] on div "hero . moveUp ( 2 ) hero . moveRight ( 2 ) pathFree = hero . canMoveRight ( ) i…" at bounding box center [793, 311] width 334 height 342
click at [758, 237] on div "hero . moveUp ( 2 ) hero . moveRight ( 2 ) pathFree = hero . canMoveRight ( ) i…" at bounding box center [793, 311] width 334 height 342
click at [765, 237] on div "hero . moveUp ( 2 ) hero . moveRight ( 2 ) pathFree = hero . canMoveRight ( ) i…" at bounding box center [793, 311] width 334 height 342
click at [714, 251] on div "hero . moveUp ( 2 ) hero . moveRight ( 2 ) pathFree = hero . canMoveRight ( ) i…" at bounding box center [793, 311] width 334 height 342
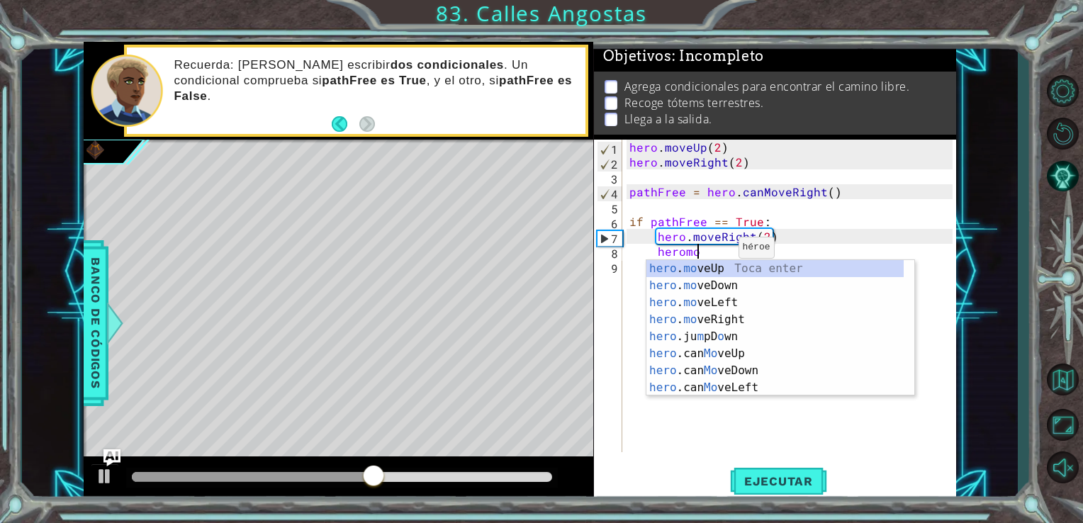
scroll to position [0, 3]
click at [714, 267] on div "hero . mo veUp Toca enter hero . mo veDown Toca enter hero . mo veLeft Toca ent…" at bounding box center [774, 345] width 257 height 170
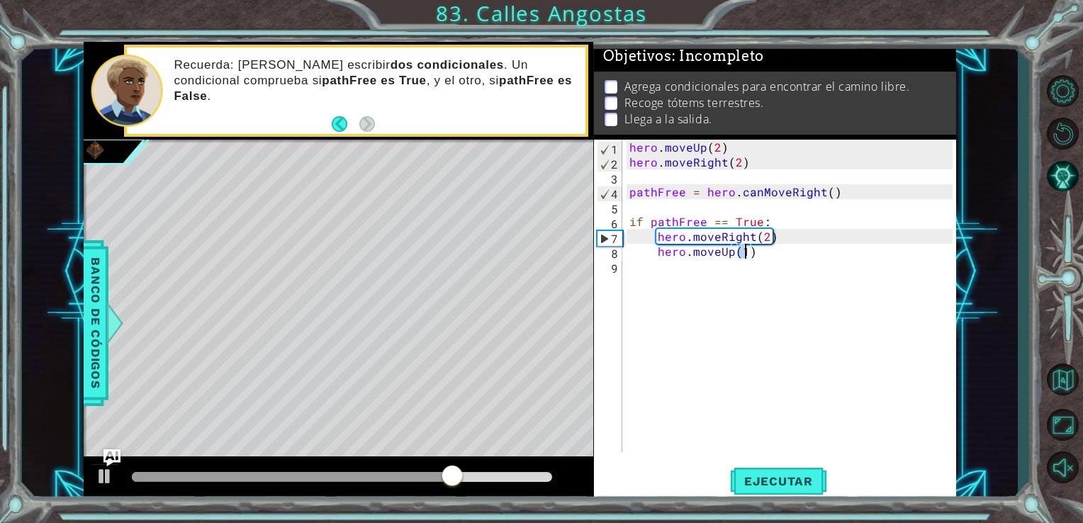
type textarea "hero.moveUp(5)"
click at [714, 267] on div "hero . moveUp ( 2 ) hero . moveRight ( 2 ) pathFree = hero . canMoveRight ( ) i…" at bounding box center [793, 311] width 334 height 342
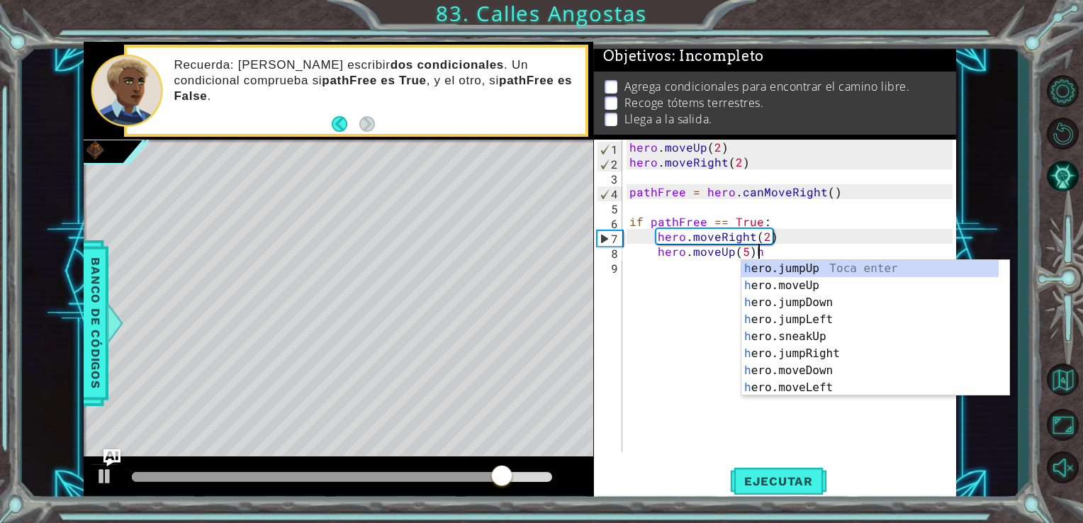
type textarea "hero.moveUp(5)"
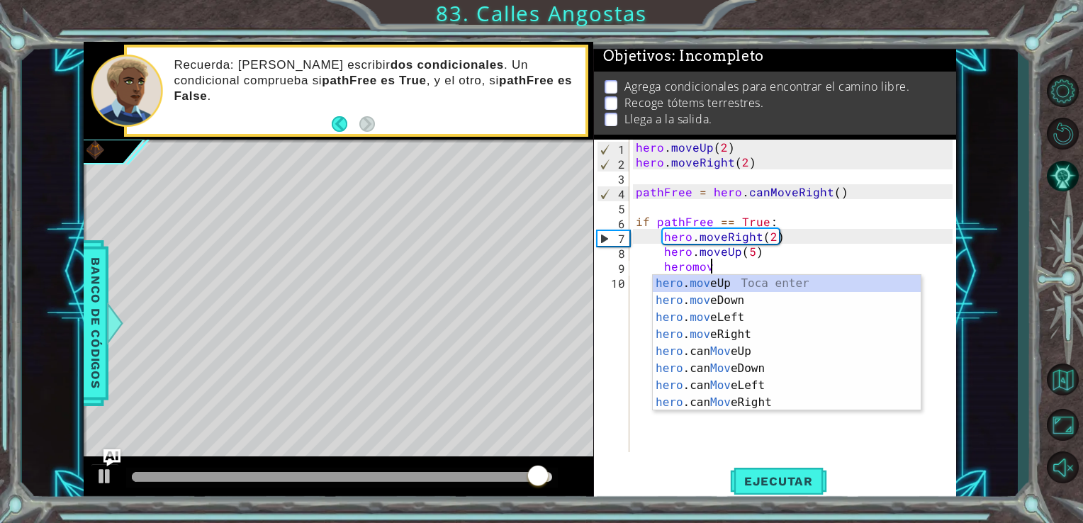
scroll to position [0, 4]
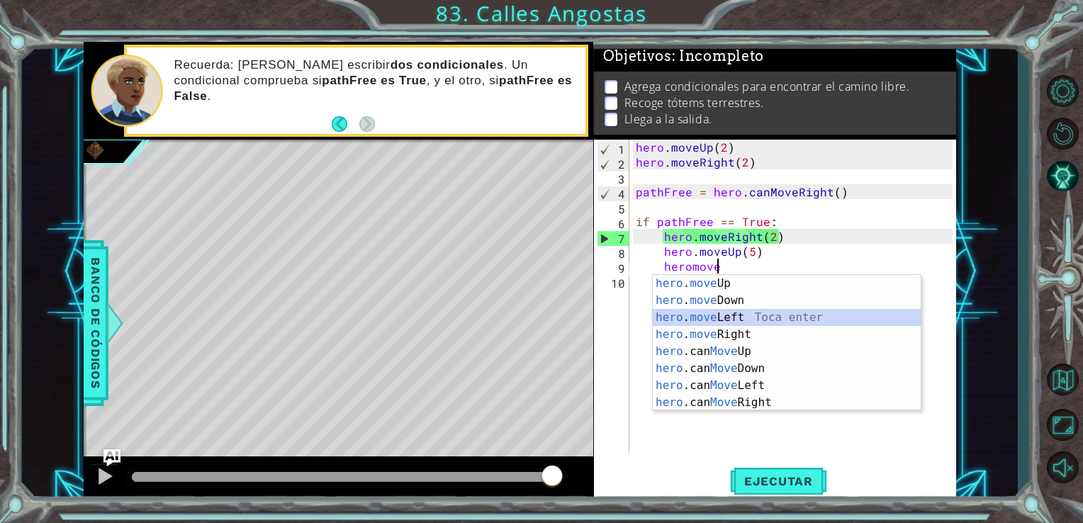
click at [711, 316] on div "hero . move Up Toca enter hero . move Down Toca enter hero . move Left Toca ent…" at bounding box center [787, 360] width 268 height 170
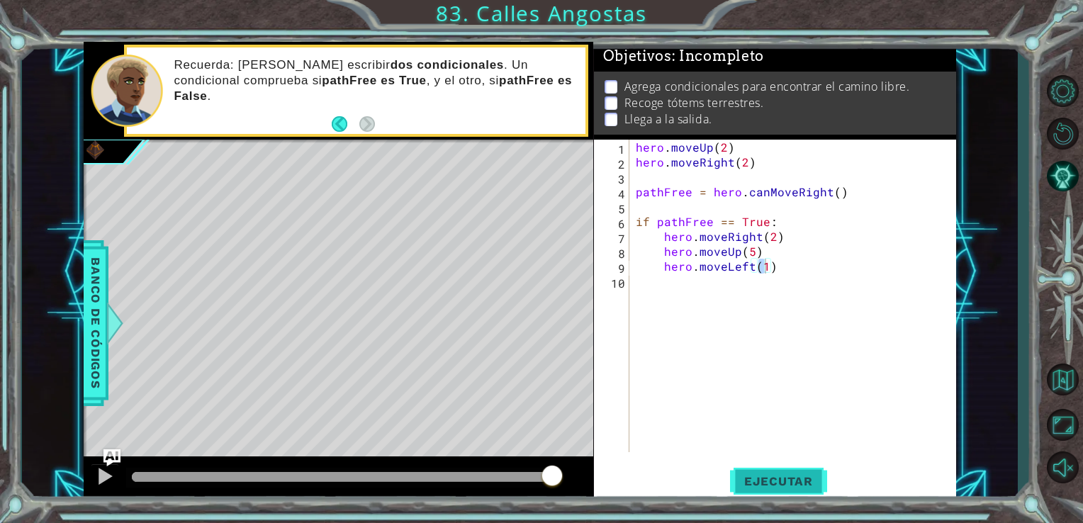
click at [771, 475] on span "Ejecutar" at bounding box center [778, 481] width 97 height 14
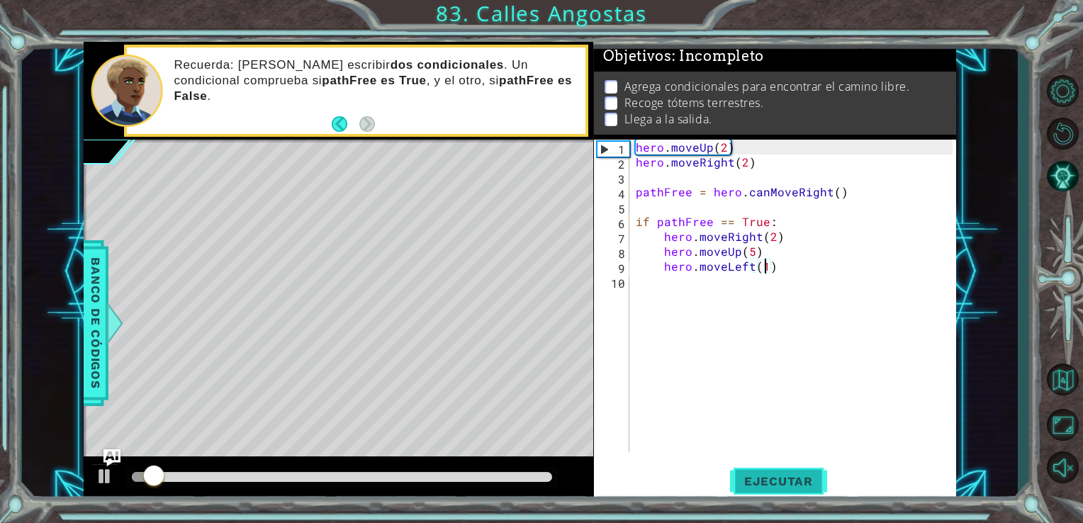
click at [771, 475] on span "Ejecutar" at bounding box center [778, 481] width 97 height 14
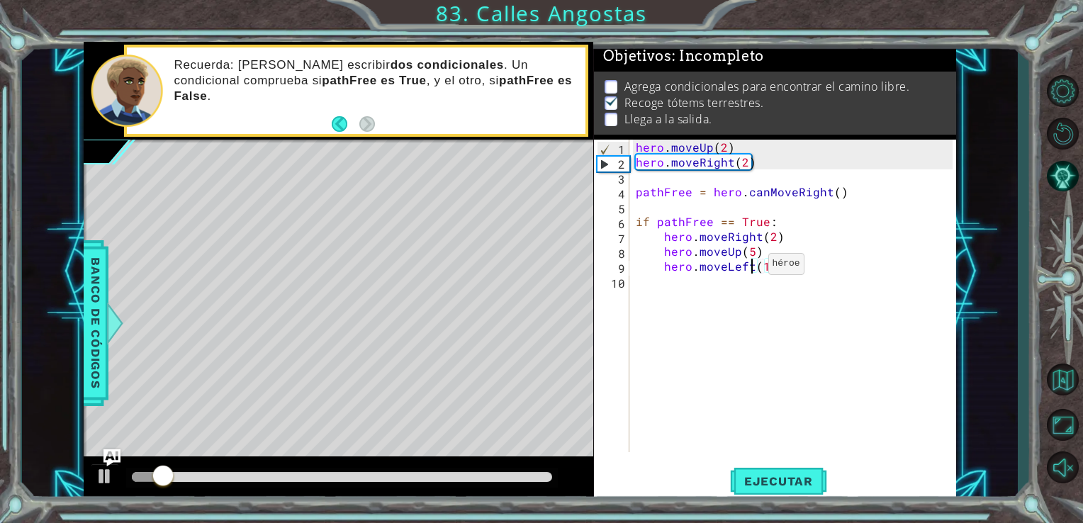
click at [750, 267] on div "hero . moveUp ( 2 ) hero . moveRight ( 2 ) pathFree = hero . canMoveRight ( ) i…" at bounding box center [796, 311] width 327 height 342
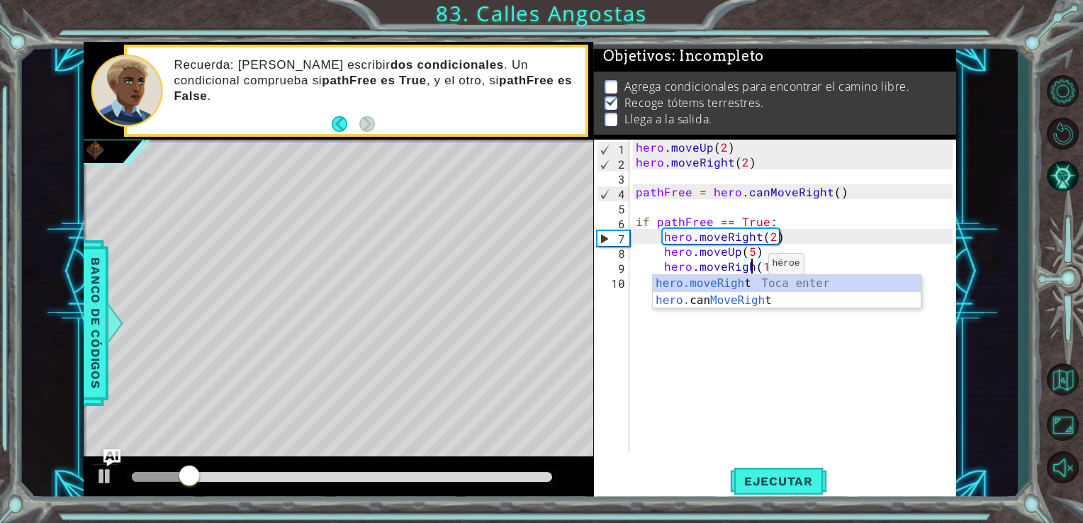
type textarea "hero.moveRight(1)"
click at [723, 365] on div "hero . moveUp ( 2 ) hero . moveRight ( 2 ) pathFree = hero . canMoveRight ( ) i…" at bounding box center [796, 311] width 327 height 342
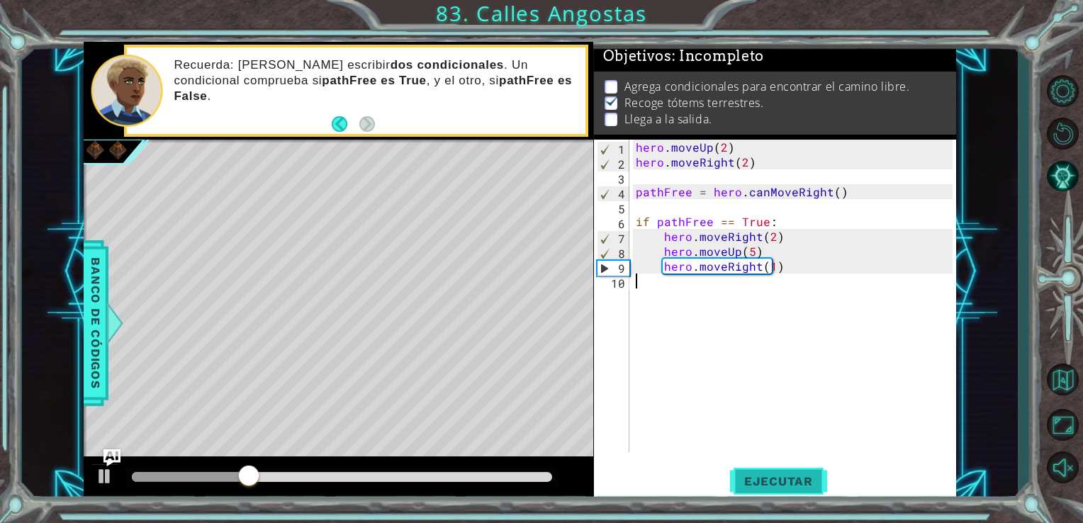
click at [784, 483] on span "Ejecutar" at bounding box center [778, 481] width 97 height 14
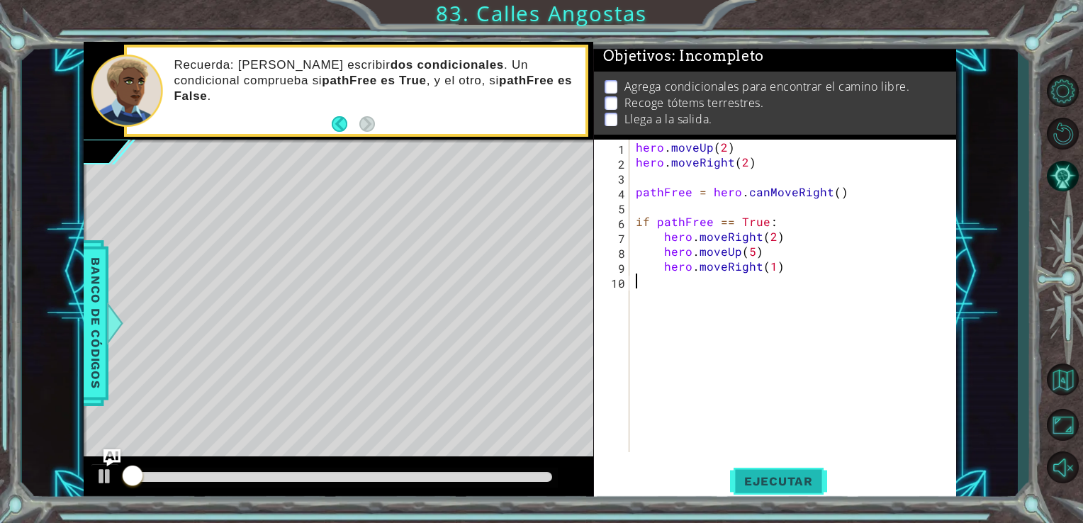
click at [784, 483] on span "Ejecutar" at bounding box center [778, 481] width 97 height 14
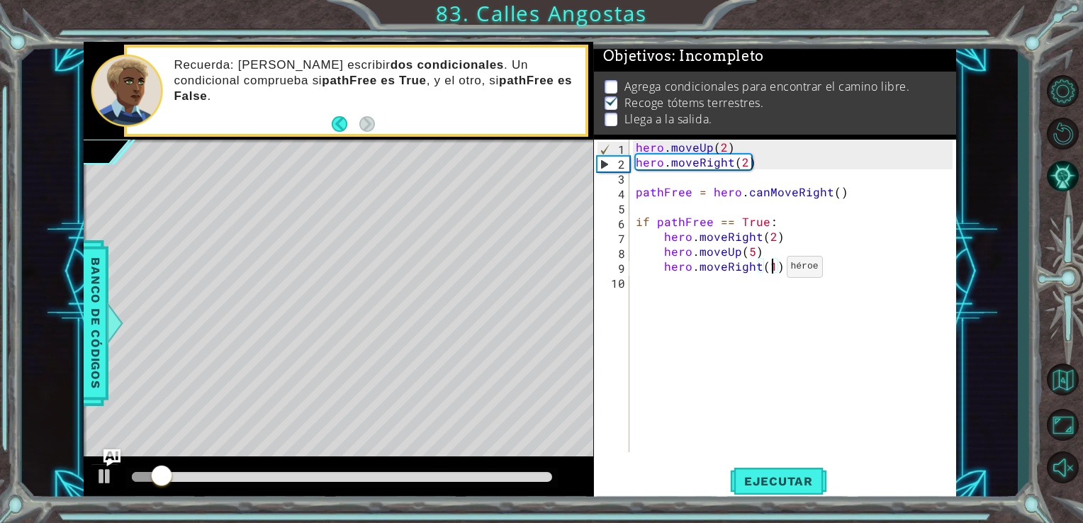
click at [768, 270] on div "hero . moveUp ( 2 ) hero . moveRight ( 2 ) pathFree = hero . canMoveRight ( ) i…" at bounding box center [796, 311] width 327 height 342
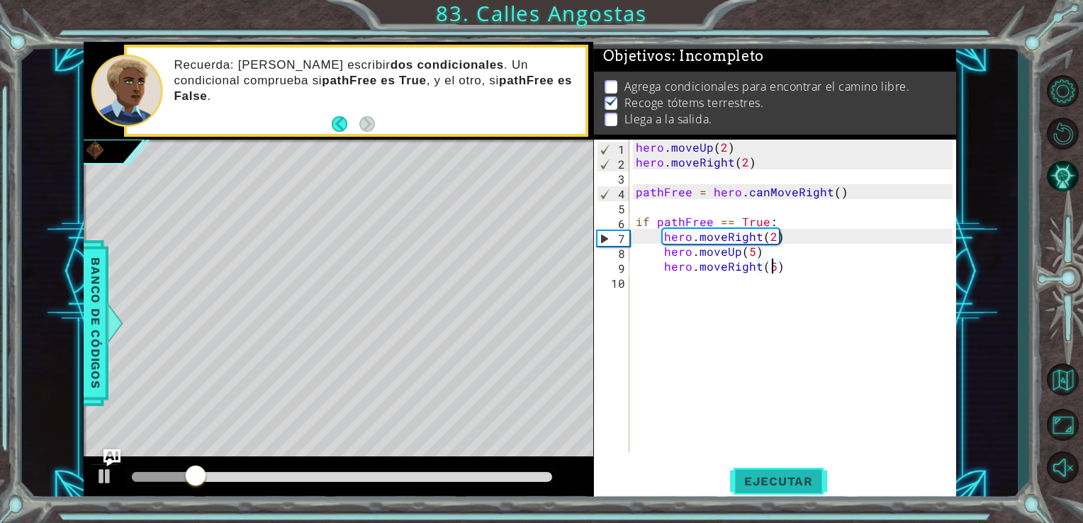
type textarea "hero.moveRight(5)"
click at [794, 478] on span "Ejecutar" at bounding box center [778, 481] width 97 height 14
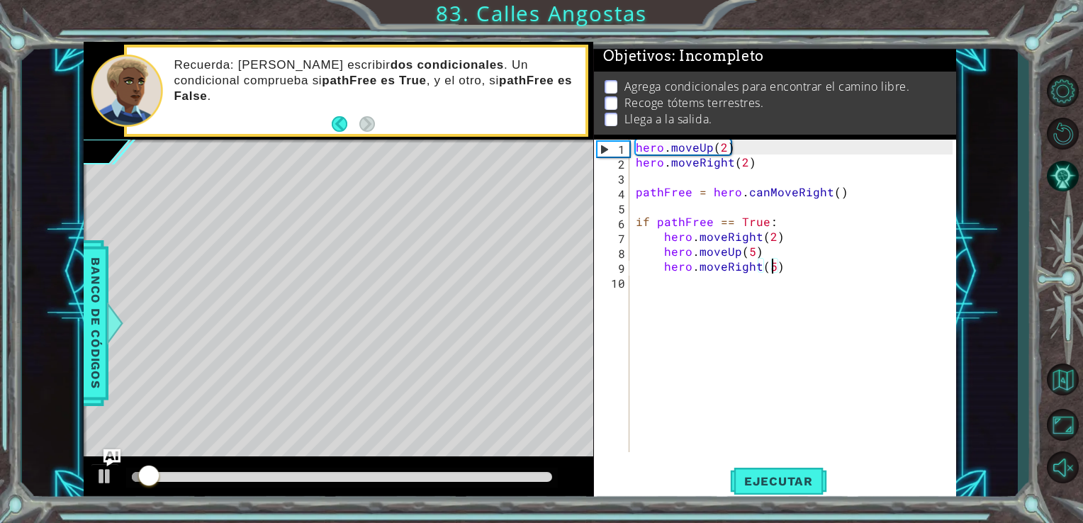
click at [726, 280] on div "hero . moveUp ( 2 ) hero . moveRight ( 2 ) pathFree = hero . canMoveRight ( ) i…" at bounding box center [796, 311] width 327 height 342
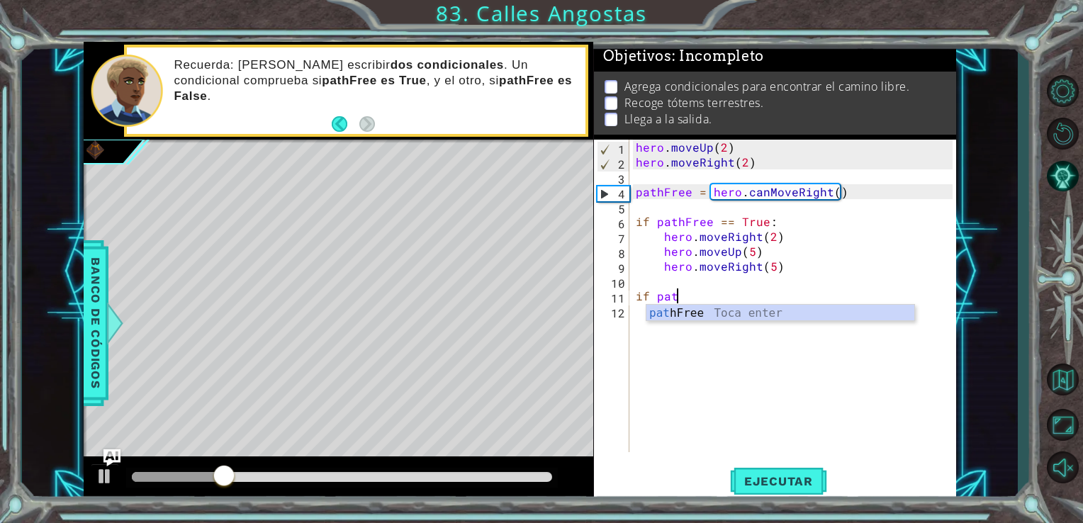
scroll to position [0, 2]
click at [719, 317] on div "path Free Toca enter" at bounding box center [780, 330] width 268 height 51
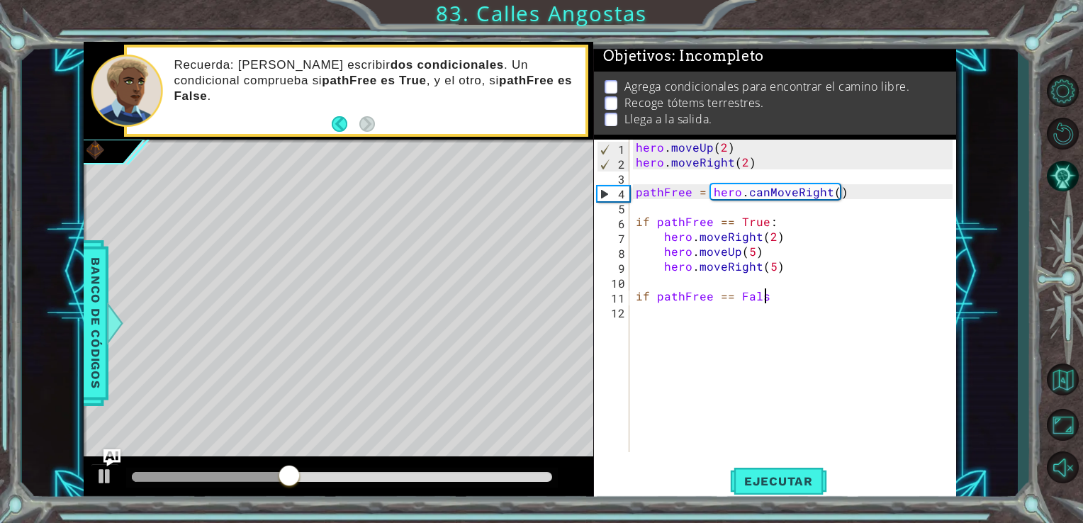
scroll to position [0, 7]
type textarea "if pathFree == False:"
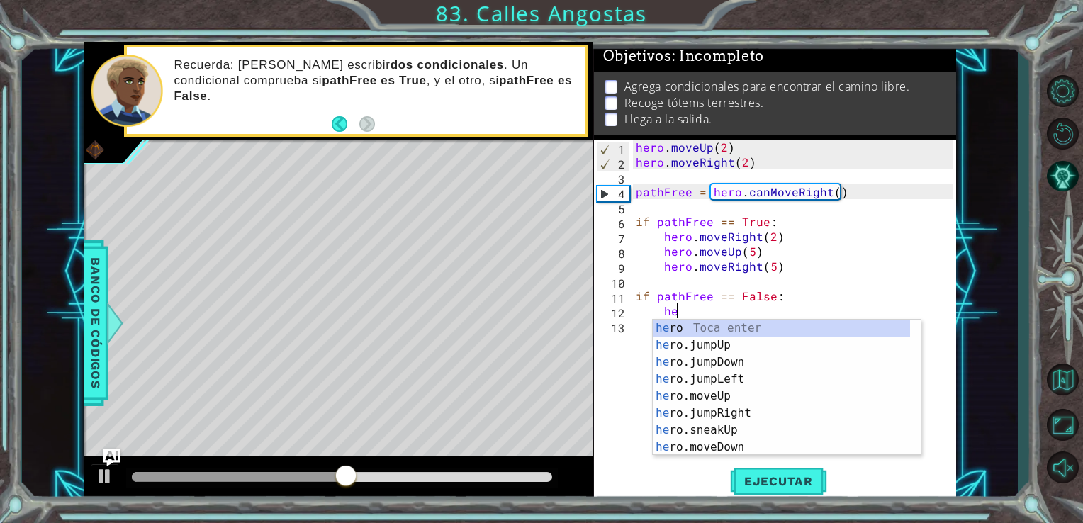
scroll to position [0, 2]
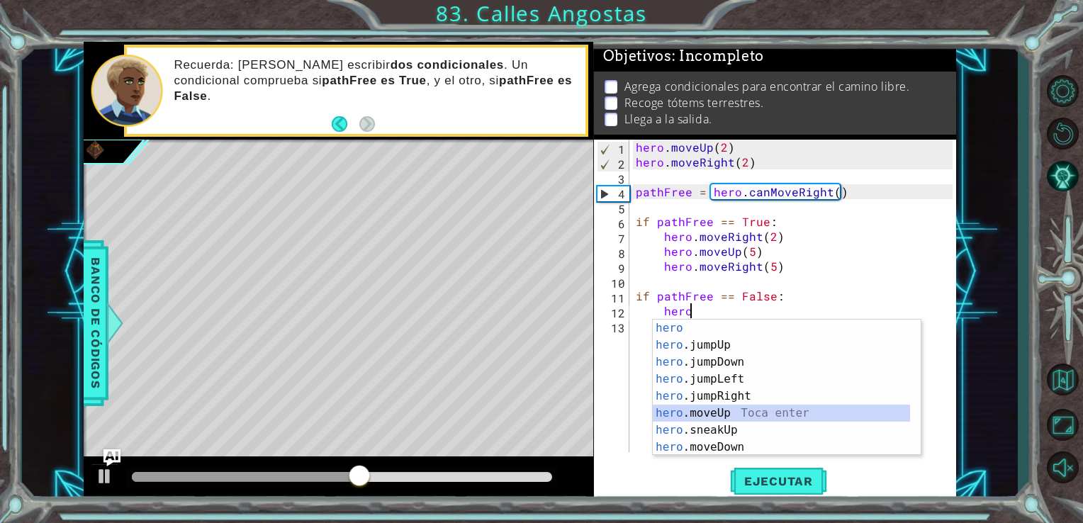
click at [702, 411] on div "hero Toca enter hero .jumpUp Toca enter hero .jumpDown Toca enter hero .jumpLef…" at bounding box center [781, 405] width 257 height 170
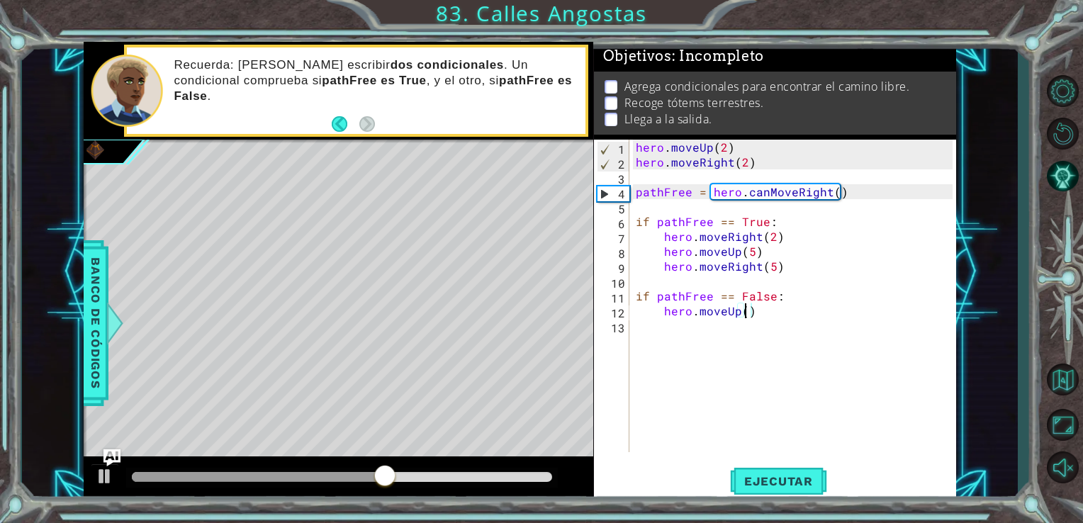
scroll to position [0, 6]
type textarea "hero.moveUp(2)"
click at [764, 312] on div "hero . moveUp ( 2 ) hero . moveRight ( 2 ) pathFree = hero . canMoveRight ( ) i…" at bounding box center [796, 311] width 327 height 342
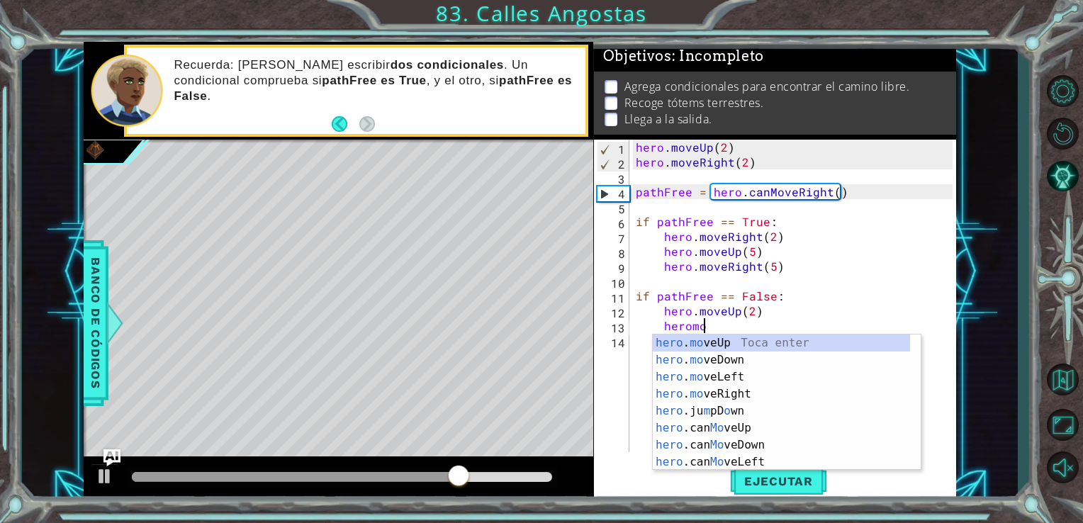
scroll to position [0, 4]
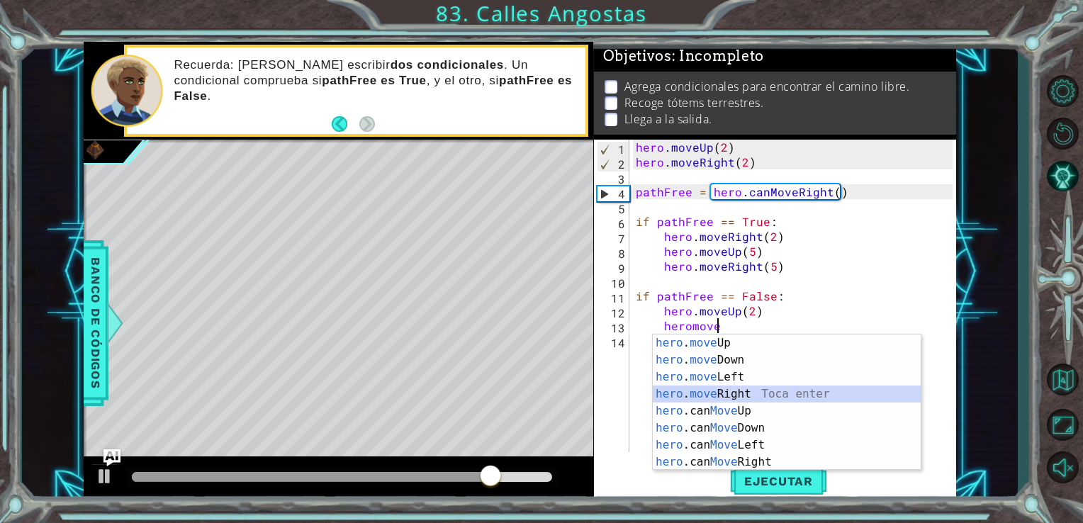
click at [733, 393] on div "hero . move Up Toca enter hero . move Down Toca enter hero . move Left Toca ent…" at bounding box center [787, 419] width 268 height 170
type textarea "hero.moveRight(1)"
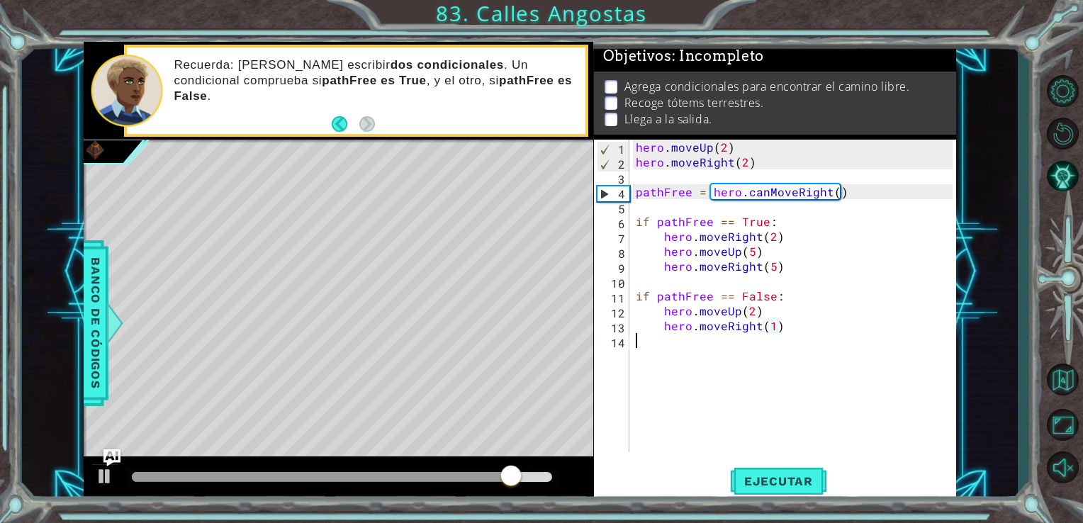
click at [715, 344] on div "hero . moveUp ( 2 ) hero . moveRight ( 2 ) pathFree = hero . canMoveRight ( ) i…" at bounding box center [796, 311] width 327 height 342
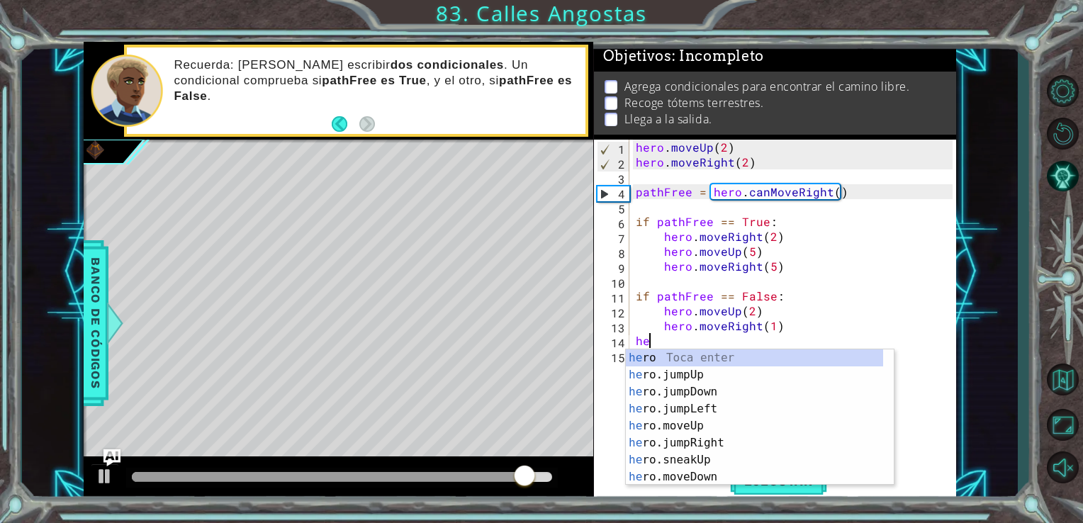
scroll to position [0, 0]
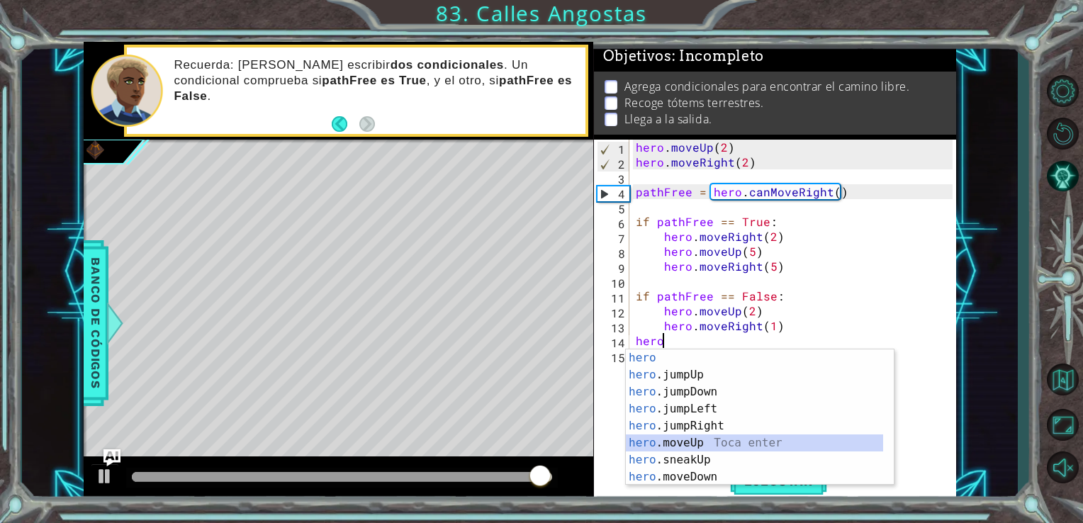
click at [699, 446] on div "hero Toca enter hero .jumpUp Toca enter hero .jumpDown Toca enter hero .jumpLef…" at bounding box center [754, 434] width 257 height 170
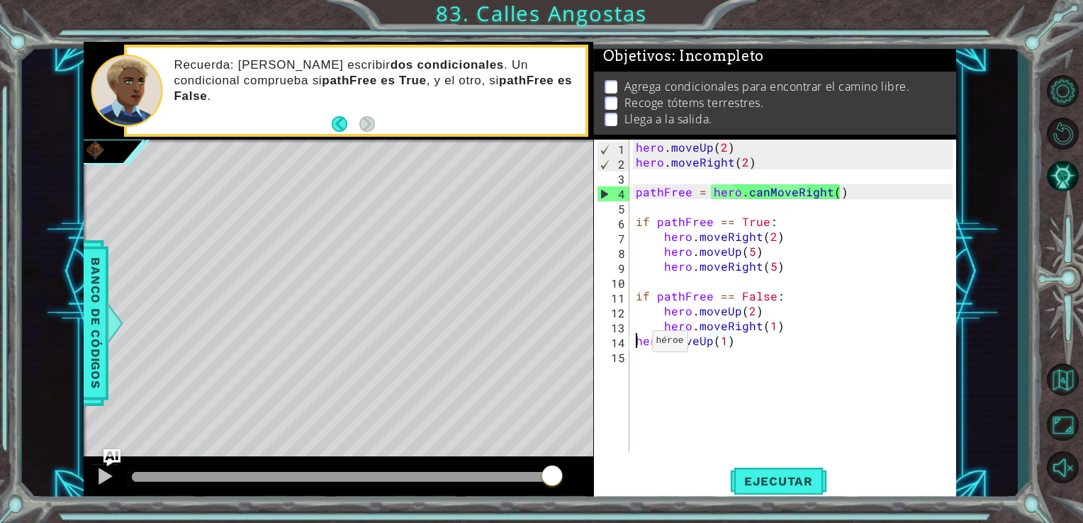
click at [634, 344] on div "hero . moveUp ( 2 ) hero . moveRight ( 2 ) pathFree = hero . canMoveRight ( ) i…" at bounding box center [796, 311] width 327 height 342
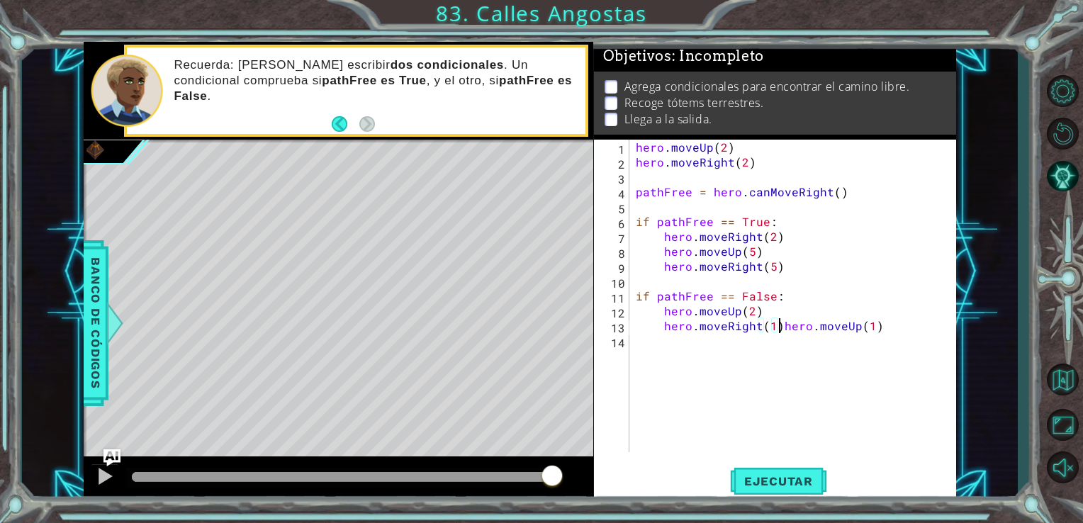
type textarea "hero.moveUp(1)"
click at [668, 355] on div "hero . moveUp ( 2 ) hero . moveRight ( 2 ) pathFree = hero . canMoveRight ( ) i…" at bounding box center [796, 311] width 327 height 342
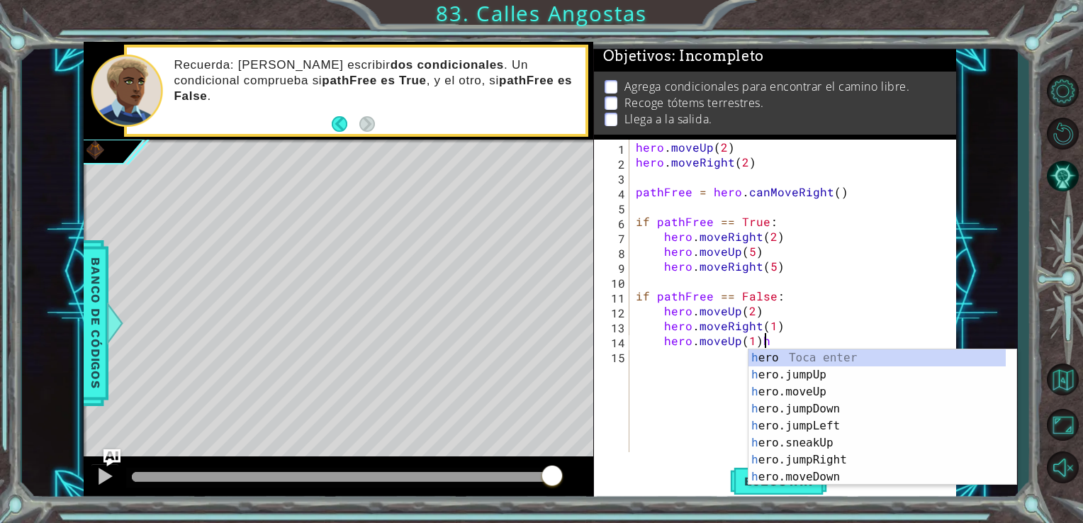
type textarea "hero.moveUp(1)"
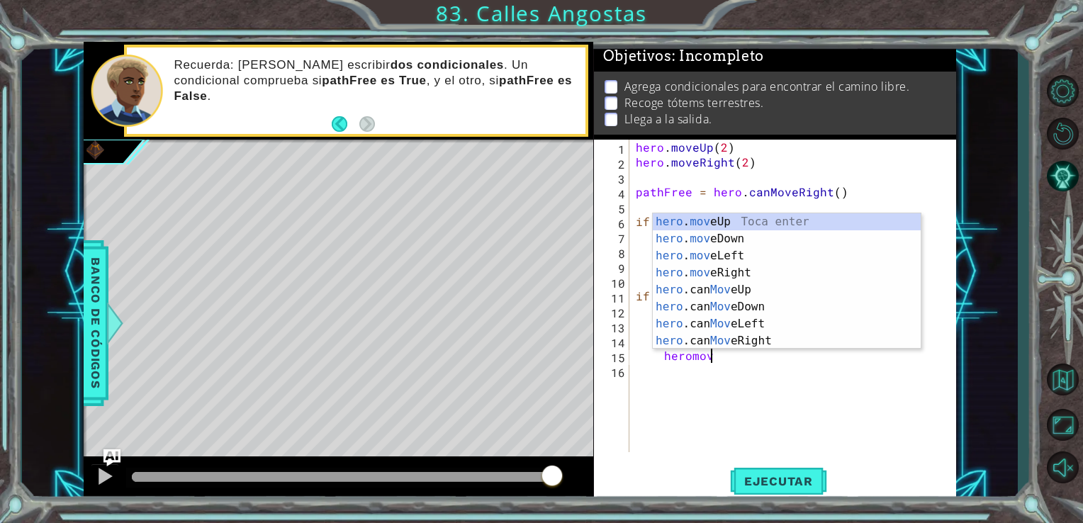
scroll to position [0, 4]
click at [683, 276] on div "hero . move Up Toca enter hero . move Down Toca enter hero . move Left Toca ent…" at bounding box center [787, 298] width 268 height 170
type textarea "hero.moveRight(1)"
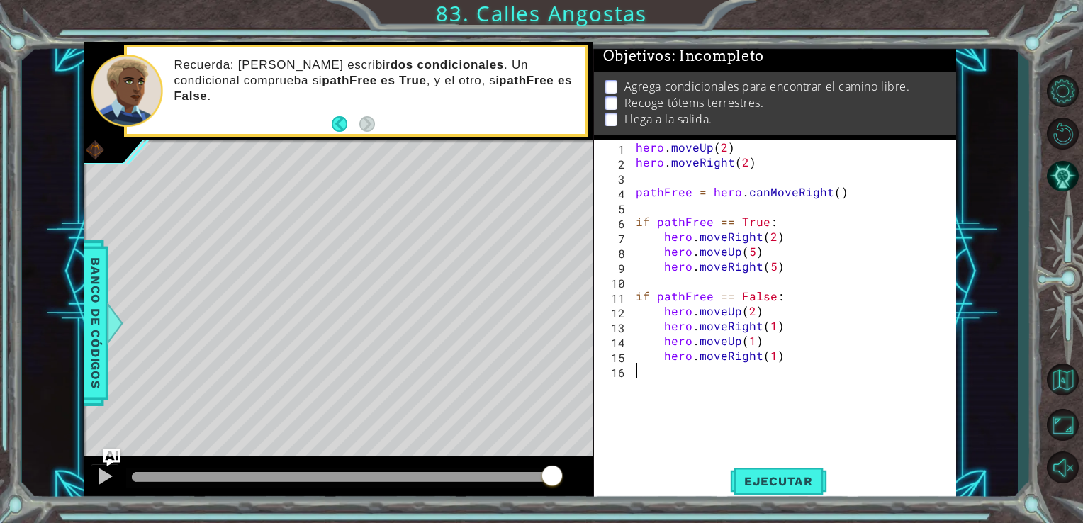
click at [680, 371] on div "hero . moveUp ( 2 ) hero . moveRight ( 2 ) pathFree = hero . canMoveRight ( ) i…" at bounding box center [796, 311] width 327 height 342
click at [751, 488] on span "Ejecutar" at bounding box center [778, 481] width 97 height 14
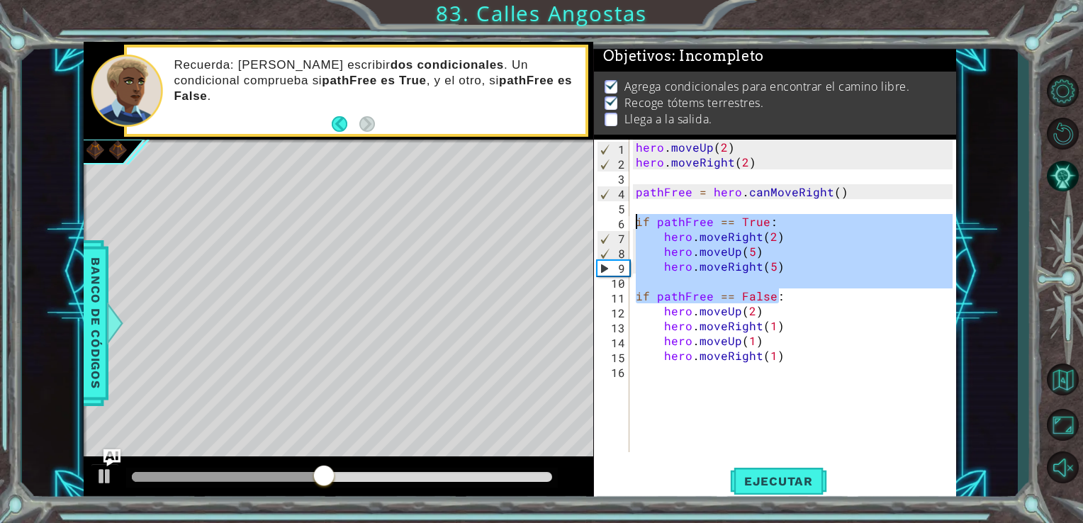
drag, startPoint x: 785, startPoint y: 301, endPoint x: 629, endPoint y: 225, distance: 174.0
click at [629, 225] on div "hero.moveRight(1) 1 2 3 4 5 6 7 8 9 10 11 12 13 14 15 16 hero . moveUp ( 2 ) he…" at bounding box center [773, 296] width 359 height 312
click at [804, 271] on div "hero . moveUp ( 2 ) hero . moveRight ( 2 ) pathFree = hero . canMoveRight ( ) i…" at bounding box center [793, 296] width 320 height 312
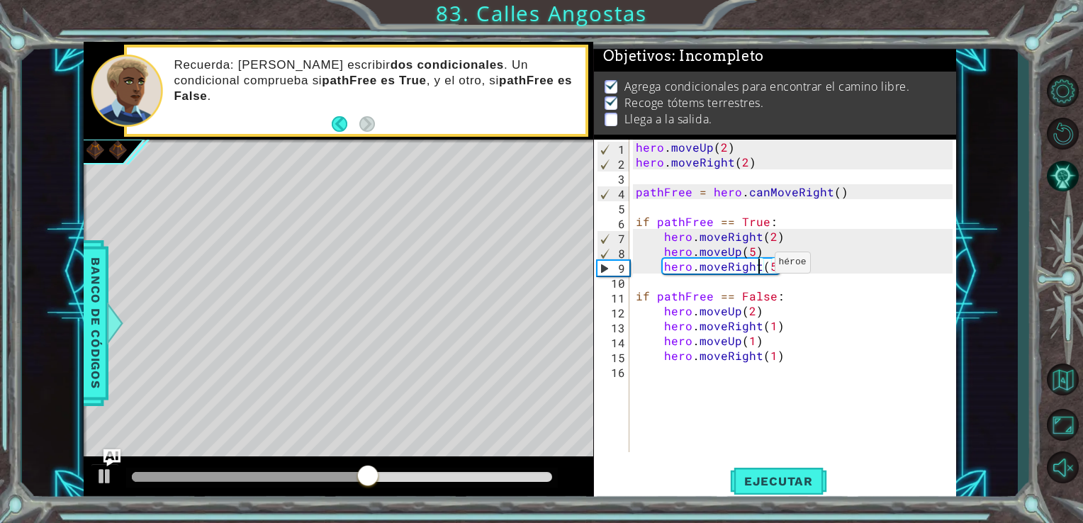
click at [757, 266] on div "hero . moveUp ( 2 ) hero . moveRight ( 2 ) pathFree = hero . canMoveRight ( ) i…" at bounding box center [796, 311] width 327 height 342
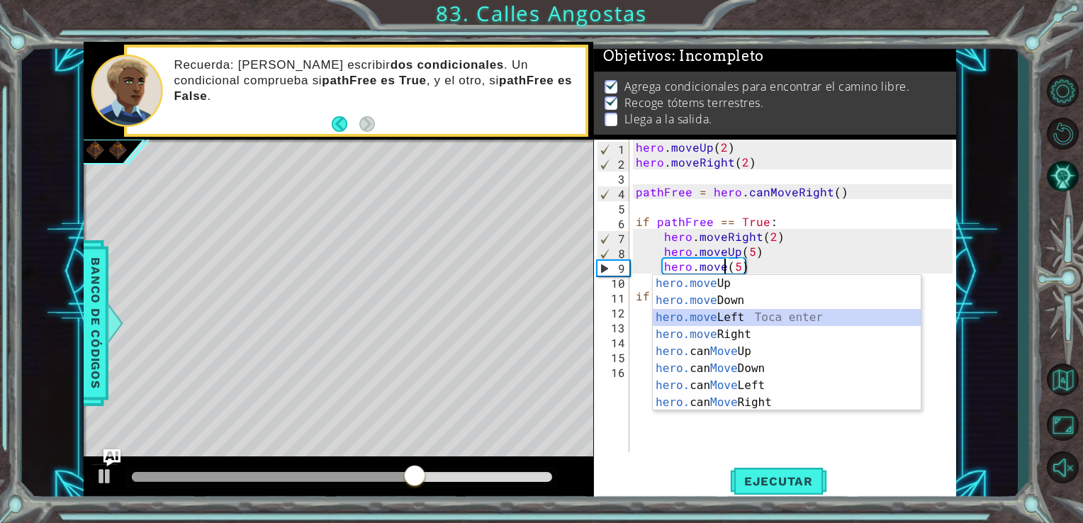
click at [738, 322] on div "hero.move Up Toca enter hero.move Down Toca enter hero.move Left Toca enter her…" at bounding box center [787, 360] width 268 height 170
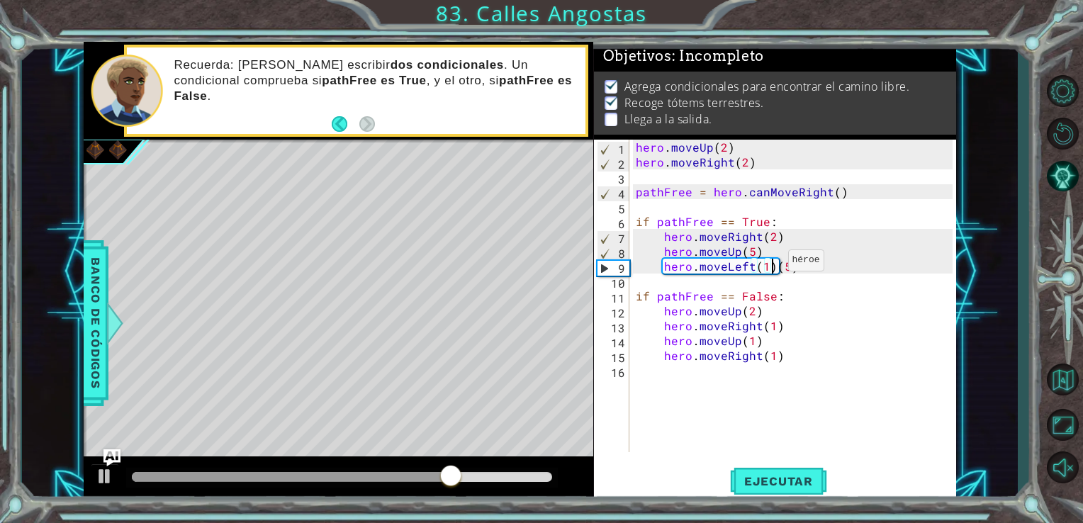
click at [770, 264] on div "hero . moveUp ( 2 ) hero . moveRight ( 2 ) pathFree = hero . canMoveRight ( ) i…" at bounding box center [796, 311] width 327 height 342
click at [801, 266] on div "hero . moveUp ( 2 ) hero . moveRight ( 2 ) pathFree = hero . canMoveRight ( ) i…" at bounding box center [796, 311] width 327 height 342
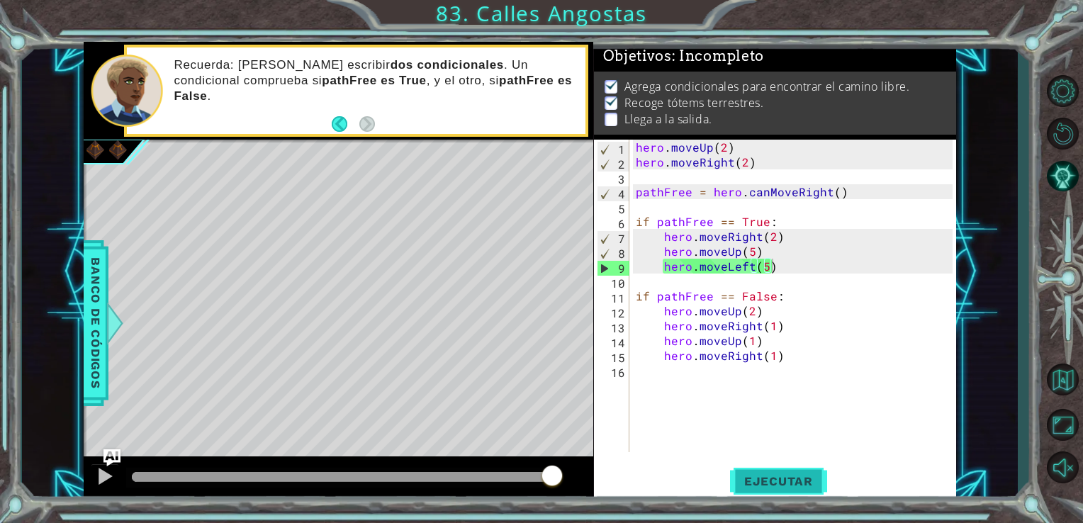
click at [768, 478] on span "Ejecutar" at bounding box center [778, 481] width 97 height 14
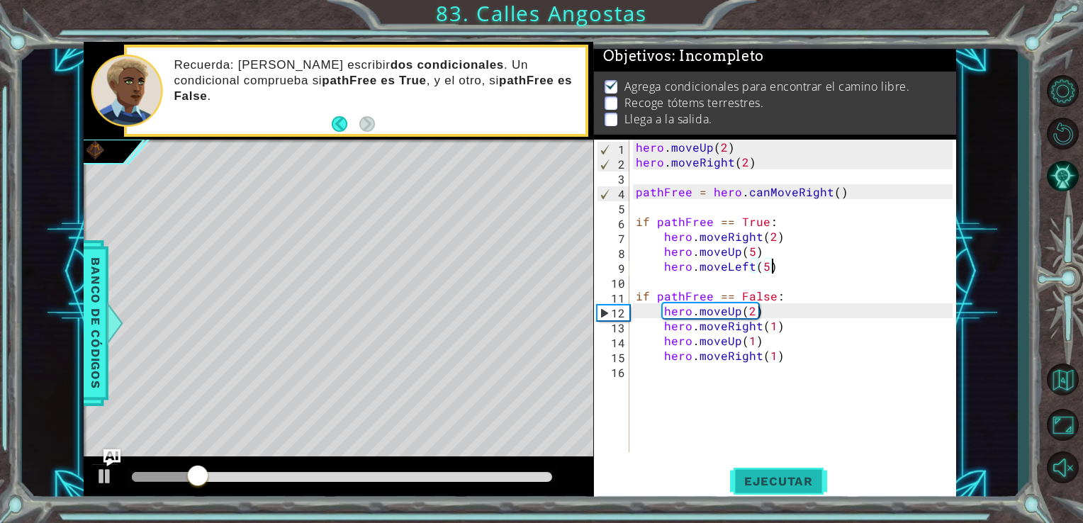
click at [774, 469] on button "Ejecutar" at bounding box center [778, 481] width 97 height 36
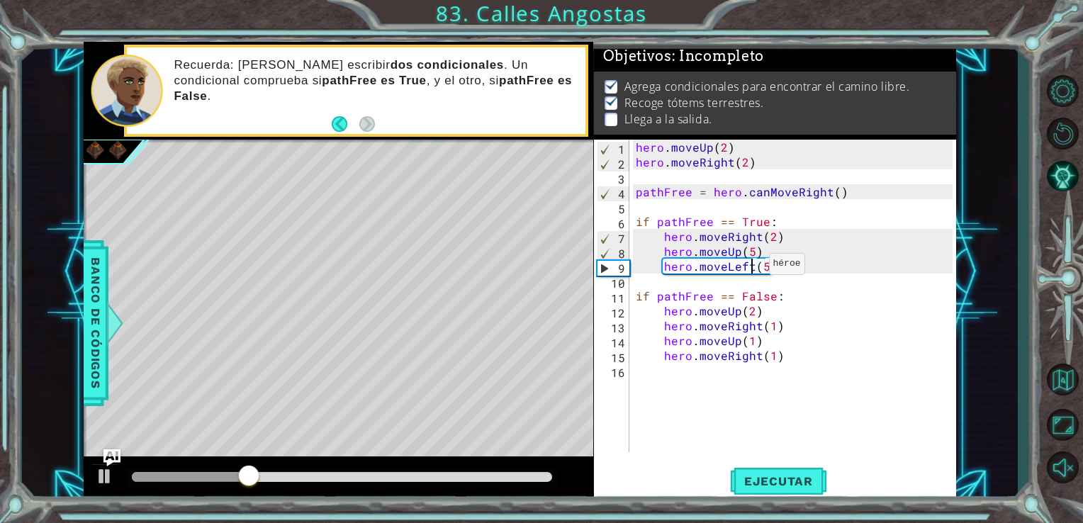
click at [751, 267] on div "hero . moveUp ( 2 ) hero . moveRight ( 2 ) pathFree = hero . canMoveRight ( ) i…" at bounding box center [796, 311] width 327 height 342
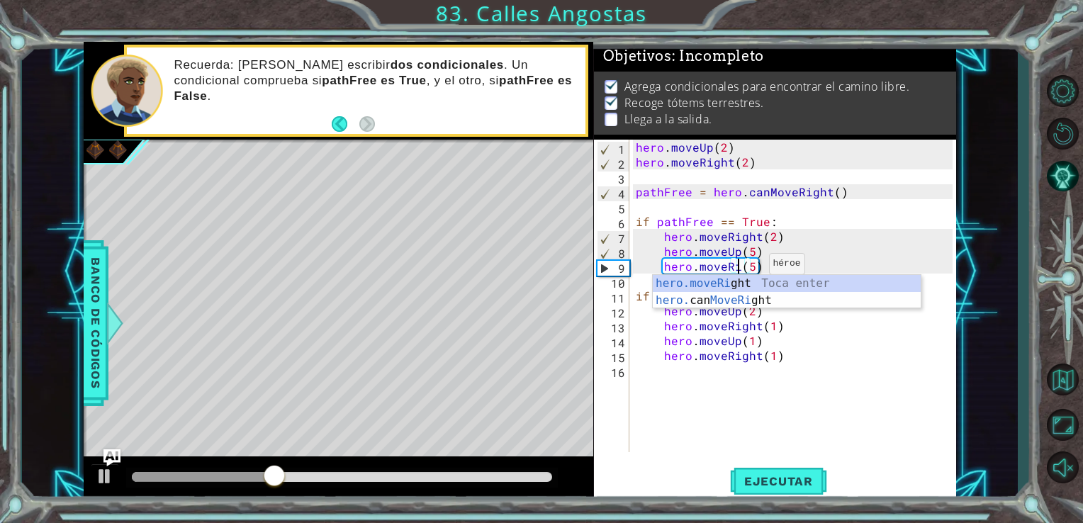
scroll to position [0, 6]
click at [770, 281] on div "hero.moveRi ght Toca enter hero. can MoveRi ght Toca enter" at bounding box center [787, 309] width 268 height 68
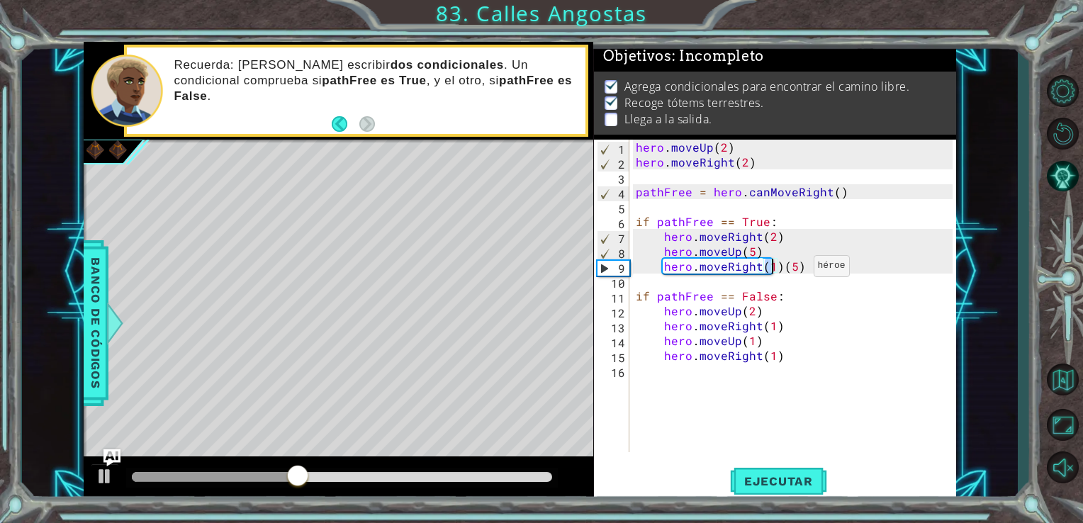
click at [799, 273] on div "hero . moveUp ( 2 ) hero . moveRight ( 2 ) pathFree = hero . canMoveRight ( ) i…" at bounding box center [796, 311] width 327 height 342
click at [778, 485] on span "Ejecutar" at bounding box center [778, 481] width 97 height 14
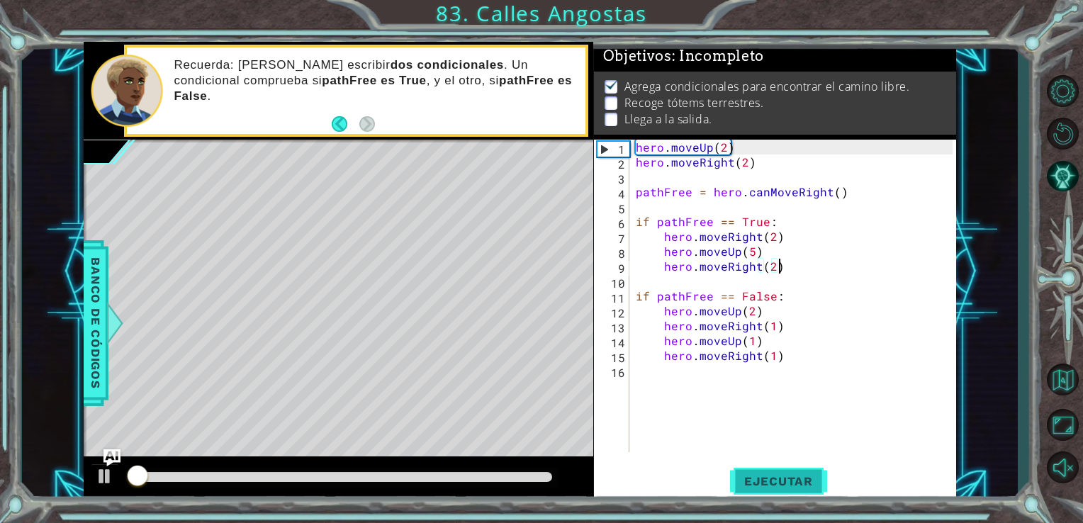
click at [779, 485] on span "Ejecutar" at bounding box center [778, 481] width 97 height 14
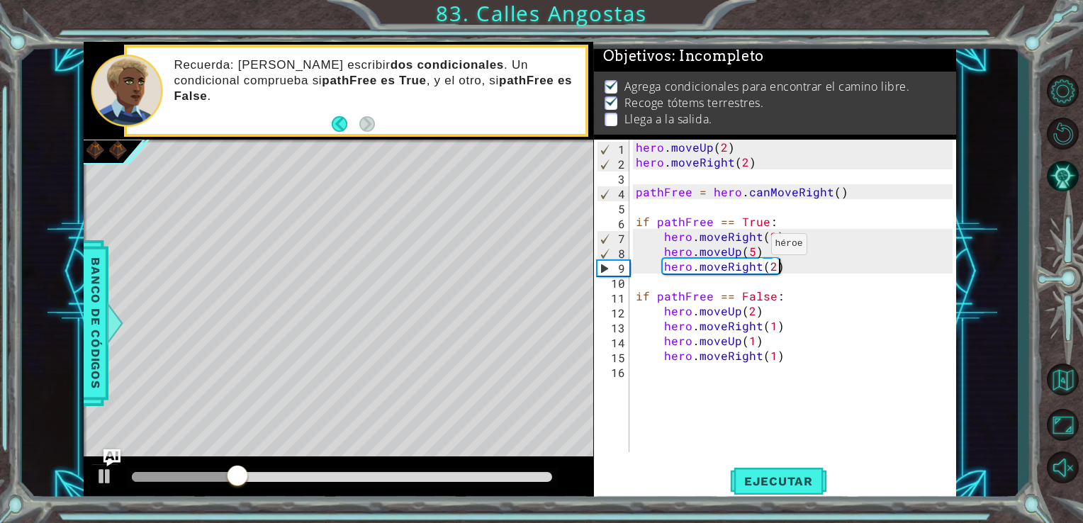
click at [754, 248] on div "hero . moveUp ( 2 ) hero . moveRight ( 2 ) pathFree = hero . canMoveRight ( ) i…" at bounding box center [796, 311] width 327 height 342
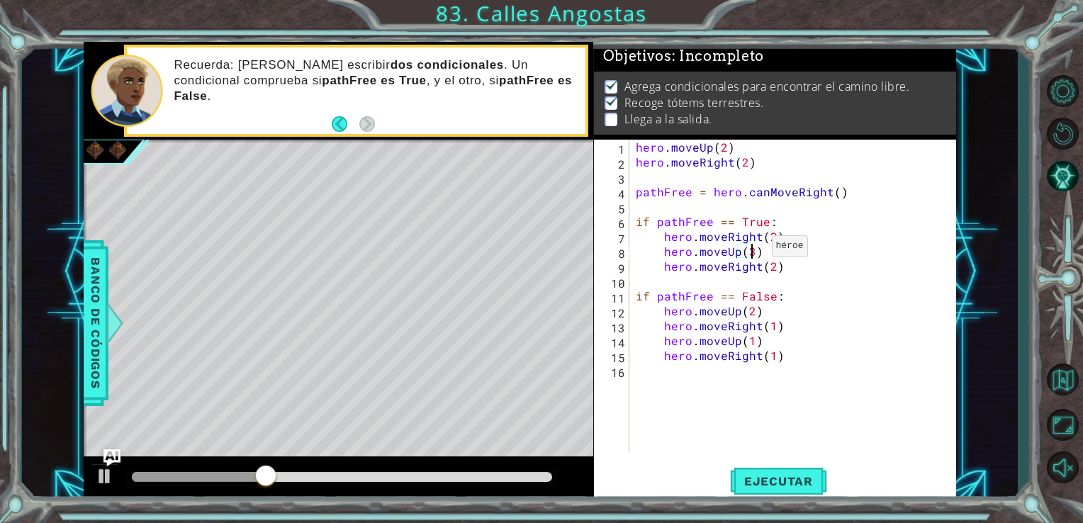
scroll to position [0, 6]
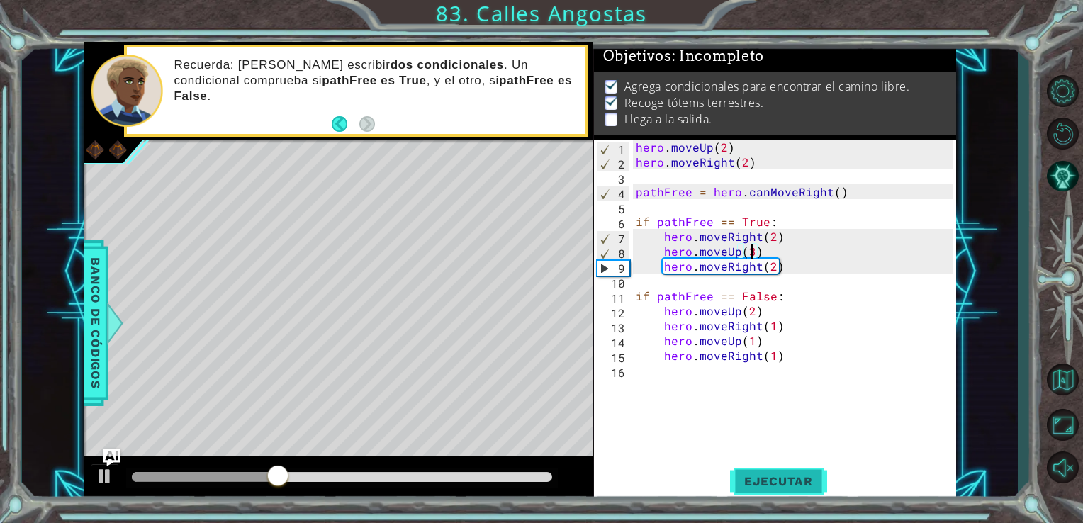
type textarea "hero.moveUp(3)"
click at [781, 480] on span "Ejecutar" at bounding box center [778, 481] width 97 height 14
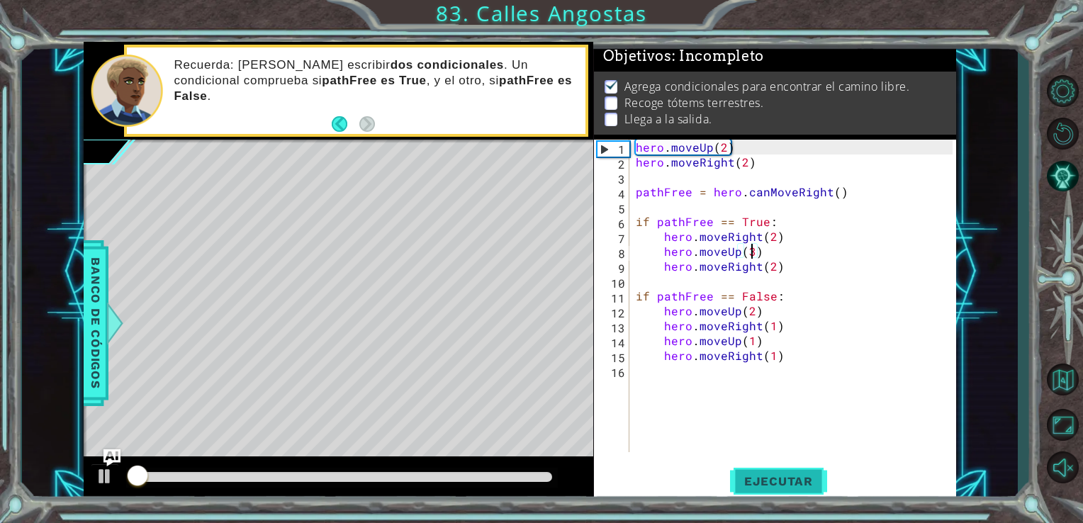
click at [781, 480] on span "Ejecutar" at bounding box center [778, 481] width 97 height 14
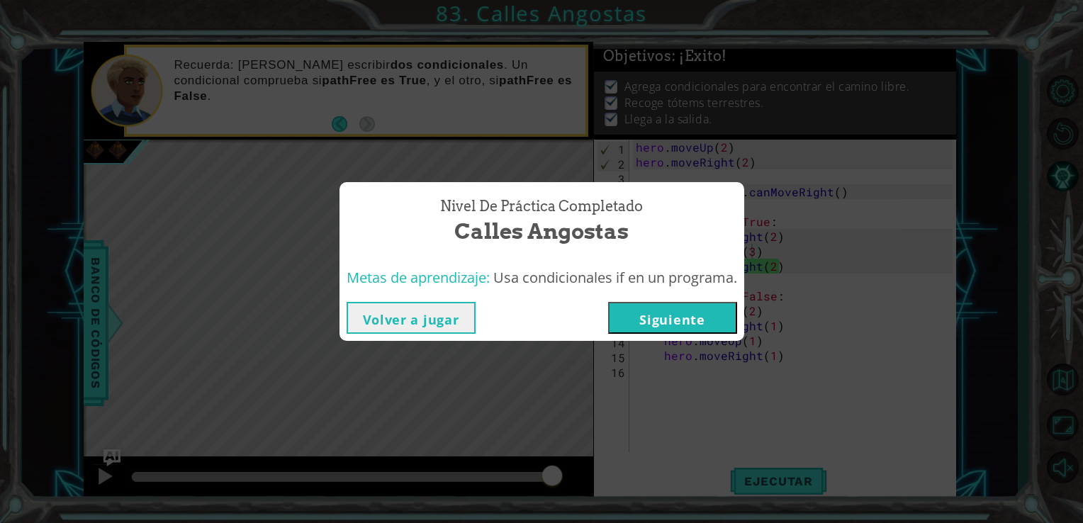
click at [643, 323] on button "Siguiente" at bounding box center [672, 318] width 129 height 32
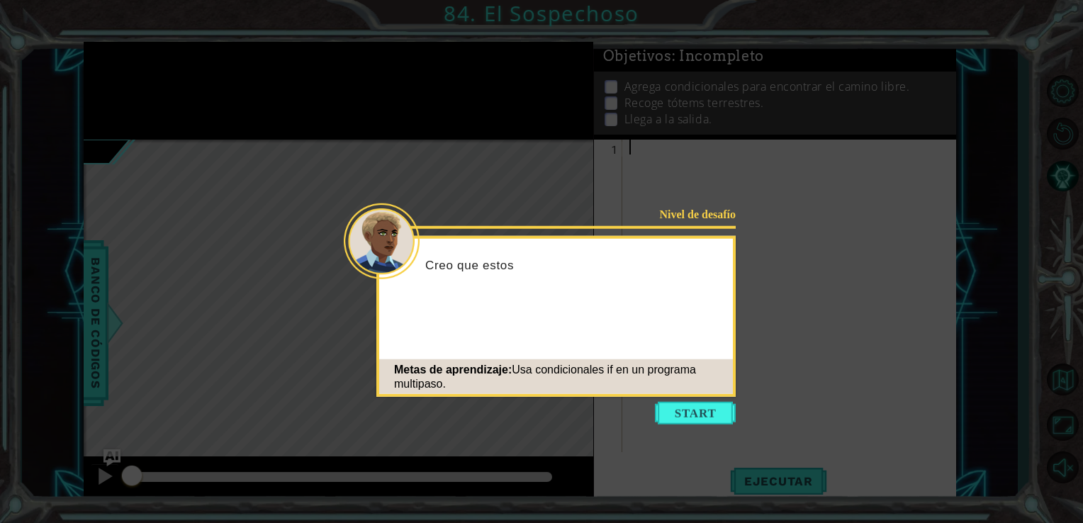
click at [683, 397] on div "Metas de aprendizaje: Usa condicionales if en un programa multipaso." at bounding box center [556, 376] width 354 height 43
click at [685, 403] on button "Start" at bounding box center [695, 413] width 81 height 23
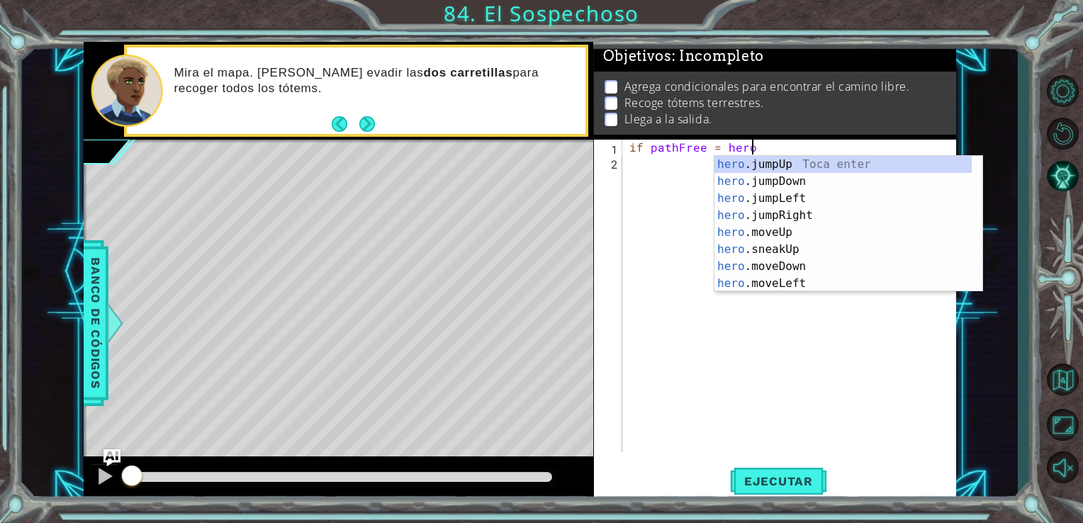
scroll to position [0, 7]
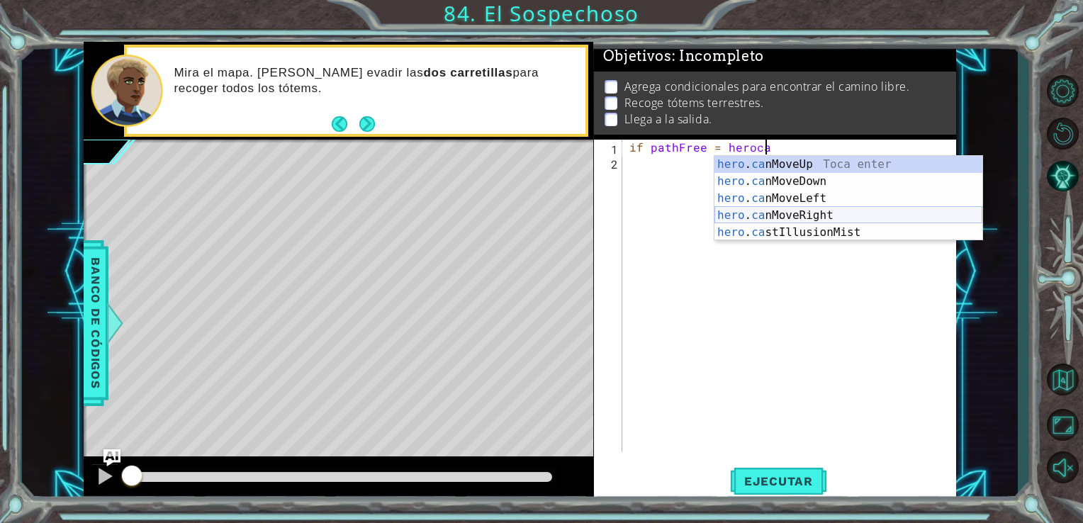
click at [760, 210] on div "hero . ca nMoveUp Toca enter hero . ca nMoveDown Toca enter hero . ca nMoveLeft…" at bounding box center [848, 215] width 268 height 119
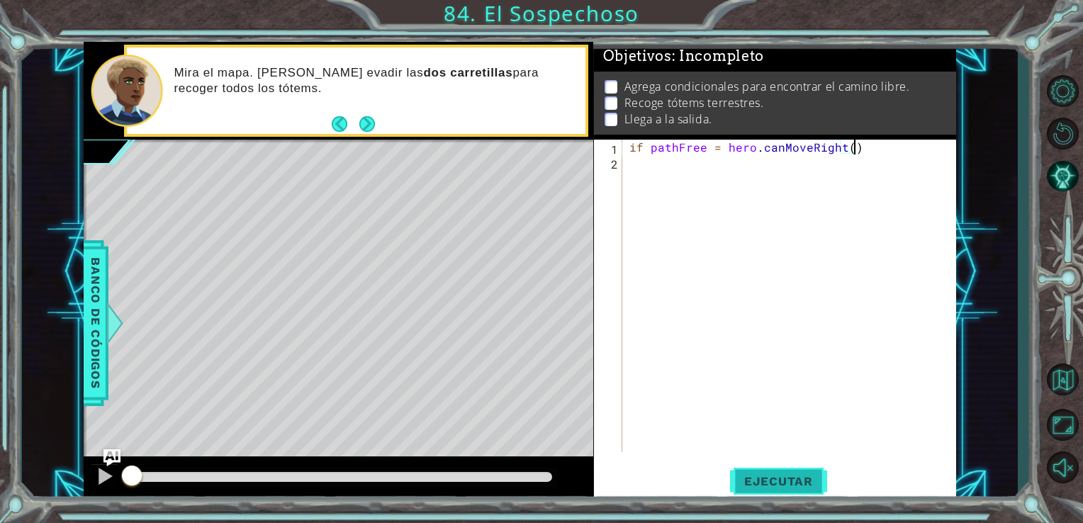
click at [771, 488] on span "Ejecutar" at bounding box center [778, 481] width 97 height 14
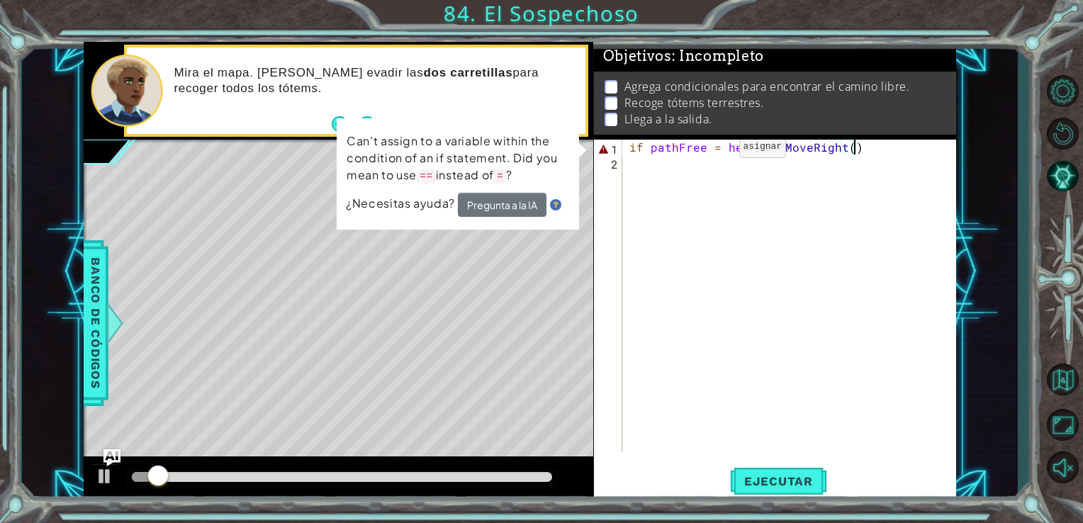
click at [711, 150] on div "if pathFree = hero . canMoveRight ( )" at bounding box center [793, 311] width 334 height 342
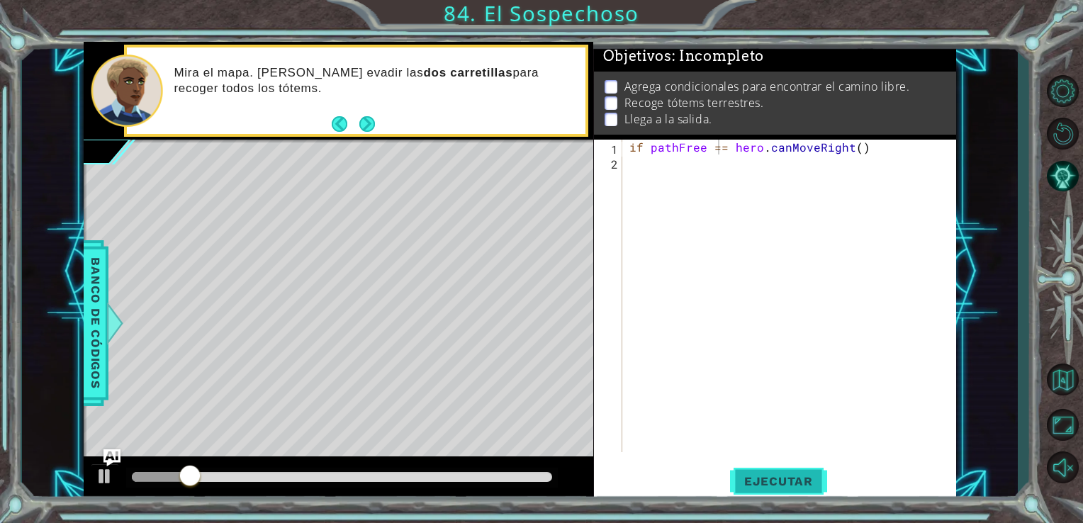
click at [773, 474] on span "Ejecutar" at bounding box center [778, 481] width 97 height 14
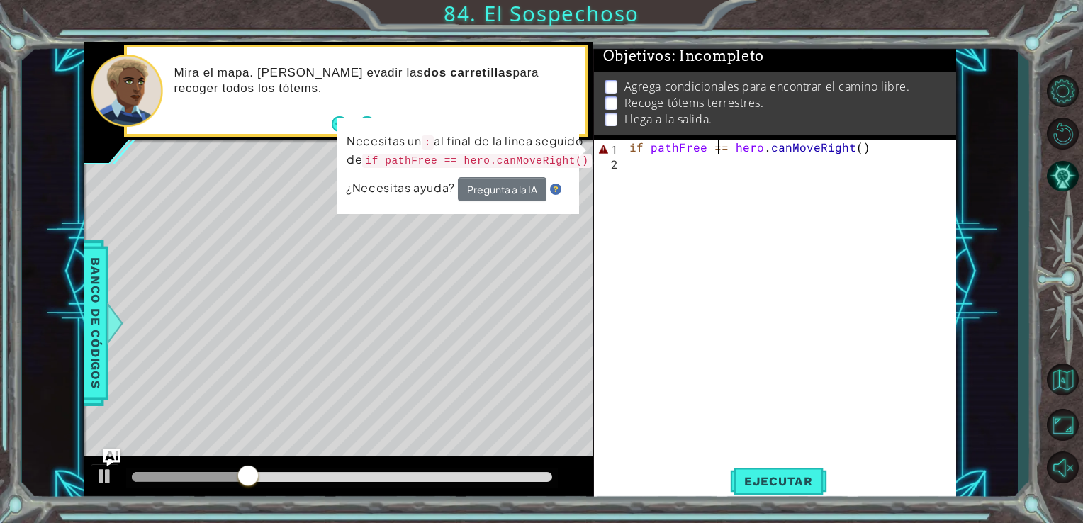
click at [869, 149] on div "if pathFree == hero . canMoveRight ( )" at bounding box center [793, 311] width 334 height 342
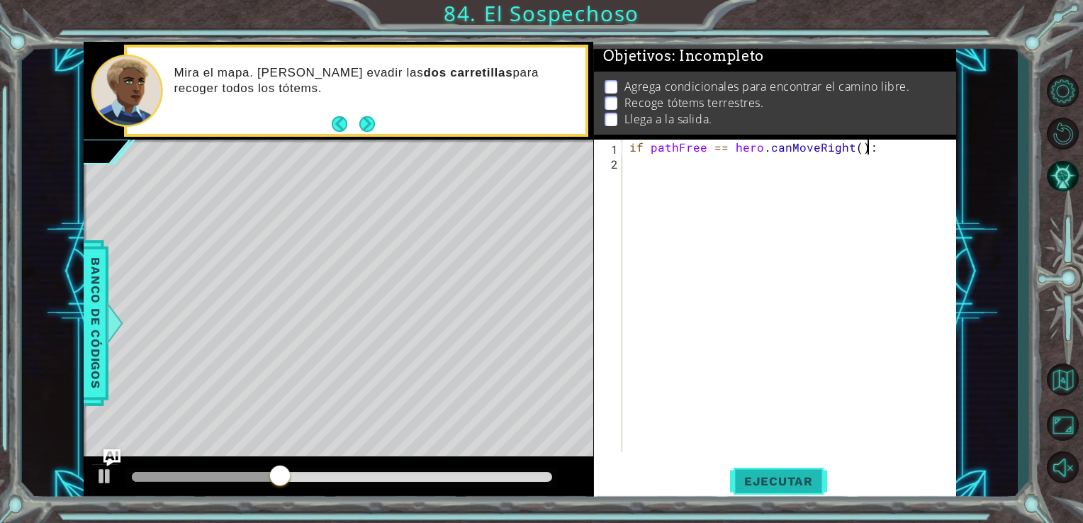
type textarea "if pathFree == hero.canMoveRight():"
click at [802, 481] on span "Ejecutar" at bounding box center [778, 481] width 97 height 14
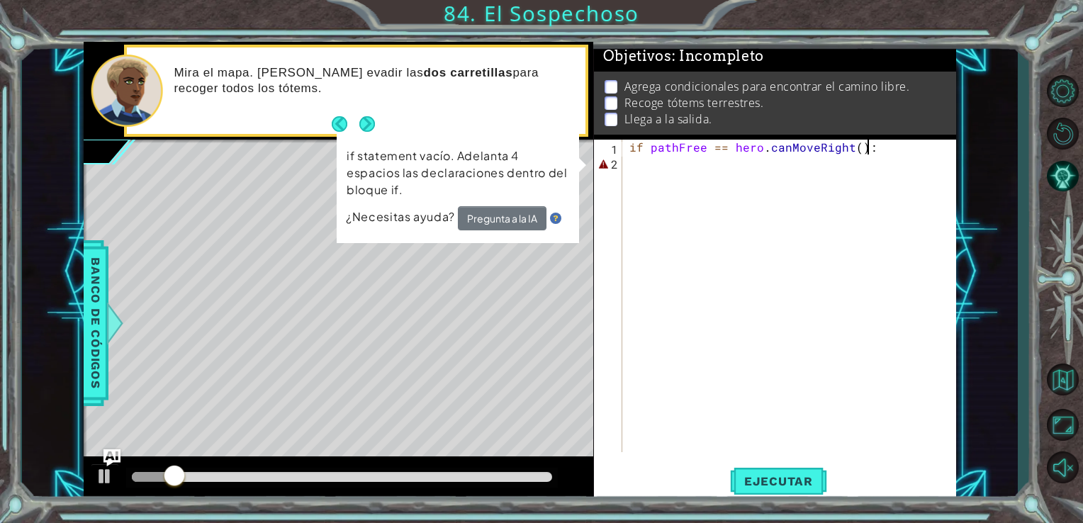
click at [655, 171] on div "if pathFree == hero . canMoveRight ( ) :" at bounding box center [793, 311] width 334 height 342
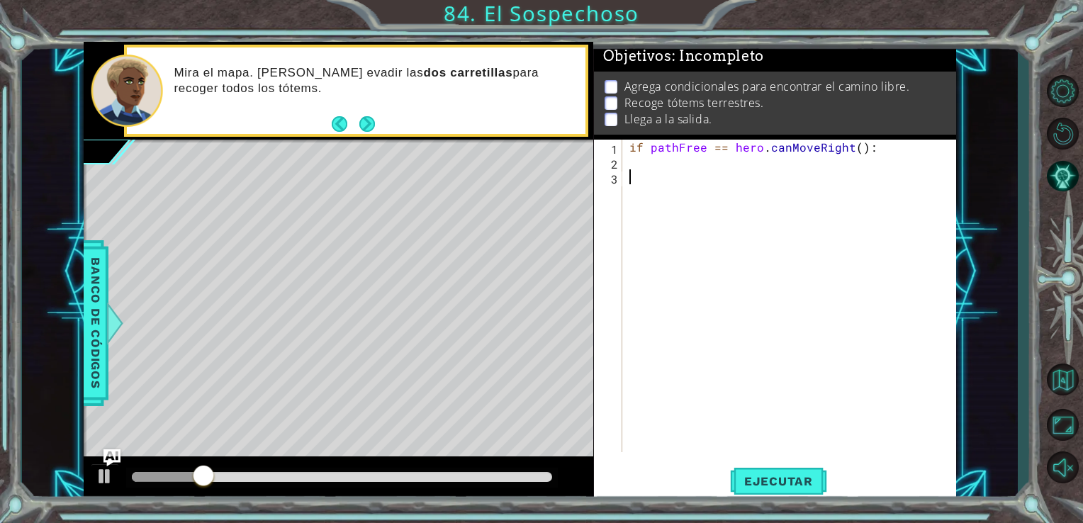
type textarea "if pathFree == hero.canMoveRight():"
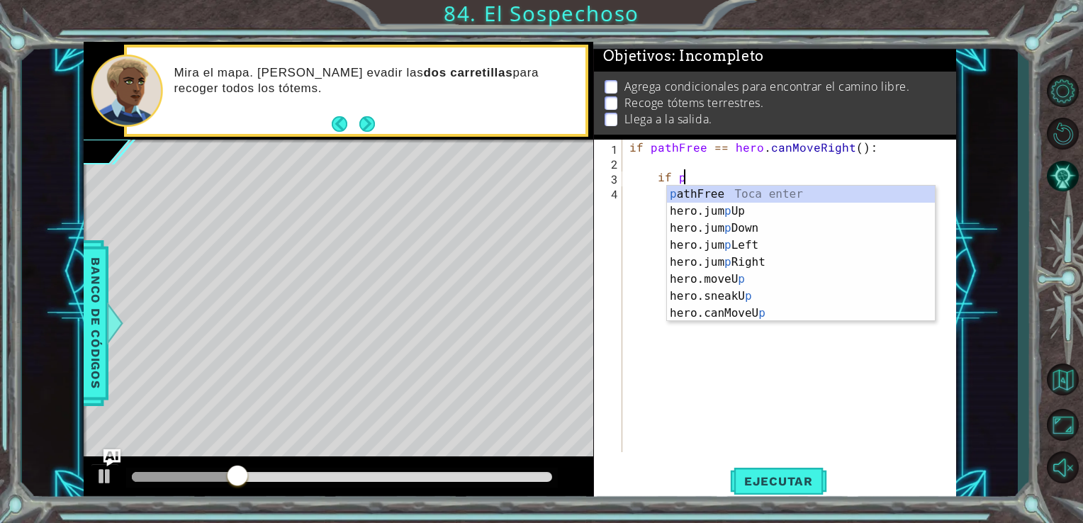
scroll to position [0, 3]
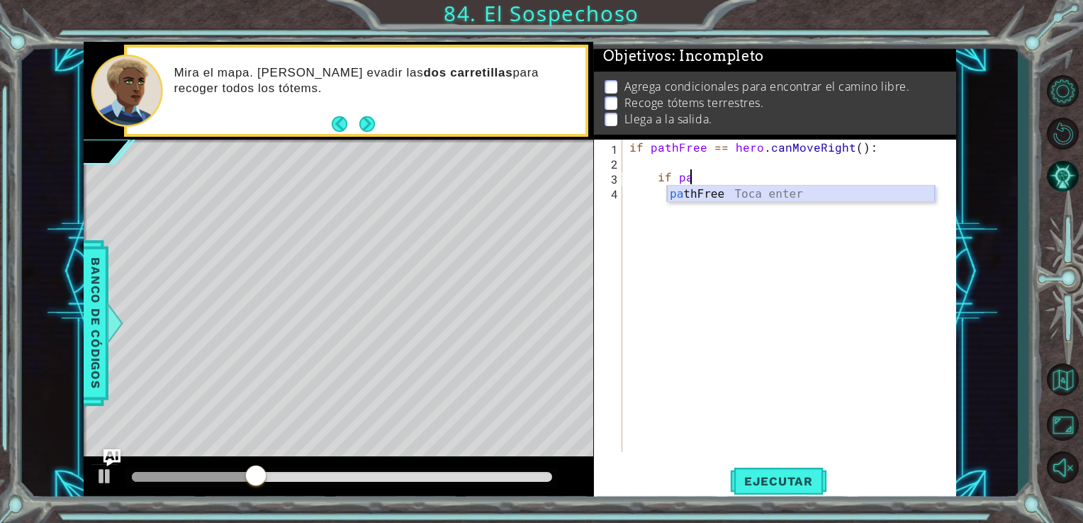
click at [704, 196] on div "pa thFree Toca enter" at bounding box center [801, 211] width 268 height 51
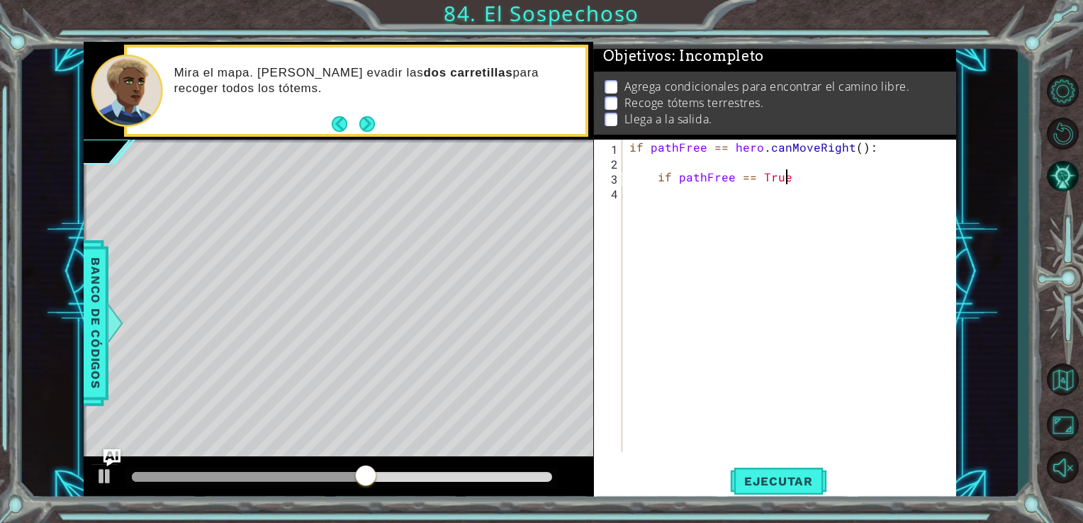
scroll to position [0, 9]
type textarea "if pathFree == True:"
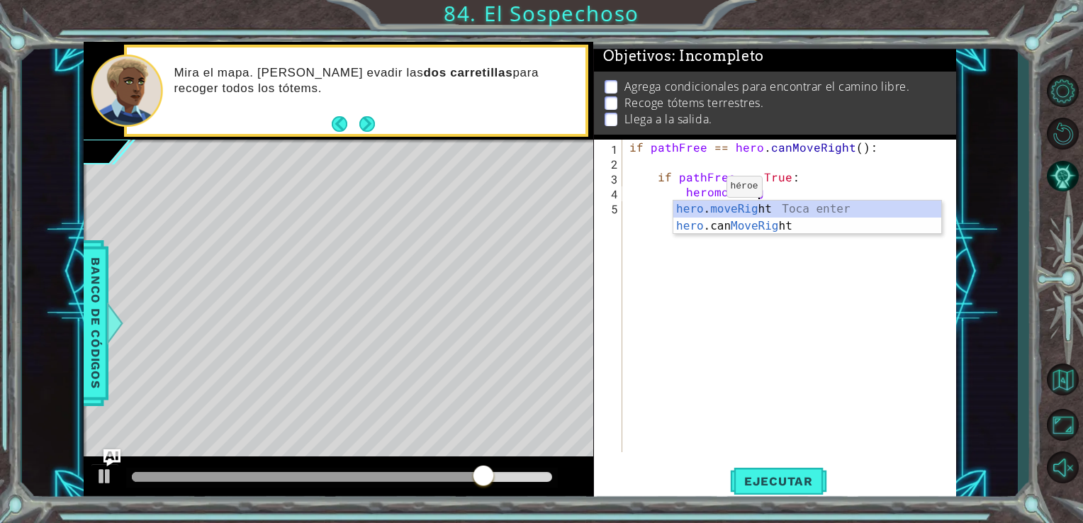
scroll to position [0, 7]
click at [751, 205] on div "hero . moveRigh t Toca enter hero .can MoveRigh t Toca enter" at bounding box center [807, 235] width 268 height 68
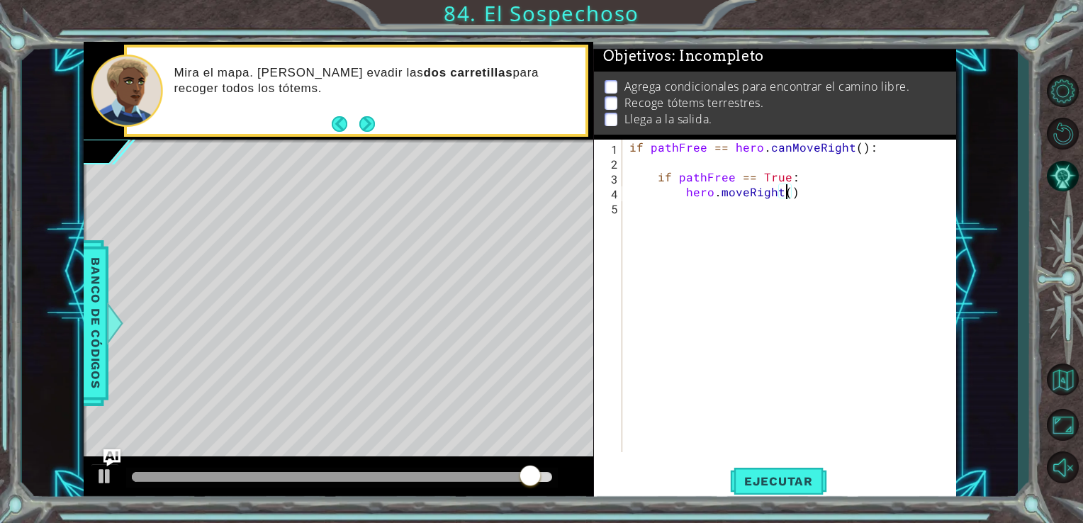
type textarea "hero.moveRight(3)"
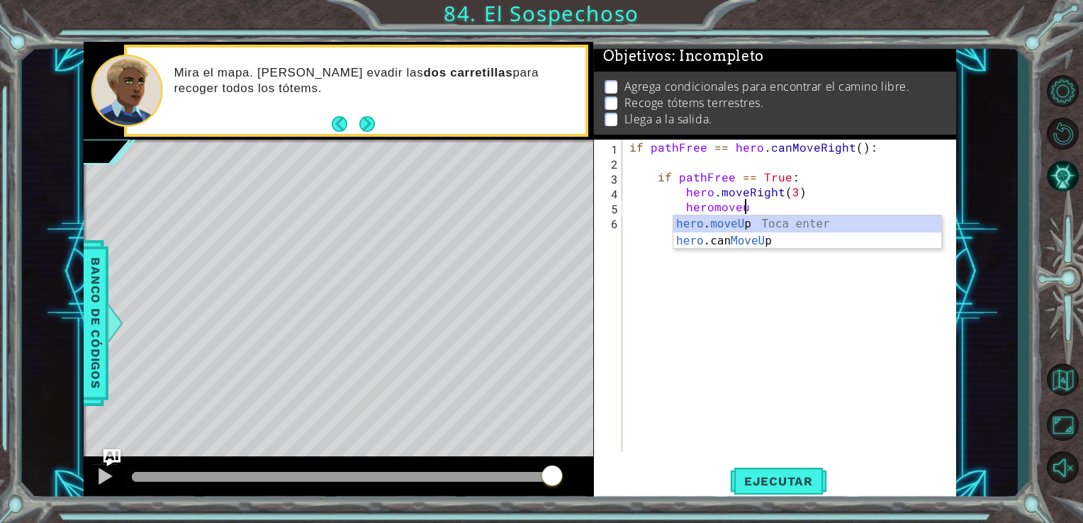
scroll to position [0, 6]
click at [730, 223] on div "hero . moveUp Toca enter hero .can MoveUp Toca enter" at bounding box center [807, 249] width 268 height 68
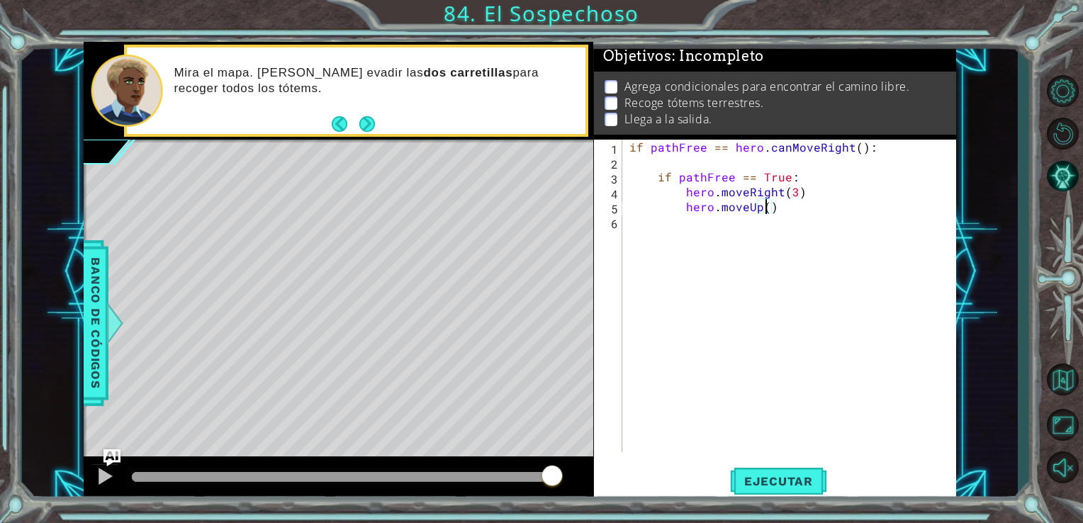
type textarea "hero.moveUp(2)"
click at [806, 218] on div "if pathFree == hero . canMoveRight ( ) : if pathFree == True : hero . moveRight…" at bounding box center [793, 311] width 334 height 342
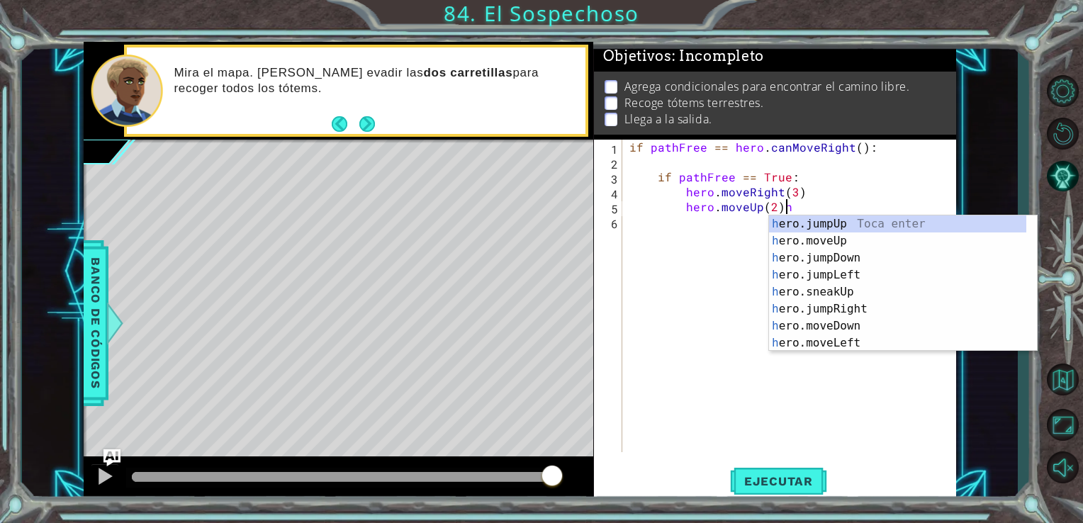
type textarea "hero.moveUp(2)"
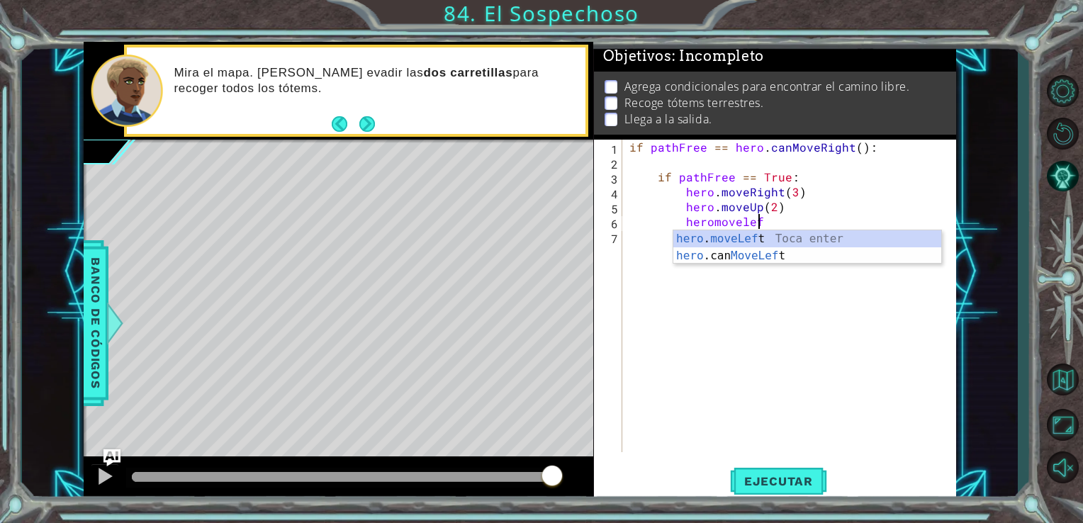
scroll to position [0, 7]
click at [792, 237] on div "hero . moveLeft Toca enter hero .can MoveLeft Toca enter" at bounding box center [807, 264] width 268 height 68
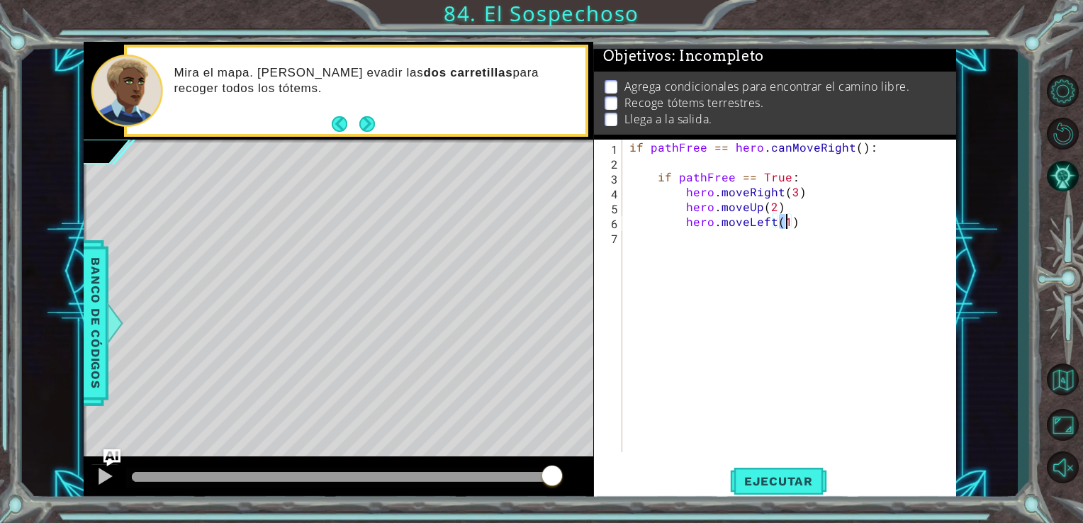
type textarea "hero.moveLeft(3)"
click at [806, 233] on div "if pathFree == hero . canMoveRight ( ) : if pathFree == True : hero . moveRight…" at bounding box center [793, 311] width 334 height 342
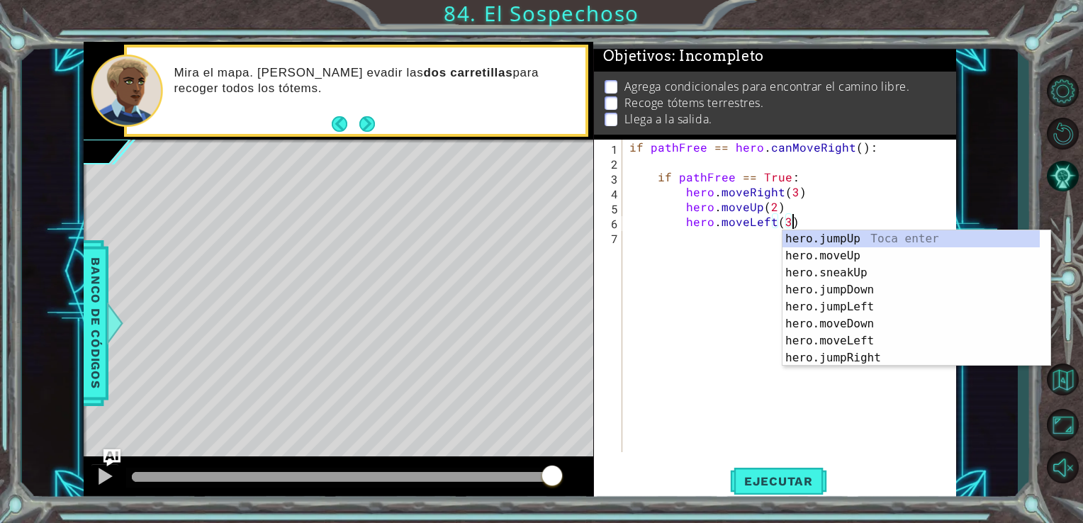
type textarea "hero.moveLeft(3"
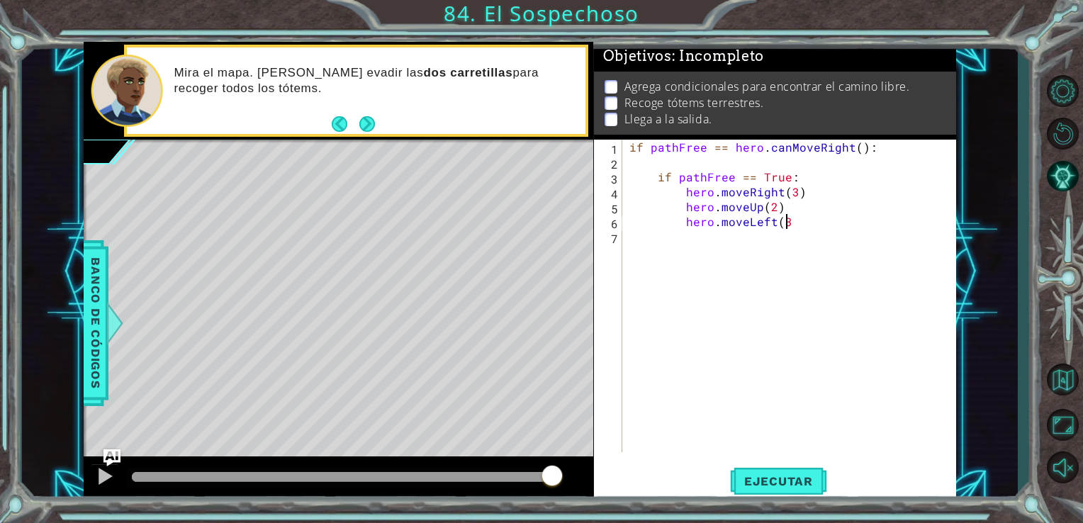
type textarea "9"
type textarea "hero.moveLeft(3"
type textarea "9"
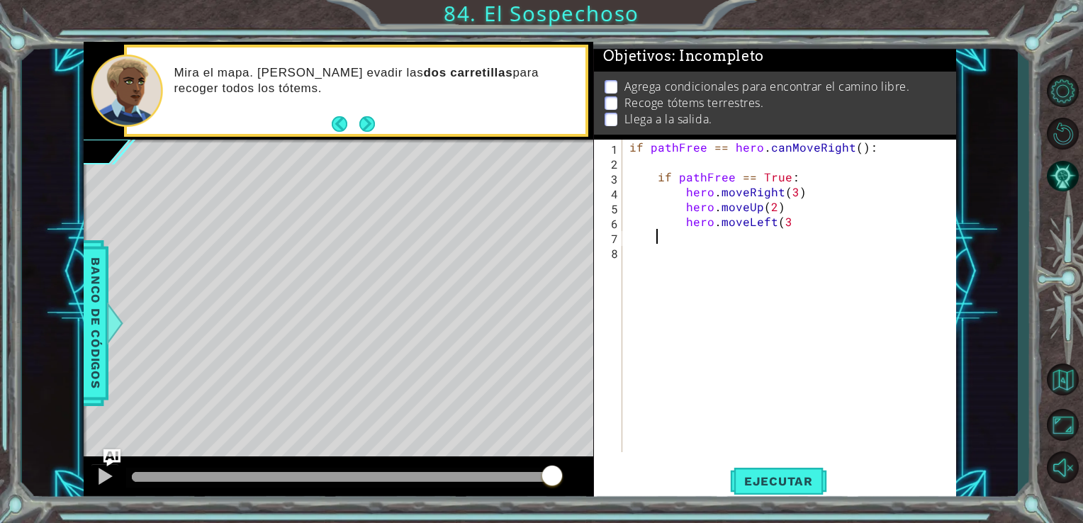
type textarea "9"
type textarea "hero.moveLeft(3"
type textarea "hero.moveLeft(3)"
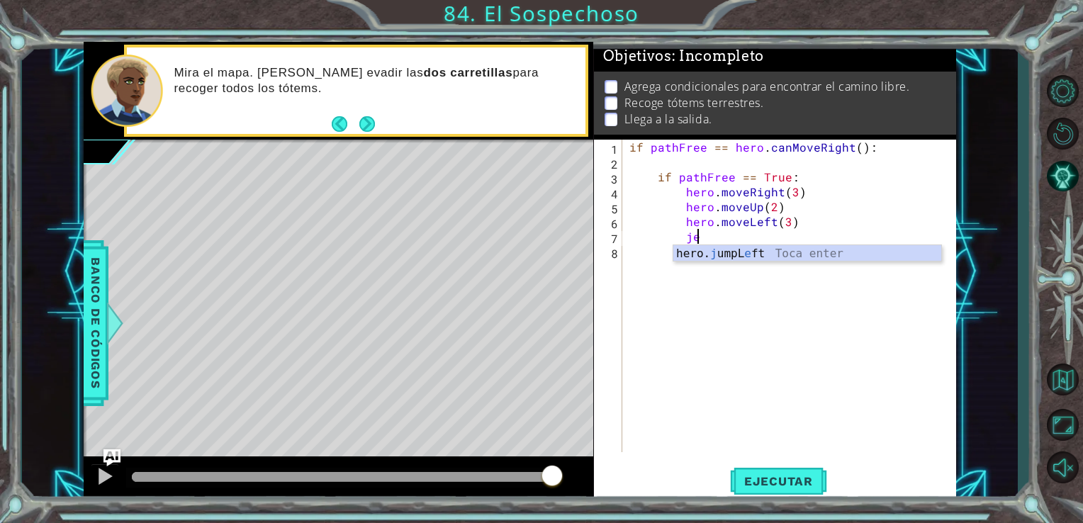
scroll to position [0, 4]
type textarea "j"
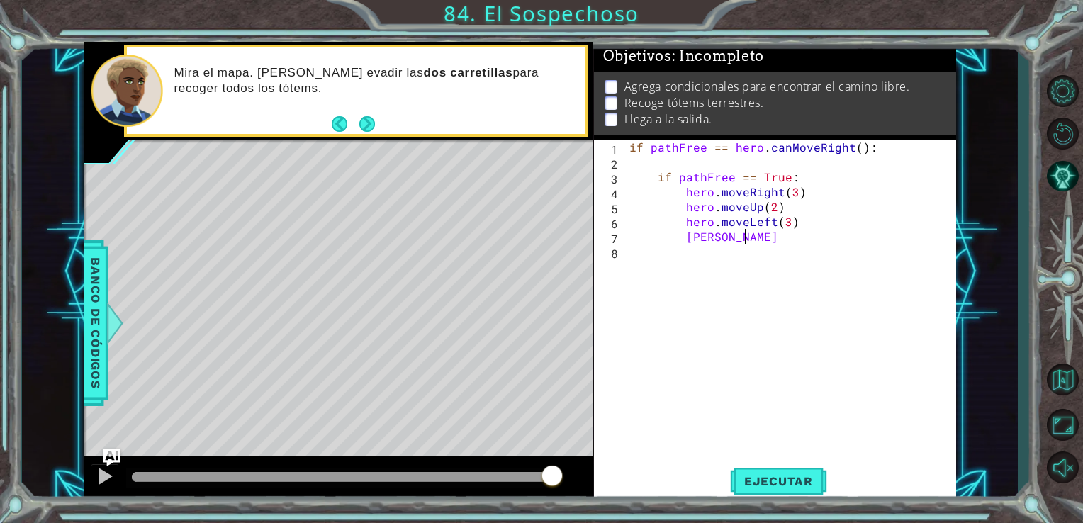
scroll to position [0, 6]
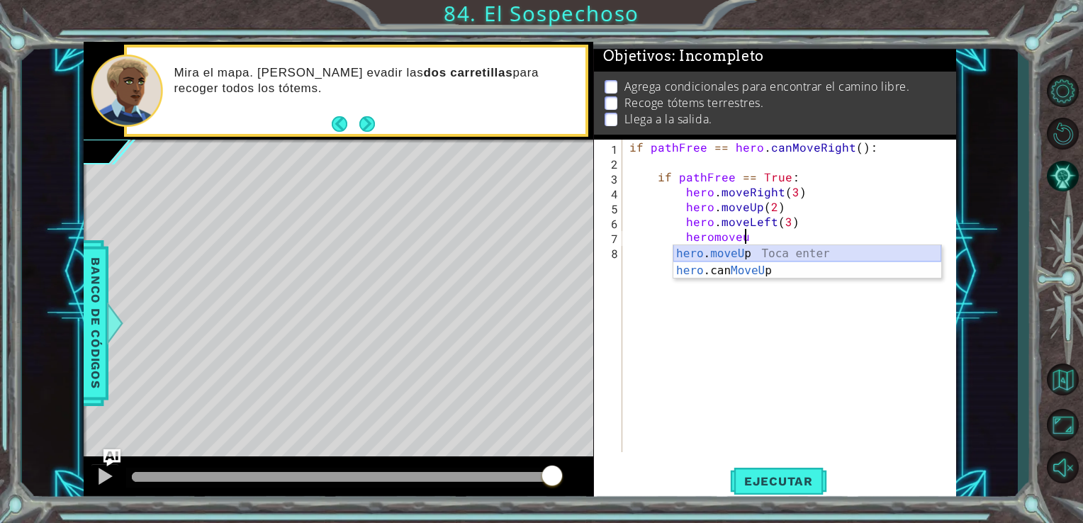
click at [774, 257] on div "hero . moveU p Toca enter hero .can MoveU p Toca enter" at bounding box center [807, 279] width 268 height 68
type textarea "hero.moveUp(1)"
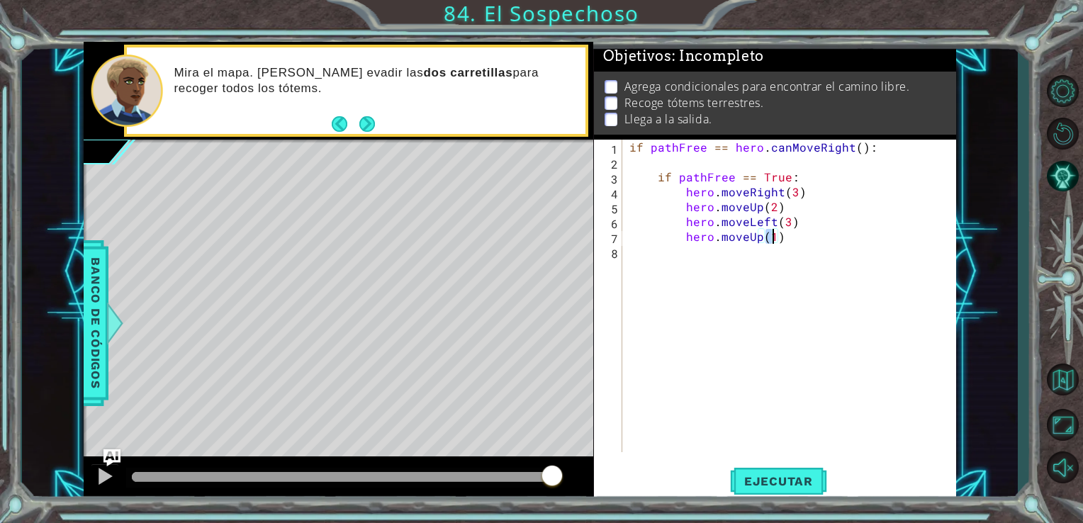
click at [752, 257] on div "if pathFree == hero . canMoveRight ( ) : if pathFree == True : hero . moveRight…" at bounding box center [793, 311] width 334 height 342
click at [773, 218] on div "if pathFree == hero . canMoveRight ( ) : if pathFree == True : hero . moveRight…" at bounding box center [793, 311] width 334 height 342
click at [800, 223] on div "if pathFree == hero . canMoveRight ( ) : if pathFree == True : hero . moveRight…" at bounding box center [793, 311] width 334 height 342
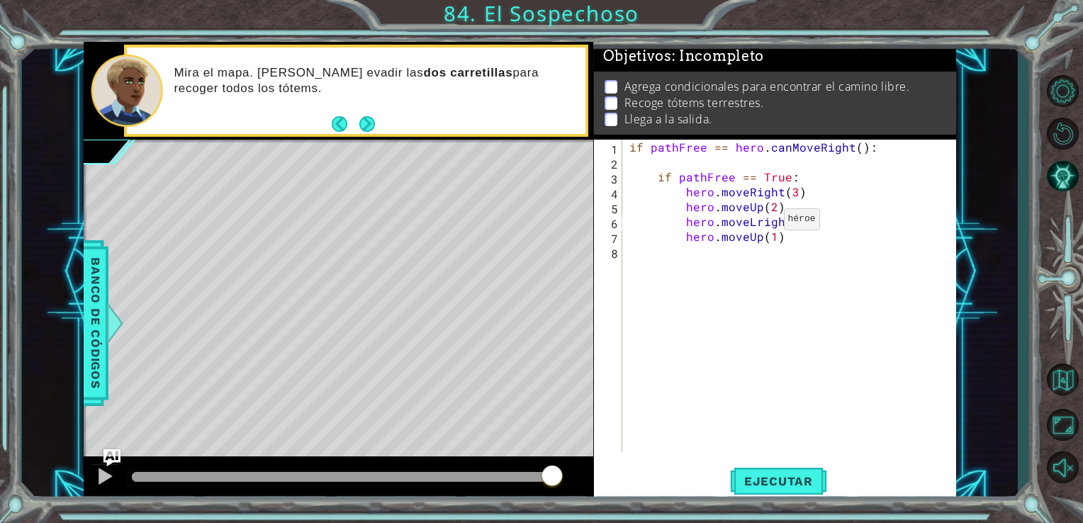
click at [759, 223] on div "if pathFree == hero . canMoveRight ( ) : if pathFree == True : hero . moveRight…" at bounding box center [793, 311] width 334 height 342
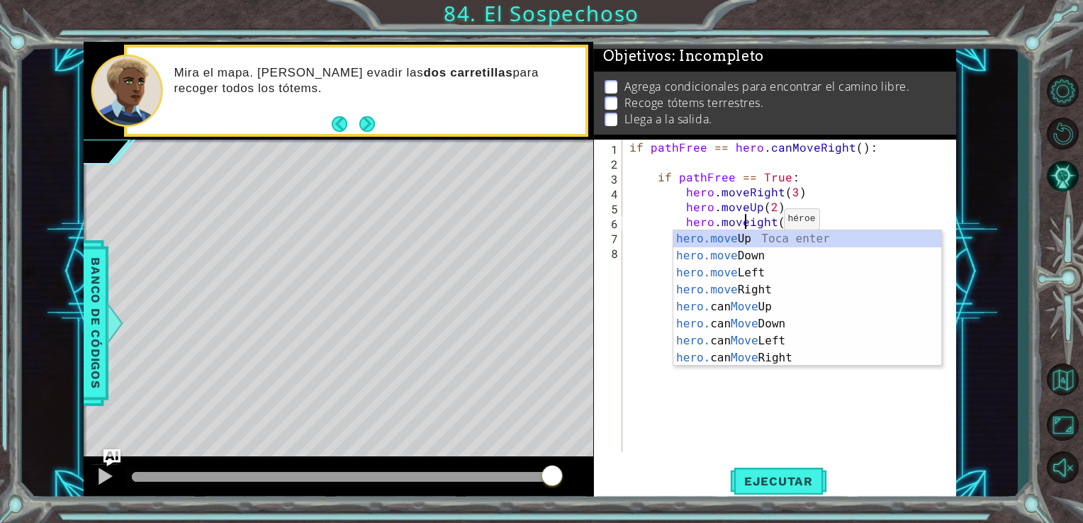
scroll to position [0, 8]
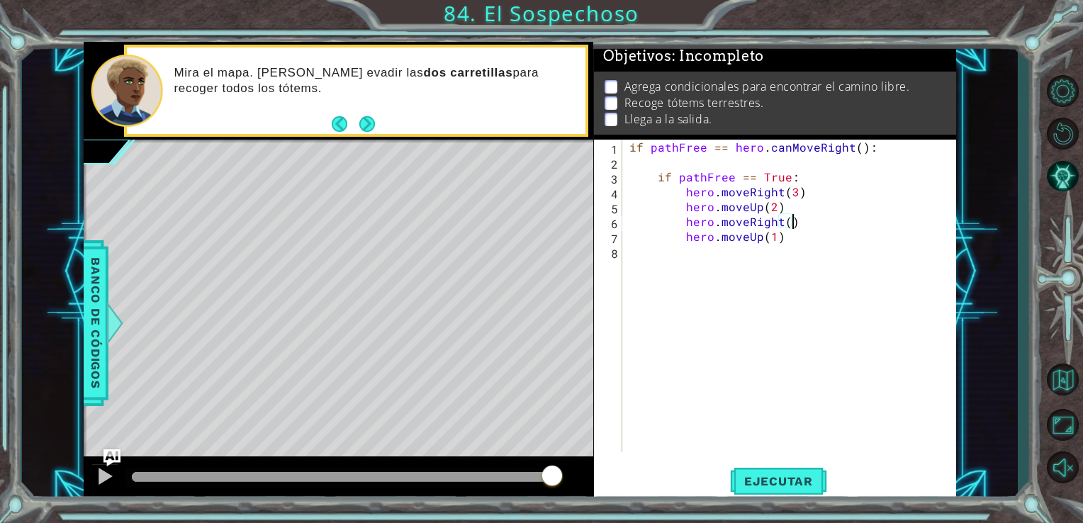
click at [815, 223] on div "if pathFree == hero . canMoveRight ( ) : if pathFree == True : hero . moveRight…" at bounding box center [793, 311] width 334 height 342
click at [788, 225] on div "if pathFree == hero . canMoveRight ( ) : if pathFree == True : hero . moveRight…" at bounding box center [793, 311] width 334 height 342
click at [763, 237] on div "if pathFree == hero . canMoveRight ( ) : if pathFree == True : hero . moveRight…" at bounding box center [793, 311] width 334 height 342
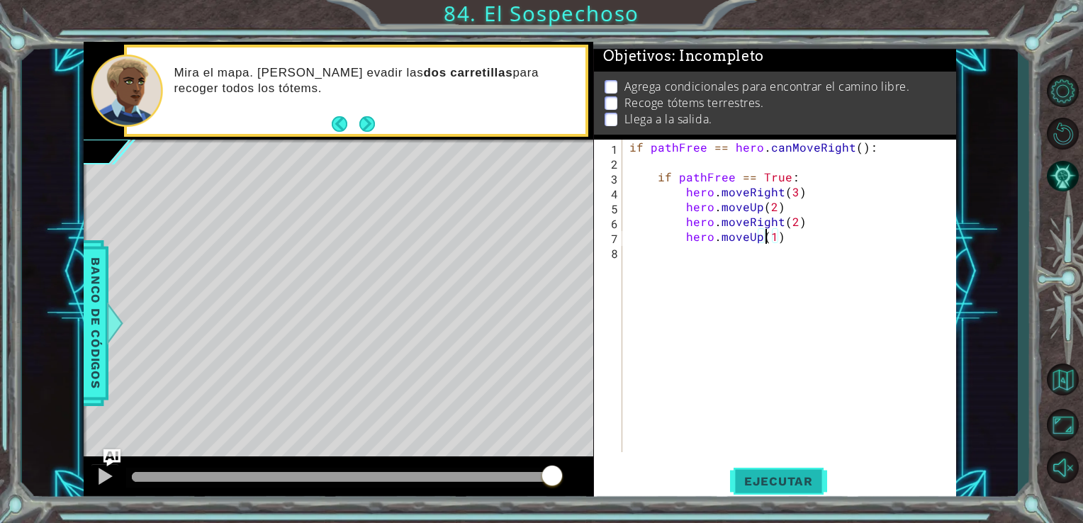
click at [754, 469] on button "Ejecutar" at bounding box center [778, 481] width 97 height 36
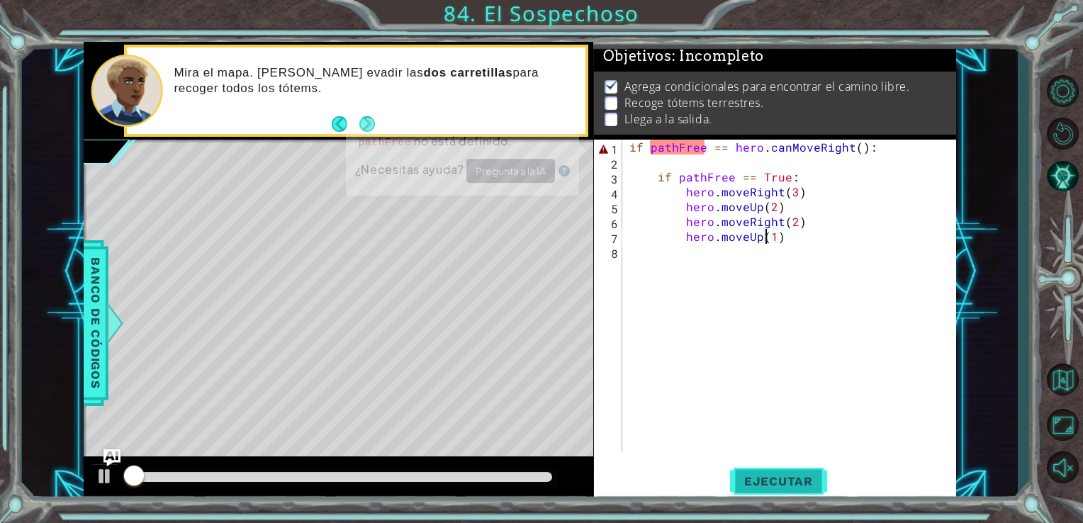
scroll to position [6, 0]
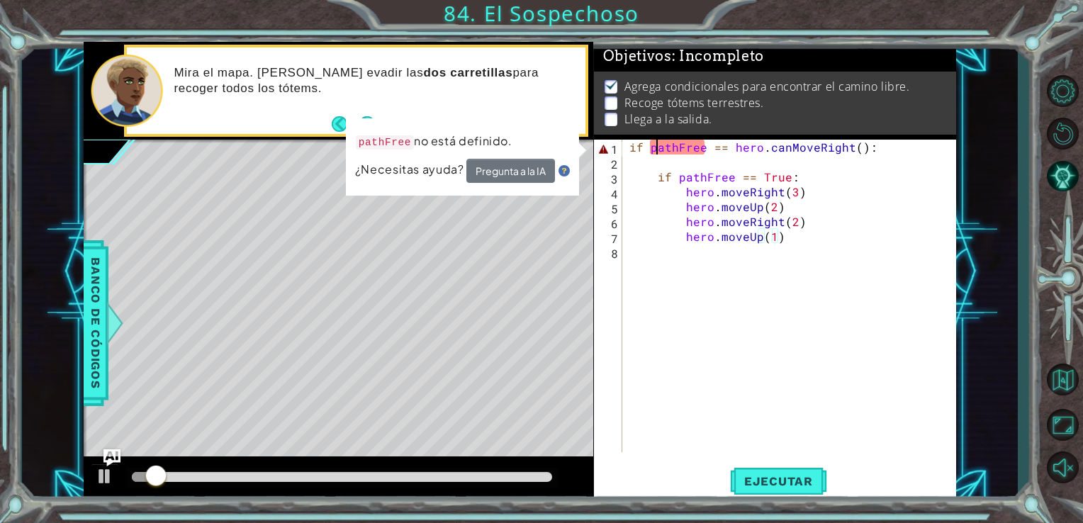
click at [656, 148] on div "if pathFree == hero . canMoveRight ( ) : if pathFree == True : hero . moveRight…" at bounding box center [793, 311] width 334 height 342
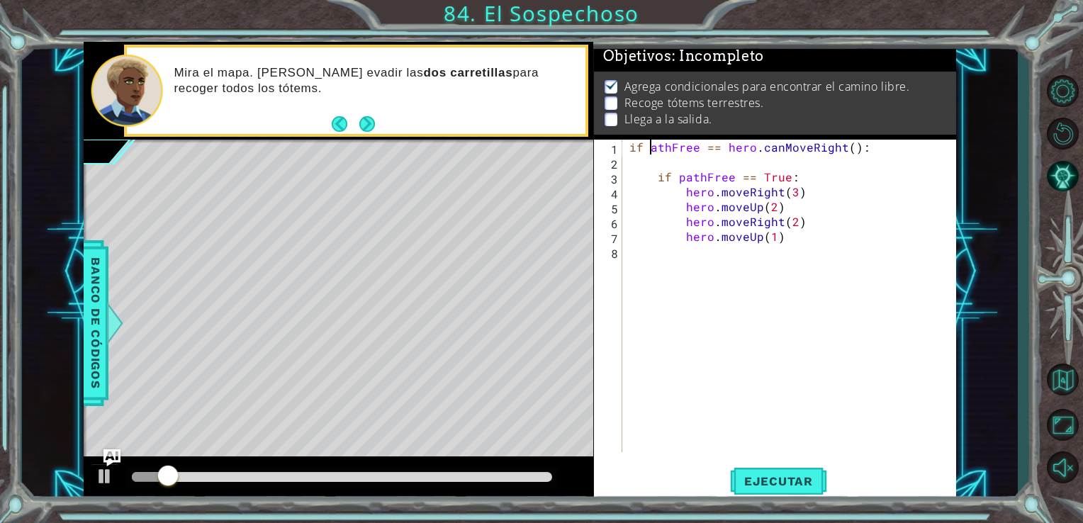
scroll to position [0, 1]
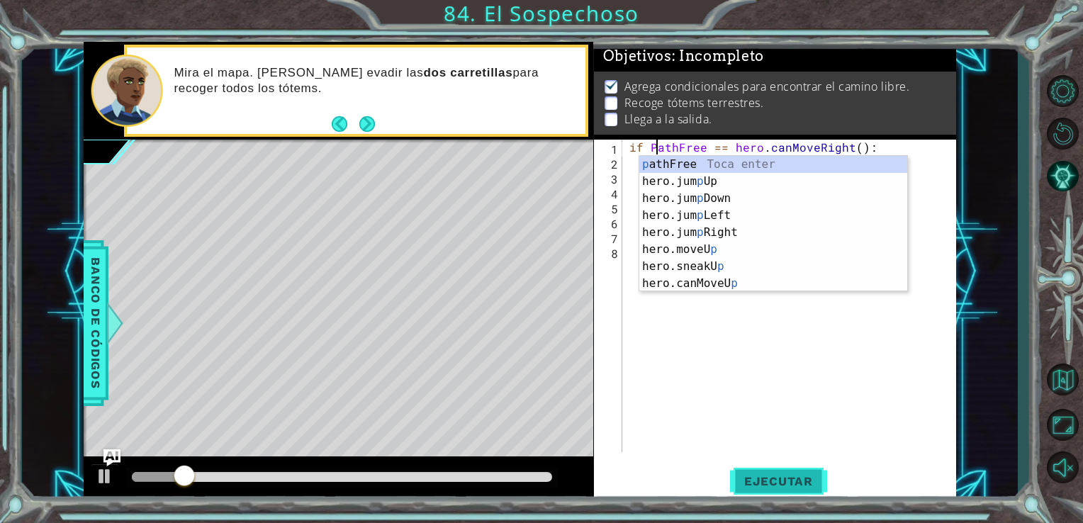
click at [779, 477] on span "Ejecutar" at bounding box center [778, 481] width 97 height 14
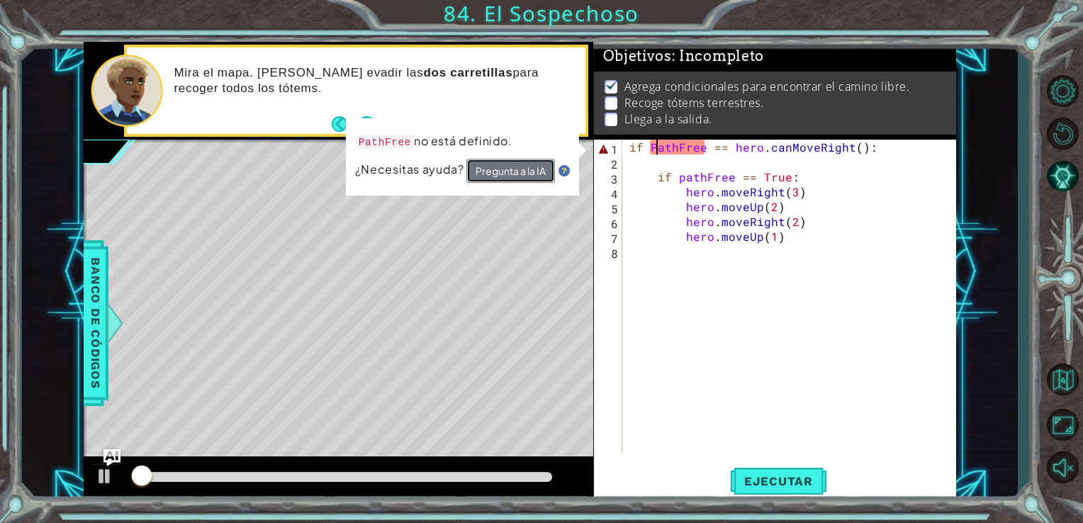
click at [495, 176] on button "Pregunta a la IA" at bounding box center [510, 171] width 89 height 24
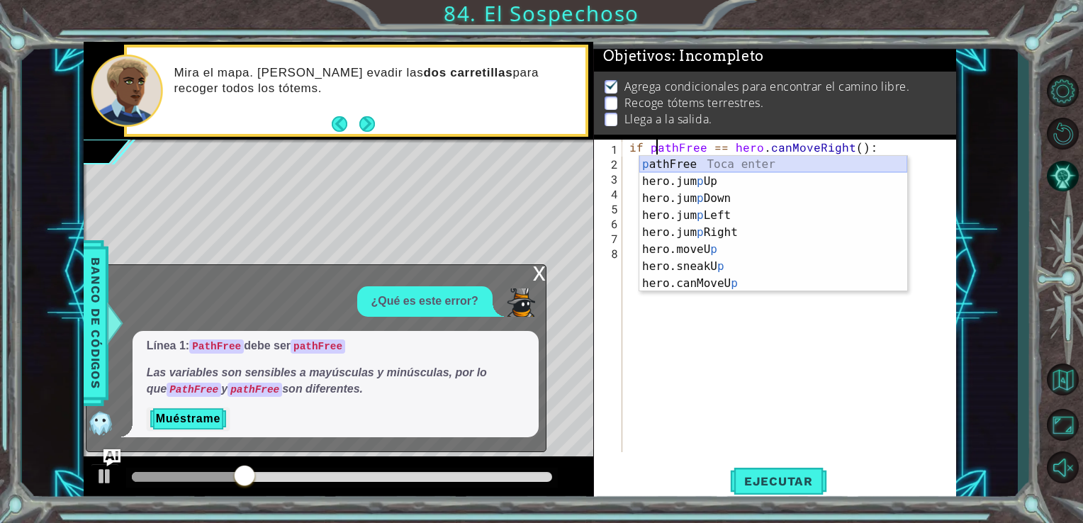
click at [716, 167] on div "p athFree Toca enter hero.jum p Up Toca enter hero.jum p Down Toca enter hero.j…" at bounding box center [773, 241] width 268 height 170
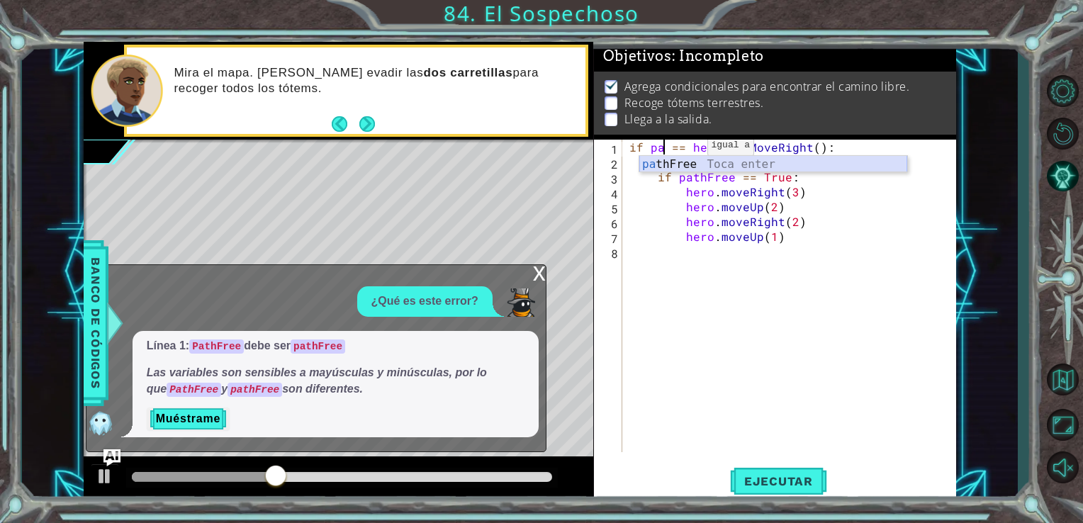
click at [683, 164] on div "pa thFree Toca enter" at bounding box center [773, 181] width 268 height 51
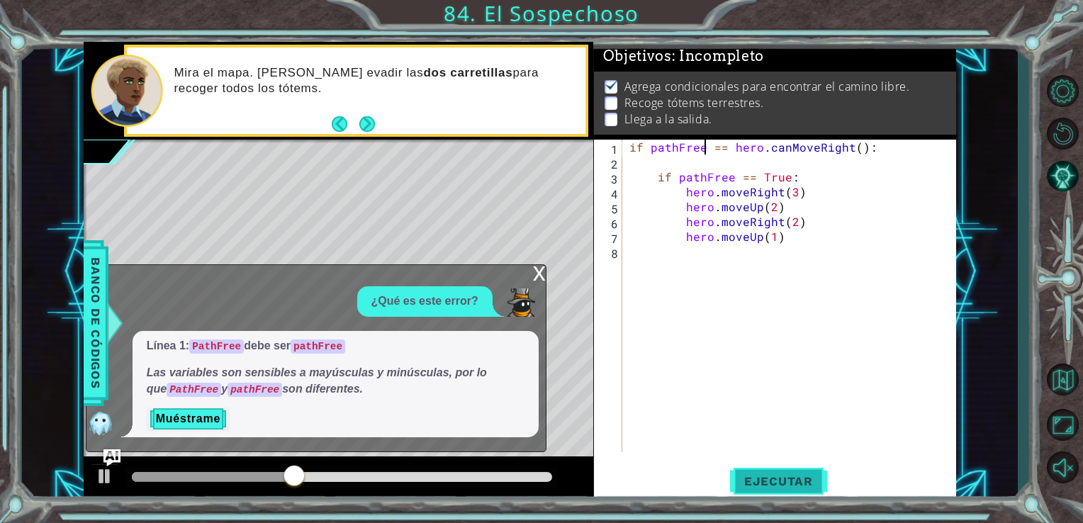
click at [789, 480] on span "Ejecutar" at bounding box center [778, 481] width 97 height 14
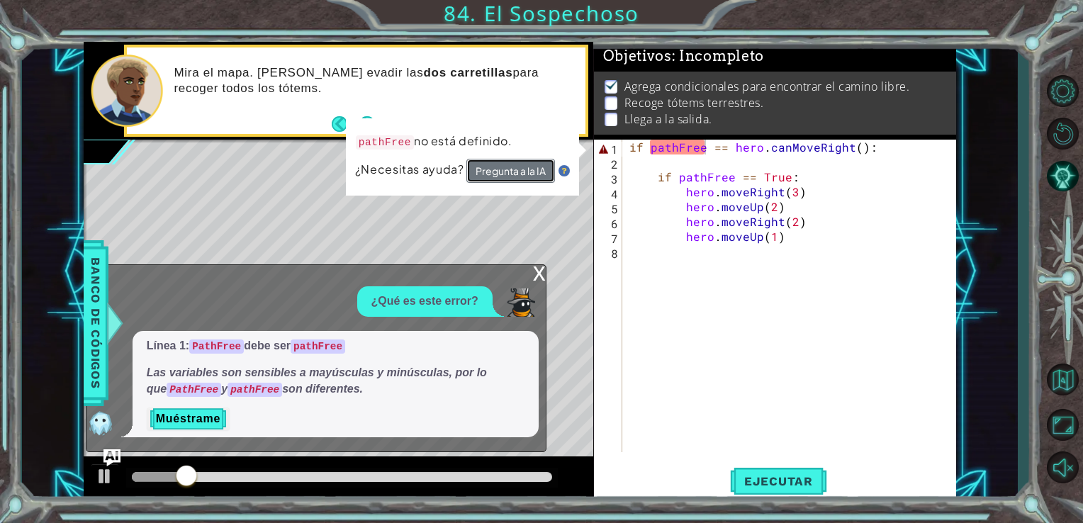
click at [468, 169] on button "Pregunta a la IA" at bounding box center [510, 170] width 89 height 25
click at [485, 169] on button "Pregunta a la IA" at bounding box center [510, 170] width 89 height 26
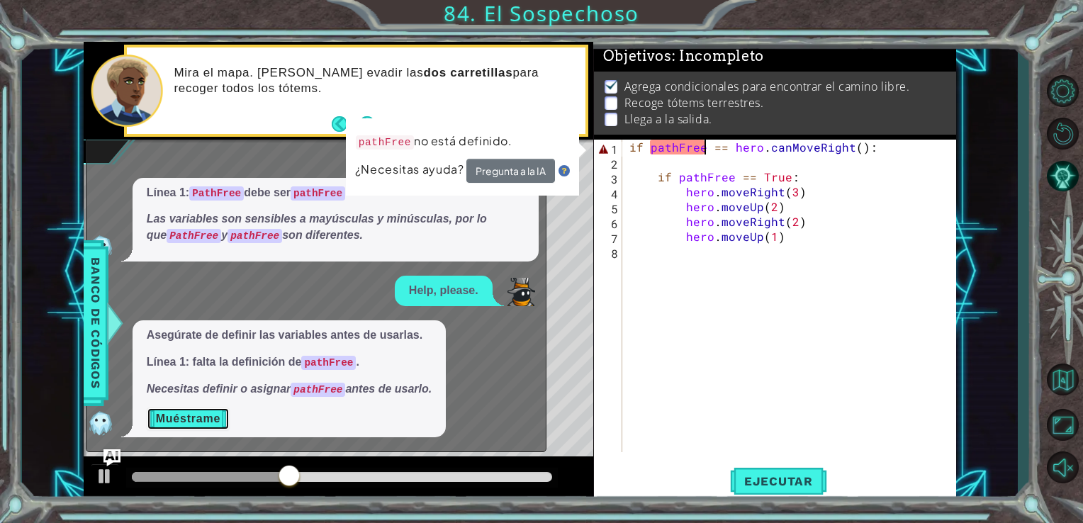
click at [213, 418] on button "Muéstrame" at bounding box center [188, 418] width 83 height 23
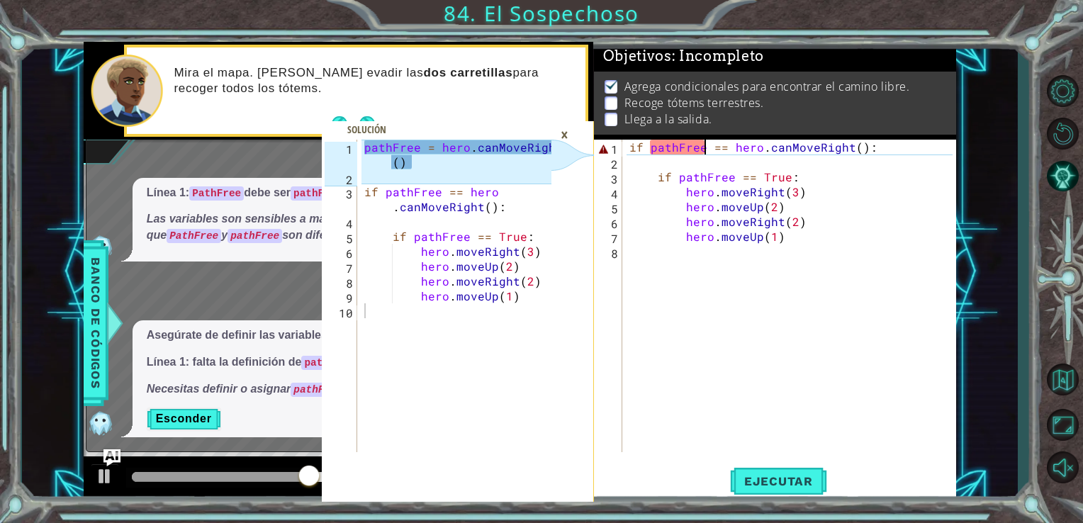
click at [653, 149] on div "if pathFree == hero . canMoveRight ( ) : if pathFree == True : hero . moveRight…" at bounding box center [793, 311] width 334 height 342
click at [648, 149] on div "if pathFree == hero . canMoveRight ( ) : if pathFree == True : hero . moveRight…" at bounding box center [793, 311] width 334 height 342
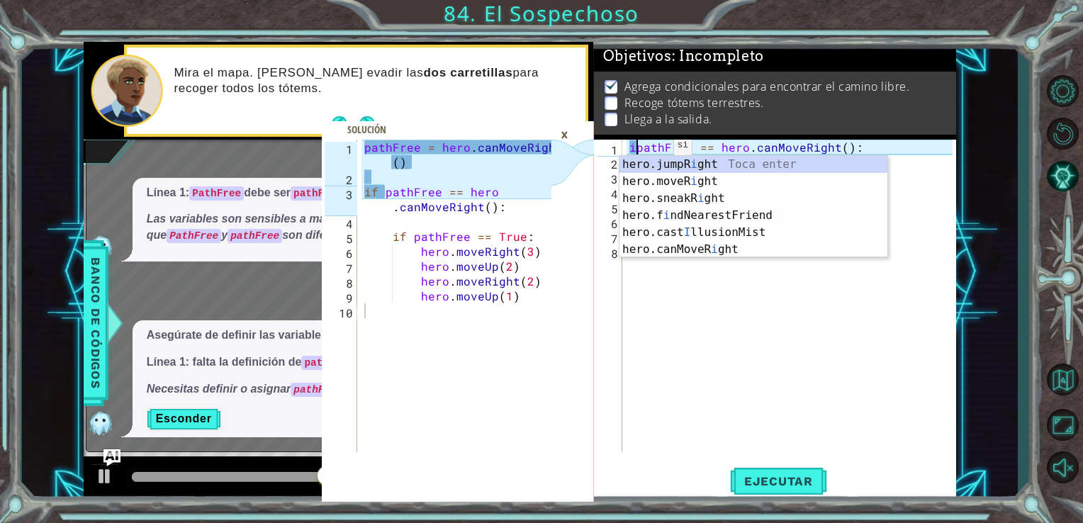
type textarea "pathFree == hero.canMoveRight():"
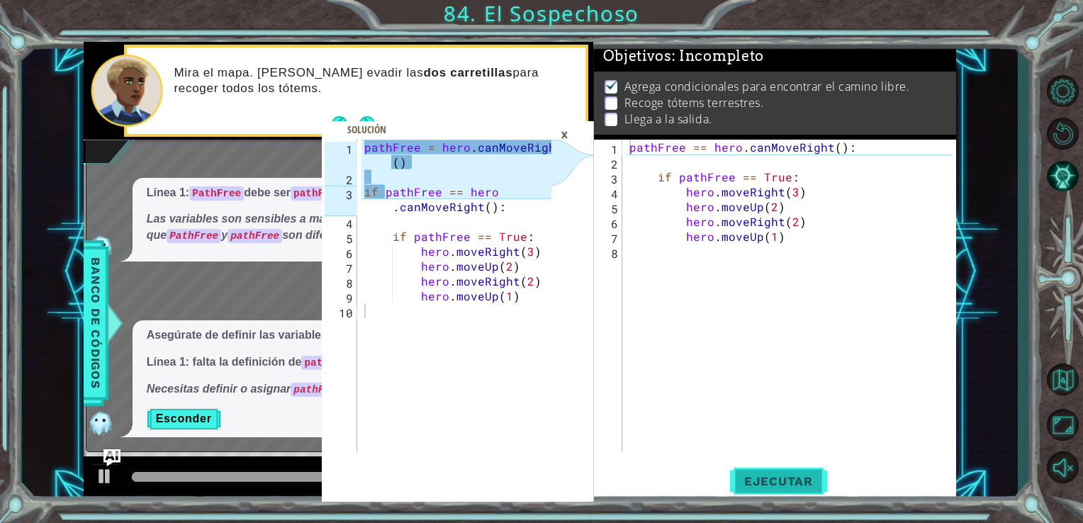
click at [739, 475] on span "Ejecutar" at bounding box center [778, 481] width 97 height 14
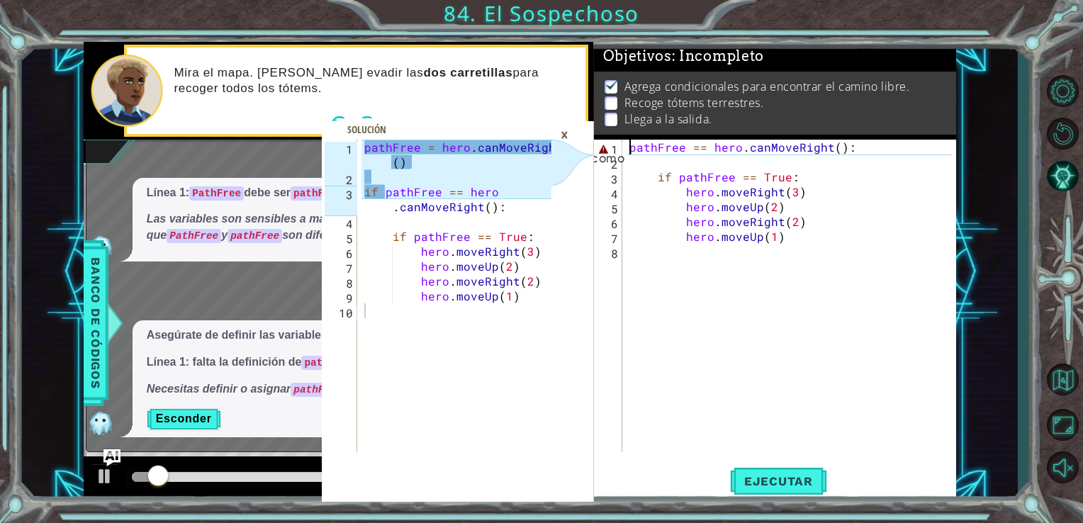
click at [643, 163] on div "pathFree == hero . canMoveRight ( ) : if pathFree == True : hero . moveRight ( …" at bounding box center [793, 311] width 334 height 342
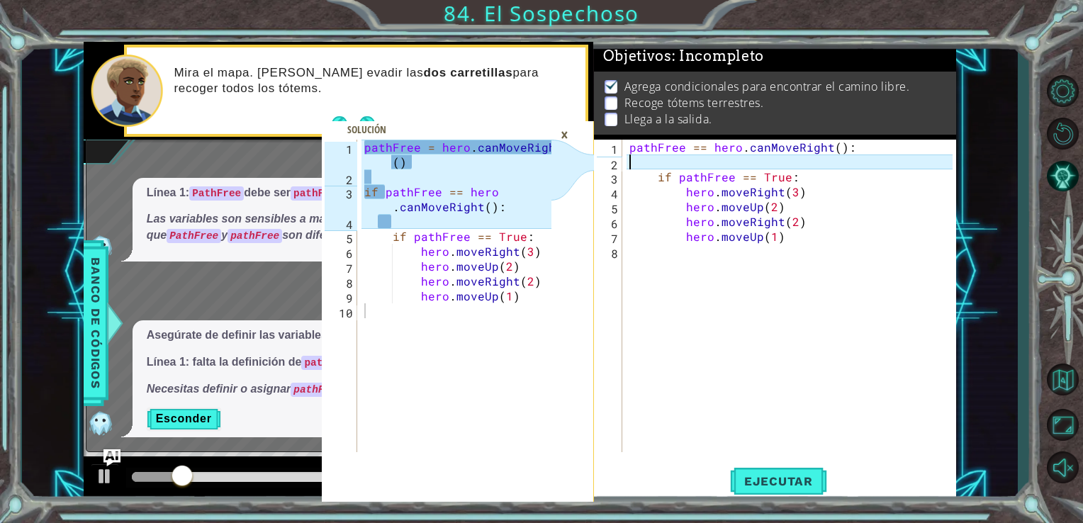
scroll to position [0, 0]
type textarea "pathFree == hero.canMoveRight():"
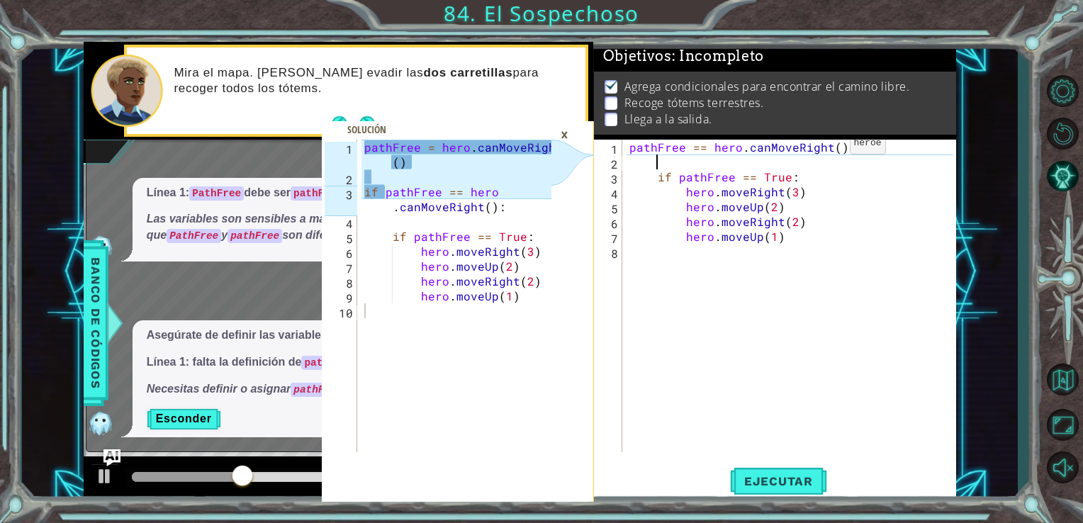
click at [825, 147] on div "pathFree == hero . canMoveRight ( ) : if pathFree == True : hero . moveRight ( …" at bounding box center [793, 311] width 334 height 342
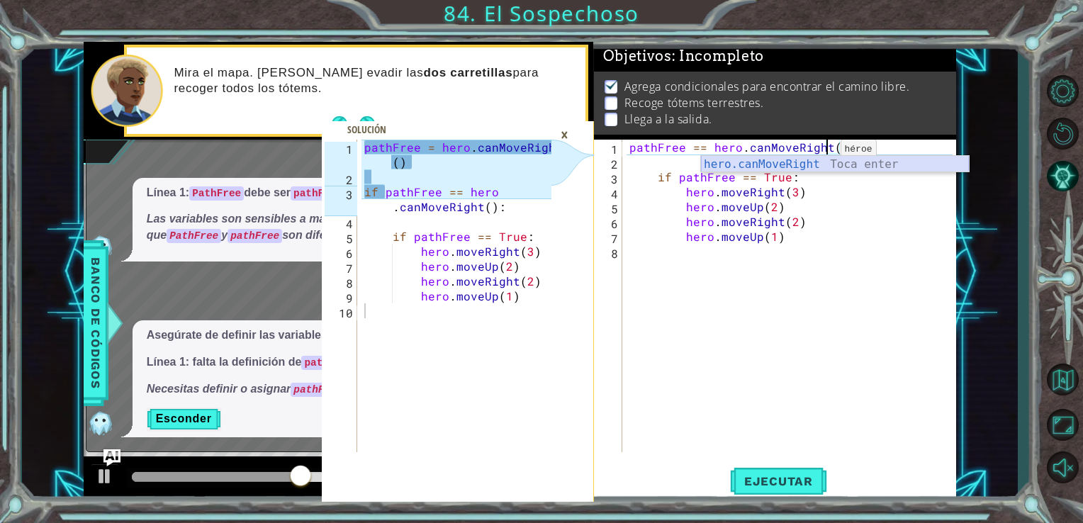
click at [822, 161] on div "hero.canMoveRight Toca enter" at bounding box center [835, 181] width 268 height 51
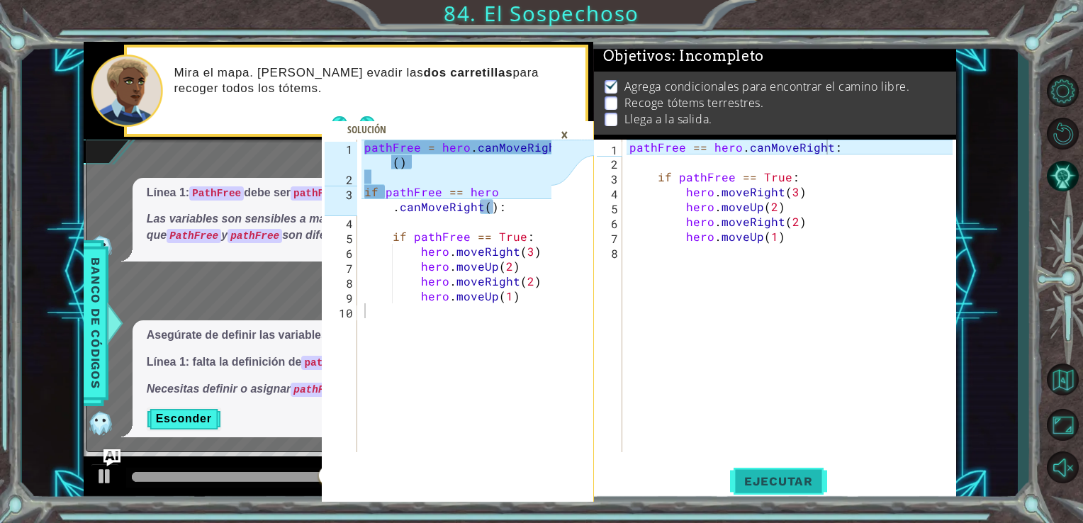
click at [792, 483] on span "Ejecutar" at bounding box center [778, 481] width 97 height 14
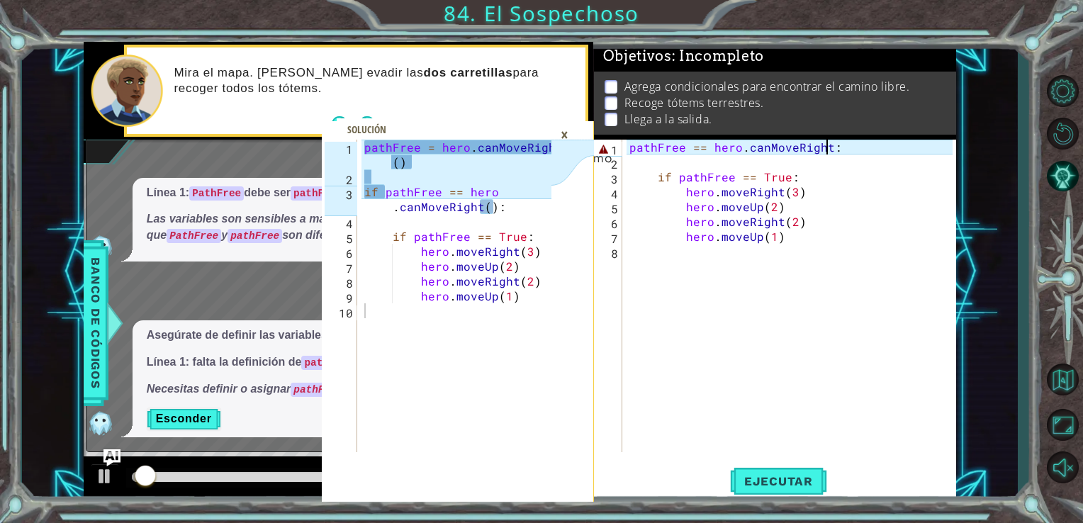
click at [567, 135] on div "×" at bounding box center [564, 135] width 22 height 24
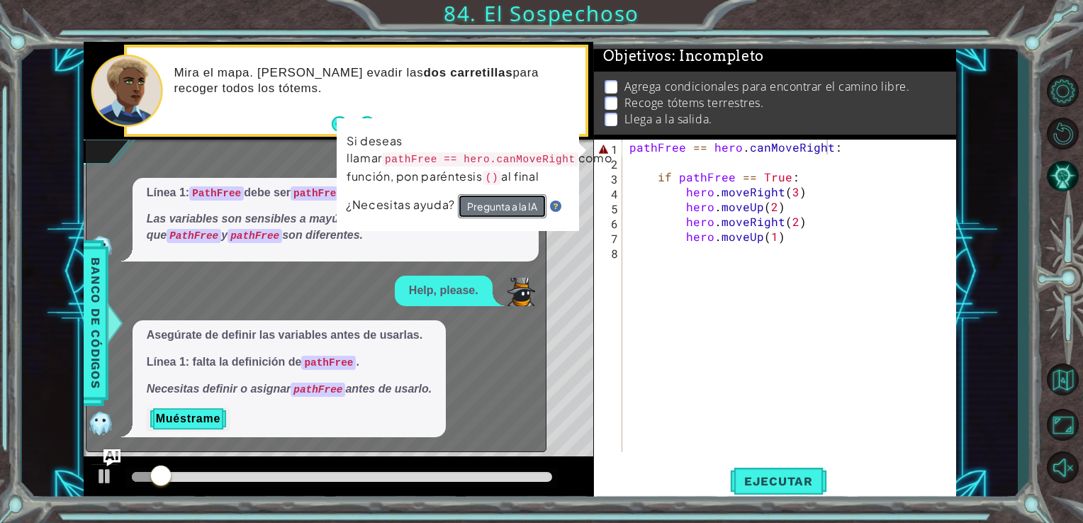
click at [513, 201] on button "Pregunta a la IA" at bounding box center [502, 206] width 89 height 24
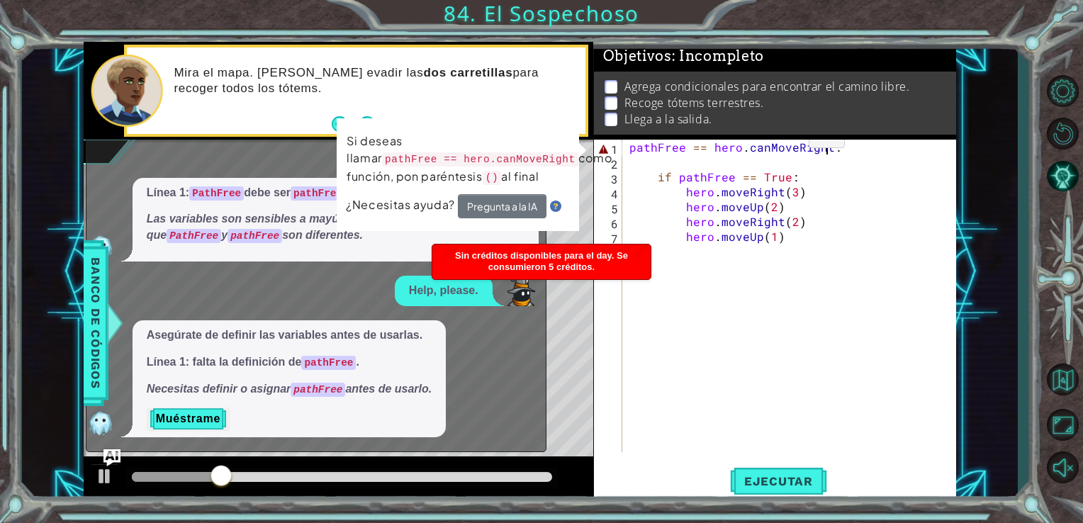
scroll to position [0, 12]
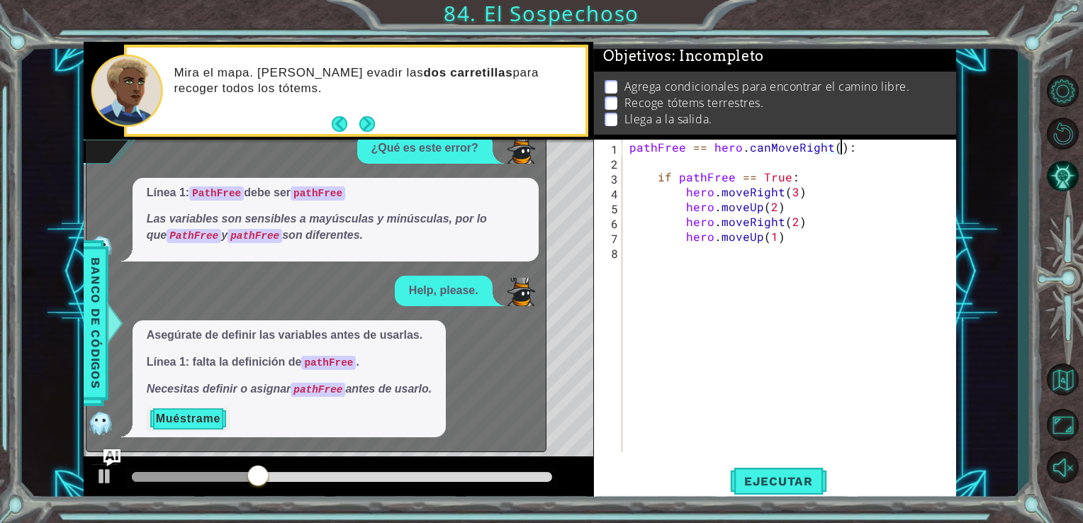
type textarea "pathFree == hero.canMoveRight():"
click at [171, 415] on button "Muéstrame" at bounding box center [188, 418] width 83 height 23
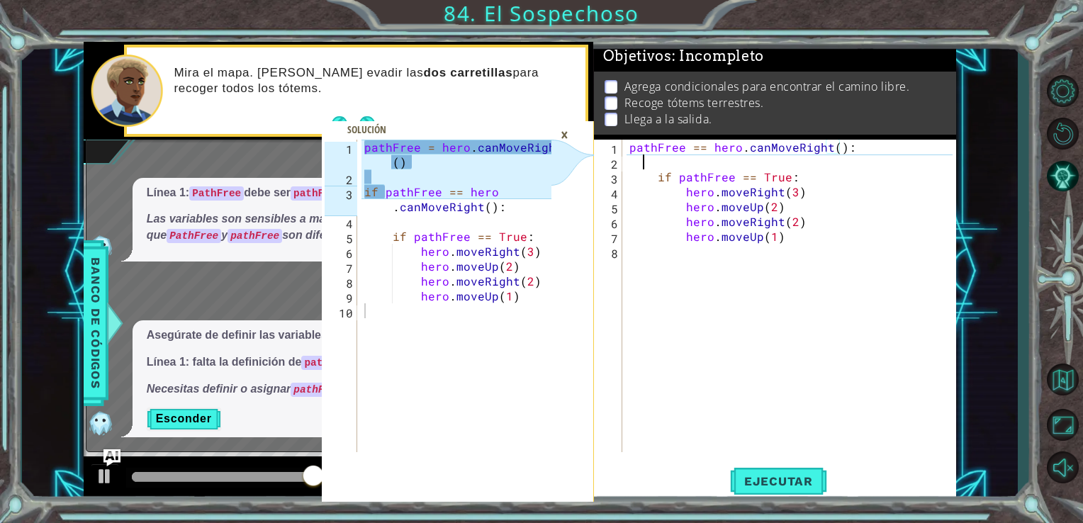
scroll to position [0, 0]
click at [643, 164] on div "pathFree == hero . canMoveRight ( ) : if pathFree == True : hero . moveRight ( …" at bounding box center [793, 311] width 334 height 342
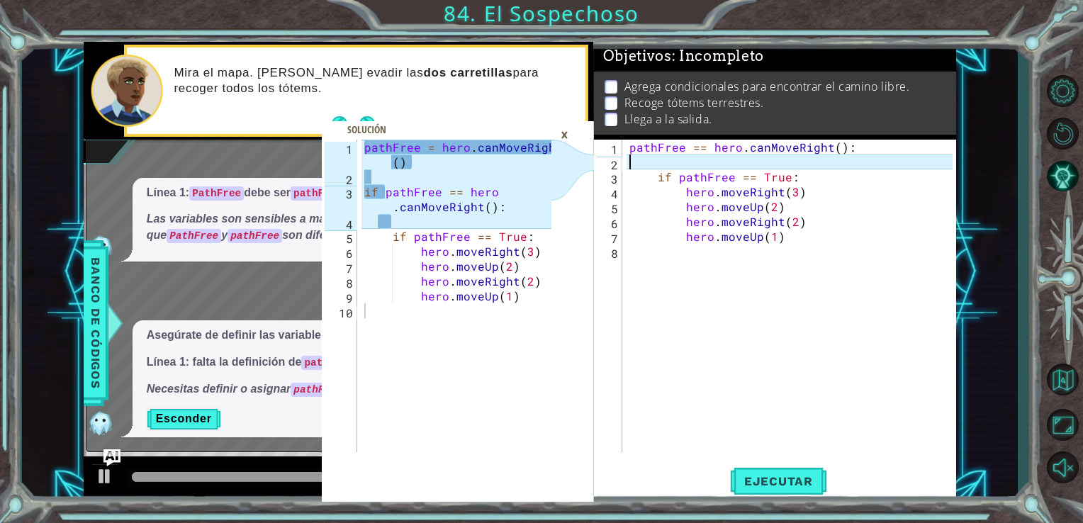
type textarea "pathFree == hero.canMoveRight():"
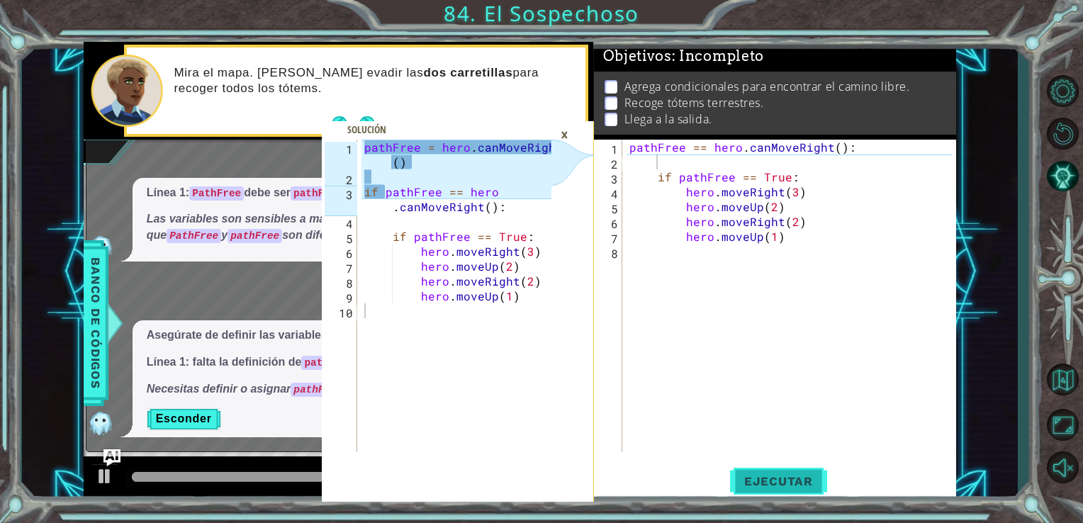
click at [765, 483] on span "Ejecutar" at bounding box center [778, 481] width 97 height 14
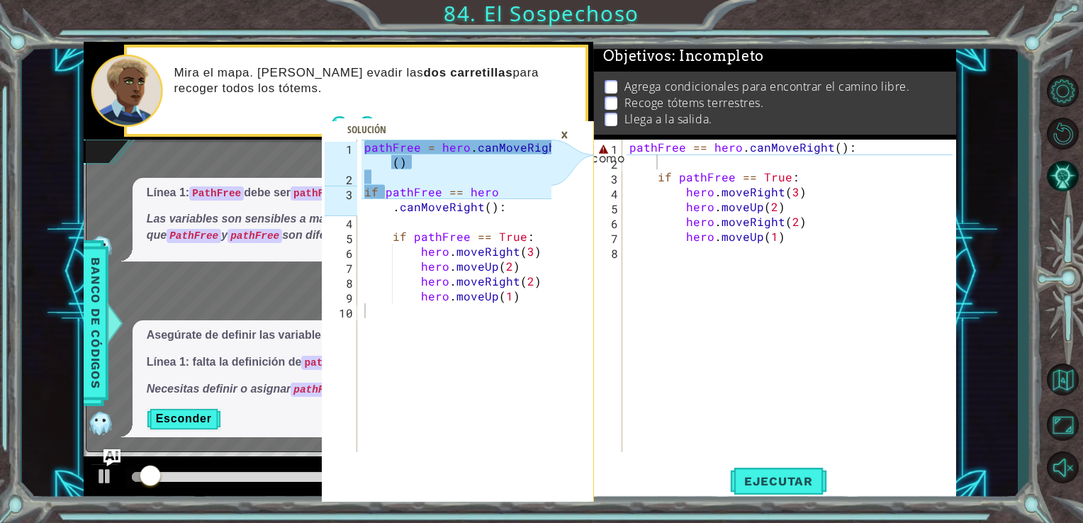
click at [567, 136] on div "×" at bounding box center [564, 135] width 22 height 24
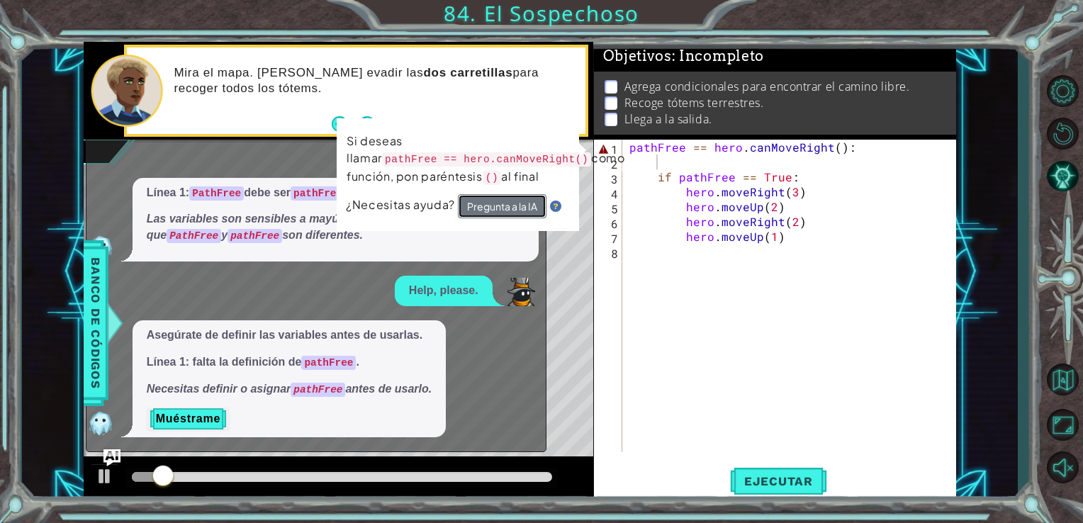
click at [482, 218] on button "Pregunta a la IA" at bounding box center [502, 206] width 89 height 26
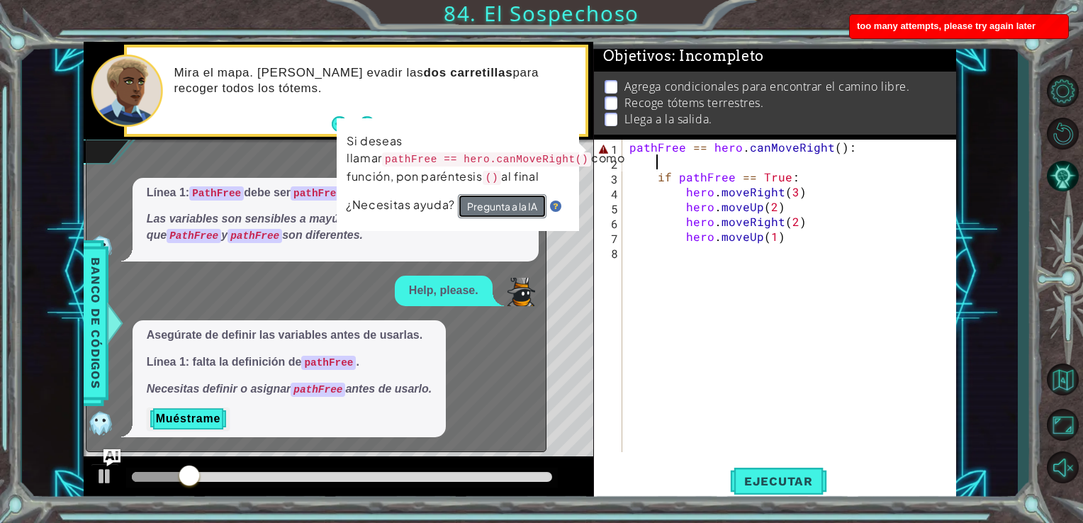
click at [481, 220] on button "Pregunta a la IA" at bounding box center [500, 207] width 89 height 26
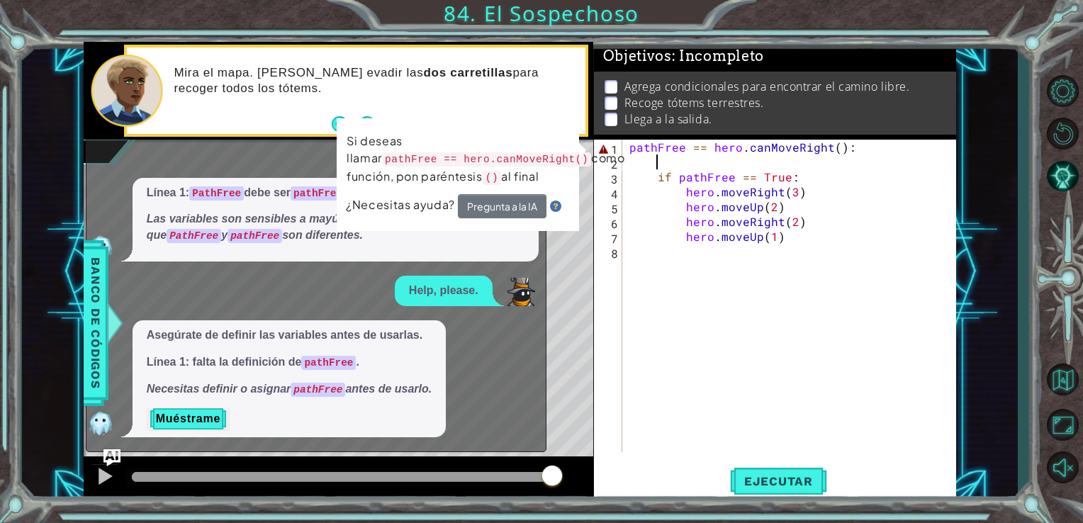
click at [492, 297] on div "Help, please." at bounding box center [444, 291] width 98 height 30
click at [111, 456] on img "Ask AI" at bounding box center [111, 458] width 18 height 18
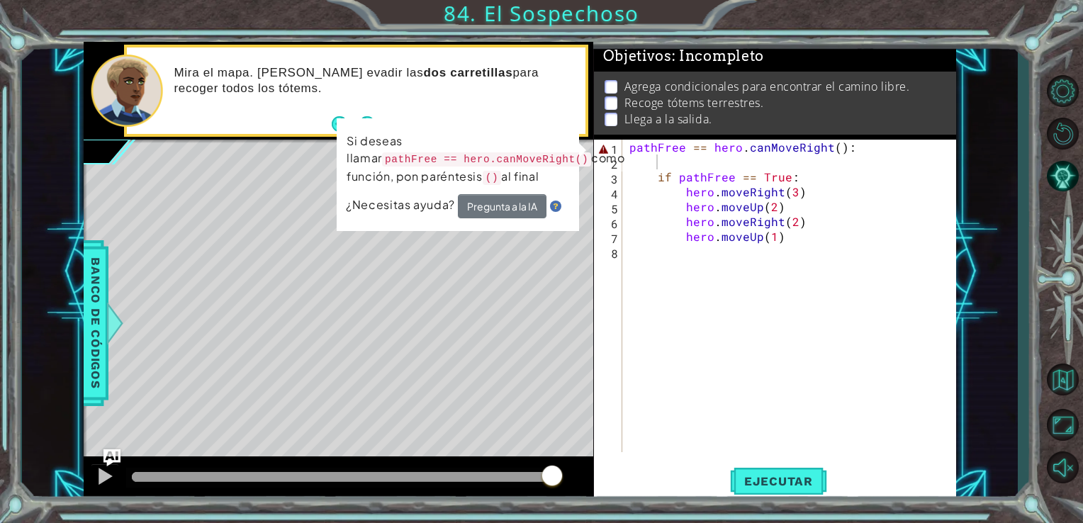
click at [800, 228] on div "pathFree == hero . canMoveRight ( ) : if pathFree == True : hero . moveRight ( …" at bounding box center [793, 311] width 334 height 342
click at [626, 152] on div "pathFree == hero . canMoveRight ( ) : if pathFree == True : hero . moveRight ( …" at bounding box center [793, 311] width 334 height 342
click at [706, 146] on div "pathFree == hero . canMoveRight ( ) : if pathFree == True : hero . moveRight ( …" at bounding box center [793, 311] width 334 height 342
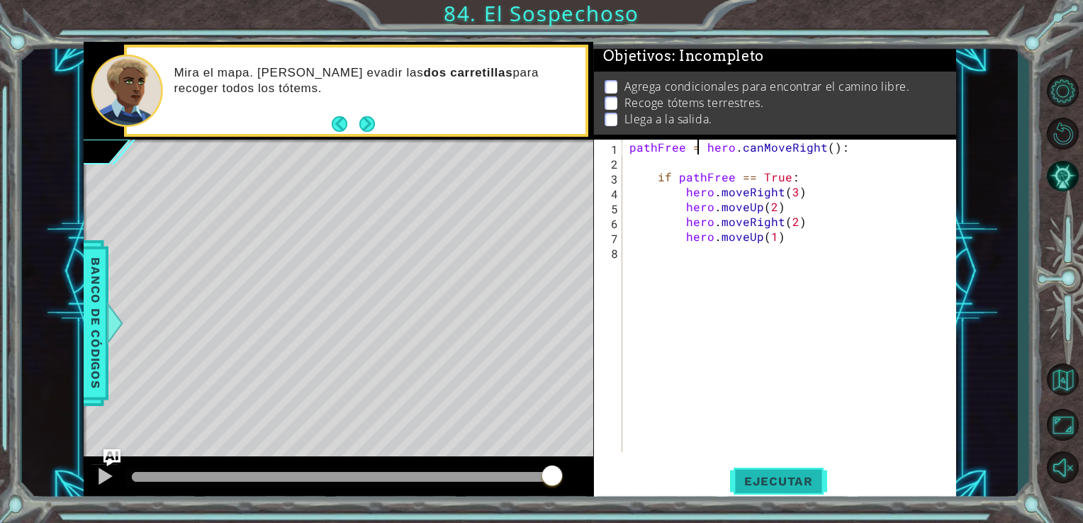
click at [777, 483] on span "Ejecutar" at bounding box center [778, 481] width 97 height 14
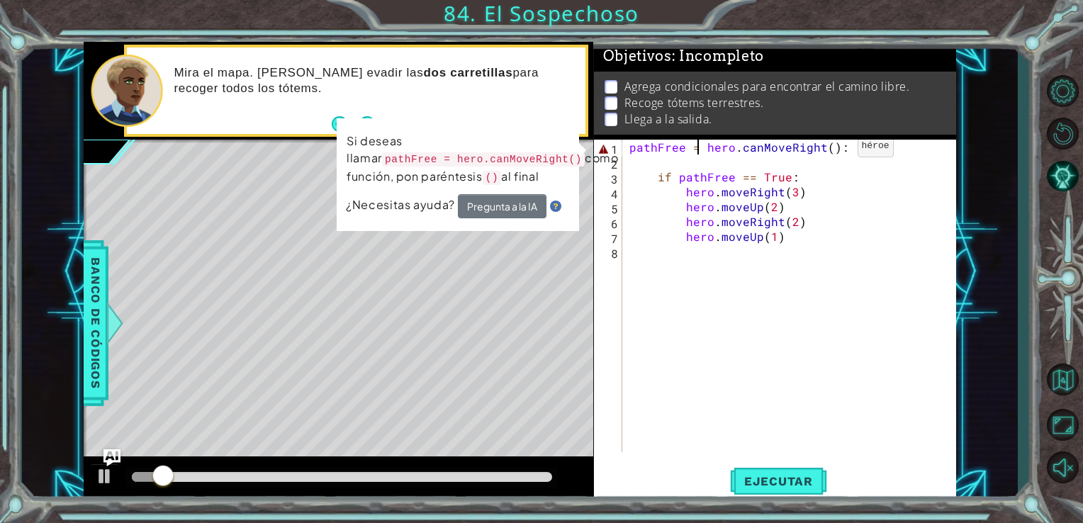
click at [833, 150] on div "pathFree = hero . canMoveRight ( ) : if pathFree == True : hero . moveRight ( 3…" at bounding box center [793, 311] width 334 height 342
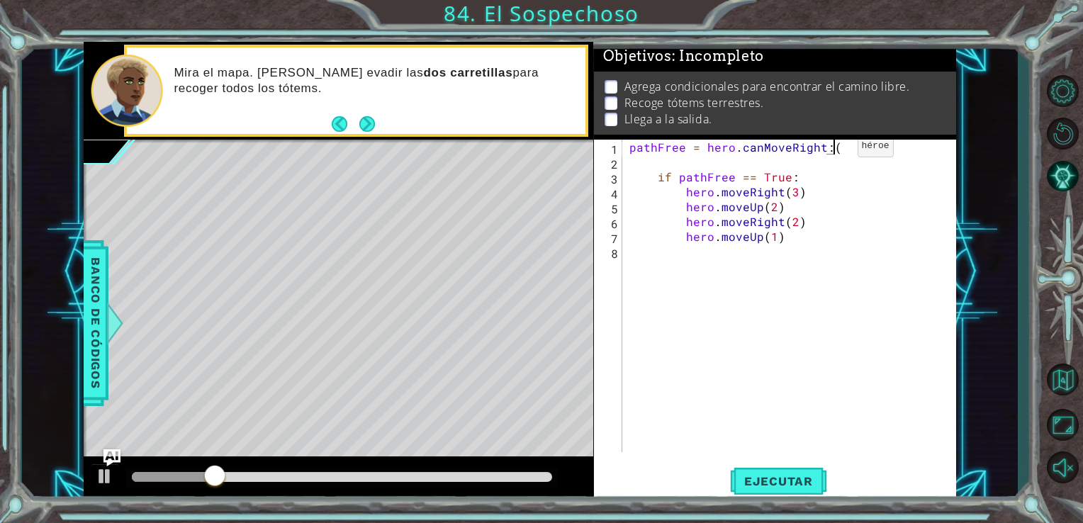
scroll to position [0, 12]
click at [767, 480] on span "Ejecutar" at bounding box center [778, 481] width 97 height 14
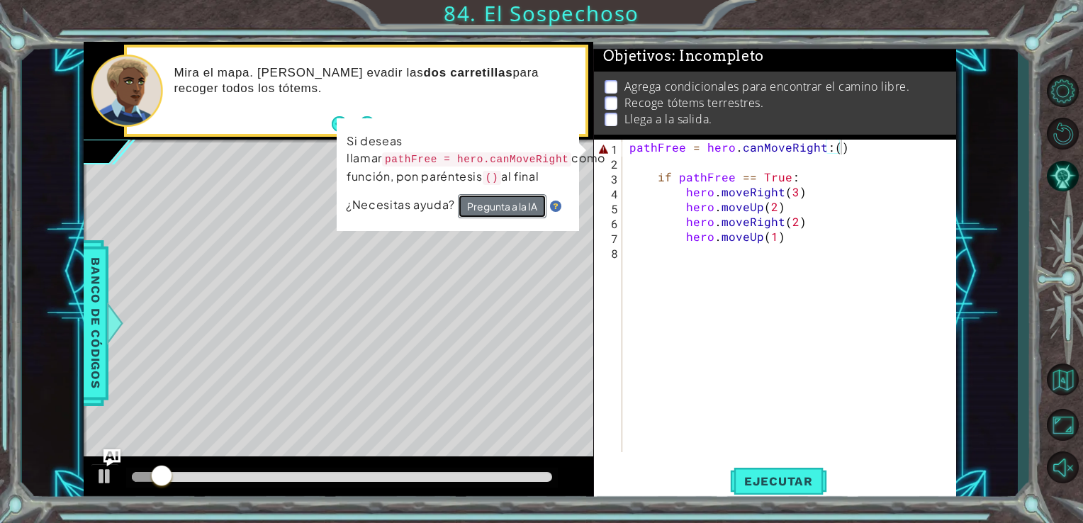
click at [482, 211] on button "Pregunta a la IA" at bounding box center [502, 206] width 89 height 24
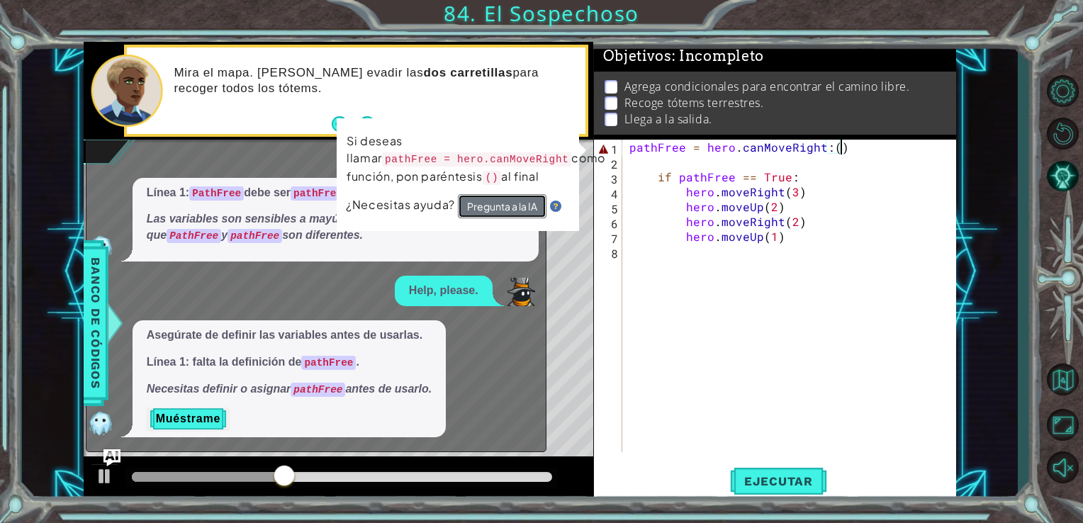
click at [482, 211] on button "Pregunta a la IA" at bounding box center [501, 206] width 89 height 25
drag, startPoint x: 861, startPoint y: 152, endPoint x: 584, endPoint y: 140, distance: 277.3
click at [584, 140] on div "1 2 3 4 5 6 7 8 9 10 pathFree = hero . canMoveRight ( ) if pathFree == hero . c…" at bounding box center [520, 272] width 873 height 460
click at [847, 151] on div "pathFree = hero . canMoveRight : ( ) if pathFree == True : hero . moveRight ( 3…" at bounding box center [789, 296] width 327 height 312
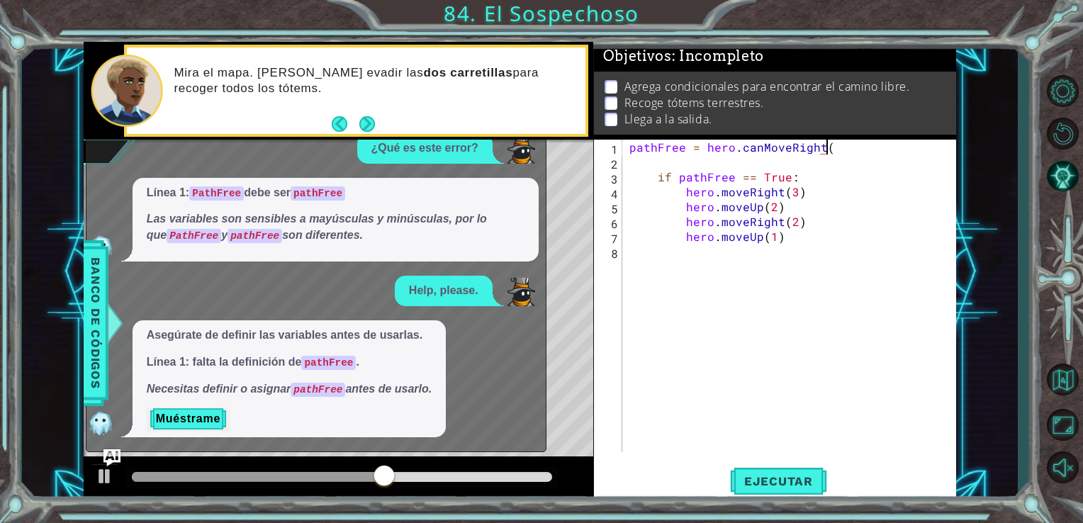
scroll to position [0, 11]
click at [748, 480] on span "Ejecutar" at bounding box center [778, 481] width 97 height 14
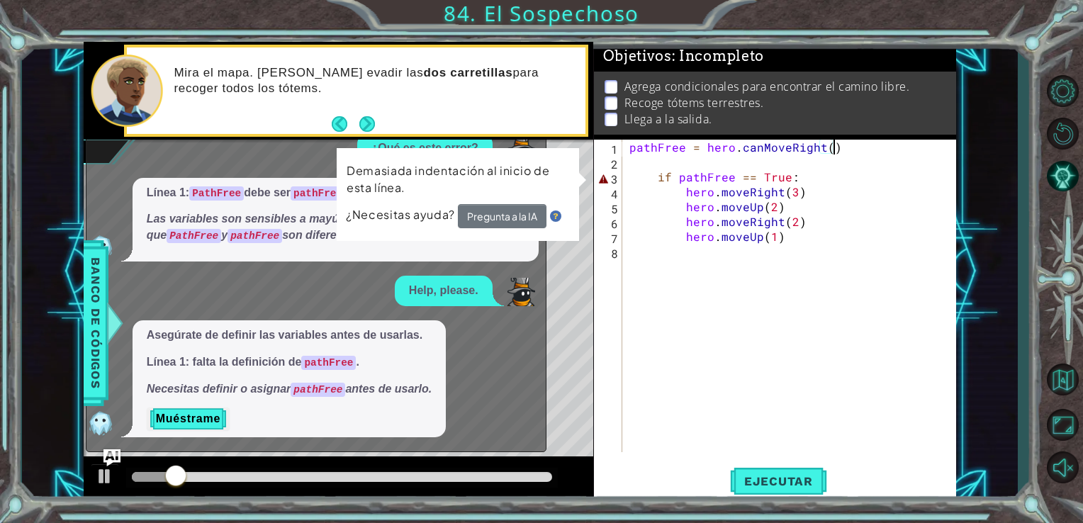
click at [653, 179] on div "pathFree = hero . canMoveRight ( ) if pathFree == True : hero . moveRight ( 3 )…" at bounding box center [793, 311] width 334 height 342
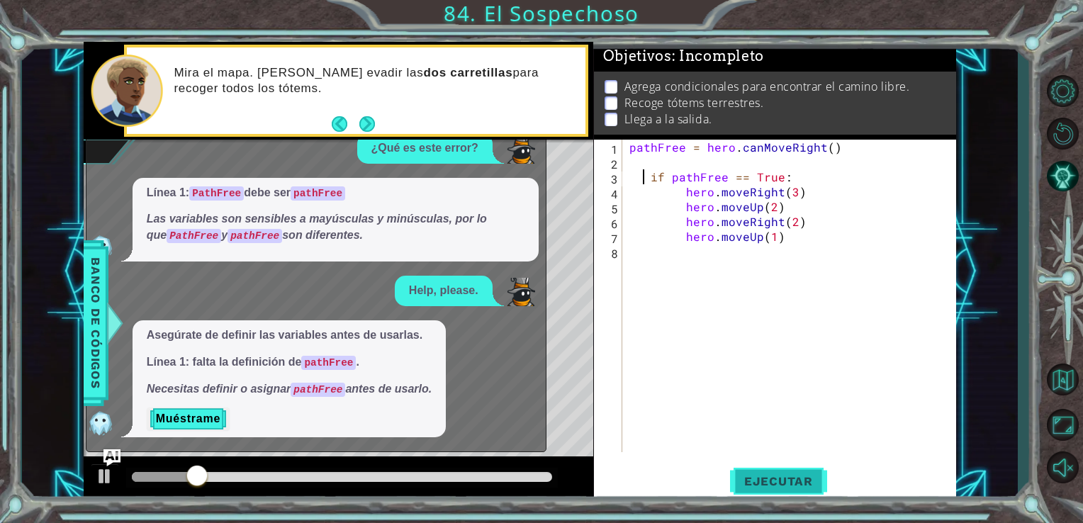
click at [804, 495] on button "Ejecutar" at bounding box center [778, 481] width 97 height 36
click at [760, 473] on button "Ejecutar" at bounding box center [778, 481] width 97 height 36
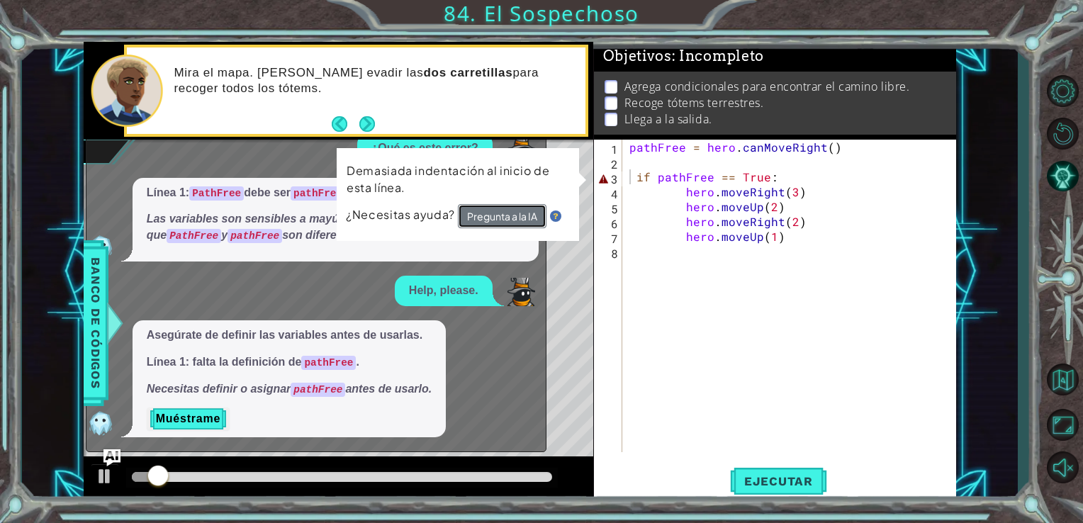
click at [502, 217] on button "Pregunta a la IA" at bounding box center [501, 217] width 89 height 26
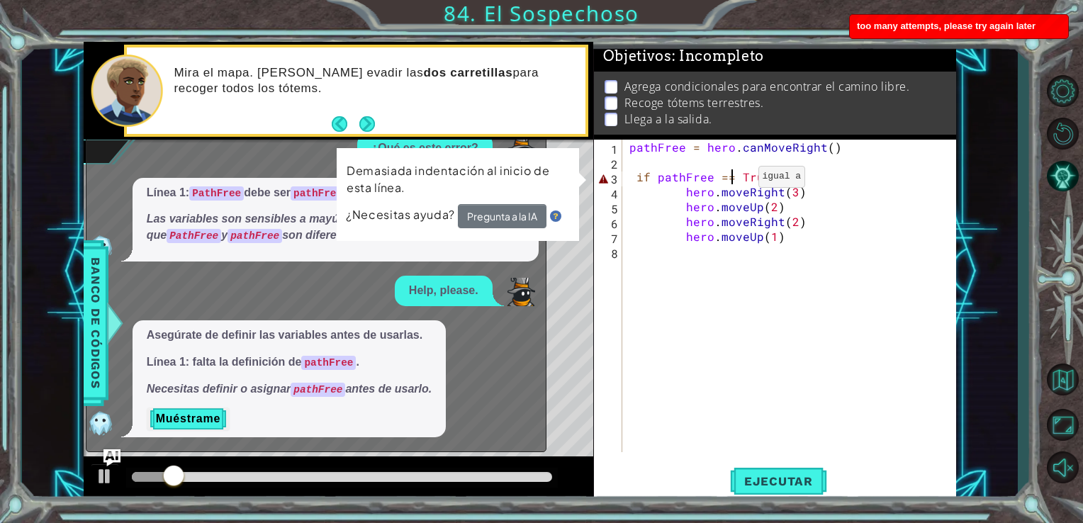
click at [734, 180] on div "pathFree = hero . canMoveRight ( ) if pathFree == True : hero . moveRight ( 3 )…" at bounding box center [793, 311] width 334 height 342
type textarea "if pathFree = True:"
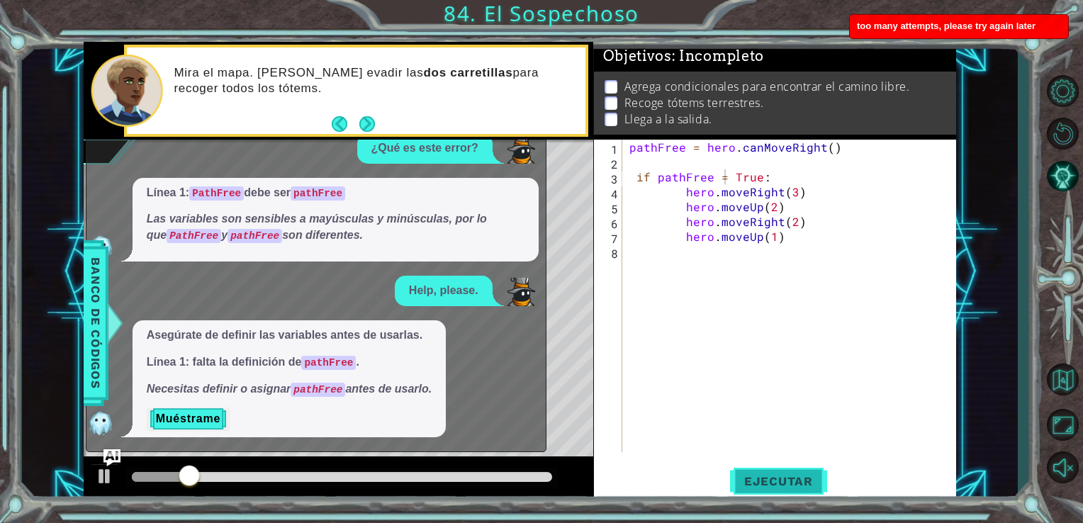
click at [785, 478] on span "Ejecutar" at bounding box center [778, 481] width 97 height 14
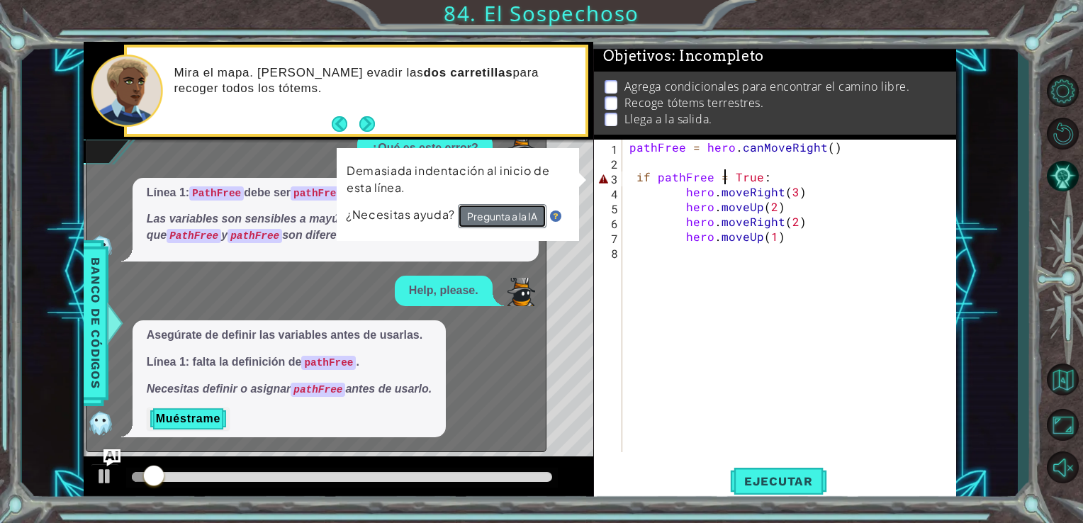
click at [495, 216] on button "Pregunta a la IA" at bounding box center [501, 217] width 89 height 26
